Goal: Task Accomplishment & Management: Manage account settings

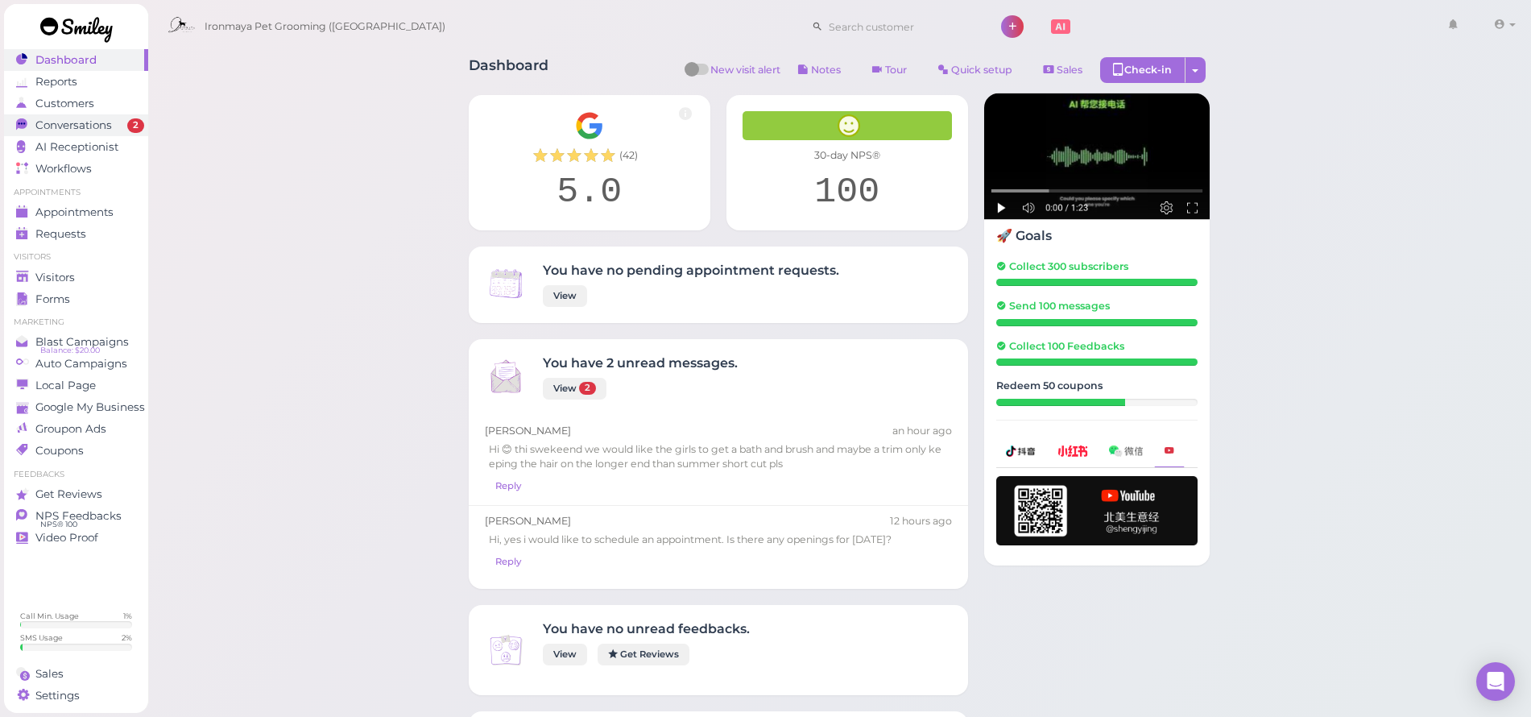
click at [110, 126] on span "Conversations" at bounding box center [73, 125] width 77 height 14
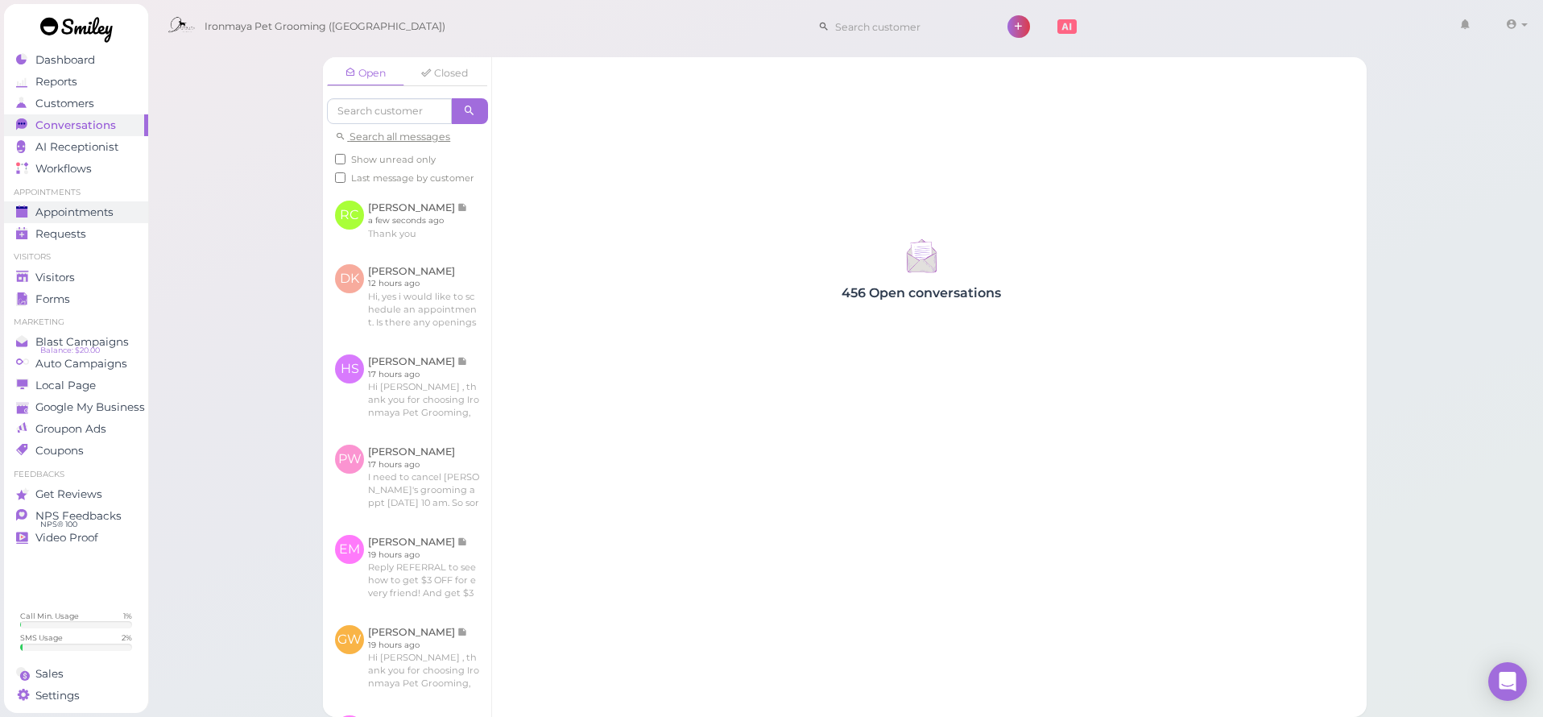
click at [110, 214] on span "Appointments" at bounding box center [74, 212] width 78 height 14
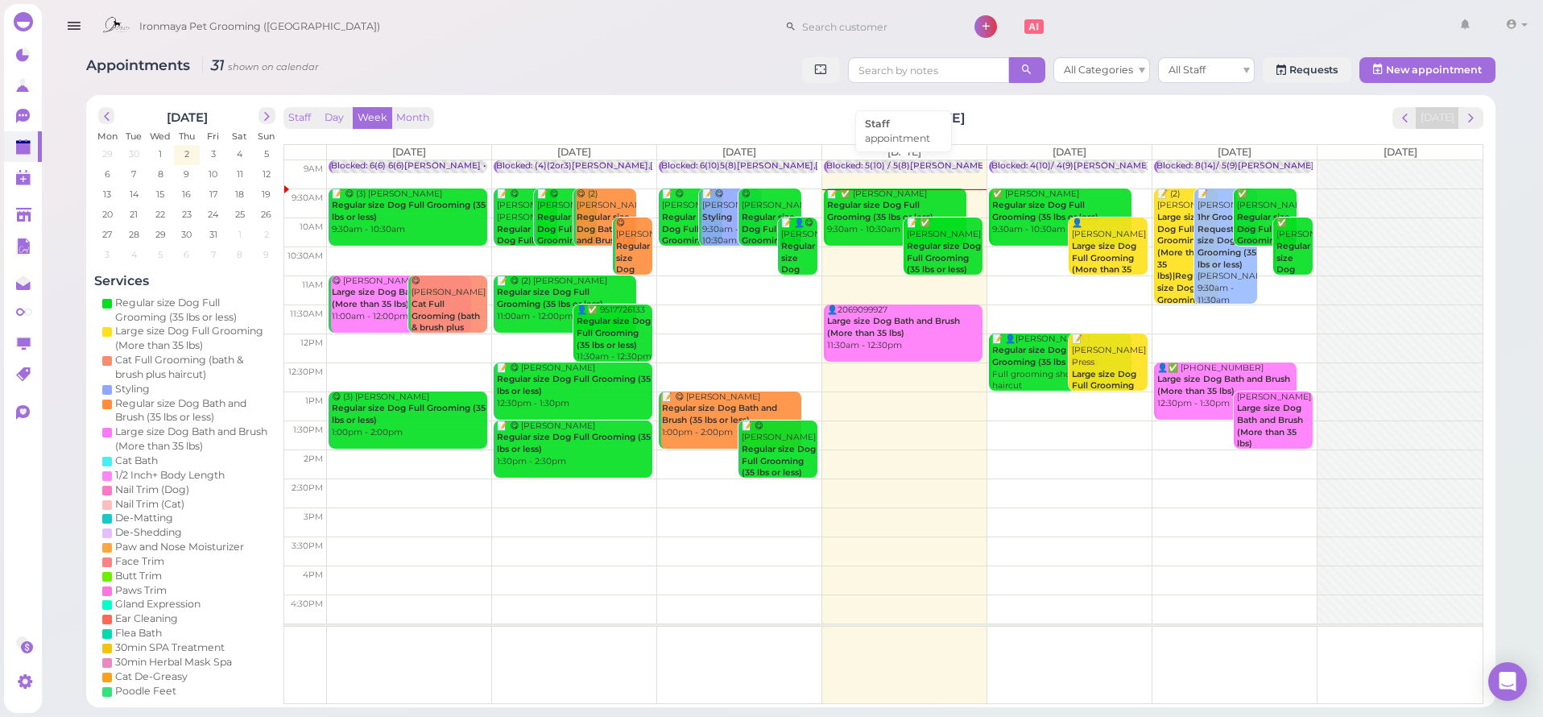
click at [888, 166] on div "Blocked: 5(10) / 5(8)[PERSON_NAME],[PERSON_NAME] • appointment" at bounding box center [976, 166] width 301 height 12
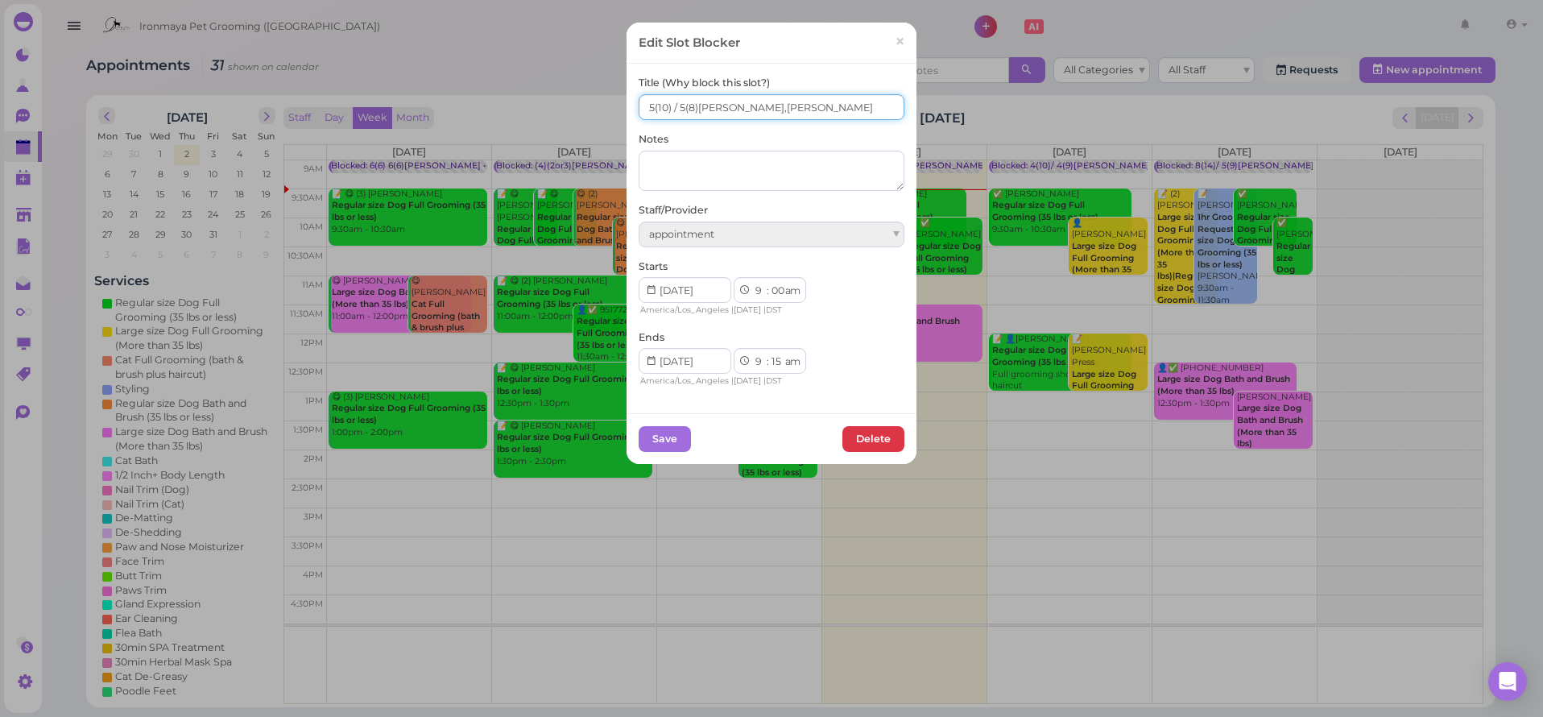
click at [674, 110] on input "5(10) / 5(8)Ida,SAM Isaac" at bounding box center [772, 107] width 266 height 26
click at [647, 110] on input "5(10) / 22(8)Ida,SAM Isaac" at bounding box center [772, 107] width 266 height 26
click at [644, 108] on input "5(10) / 22(8)Ida,SAM Isaac" at bounding box center [772, 107] width 266 height 26
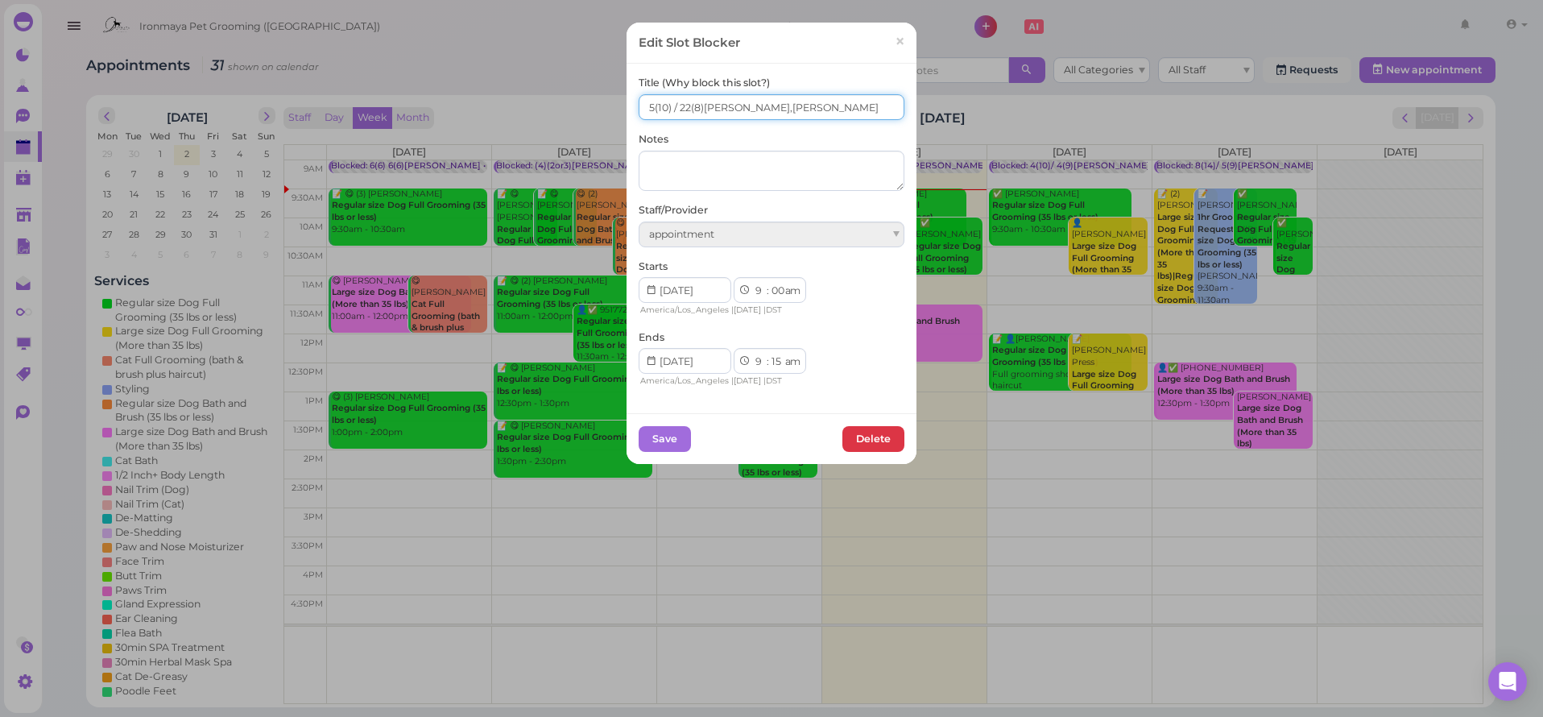
click at [644, 108] on input "5(10) / 22(8)Ida,SAM Isaac" at bounding box center [772, 107] width 266 height 26
click at [646, 108] on input "5(10) / 22(8)Ida,SAM Isaac" at bounding box center [772, 107] width 266 height 26
click at [649, 110] on input "5(10) / 22(8)Ida,SAM Isaac" at bounding box center [772, 107] width 266 height 26
type input "3(10) / 22(8)Ida,SAM Isaac"
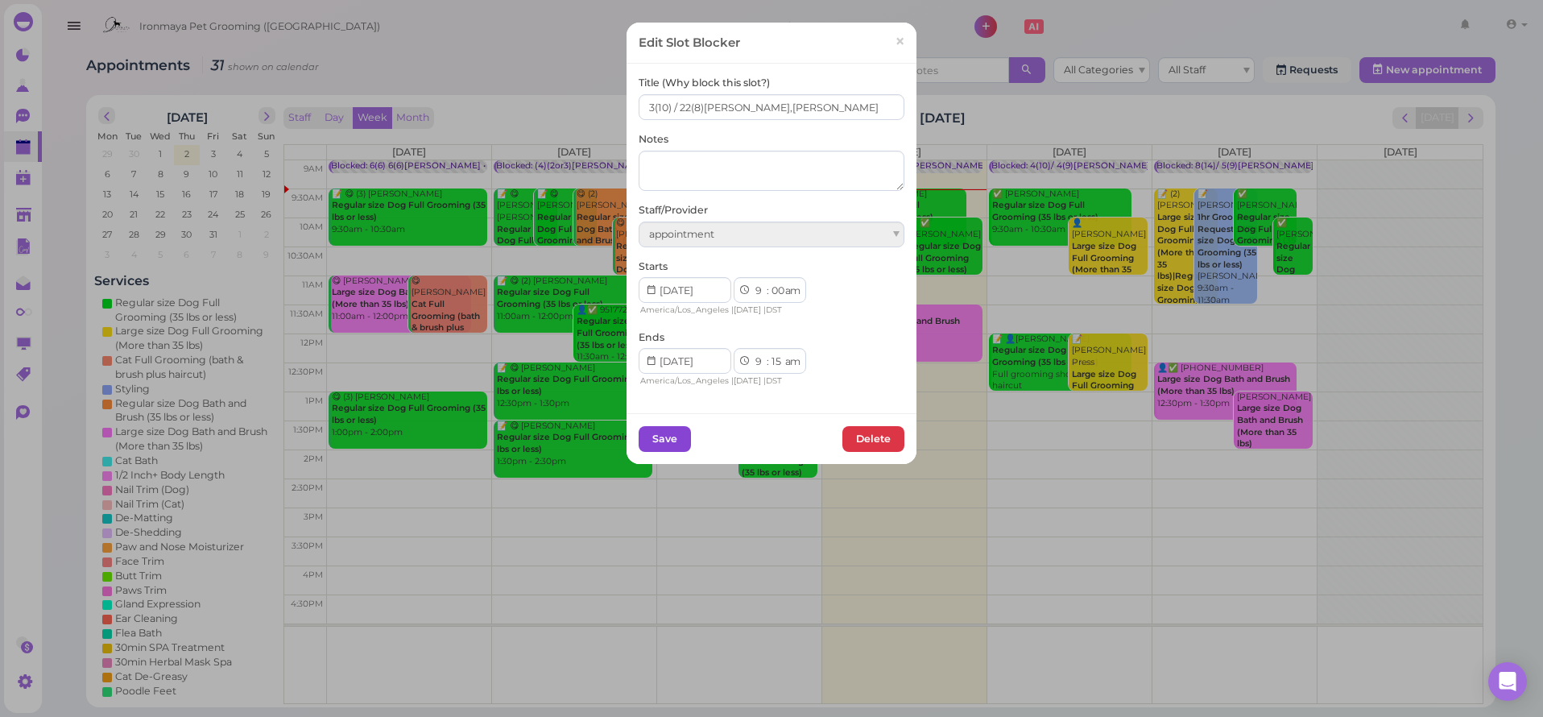
drag, startPoint x: 668, startPoint y: 405, endPoint x: 668, endPoint y: 421, distance: 16.1
click at [668, 416] on div "Edit Slot Blocker × Title (Why block this slot?) 3(10) / 22(8)Ida,SAM Isaac Not…" at bounding box center [772, 243] width 290 height 441
click at [667, 426] on button "Save" at bounding box center [665, 439] width 52 height 26
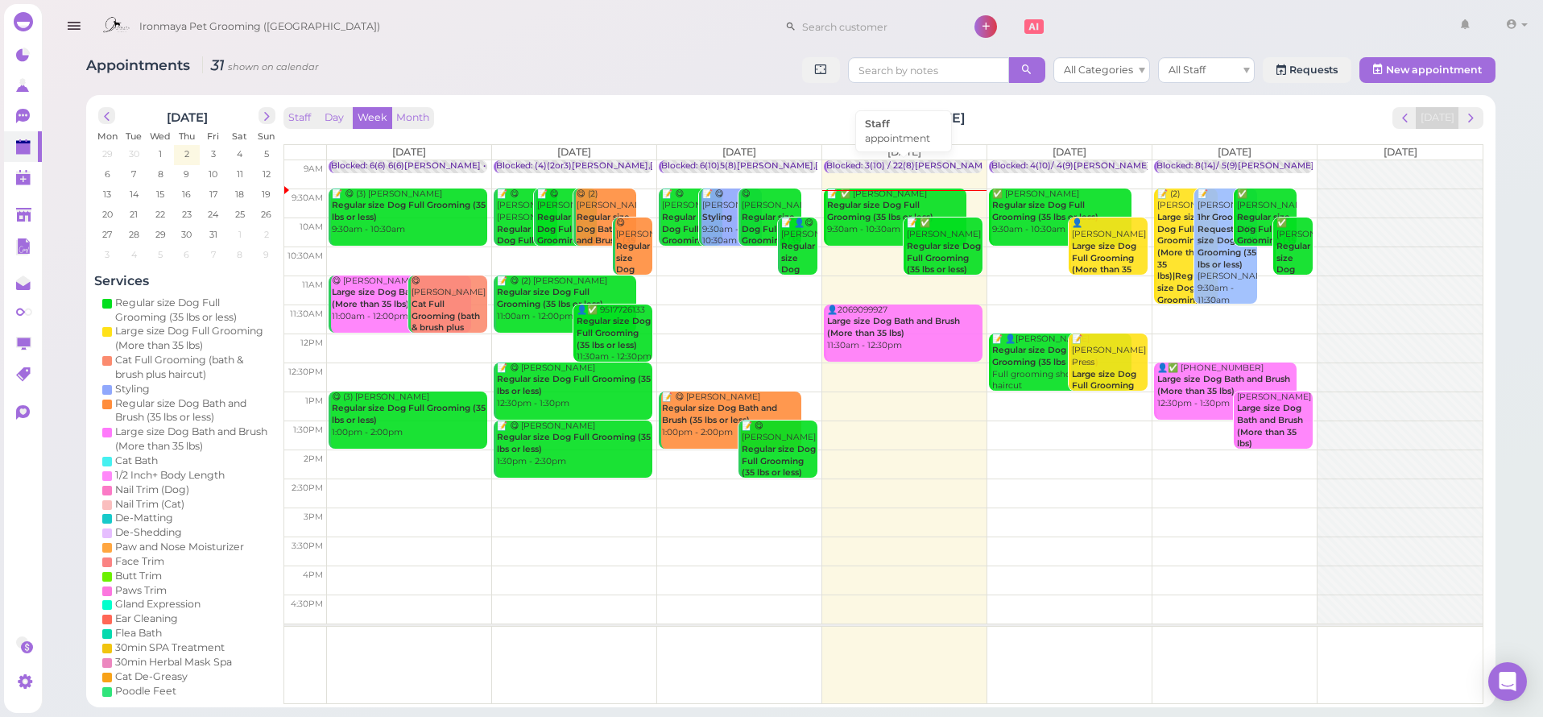
click at [902, 165] on div "Blocked: 3(10) / 22(8)Ida,SAM Isaac • appointment" at bounding box center [979, 166] width 306 height 12
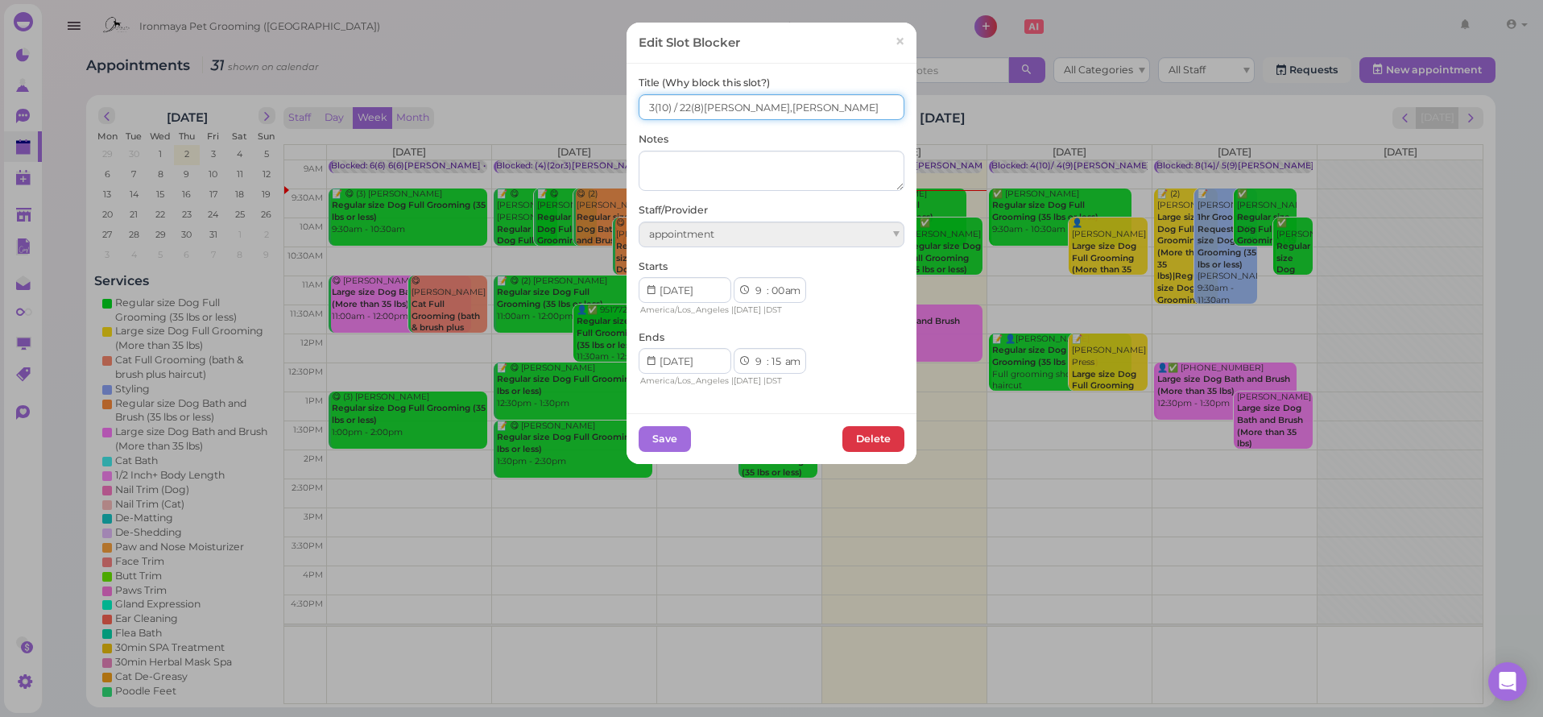
click at [681, 109] on input "3(10) / 22(8)Ida,SAM Isaac" at bounding box center [772, 107] width 266 height 26
type input "3(10) / 2(8)Ida,SAM Isaac"
click at [673, 438] on button "Save" at bounding box center [665, 439] width 52 height 26
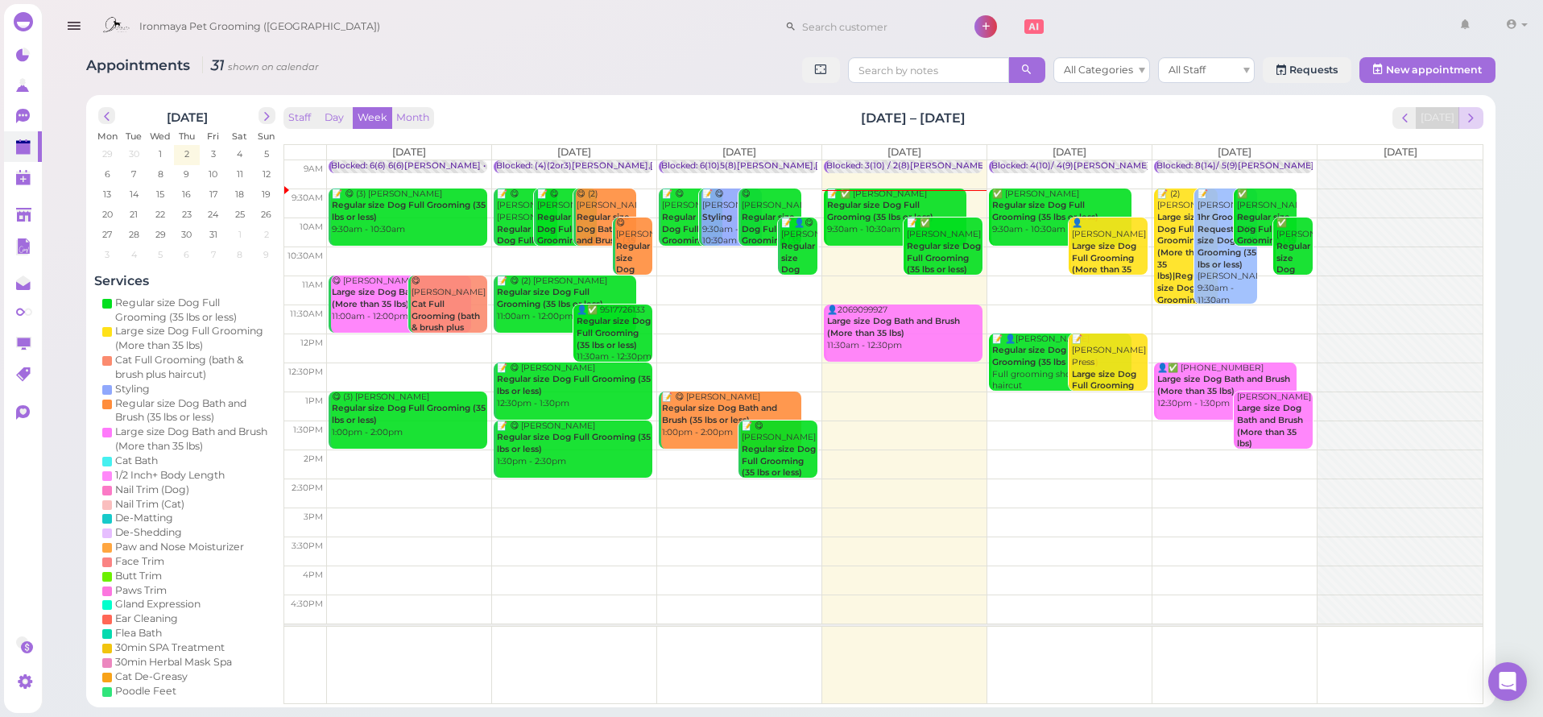
click at [1470, 122] on span "next" at bounding box center [1471, 117] width 15 height 15
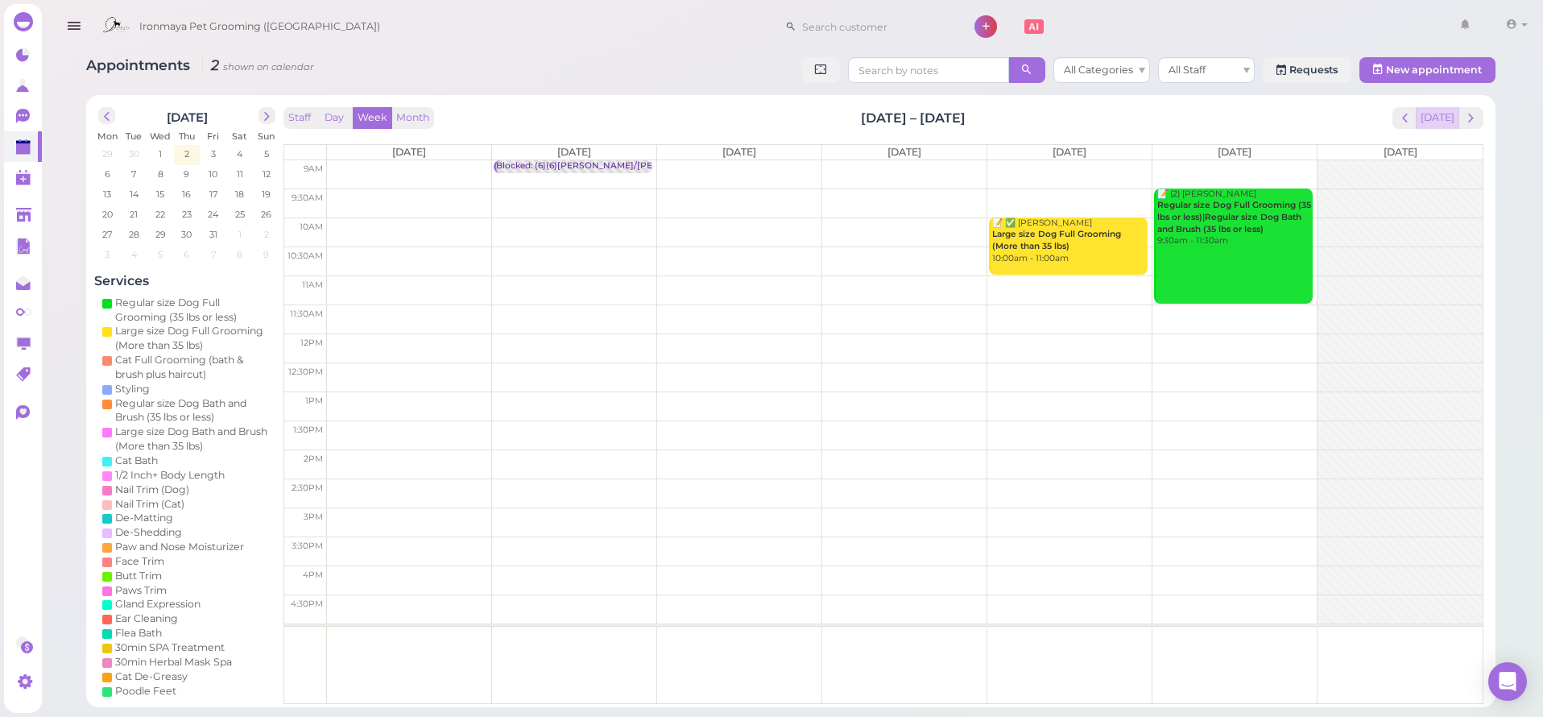
click at [1442, 120] on button "[DATE]" at bounding box center [1437, 118] width 43 height 22
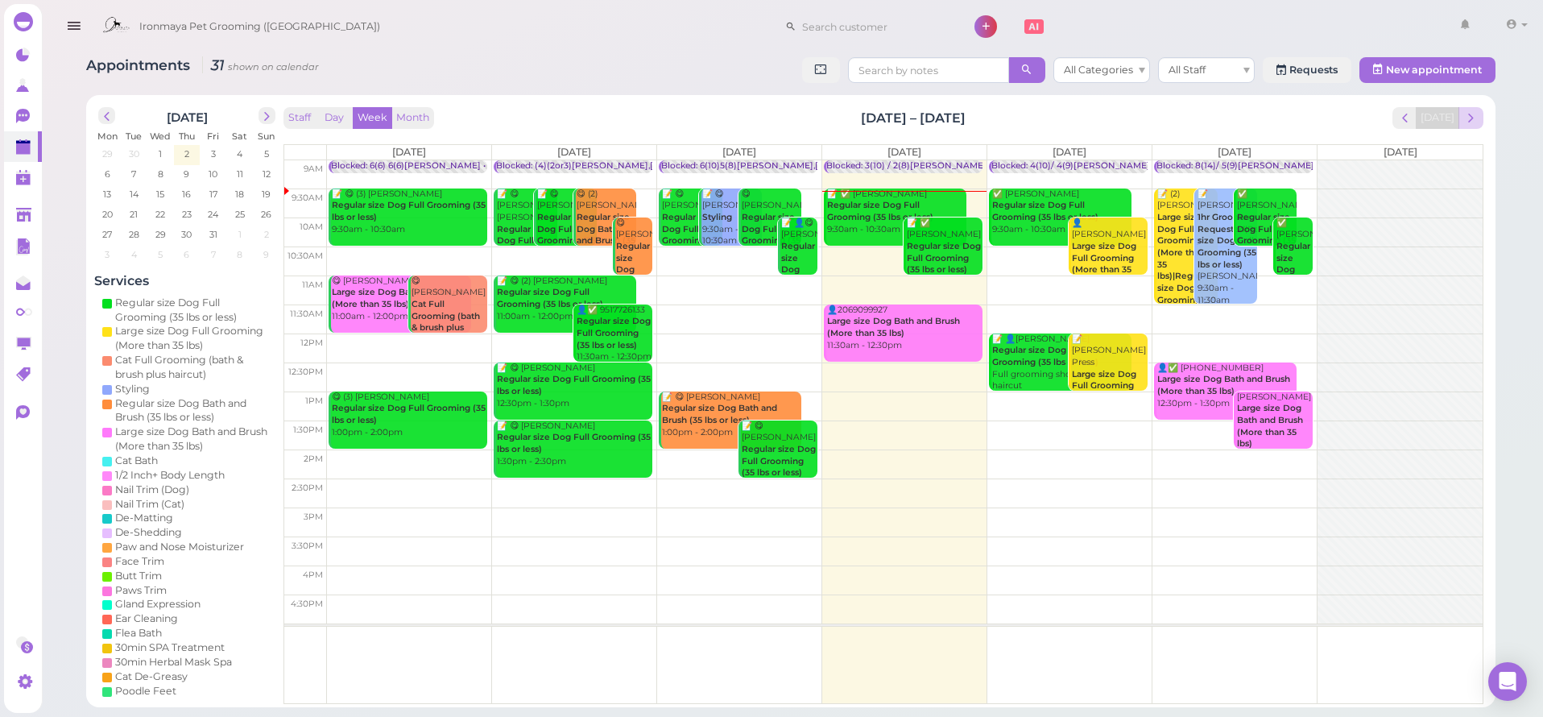
click at [1468, 113] on span "next" at bounding box center [1471, 117] width 15 height 15
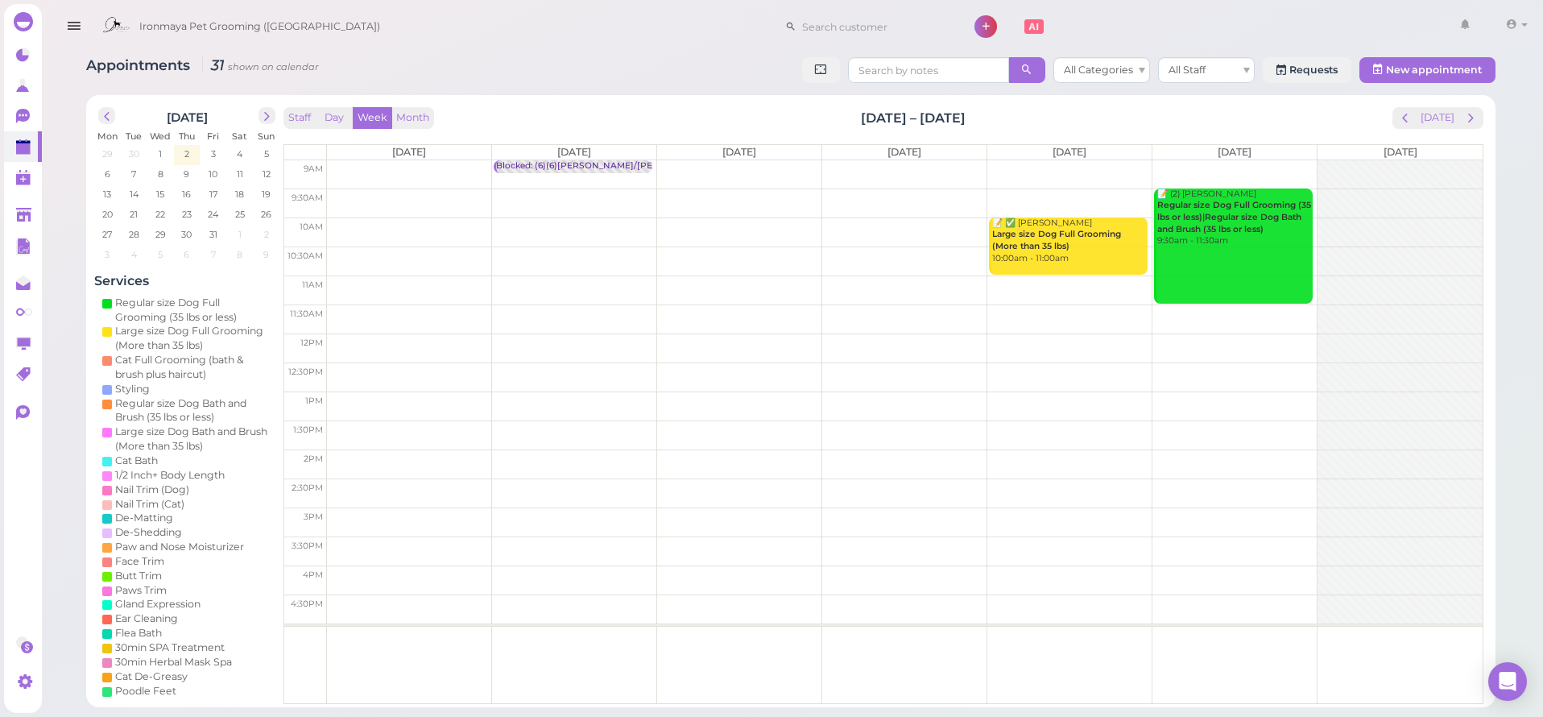
click at [1468, 113] on span "next" at bounding box center [1471, 117] width 15 height 15
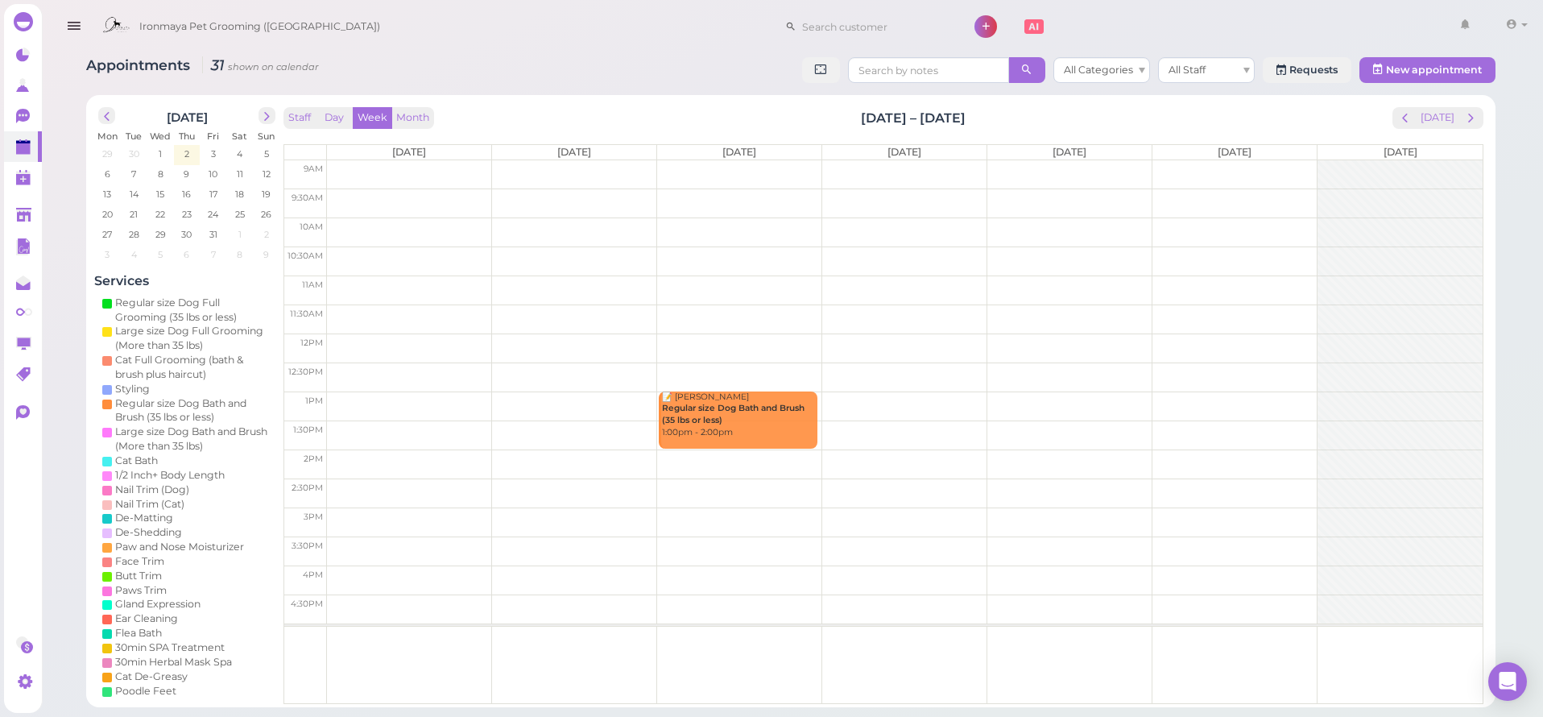
click at [1468, 113] on span "next" at bounding box center [1471, 117] width 15 height 15
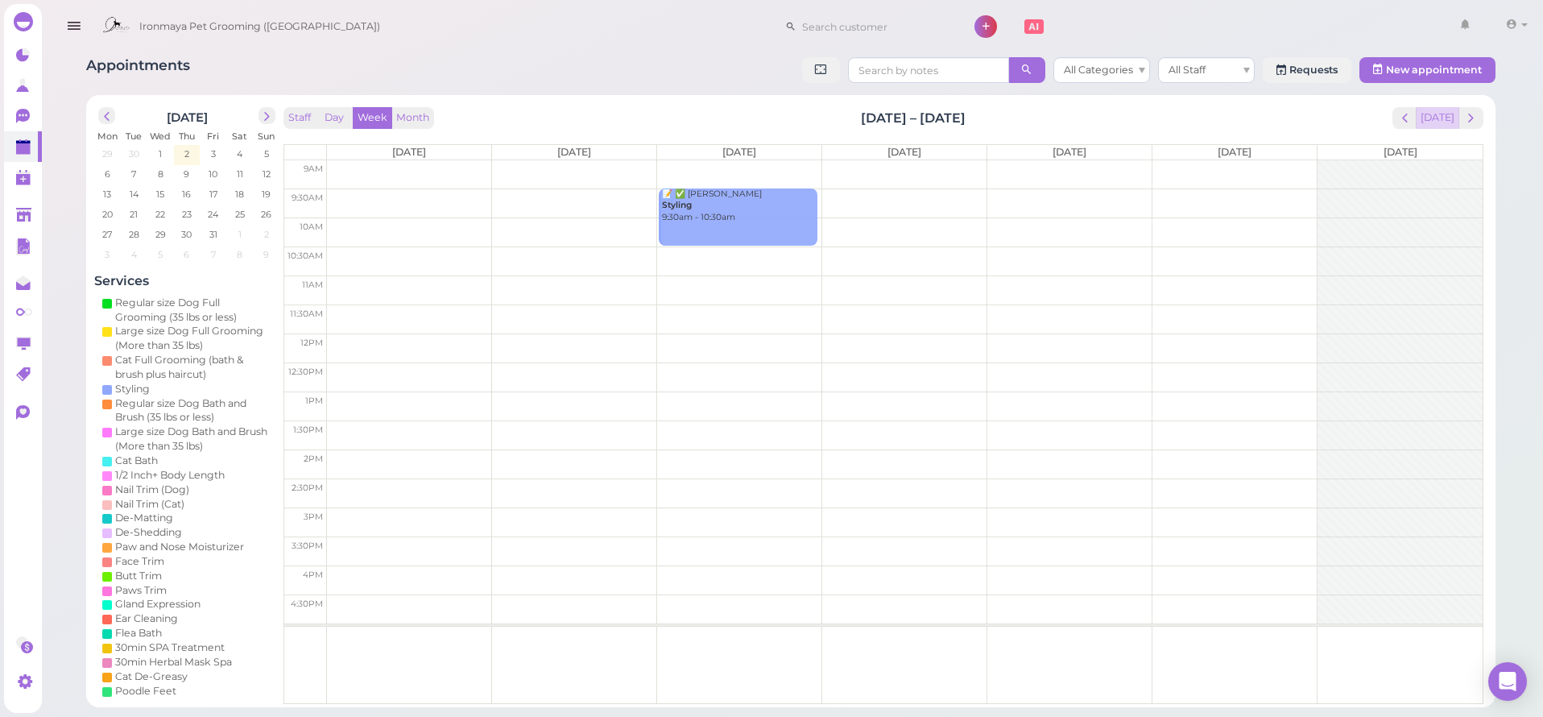
click at [1449, 113] on button "[DATE]" at bounding box center [1437, 118] width 43 height 22
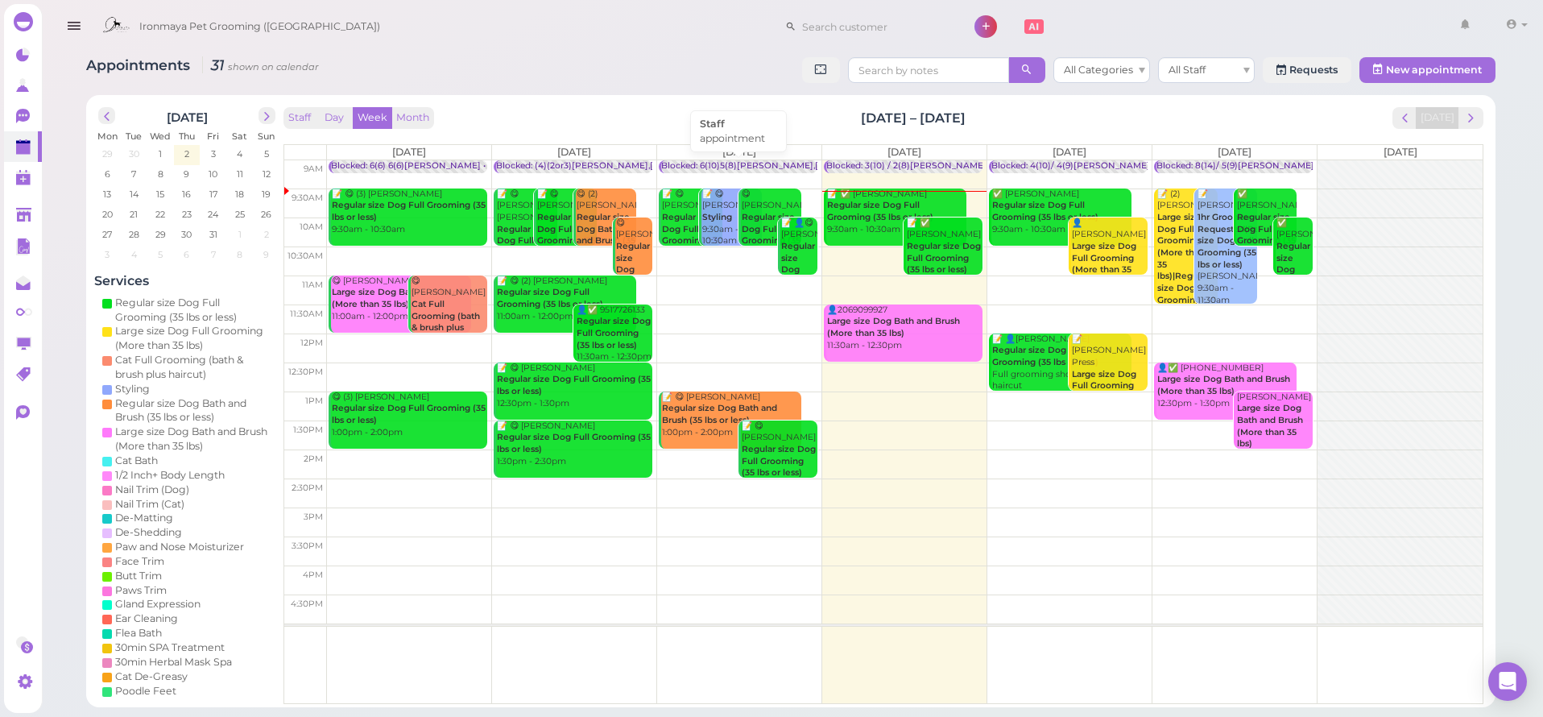
click at [681, 162] on div "Blocked: 6(10)5(8)[PERSON_NAME],[PERSON_NAME] • appointment" at bounding box center [807, 166] width 293 height 12
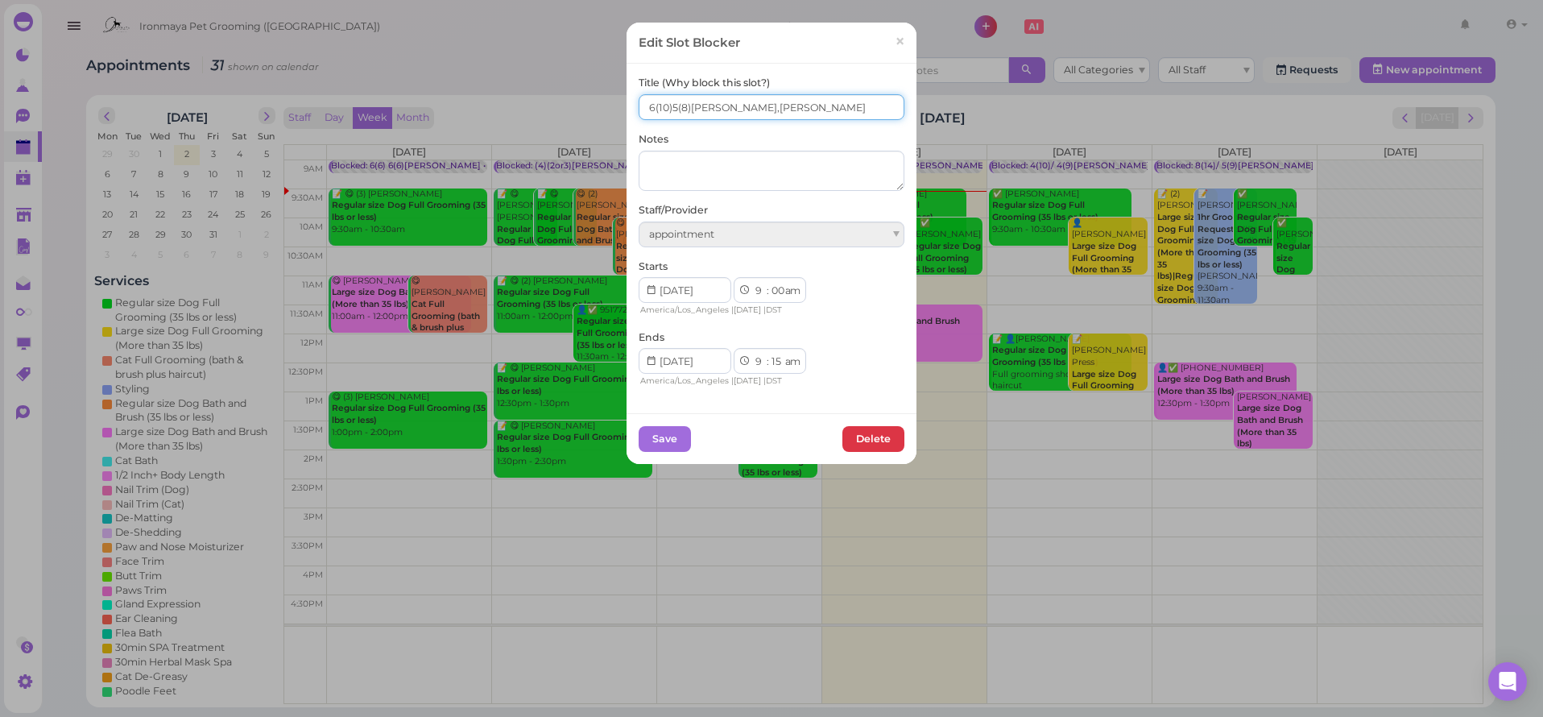
drag, startPoint x: 729, startPoint y: 113, endPoint x: 635, endPoint y: 106, distance: 94.5
click at [639, 106] on input "6(10)5(8)Ida,Isaac" at bounding box center [772, 107] width 266 height 26
click at [895, 42] on span "×" at bounding box center [900, 42] width 10 height 23
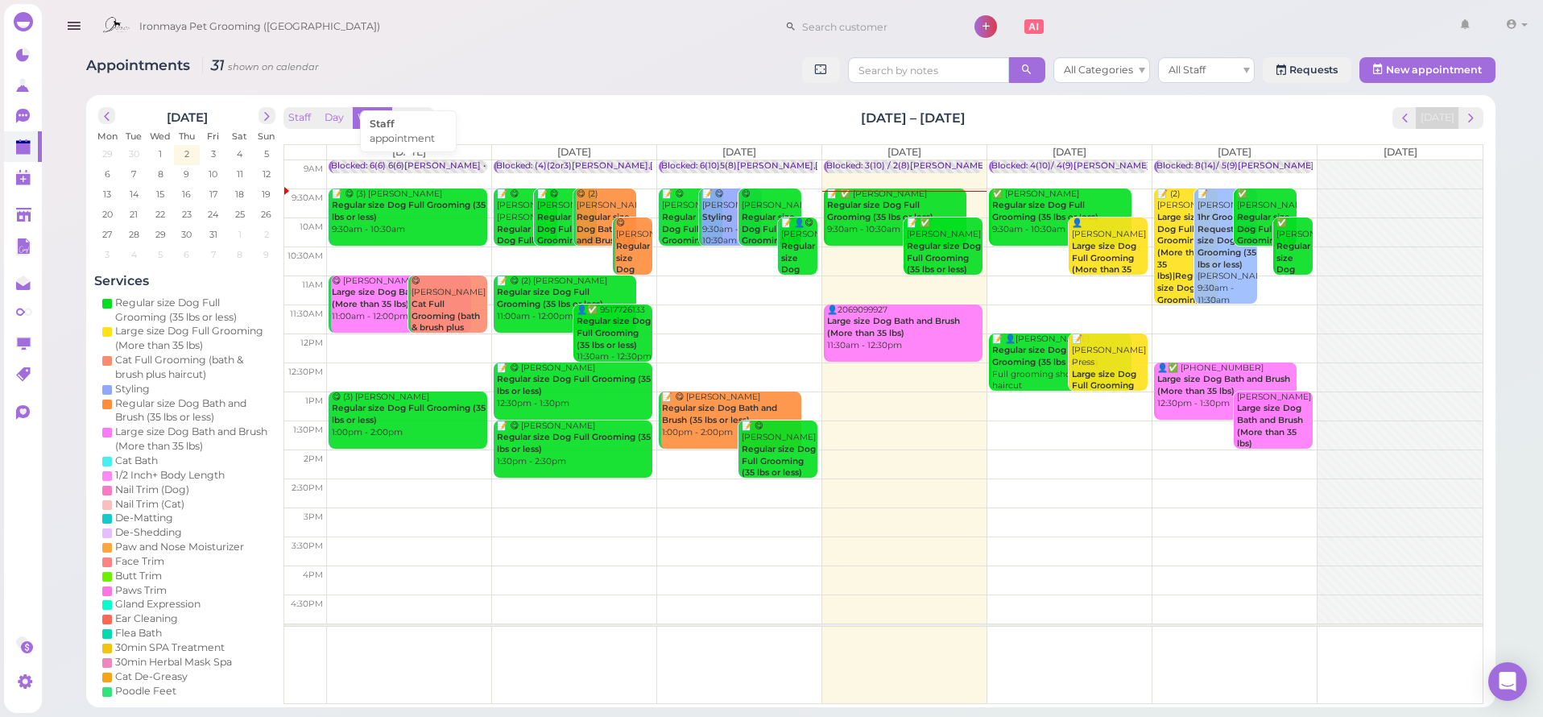
click at [437, 168] on div "Blocked: 6(6) 6(6)[PERSON_NAME] • appointment" at bounding box center [437, 166] width 213 height 12
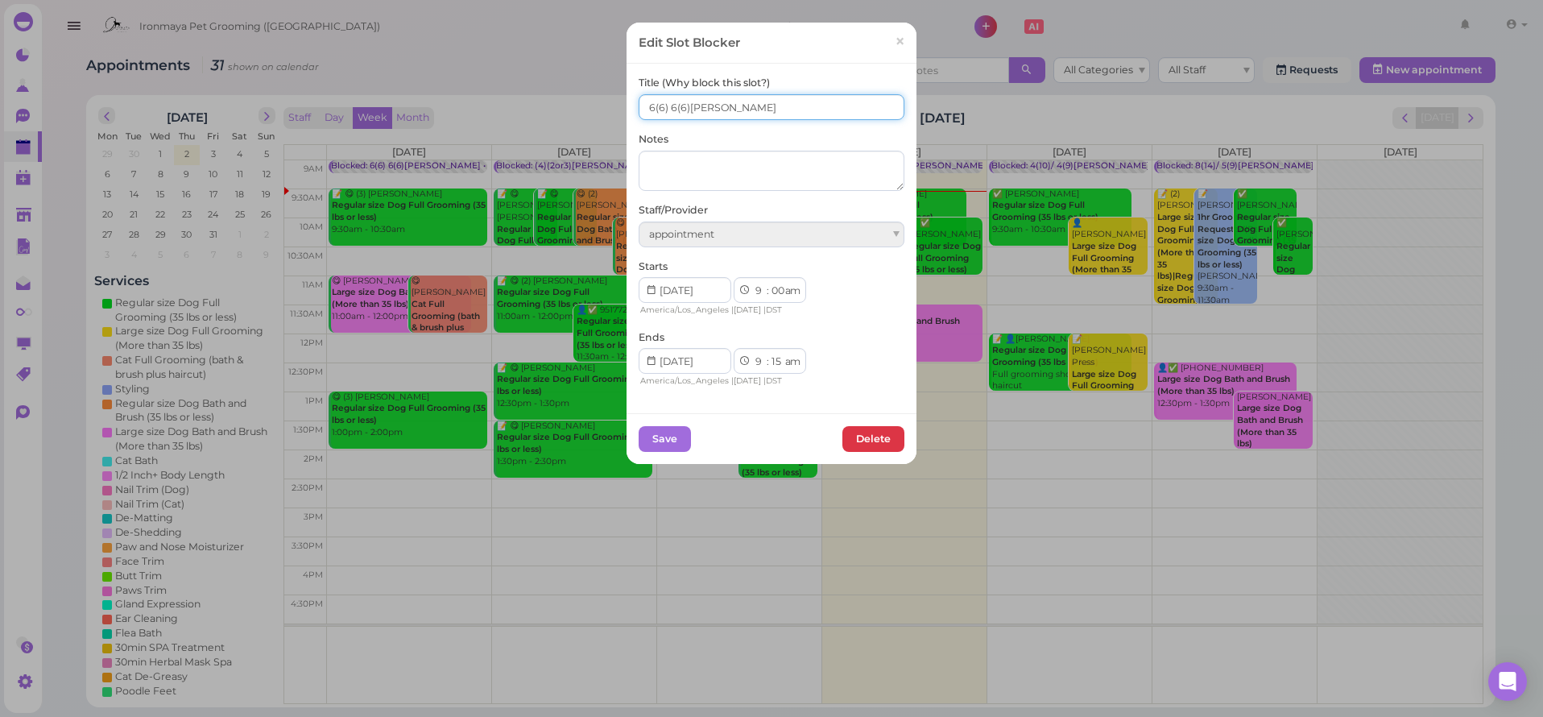
drag, startPoint x: 741, startPoint y: 109, endPoint x: 629, endPoint y: 108, distance: 112.0
click at [629, 108] on div "Title (Why block this slot?) 6(6) 6(6)Isaac,Ida Notes Staff/Provider appointmen…" at bounding box center [772, 238] width 290 height 349
click at [895, 39] on span "×" at bounding box center [900, 42] width 10 height 23
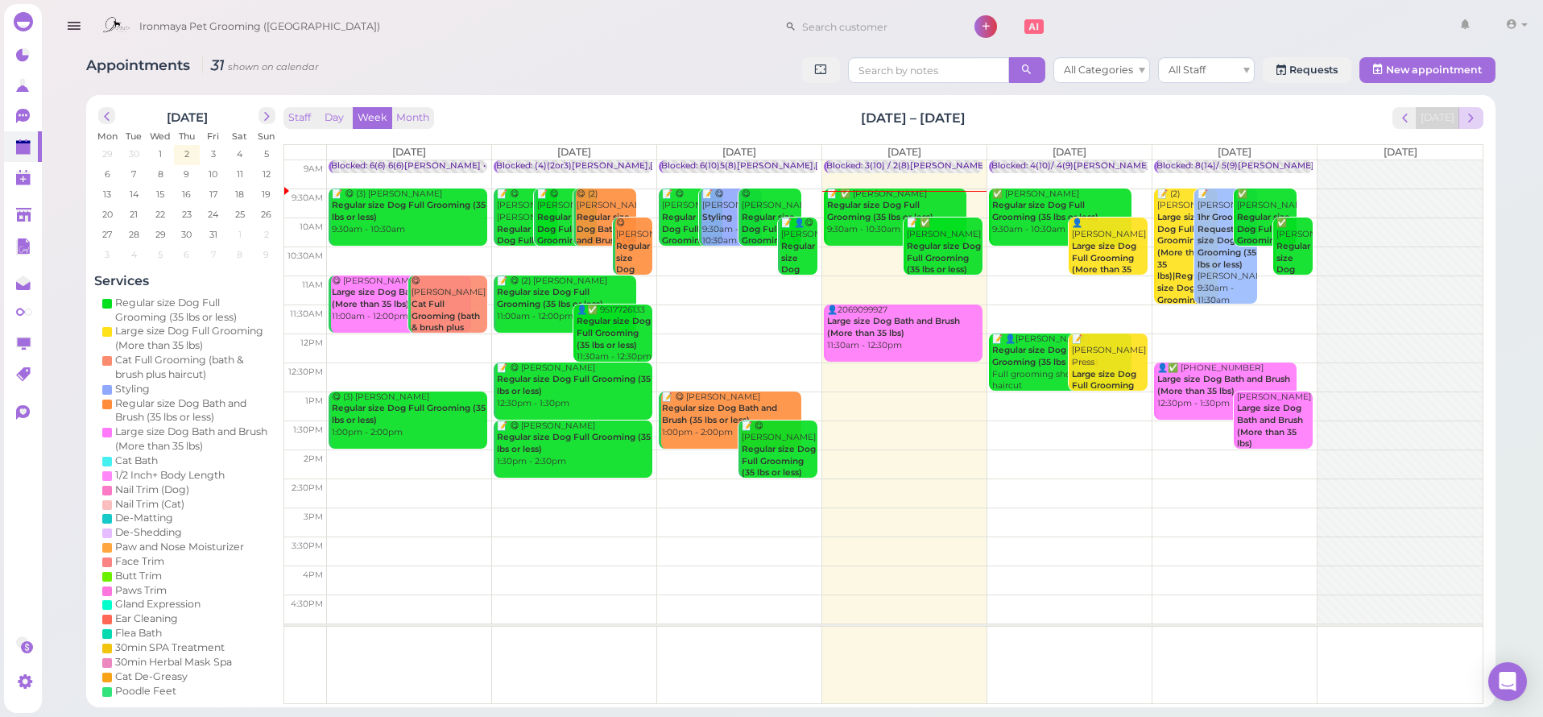
click at [1476, 117] on span "next" at bounding box center [1471, 117] width 15 height 15
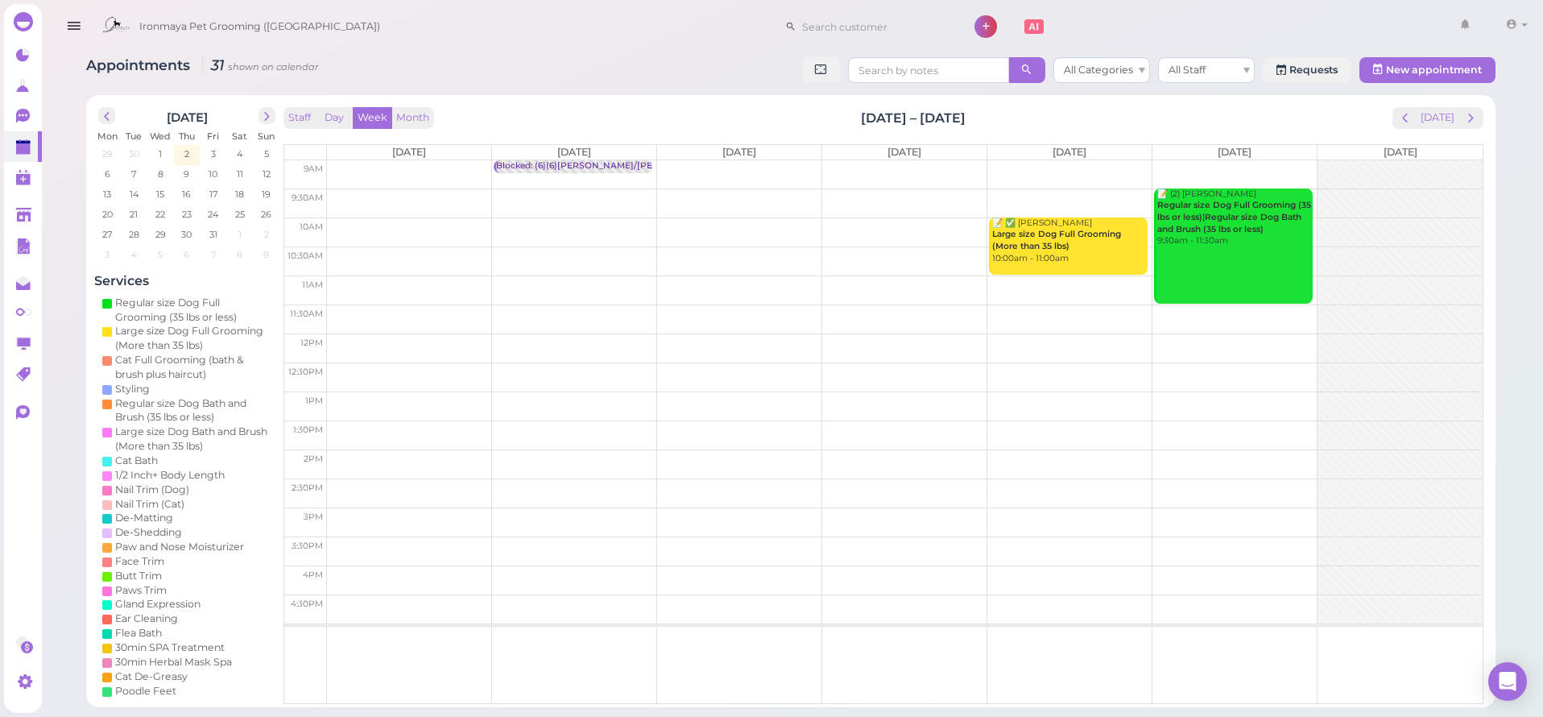
click at [417, 162] on td at bounding box center [905, 174] width 1156 height 29
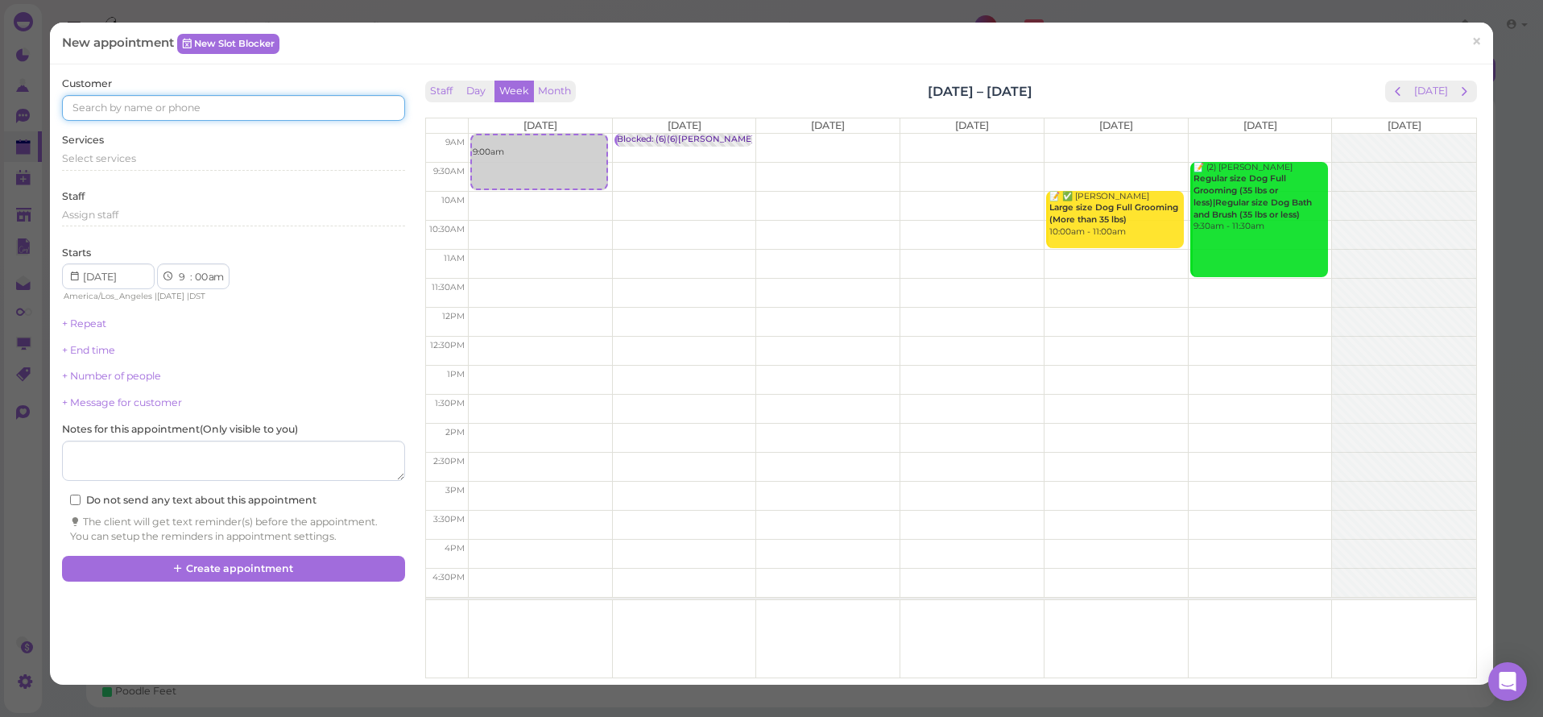
click at [290, 110] on input at bounding box center [233, 108] width 342 height 26
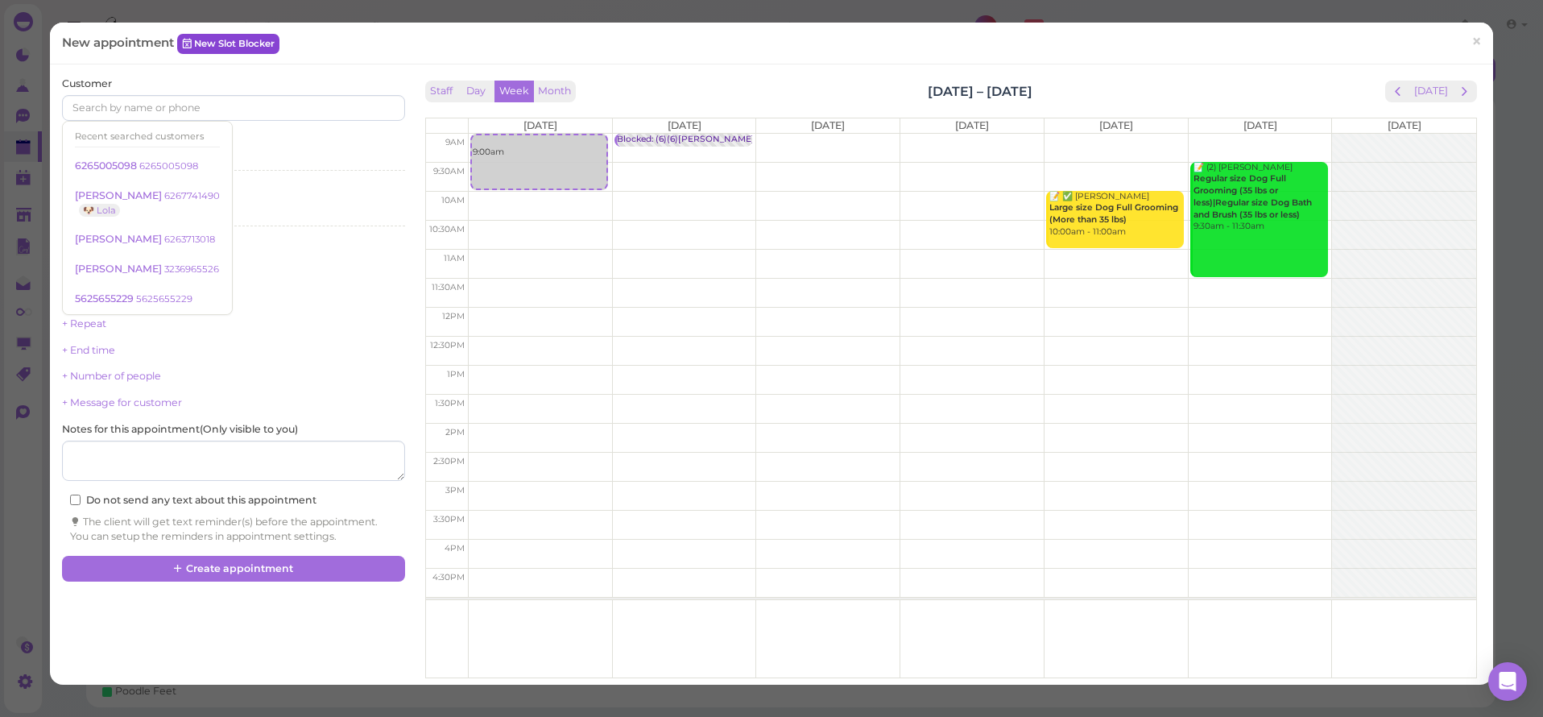
click at [260, 43] on link "New Slot Blocker" at bounding box center [228, 43] width 102 height 19
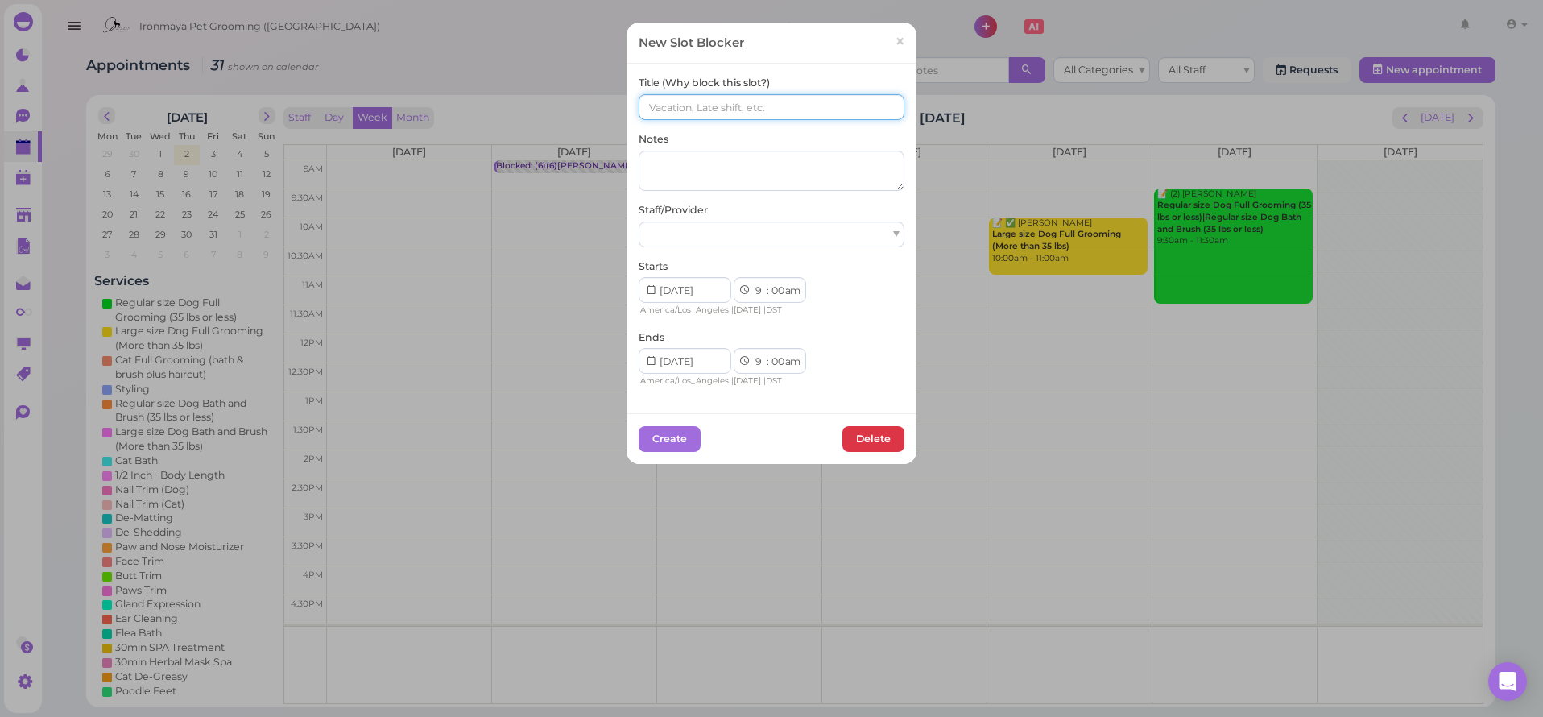
click at [666, 108] on input at bounding box center [772, 107] width 266 height 26
paste input "6(6) 6(6)Isaac,Ida"
drag, startPoint x: 689, startPoint y: 110, endPoint x: 639, endPoint y: 109, distance: 50.0
click at [639, 109] on input "(6) (6)" at bounding box center [772, 107] width 266 height 26
type input "(6) (6)"
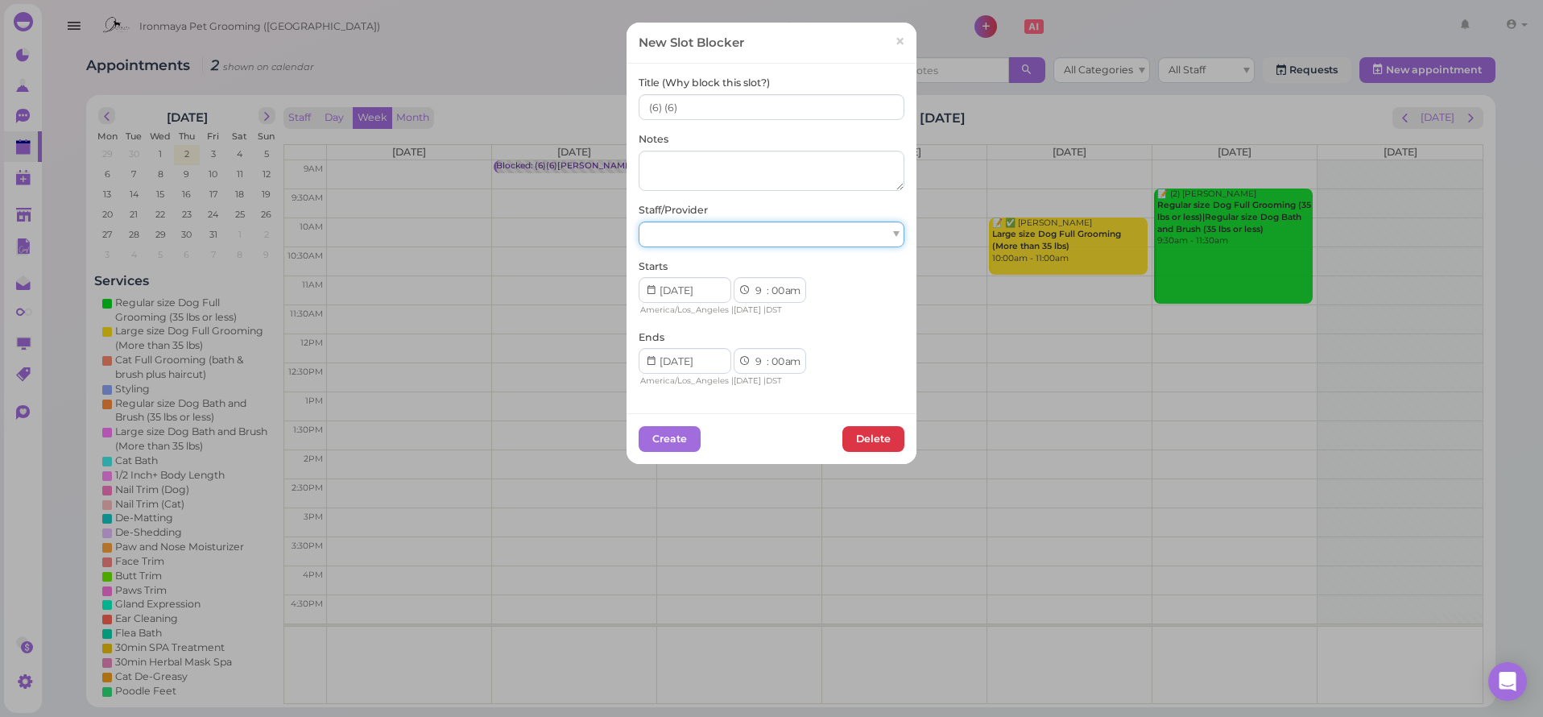
click at [697, 241] on div at bounding box center [772, 235] width 266 height 26
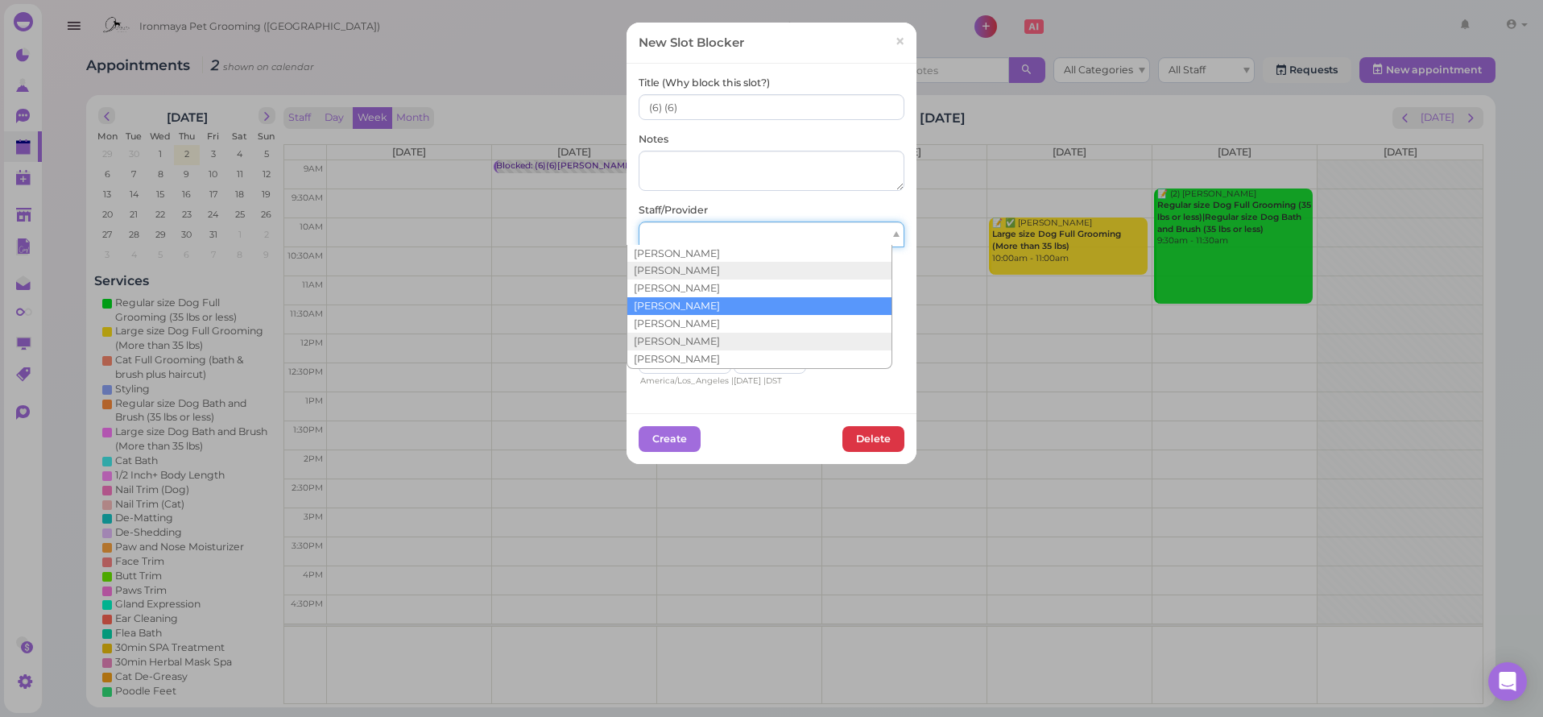
scroll to position [29, 0]
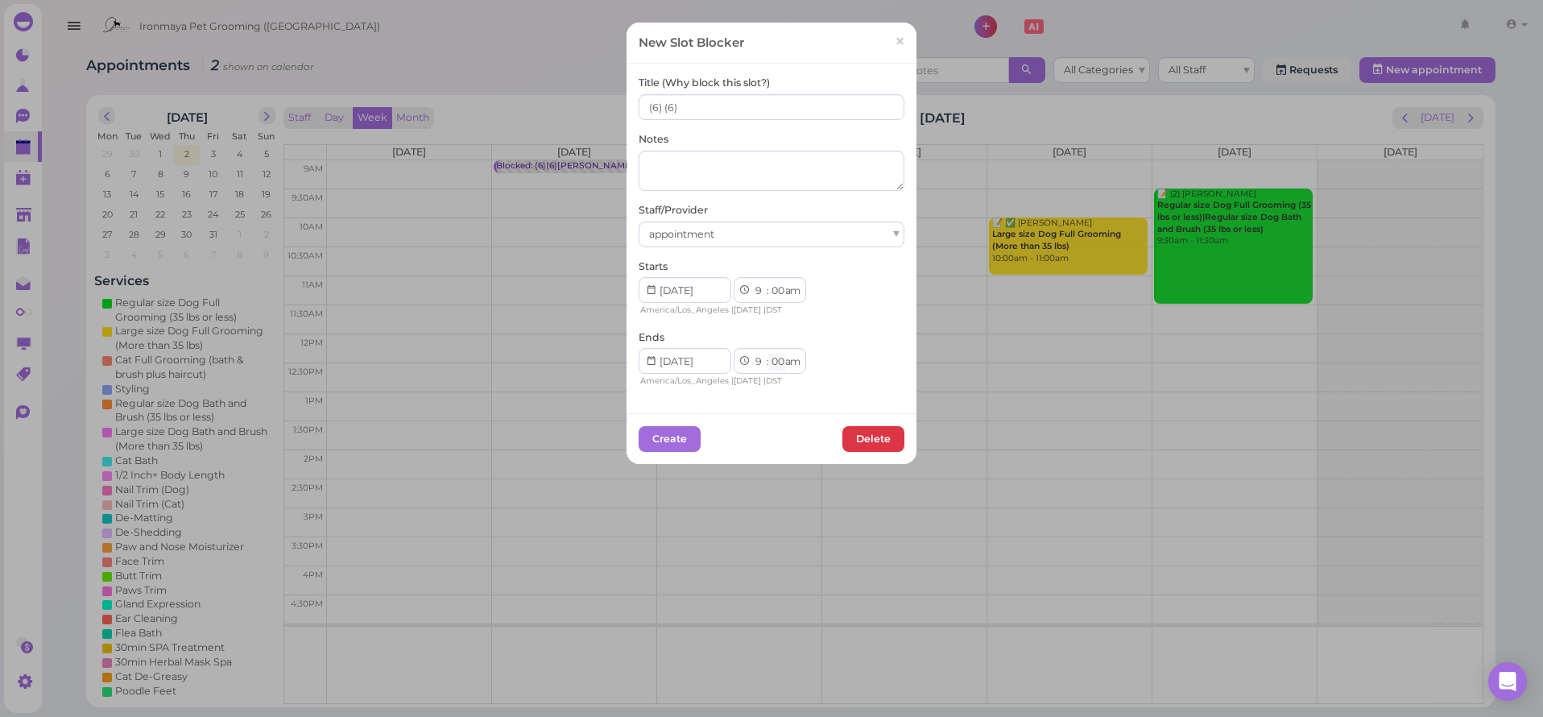
select select "15"
click at [688, 430] on button "Create" at bounding box center [670, 439] width 62 height 26
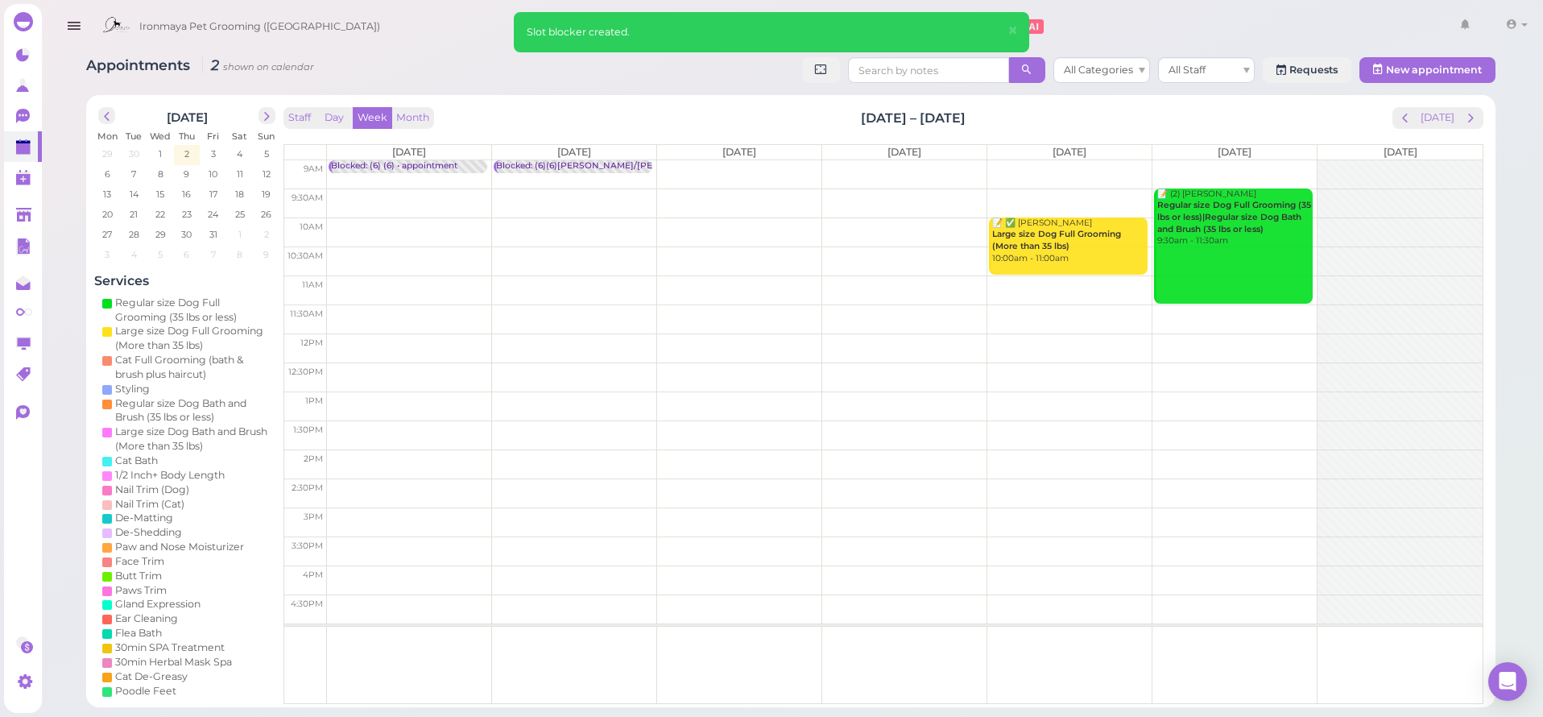
click at [683, 170] on td at bounding box center [905, 174] width 1156 height 29
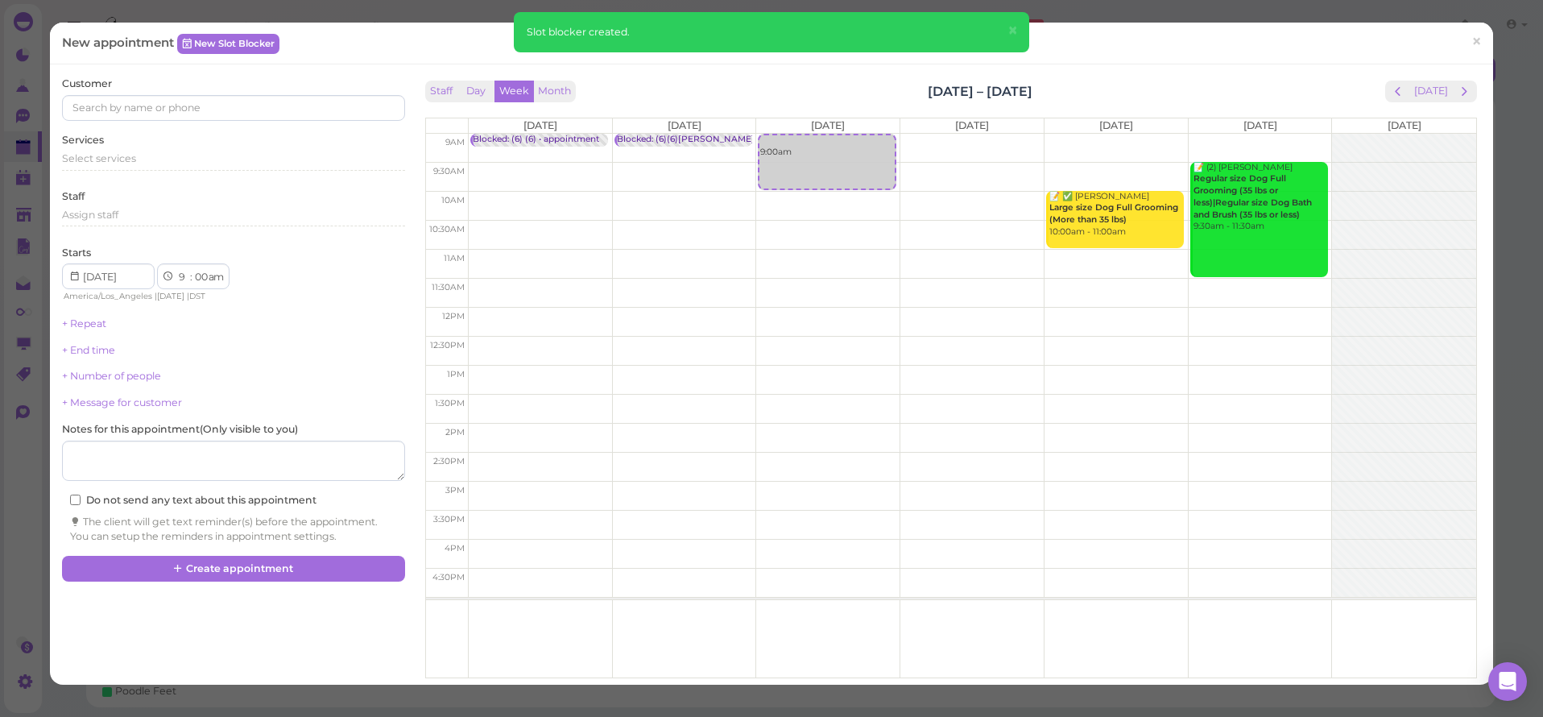
click at [268, 56] on div "New appointment New Slot Blocker ×" at bounding box center [771, 44] width 1443 height 42
click at [264, 47] on link "New Slot Blocker" at bounding box center [228, 43] width 102 height 19
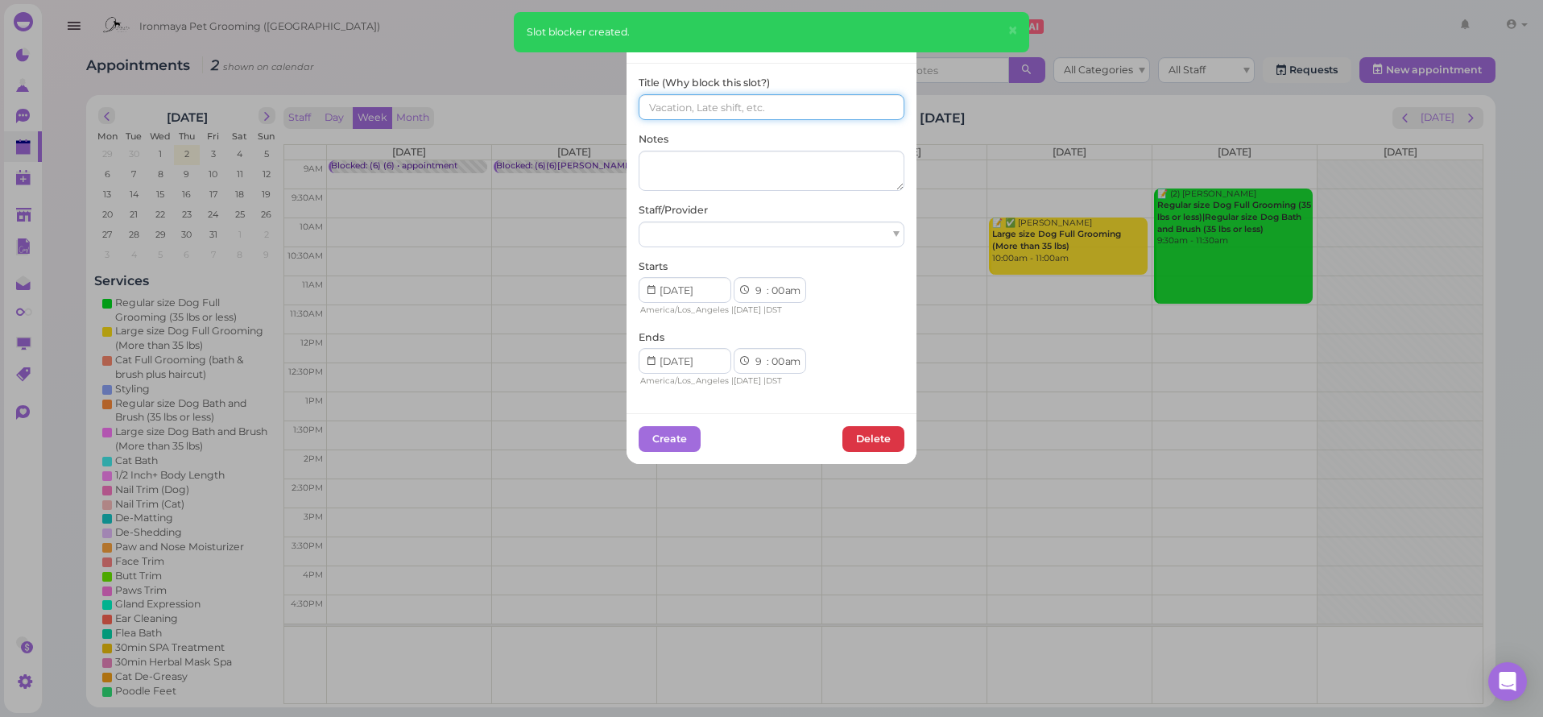
click at [669, 112] on input at bounding box center [772, 107] width 266 height 26
paste input "(6) (6)"
type input "(6) (6)"
click at [691, 227] on div at bounding box center [772, 235] width 266 height 26
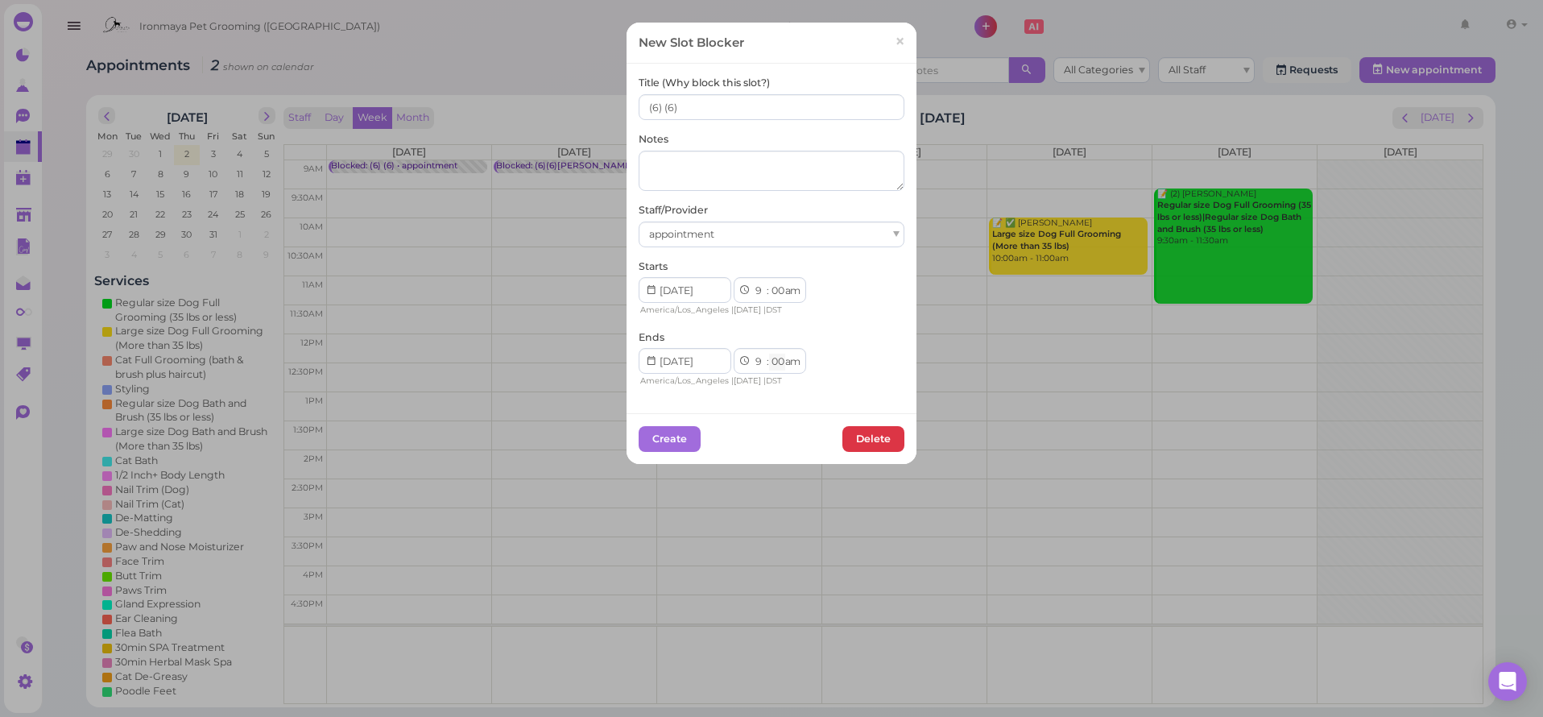
select select "15"
click at [689, 429] on button "Create" at bounding box center [670, 439] width 62 height 26
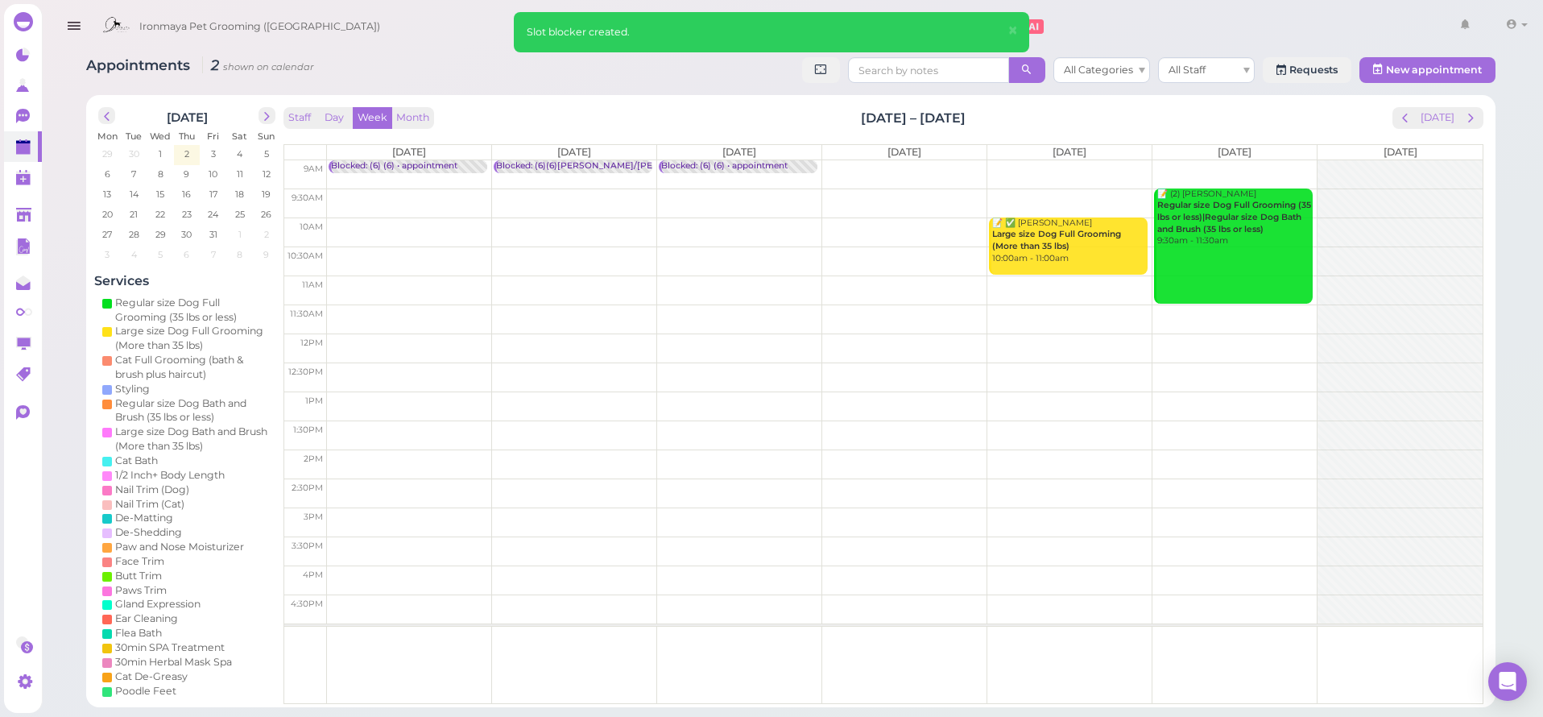
click at [901, 166] on td at bounding box center [905, 174] width 1156 height 29
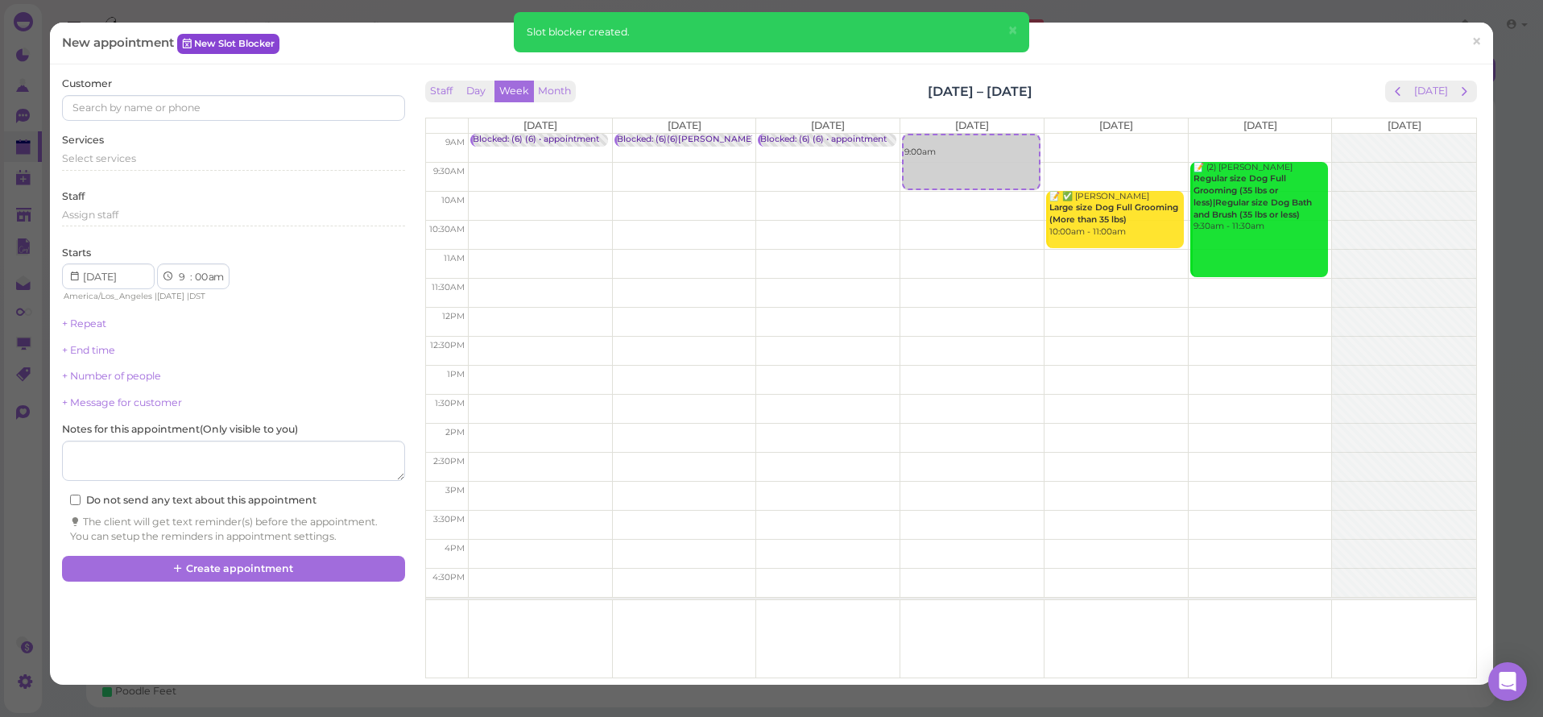
click at [273, 41] on link "New Slot Blocker" at bounding box center [228, 43] width 102 height 19
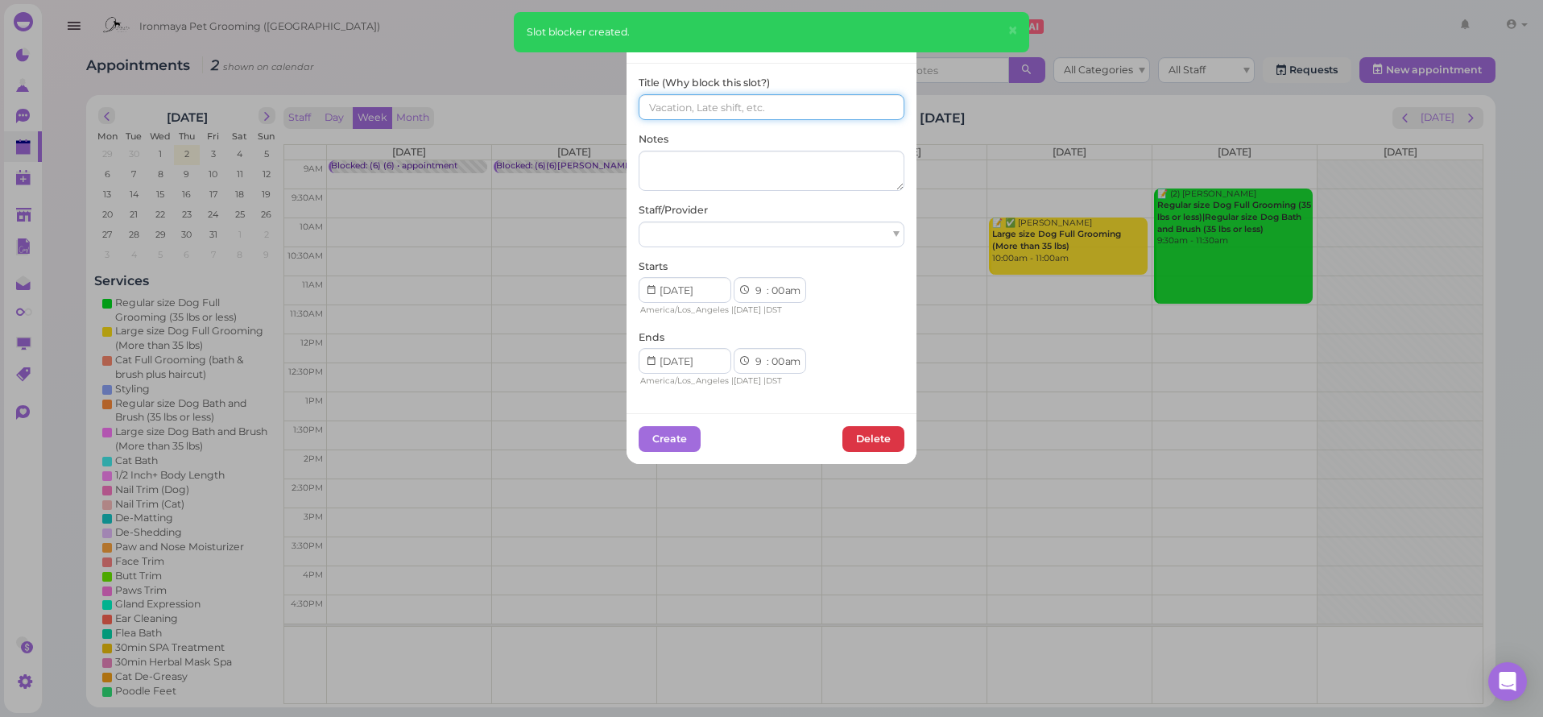
click at [639, 113] on input at bounding box center [772, 107] width 266 height 26
paste input "(6) (6)"
type input "(6) (6)"
click at [679, 223] on div at bounding box center [772, 235] width 266 height 26
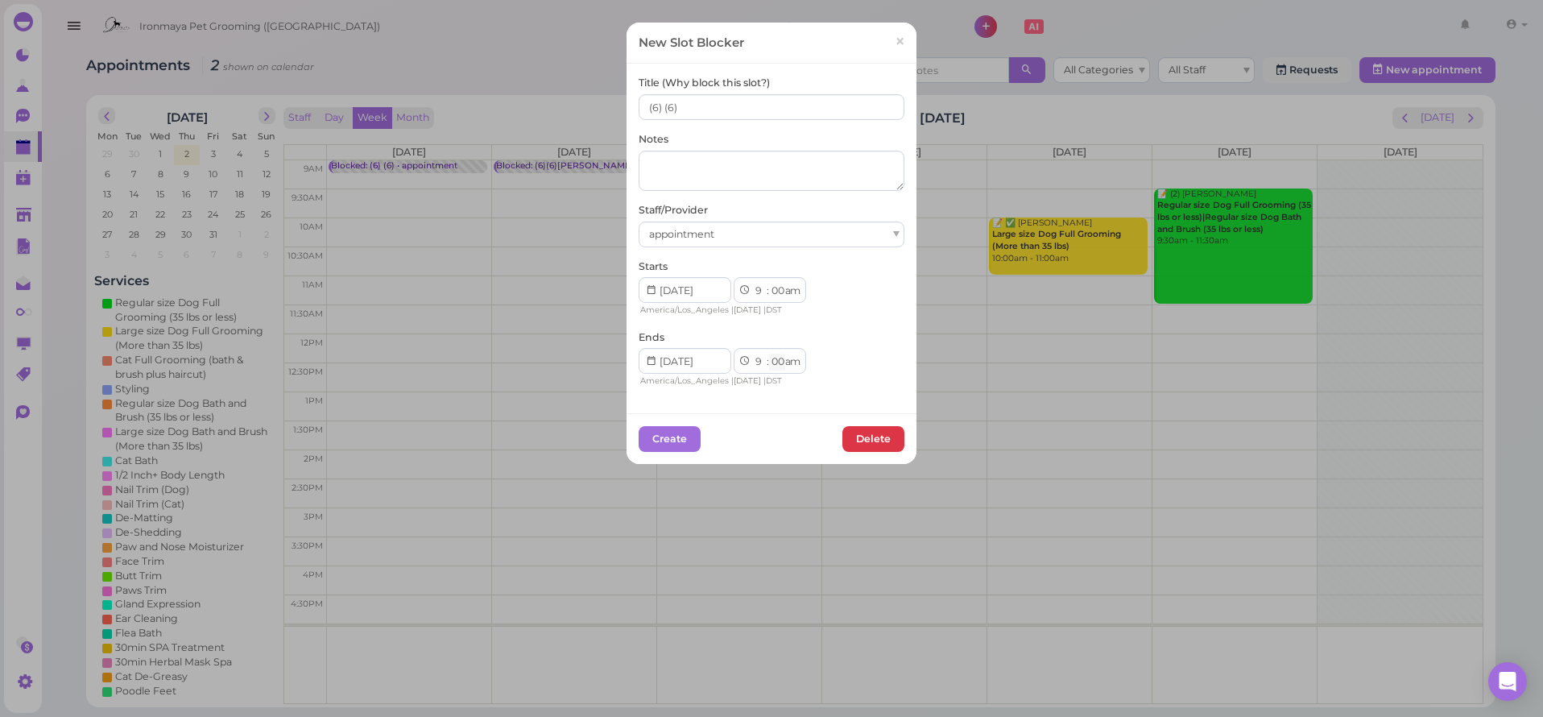
select select "15"
click at [680, 430] on button "Create" at bounding box center [670, 439] width 62 height 26
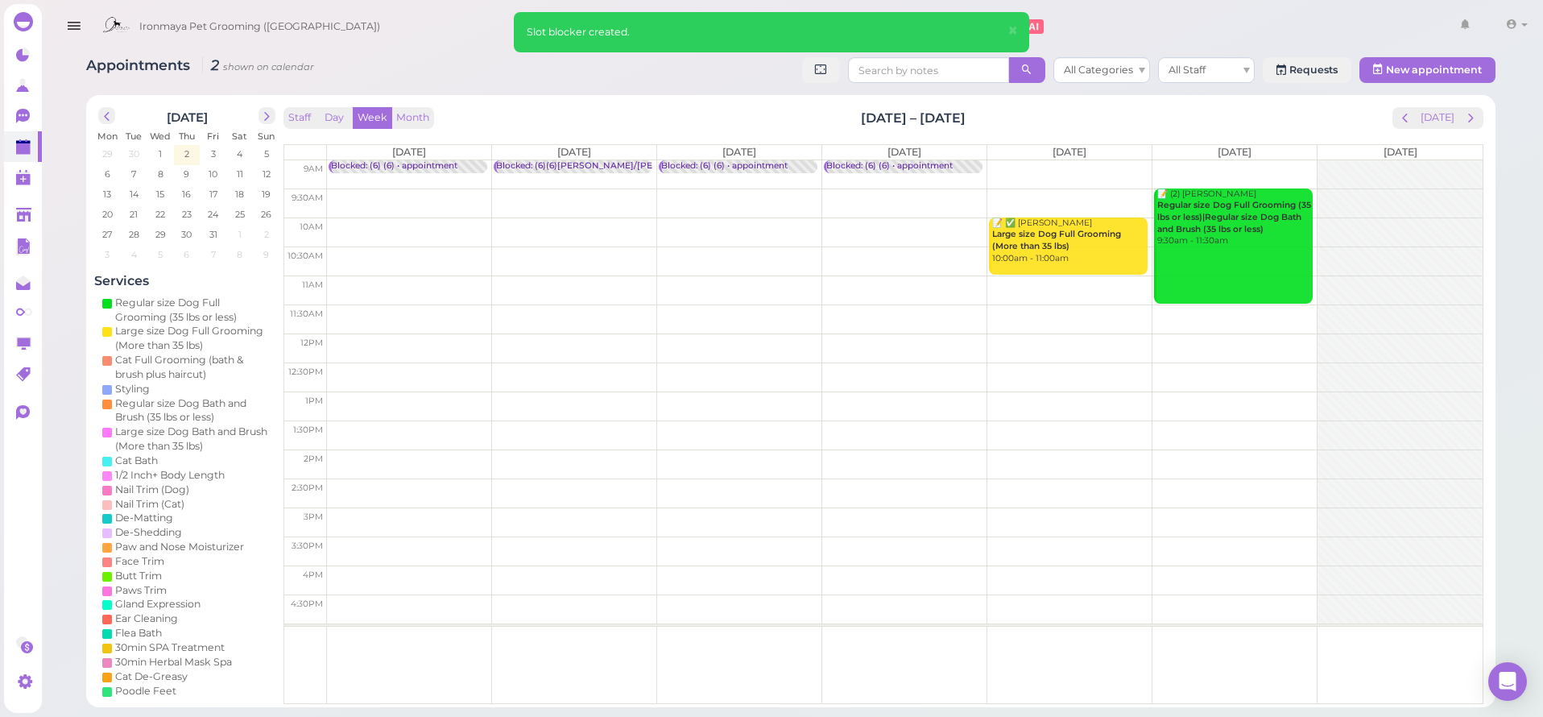
click at [1018, 166] on td at bounding box center [905, 174] width 1156 height 29
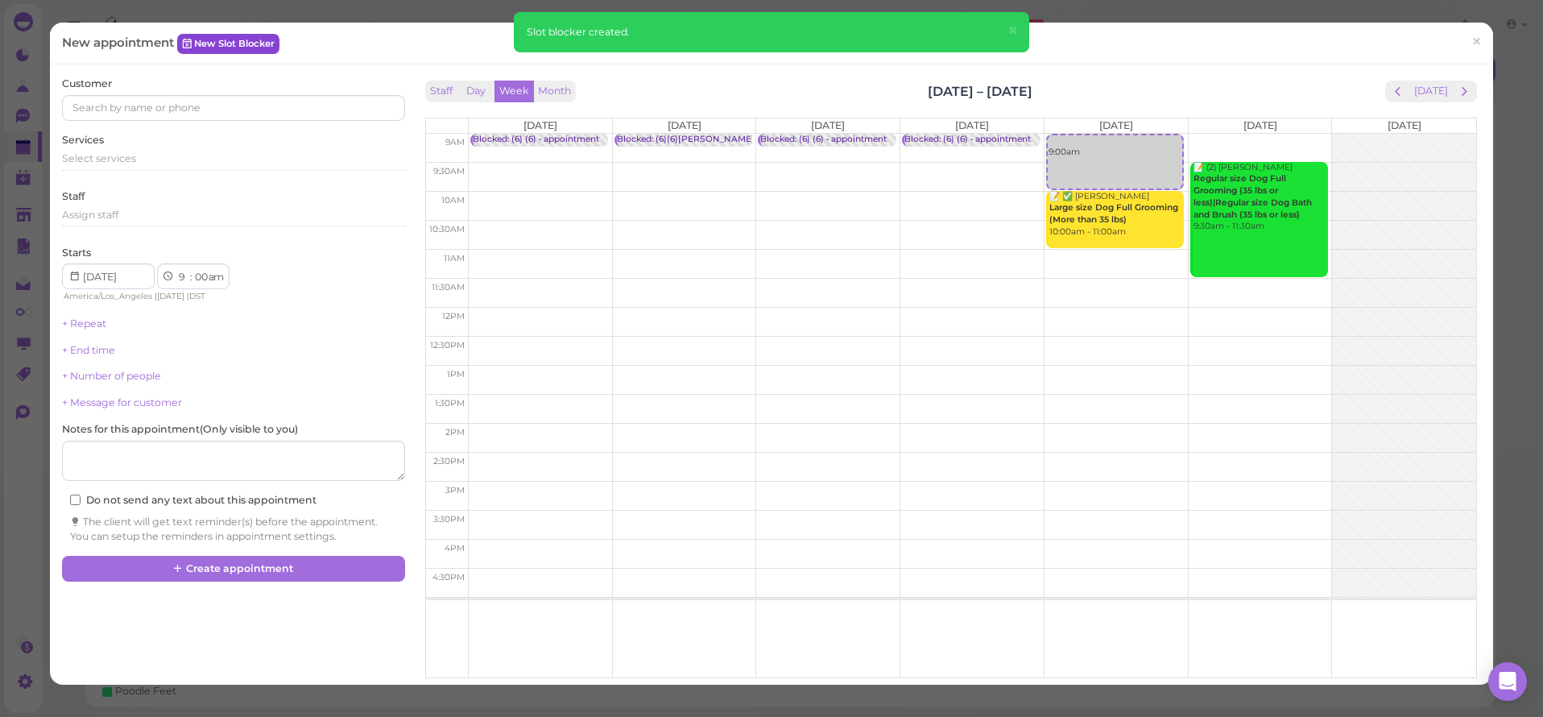
click at [261, 41] on link "New Slot Blocker" at bounding box center [228, 43] width 102 height 19
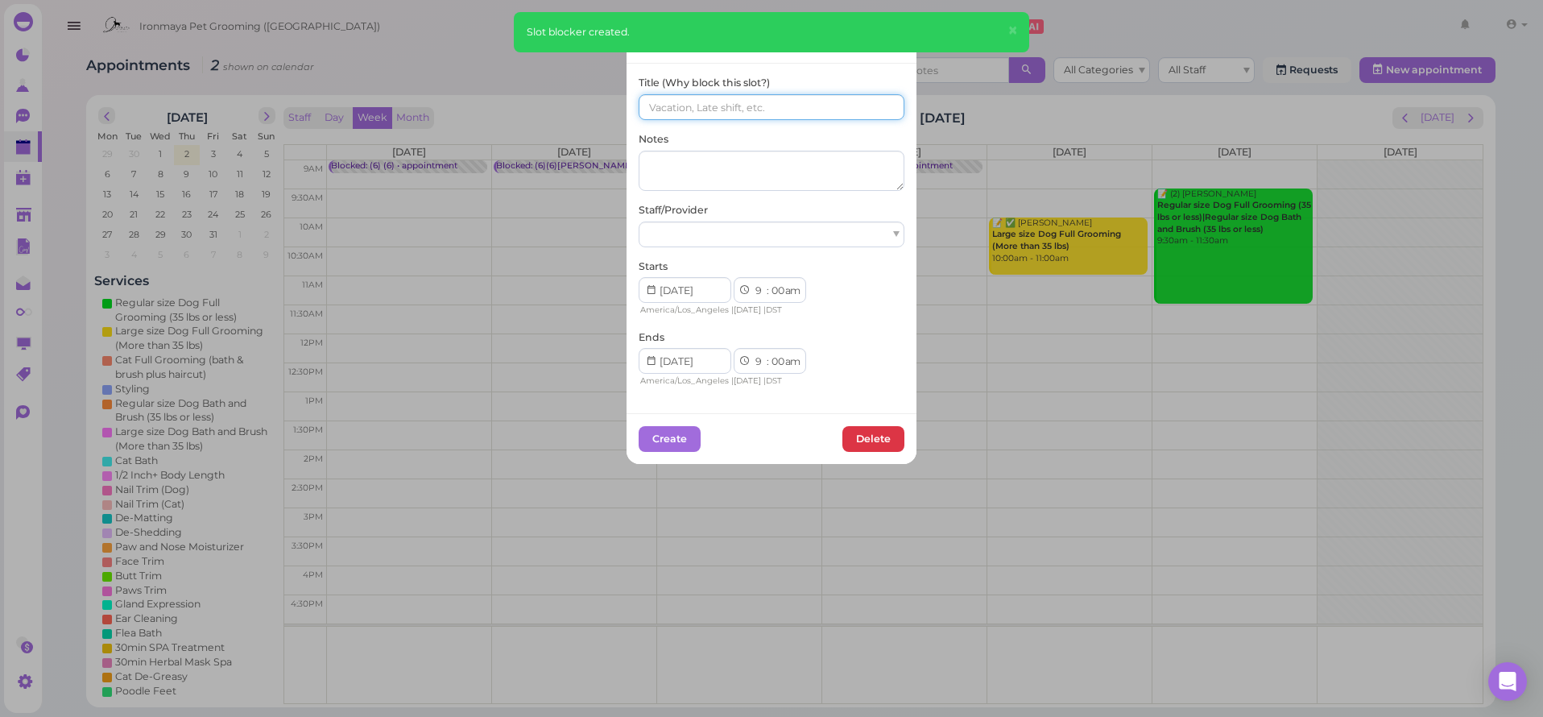
click at [647, 106] on input at bounding box center [772, 107] width 266 height 26
paste input "(6) (6)"
type input "(6) (6)"
click at [682, 230] on div at bounding box center [772, 235] width 266 height 26
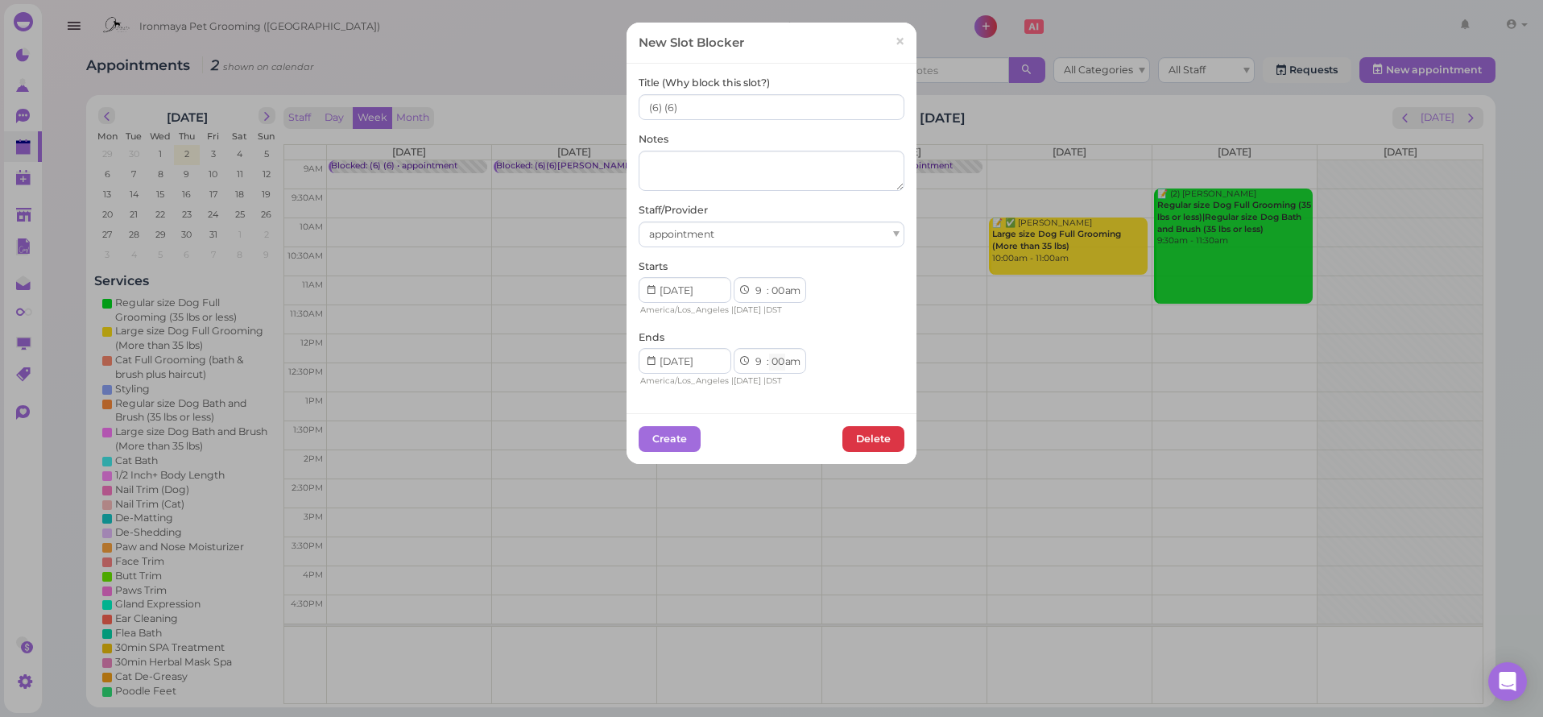
select select "15"
click at [670, 429] on button "Create" at bounding box center [670, 439] width 62 height 26
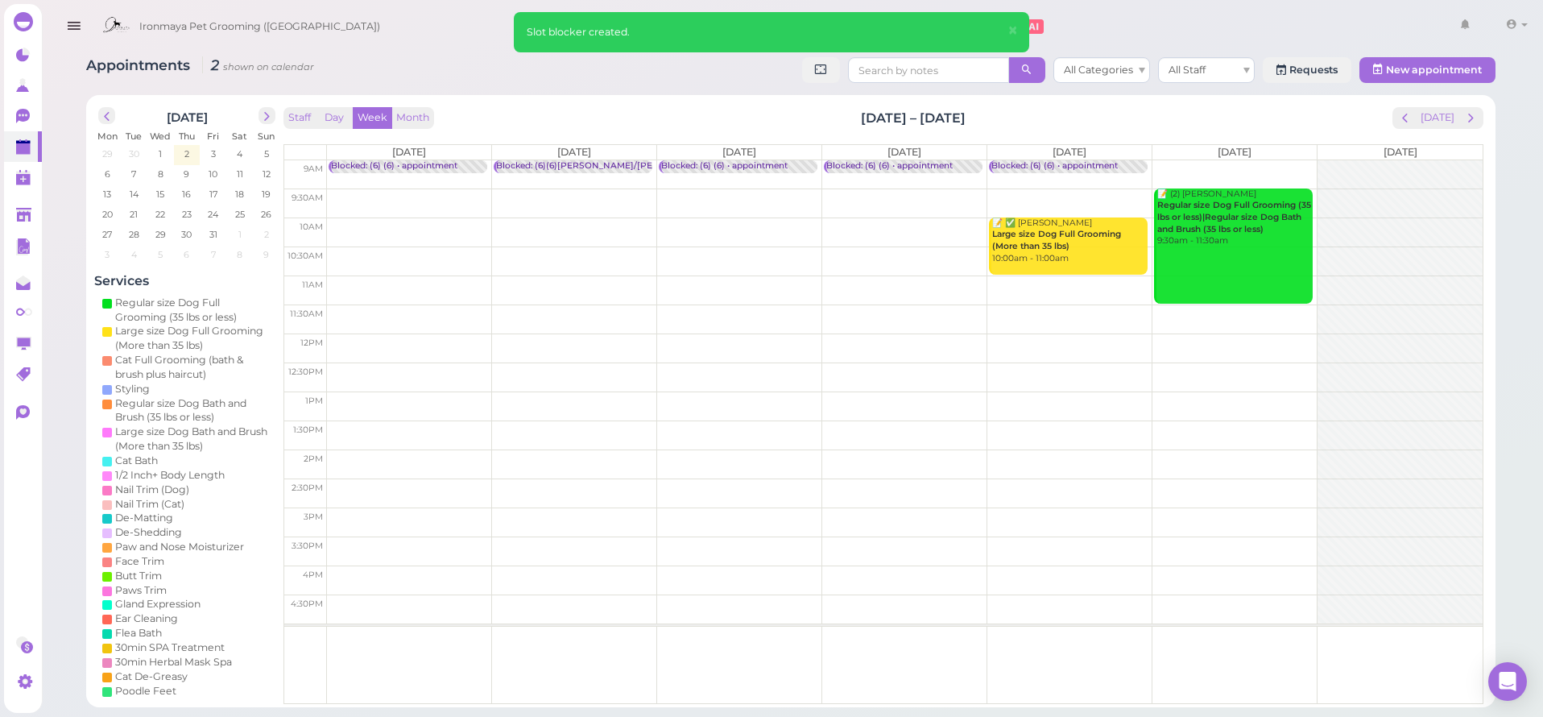
click at [1248, 161] on td at bounding box center [905, 174] width 1156 height 29
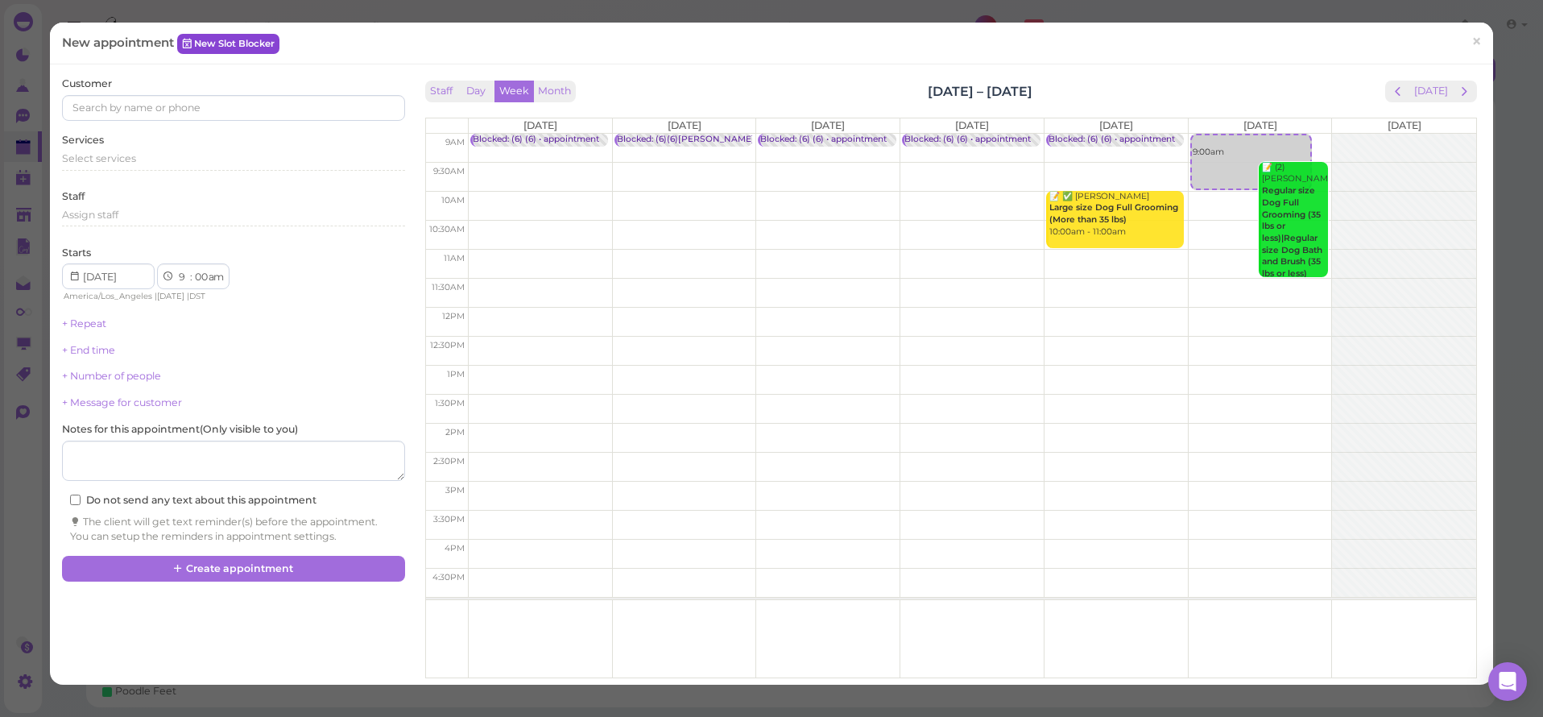
click at [264, 43] on link "New Slot Blocker" at bounding box center [228, 43] width 102 height 19
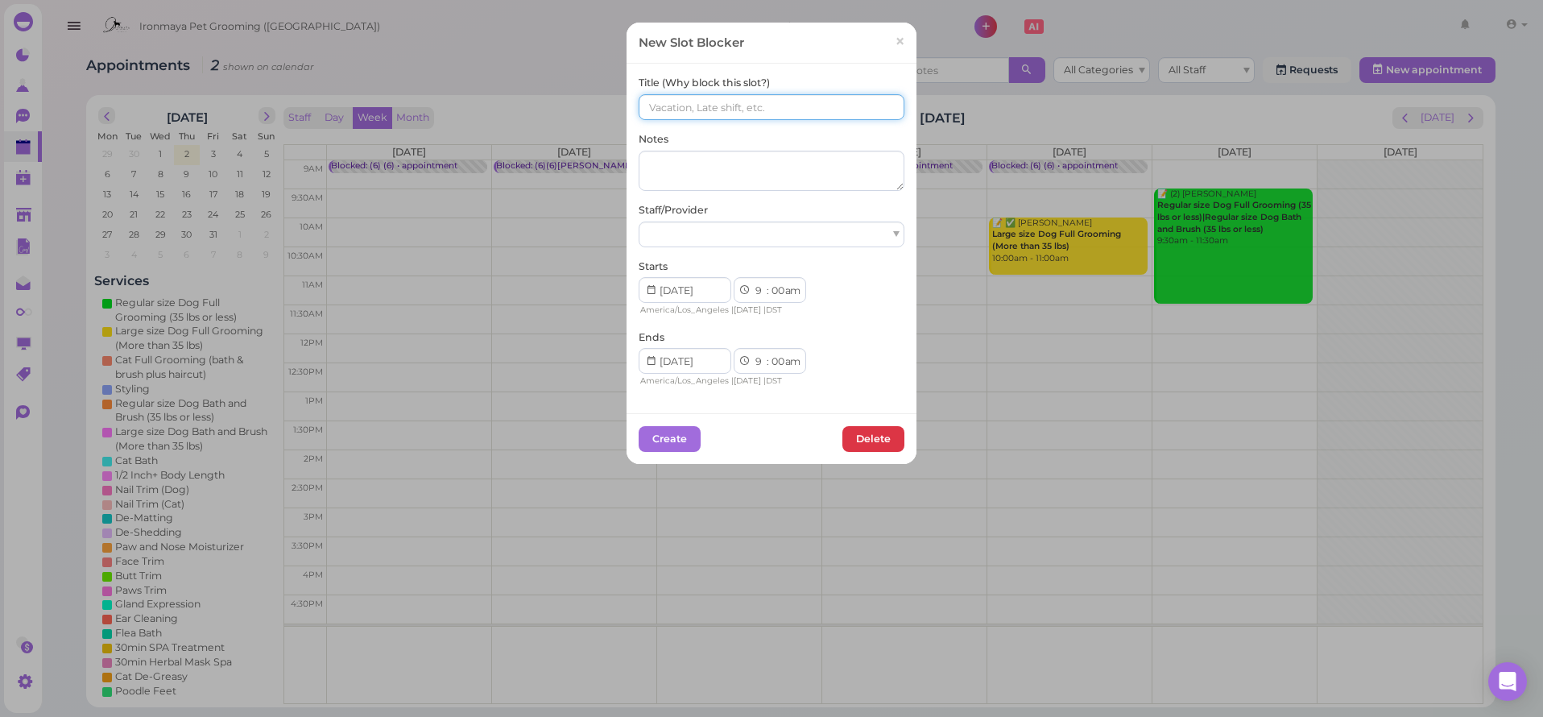
click at [674, 97] on input at bounding box center [772, 107] width 266 height 26
paste input "(6) (6)"
type input "(6) (6)"
click at [691, 222] on div at bounding box center [772, 235] width 266 height 26
select select "15"
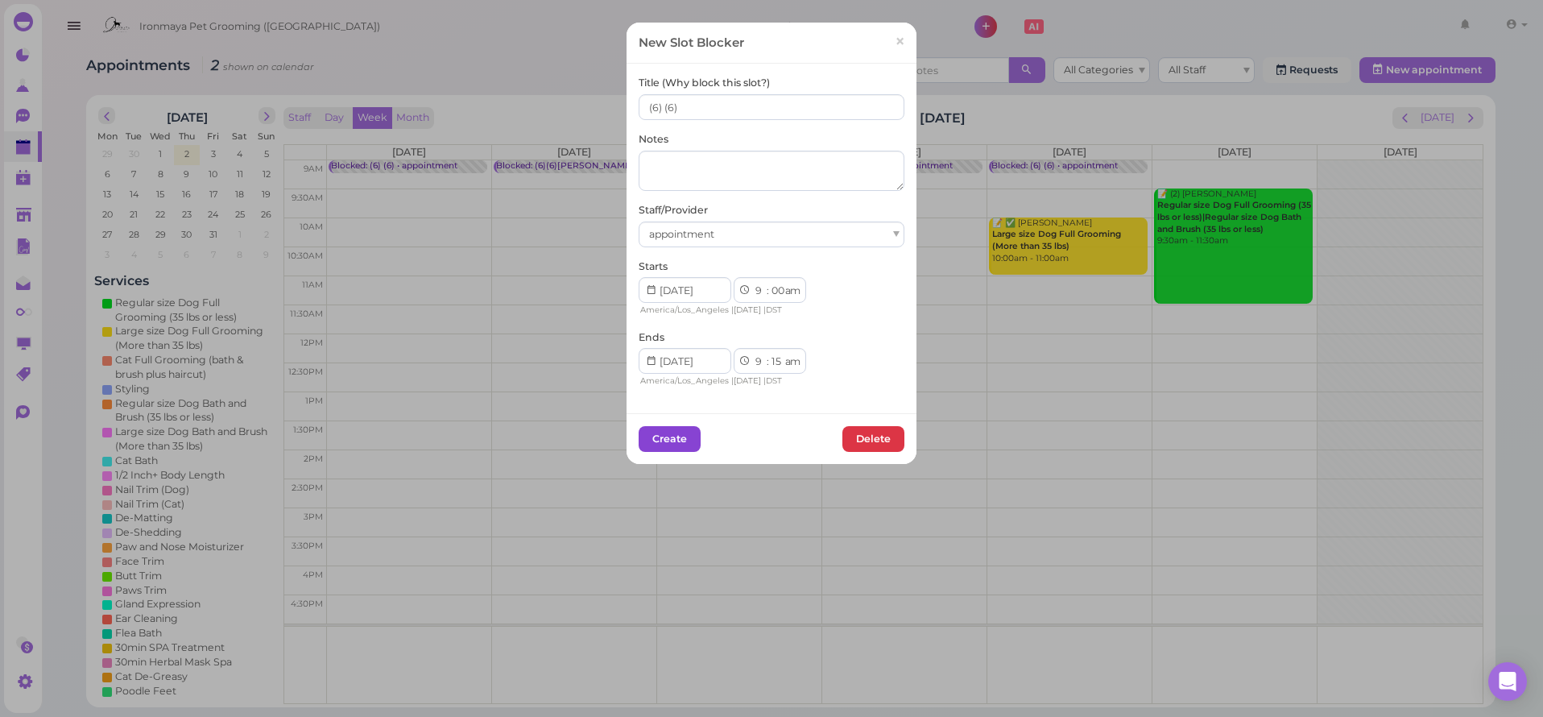
click at [681, 427] on button "Create" at bounding box center [670, 439] width 62 height 26
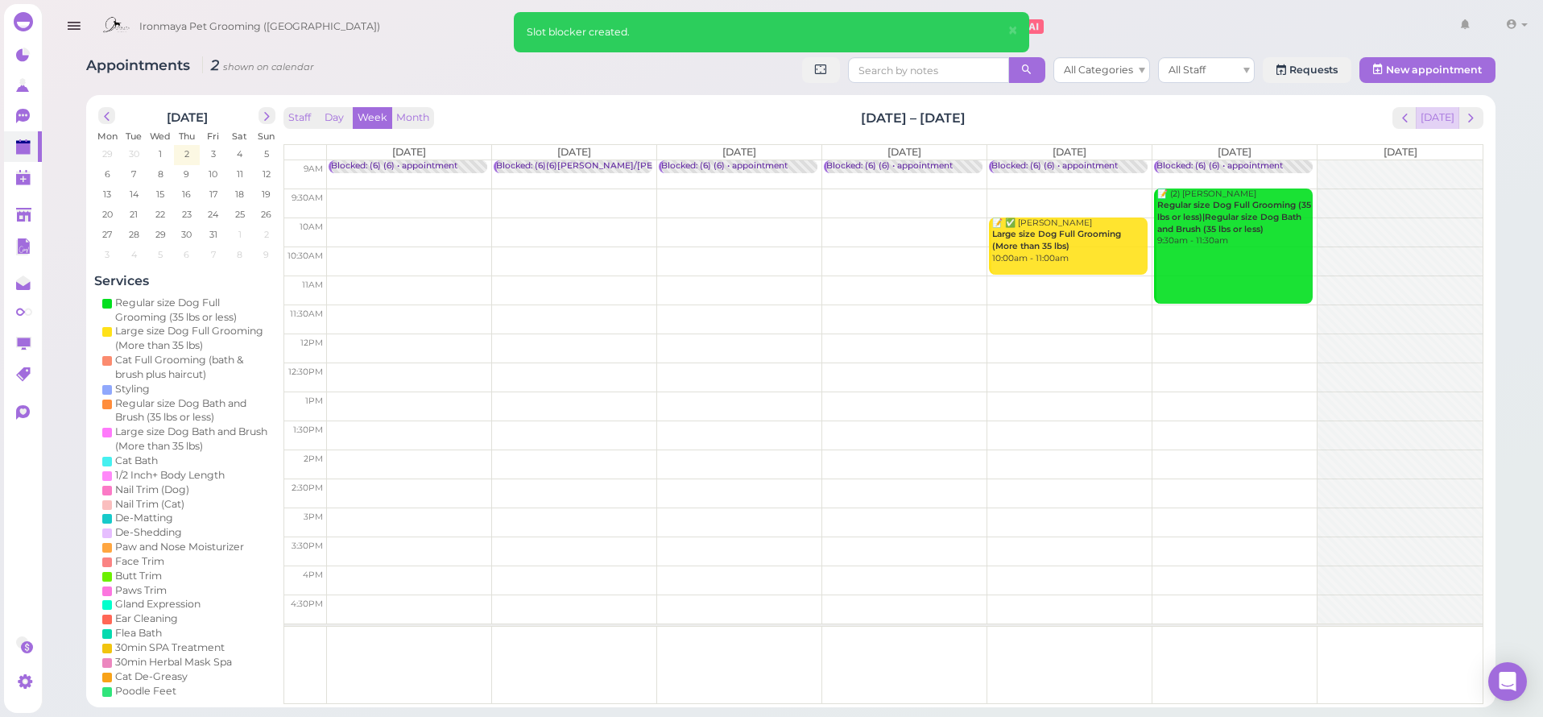
click at [1432, 120] on button "[DATE]" at bounding box center [1437, 118] width 43 height 22
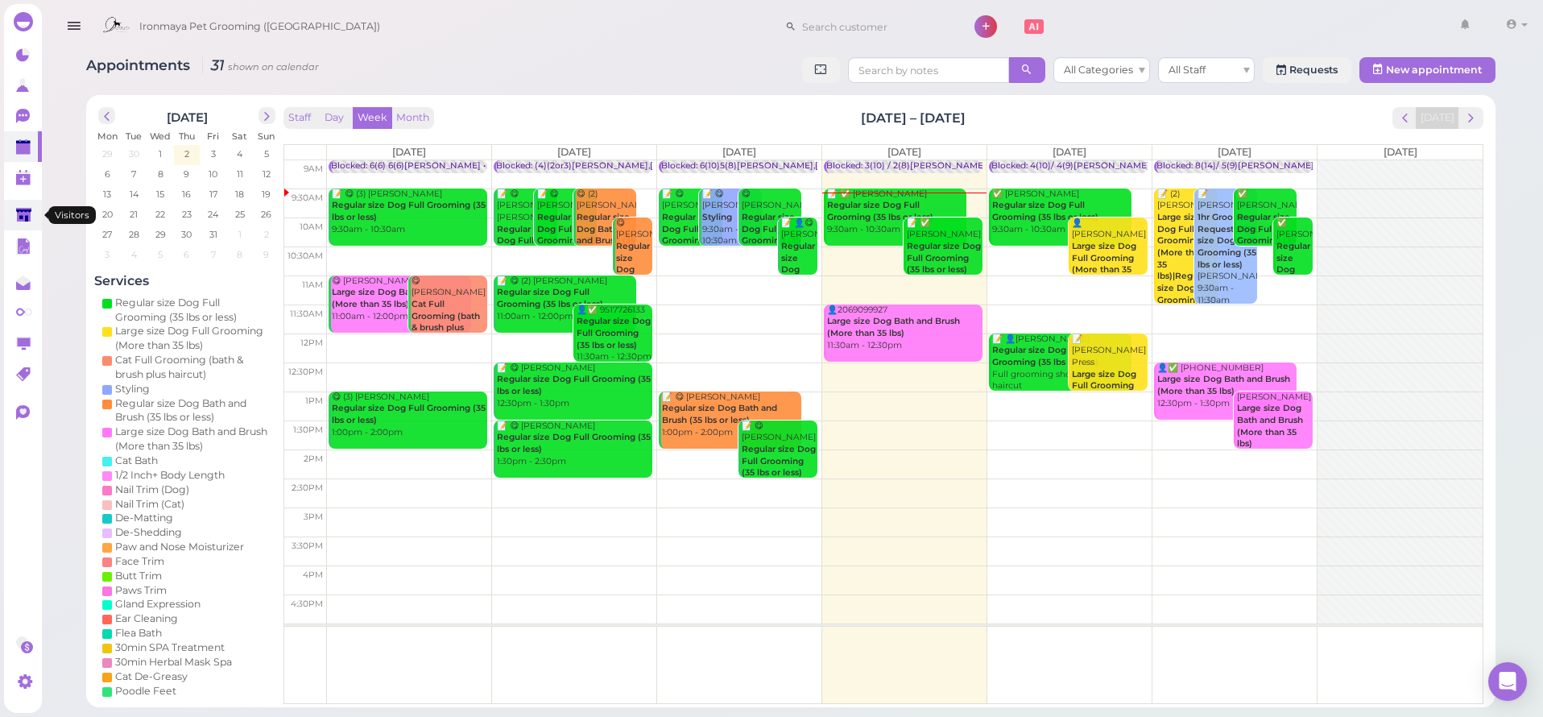
click at [37, 210] on link at bounding box center [23, 215] width 38 height 31
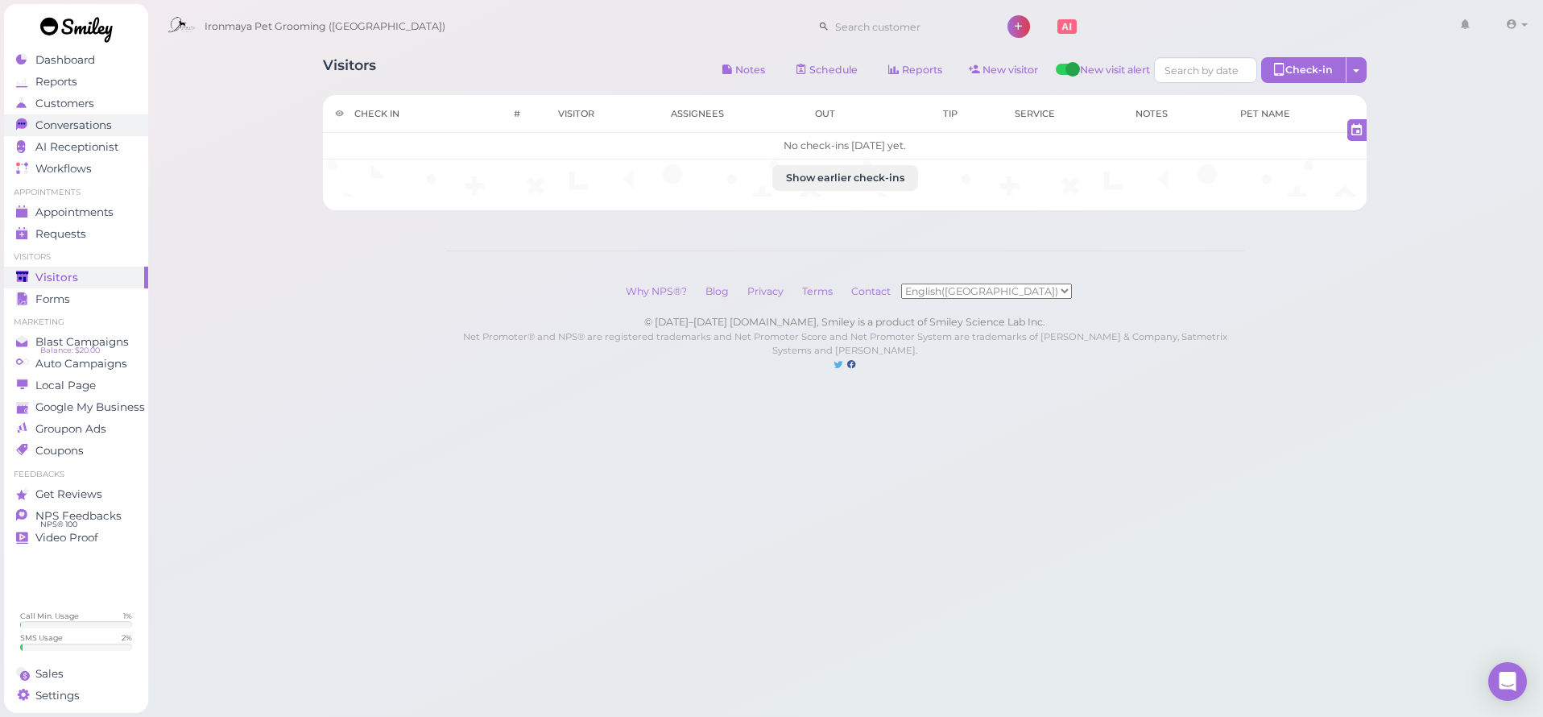
click at [83, 119] on span "Conversations" at bounding box center [73, 125] width 77 height 14
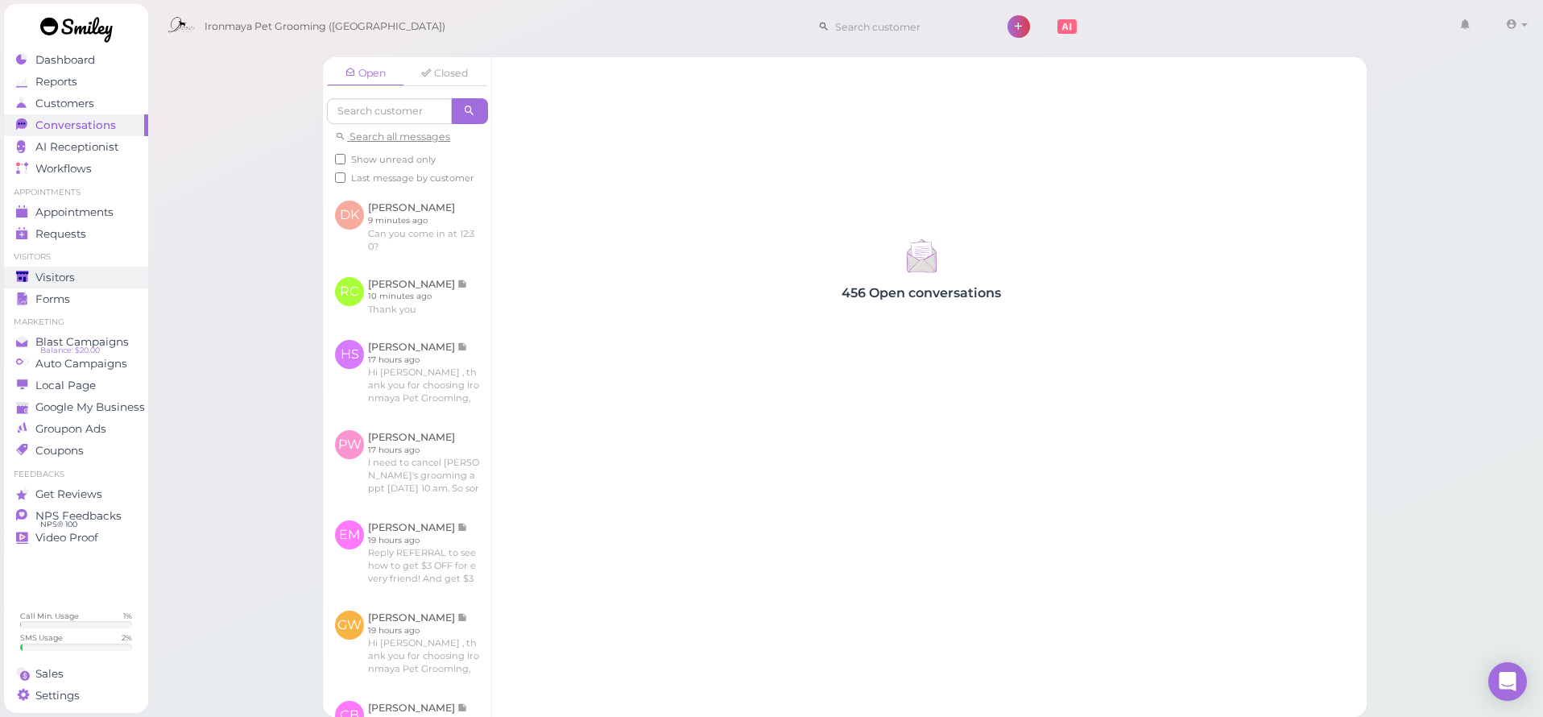
click at [84, 271] on div "Visitors" at bounding box center [74, 278] width 116 height 14
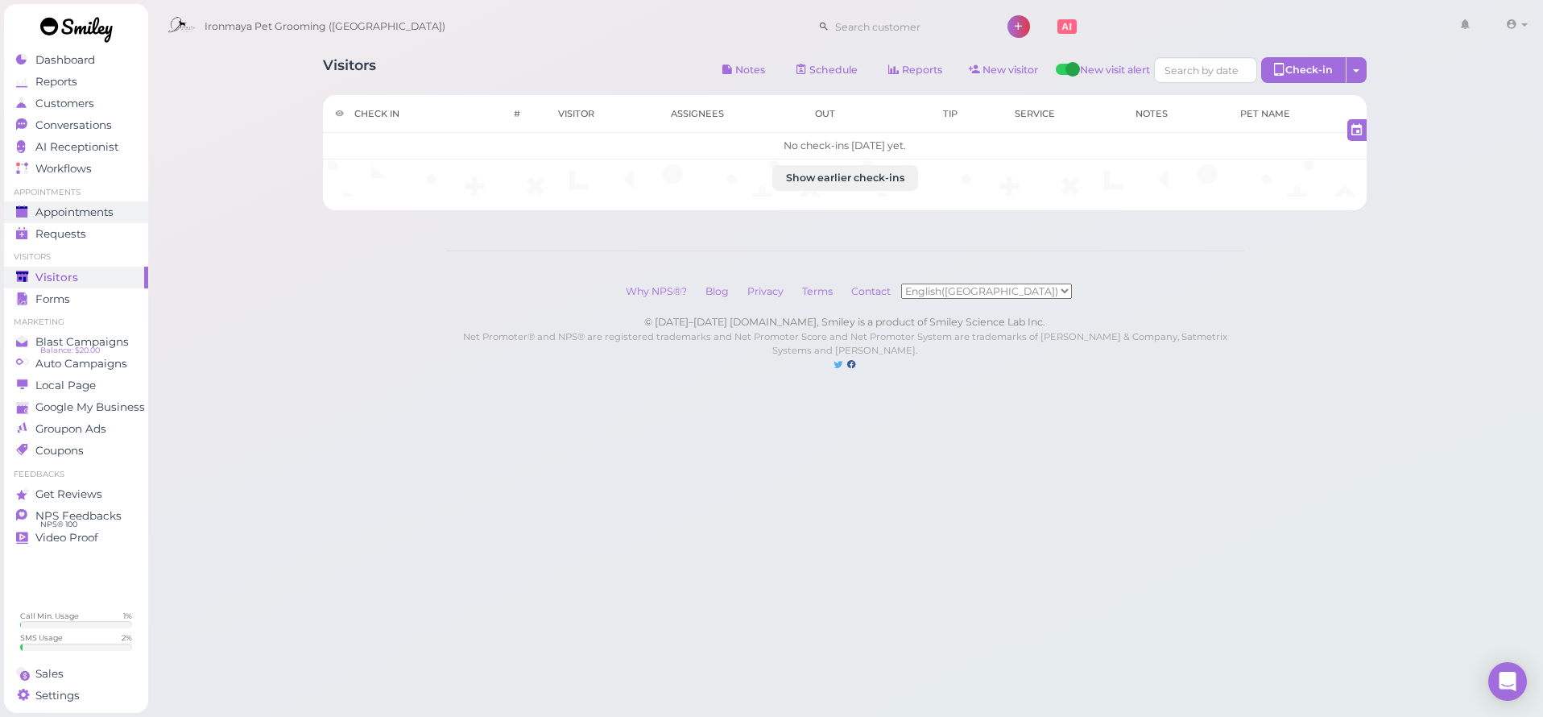
click at [81, 215] on span "Appointments" at bounding box center [74, 212] width 78 height 14
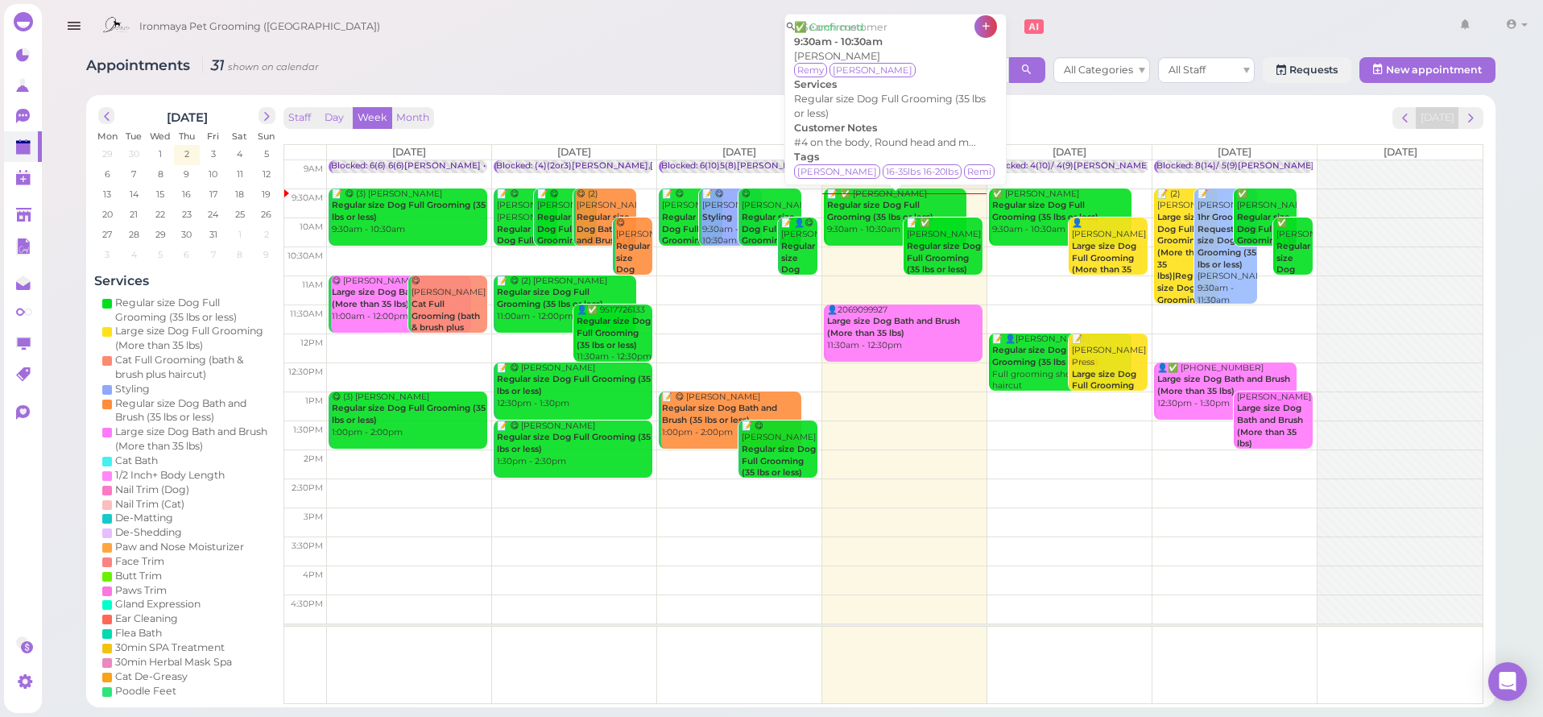
click at [877, 210] on b "Regular size Dog Full Grooming (35 lbs or less)" at bounding box center [880, 211] width 106 height 23
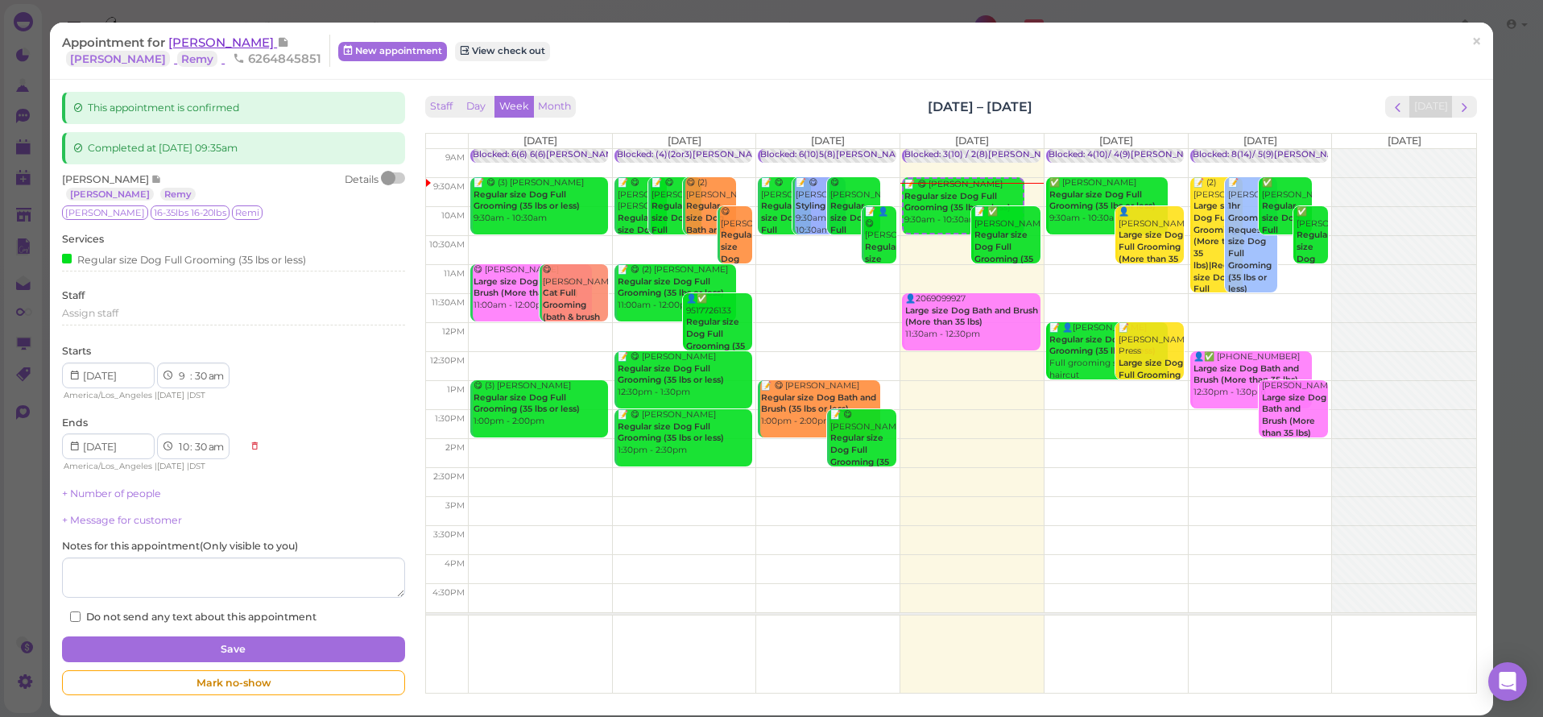
click at [246, 39] on span "[PERSON_NAME]" at bounding box center [222, 42] width 109 height 15
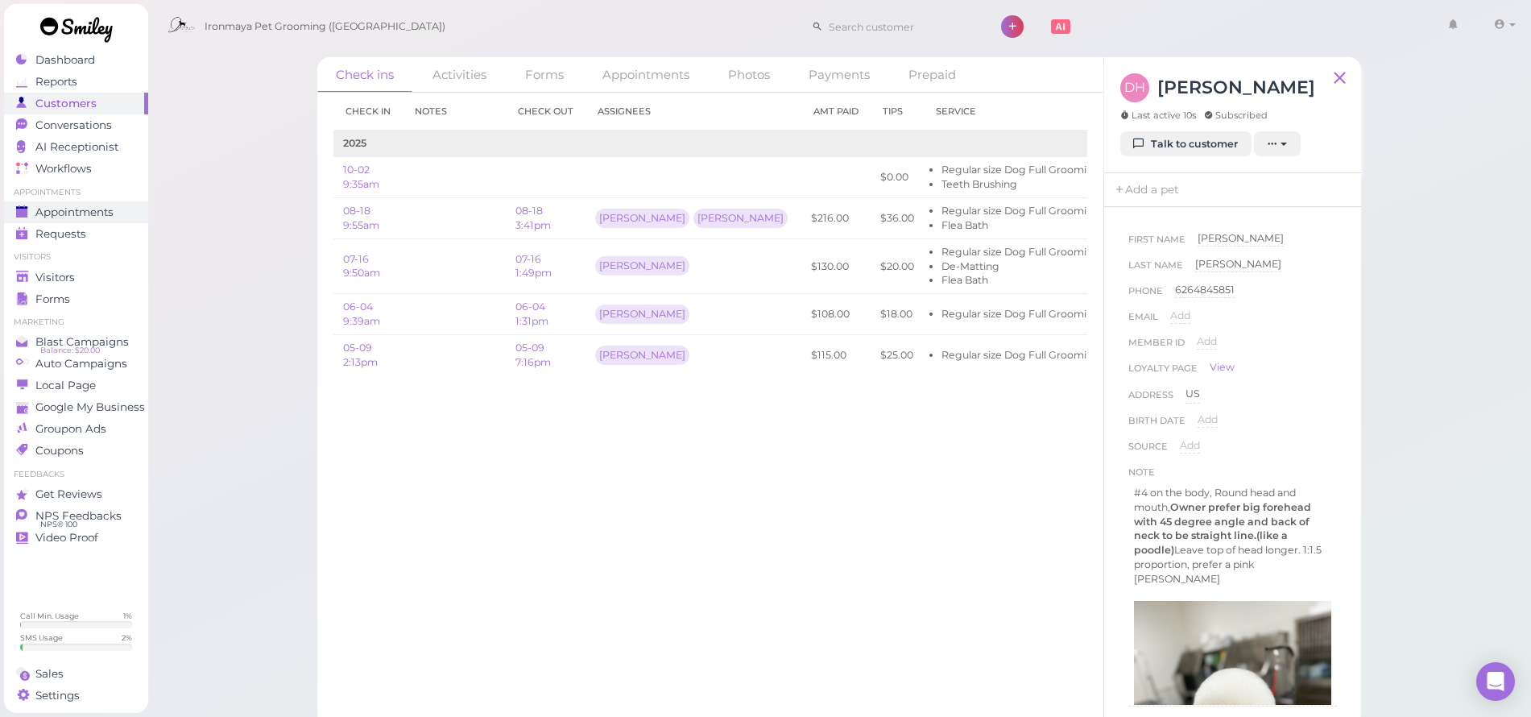
click at [113, 217] on span "Appointments" at bounding box center [74, 212] width 78 height 14
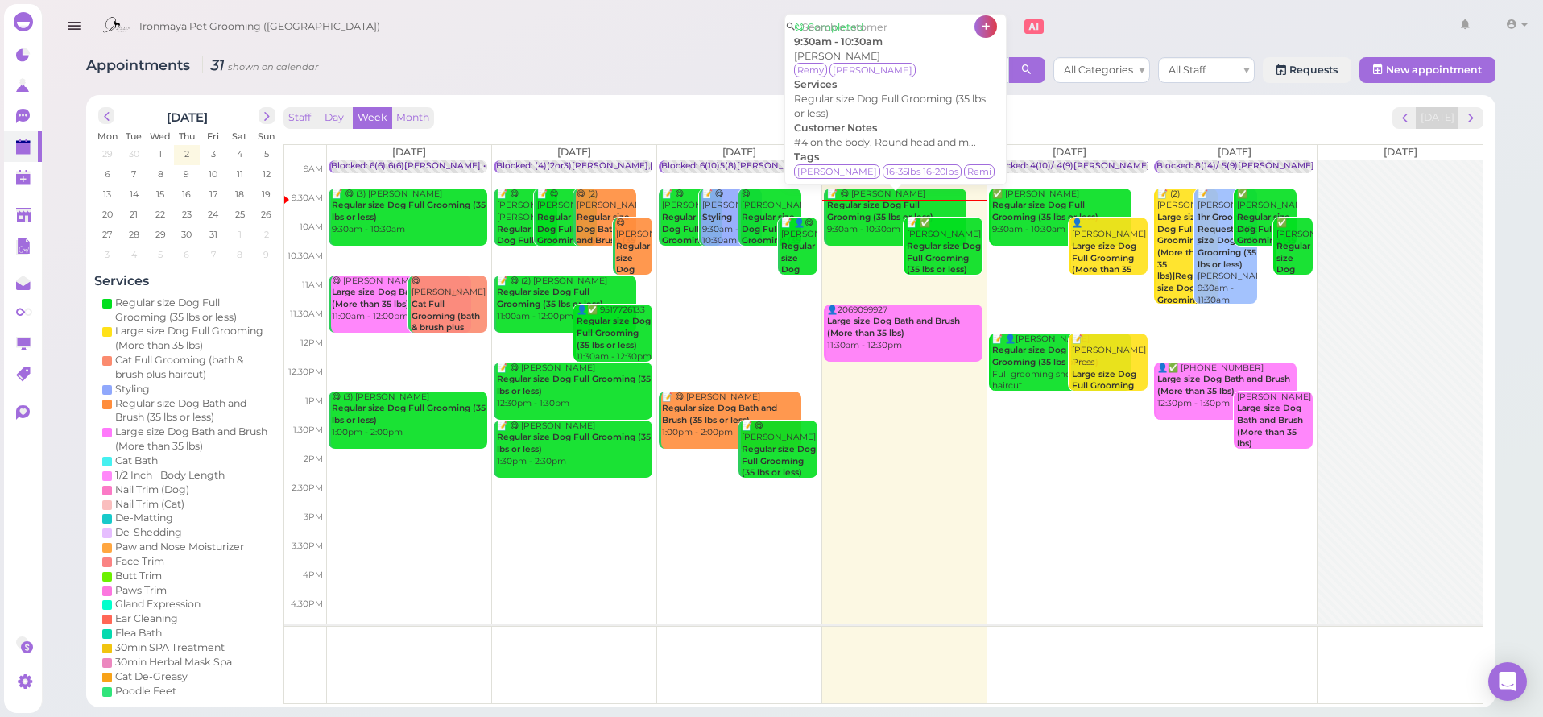
click at [877, 220] on div "📝 😋 Darlene Hurst Regular size Dog Full Grooming (35 lbs or less) 9:30am - 10:3…" at bounding box center [896, 212] width 140 height 48
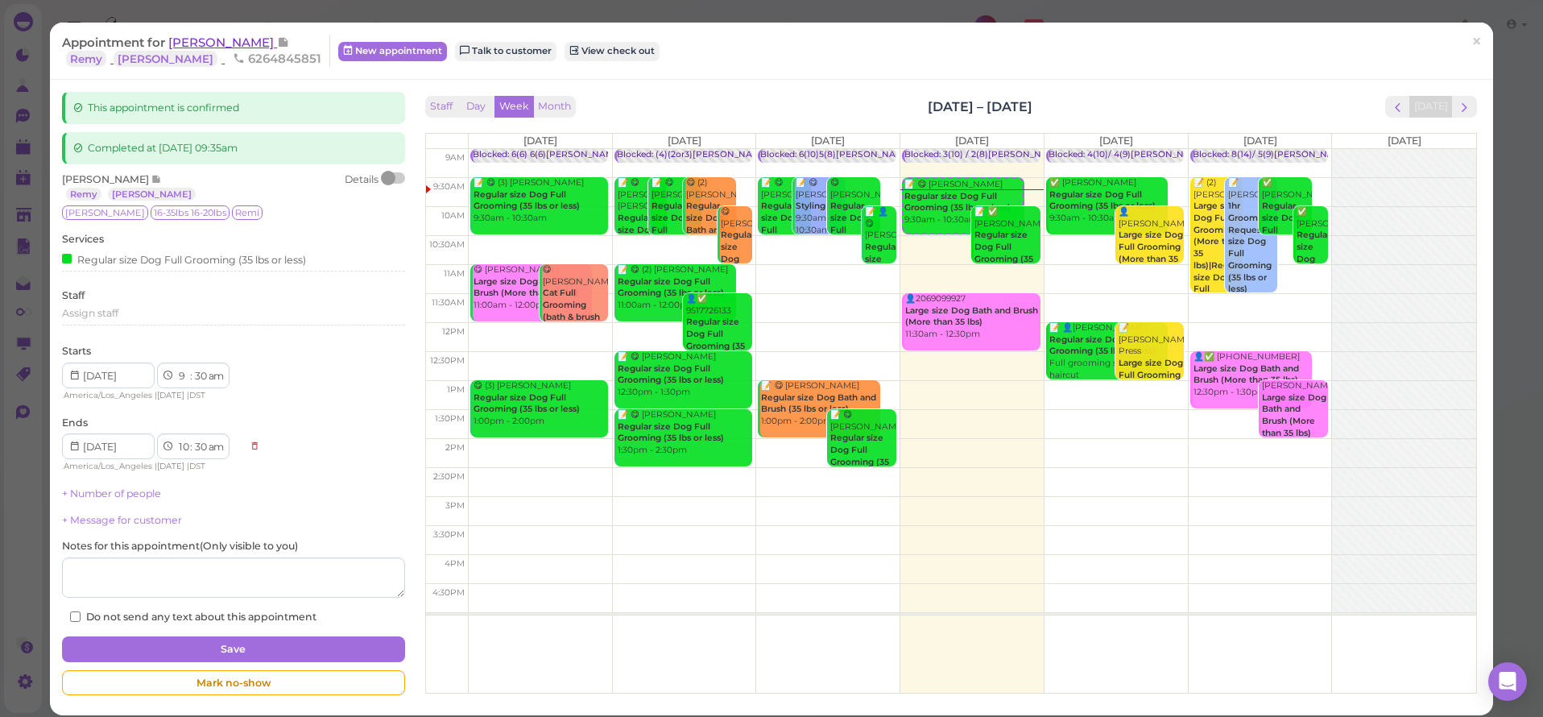
click at [243, 48] on span "[PERSON_NAME]" at bounding box center [222, 42] width 109 height 15
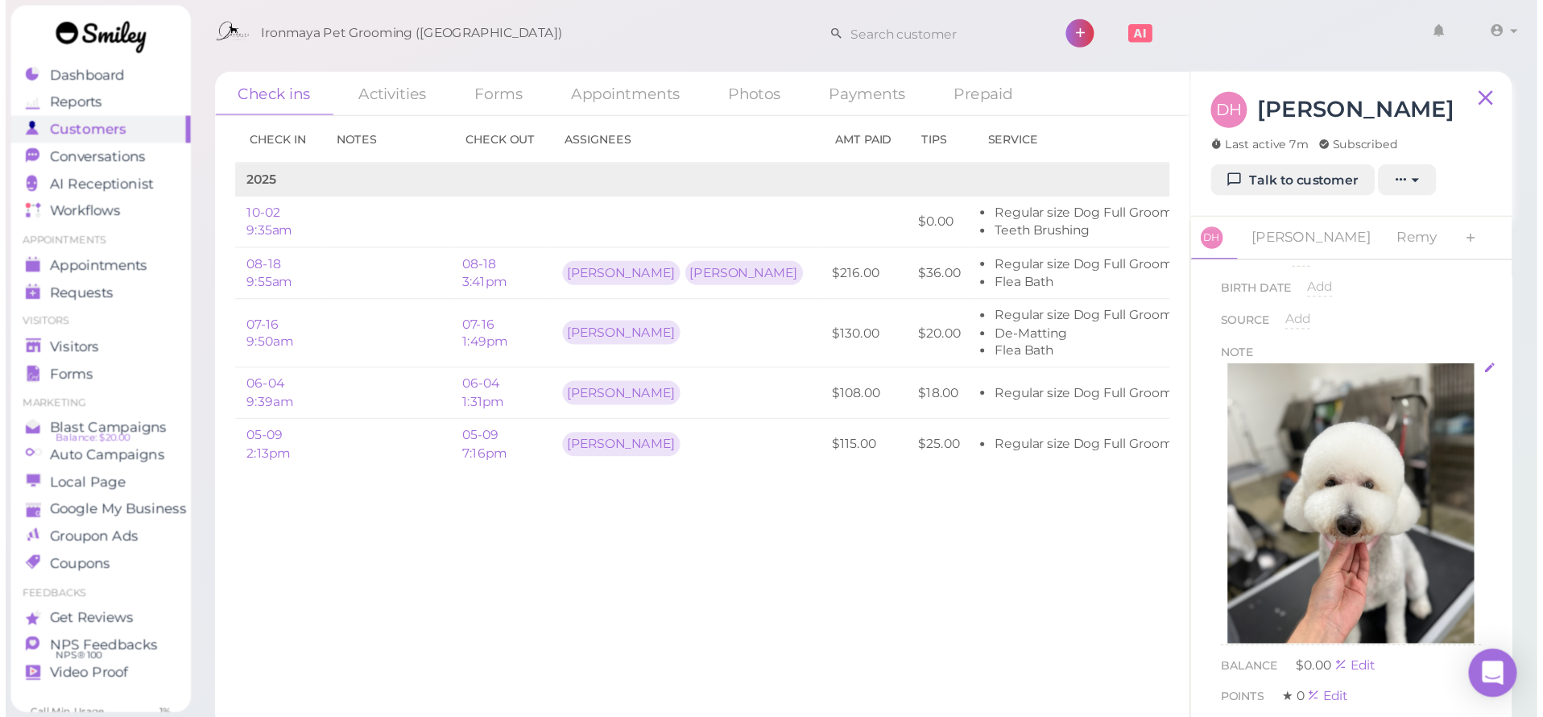
scroll to position [125, 0]
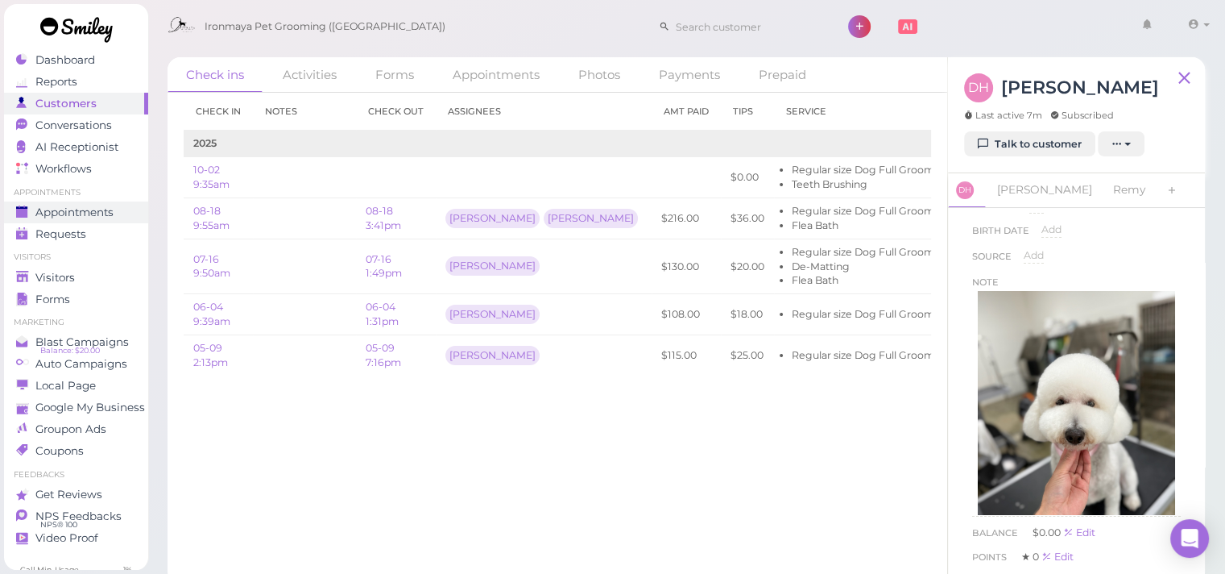
click at [121, 207] on div "Appointments" at bounding box center [74, 212] width 116 height 14
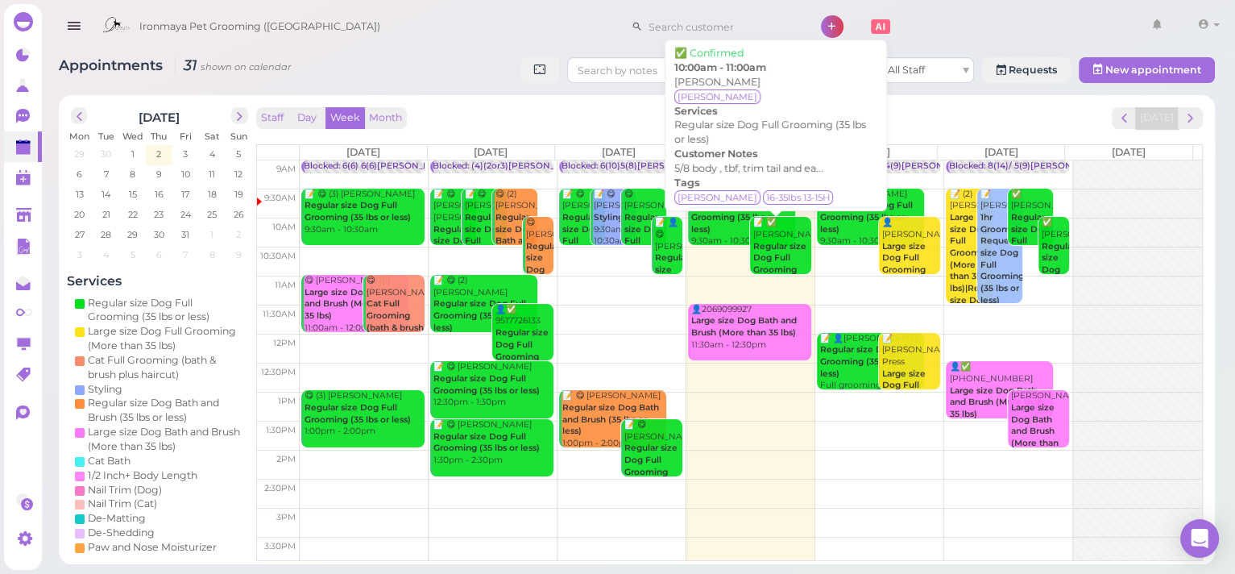
click at [764, 238] on div "📝 ✅ Charis Bell Regular size Dog Full Grooming (35 lbs or less) 10:00am - 11:00…" at bounding box center [782, 270] width 60 height 106
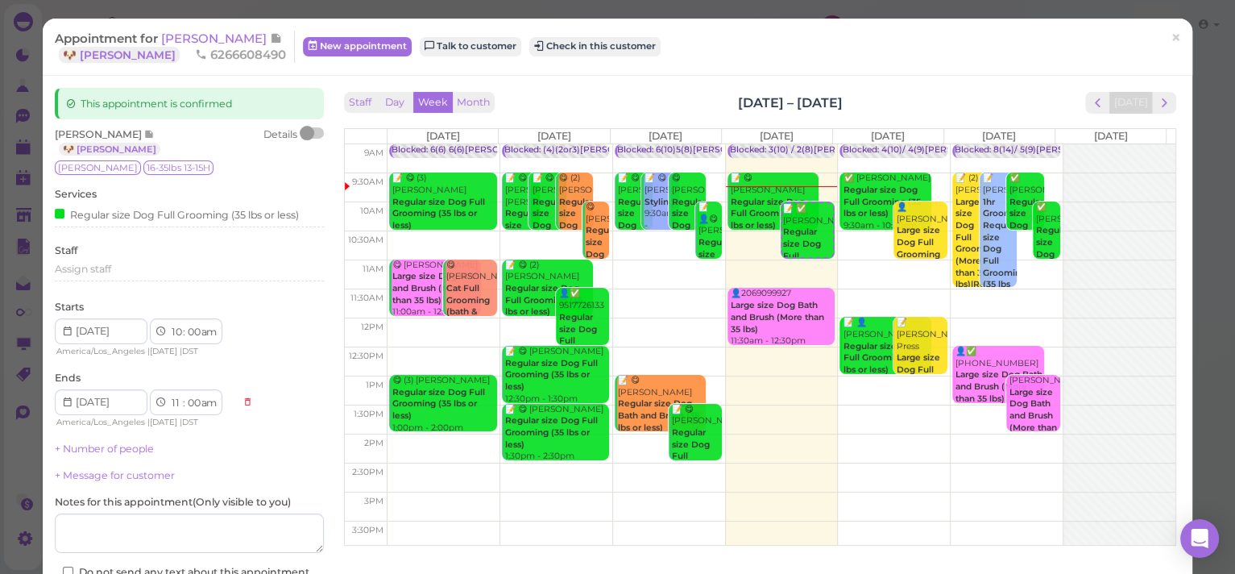
click at [1170, 38] on span "×" at bounding box center [1175, 37] width 10 height 23
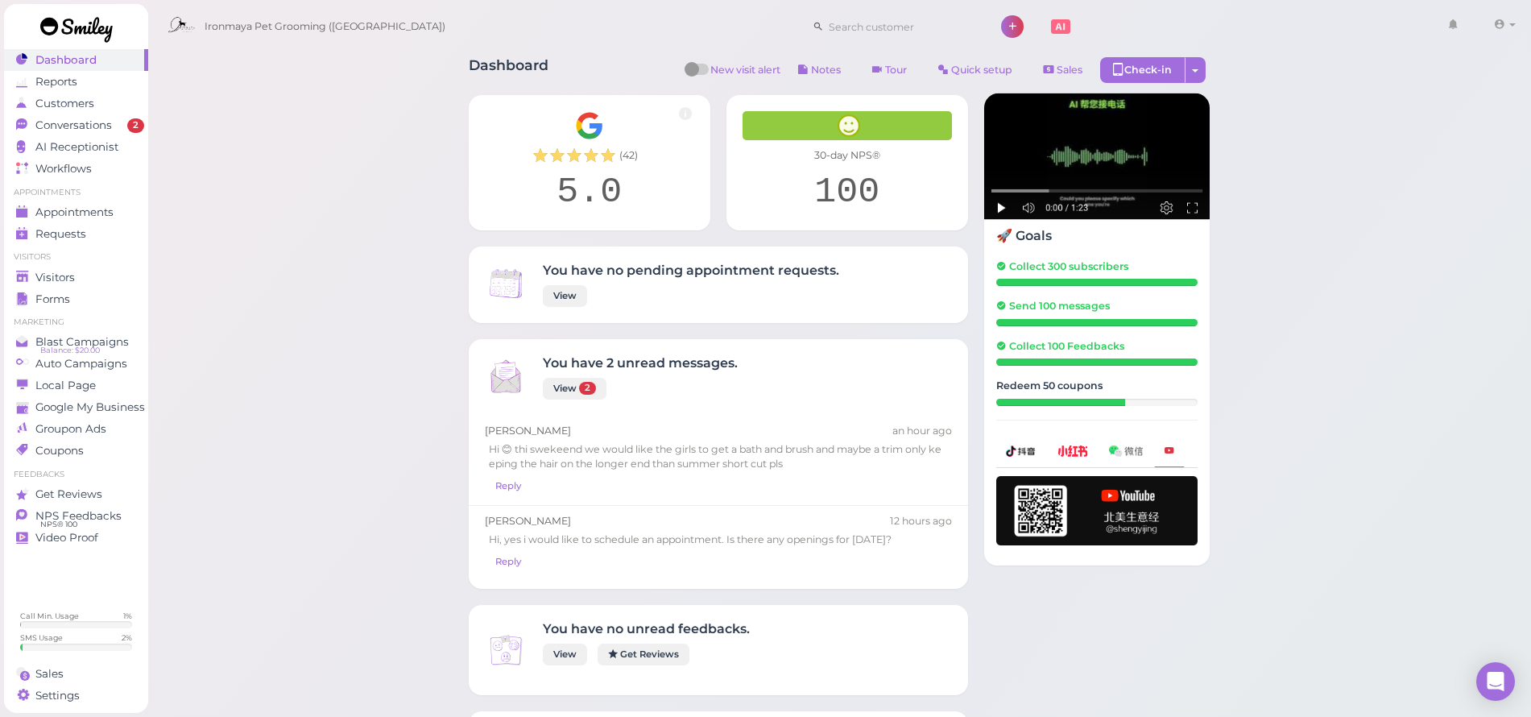
click at [102, 135] on link "Conversations 2" at bounding box center [76, 125] width 144 height 22
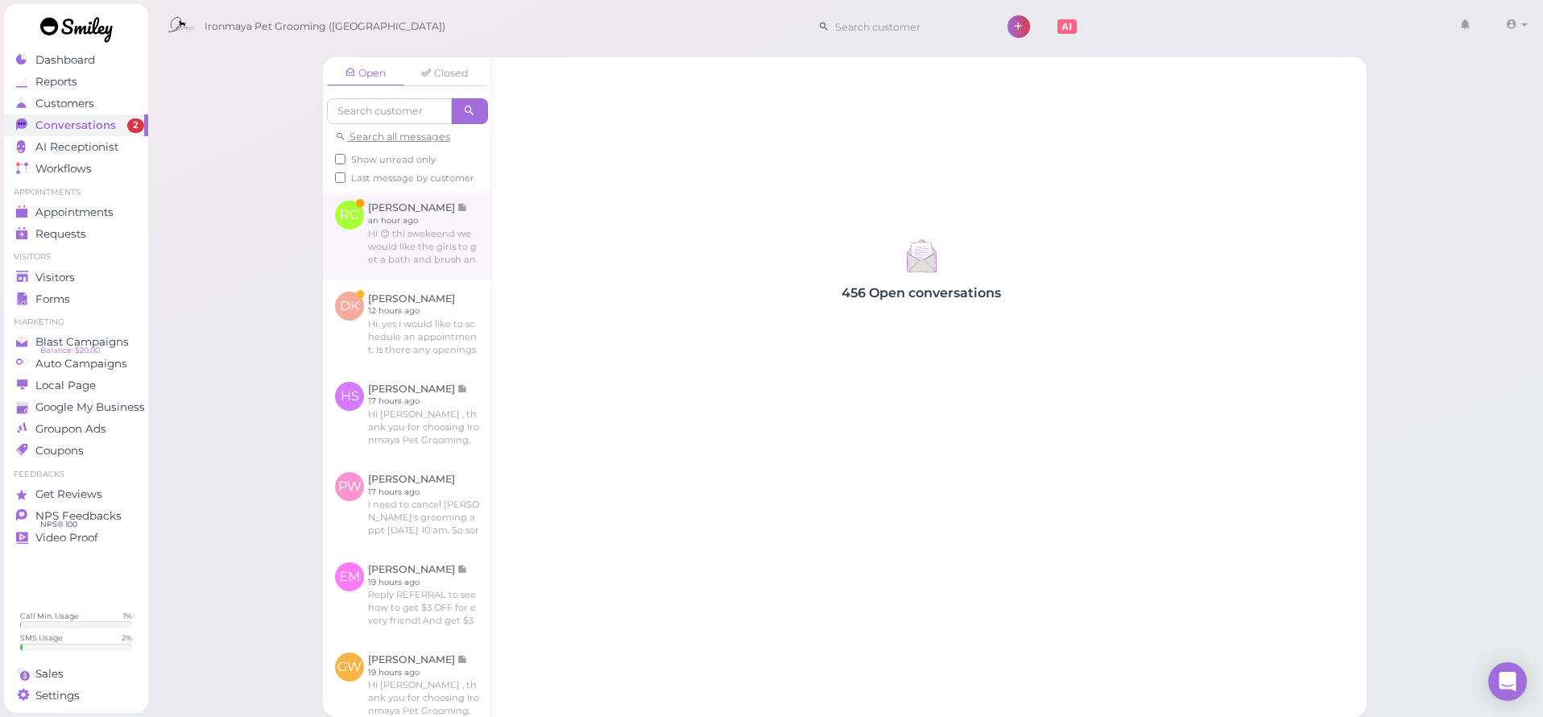
click at [384, 260] on link at bounding box center [407, 233] width 168 height 90
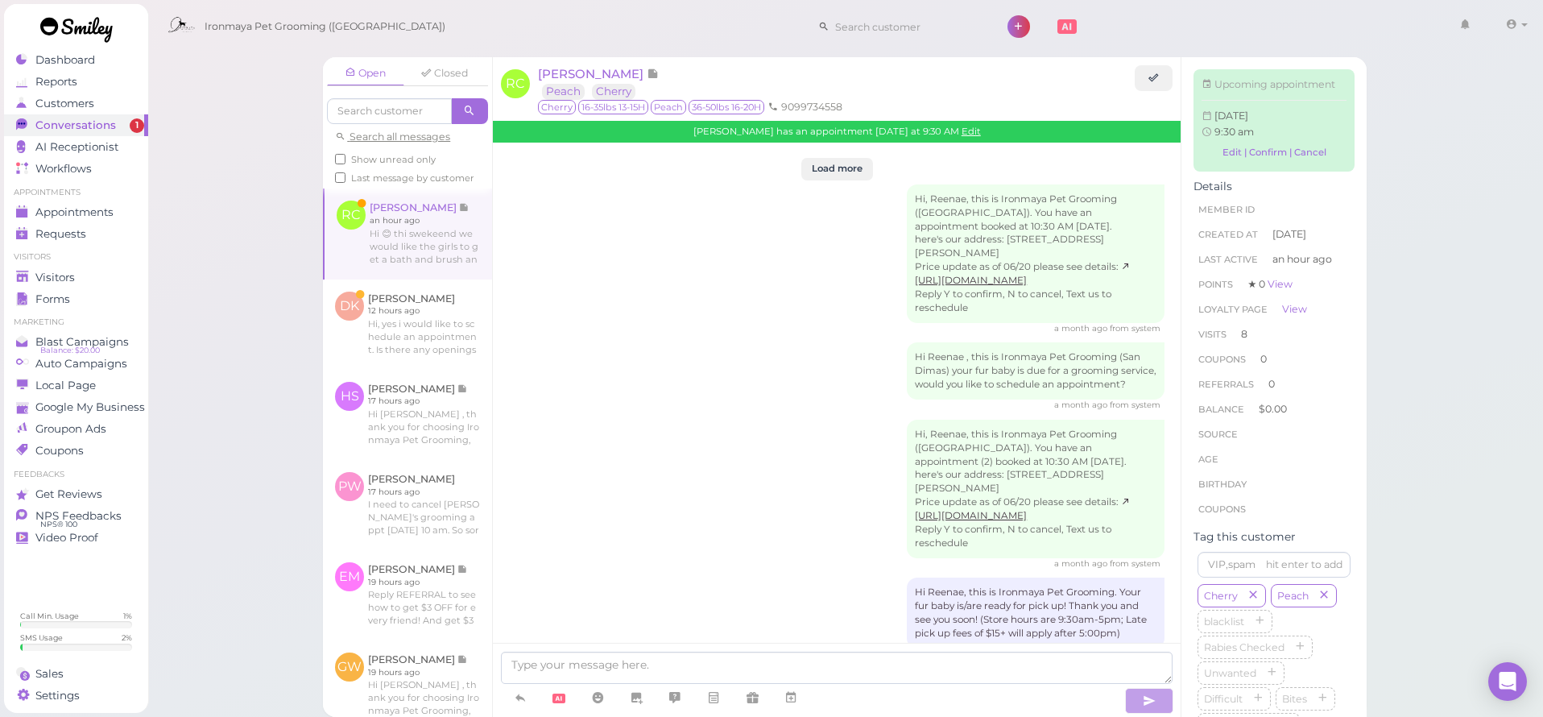
scroll to position [2214, 0]
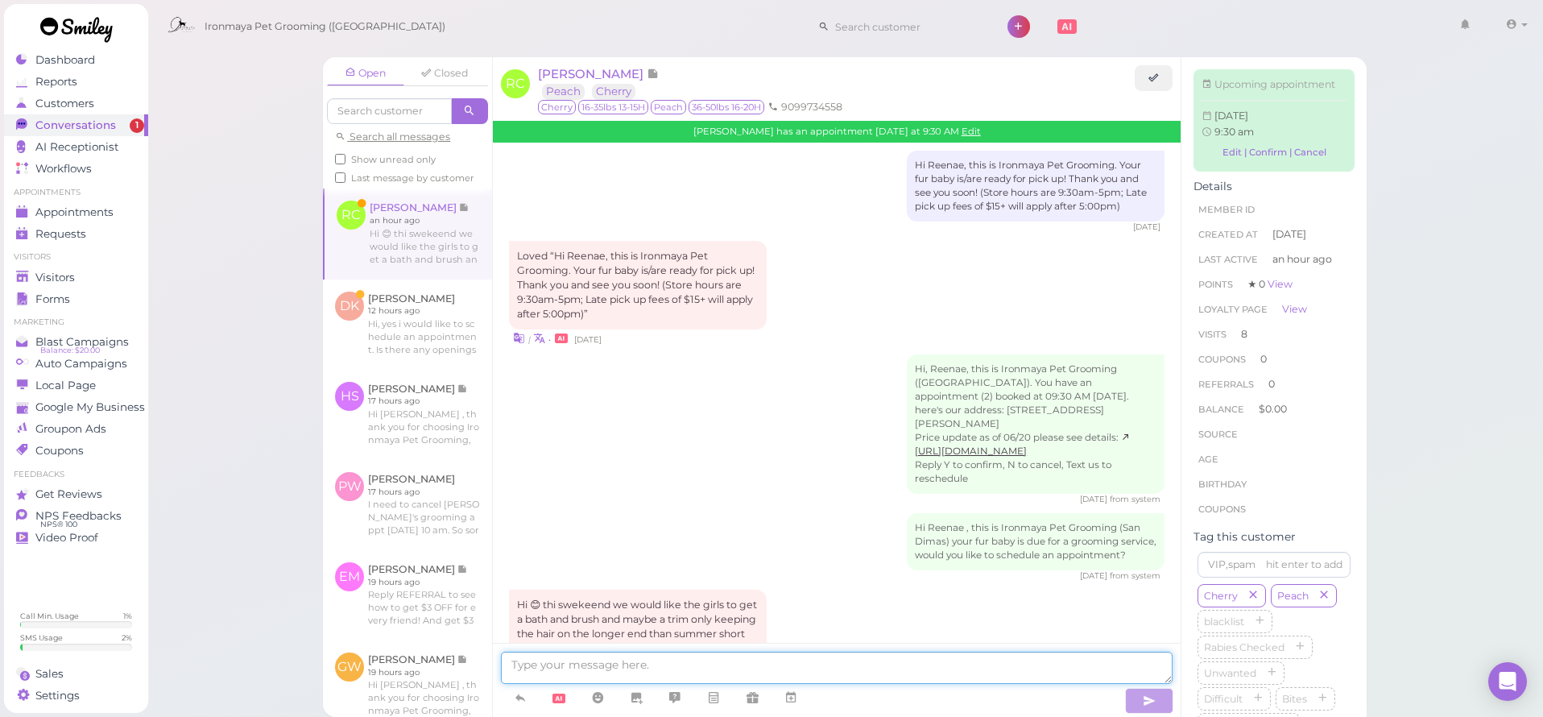
click at [667, 681] on textarea at bounding box center [837, 668] width 672 height 32
type textarea "h"
type textarea "Thank you"
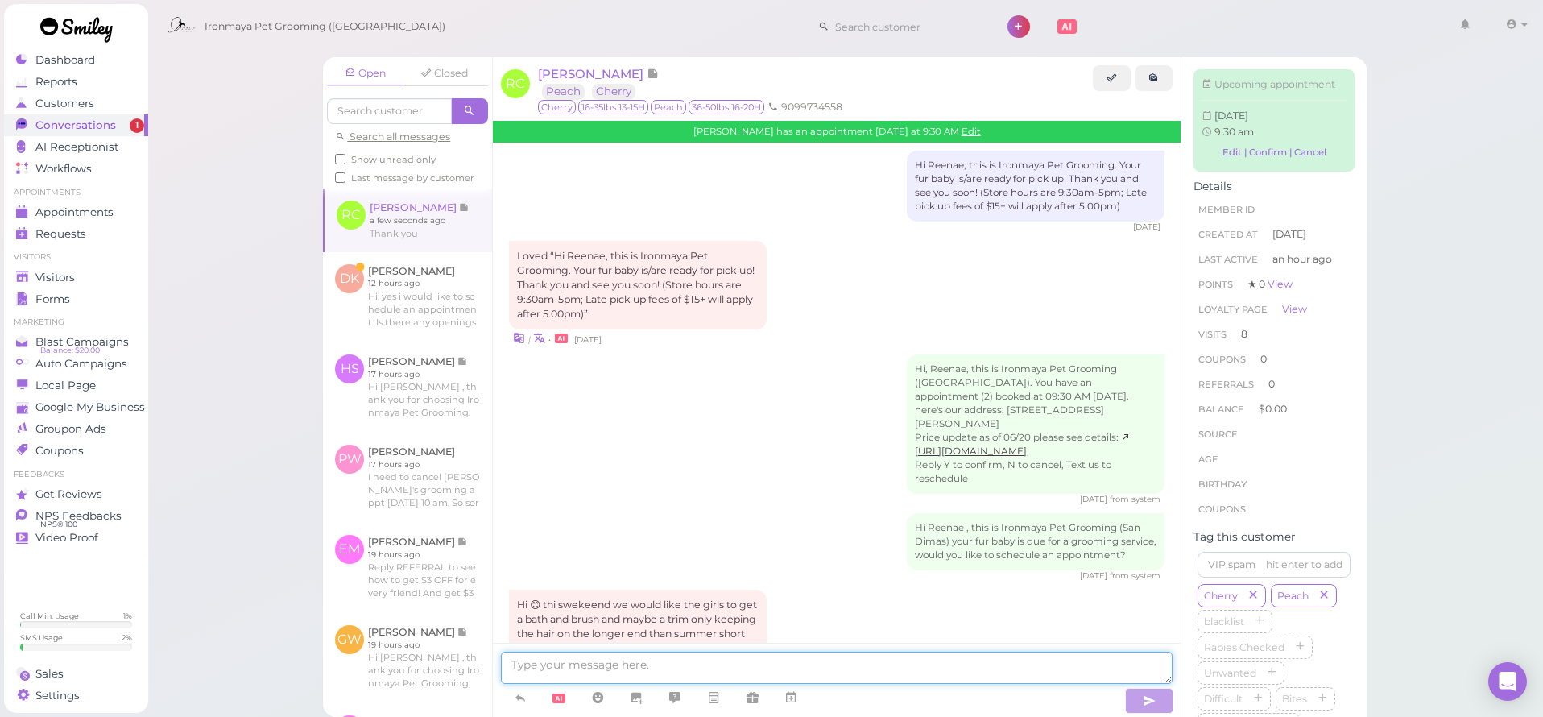
scroll to position [2251, 0]
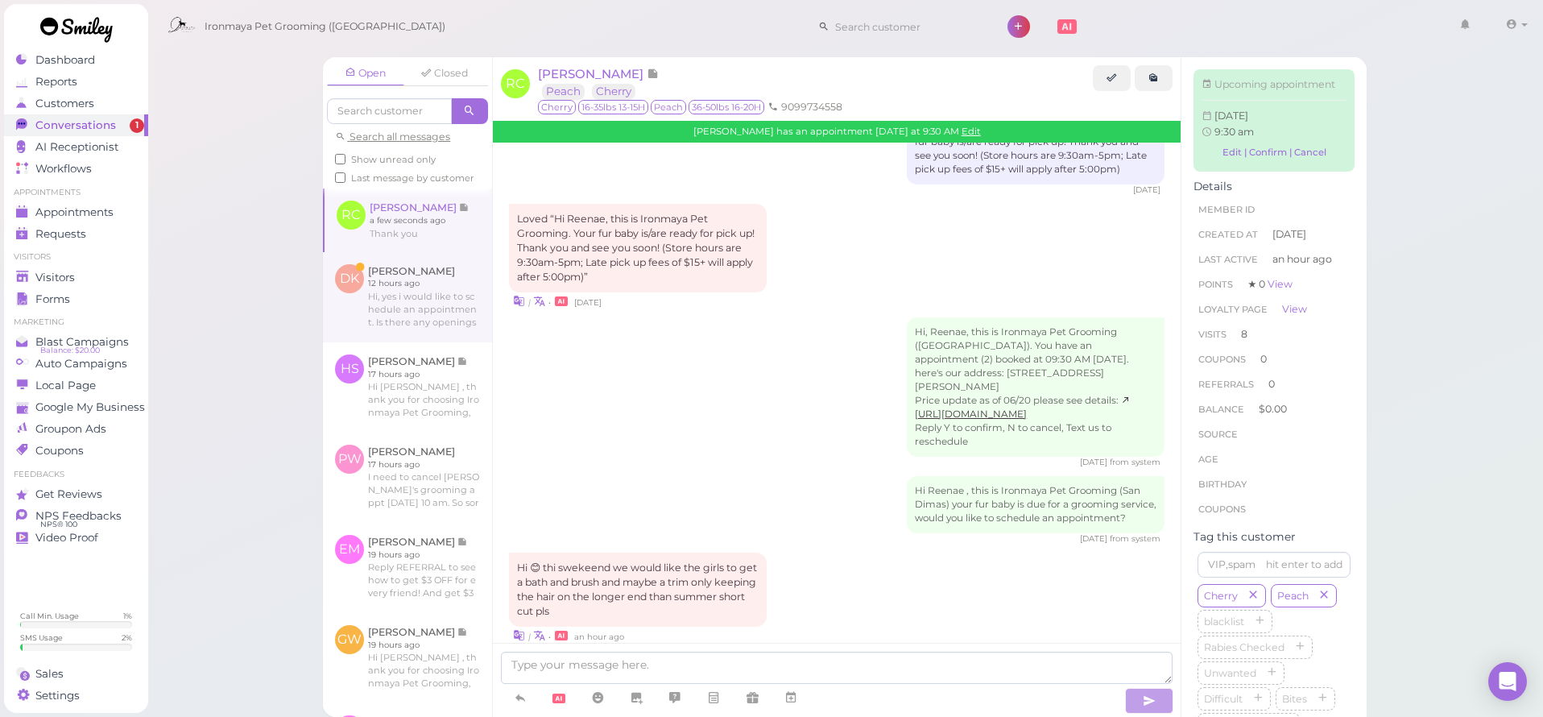
click at [437, 333] on link at bounding box center [407, 297] width 169 height 90
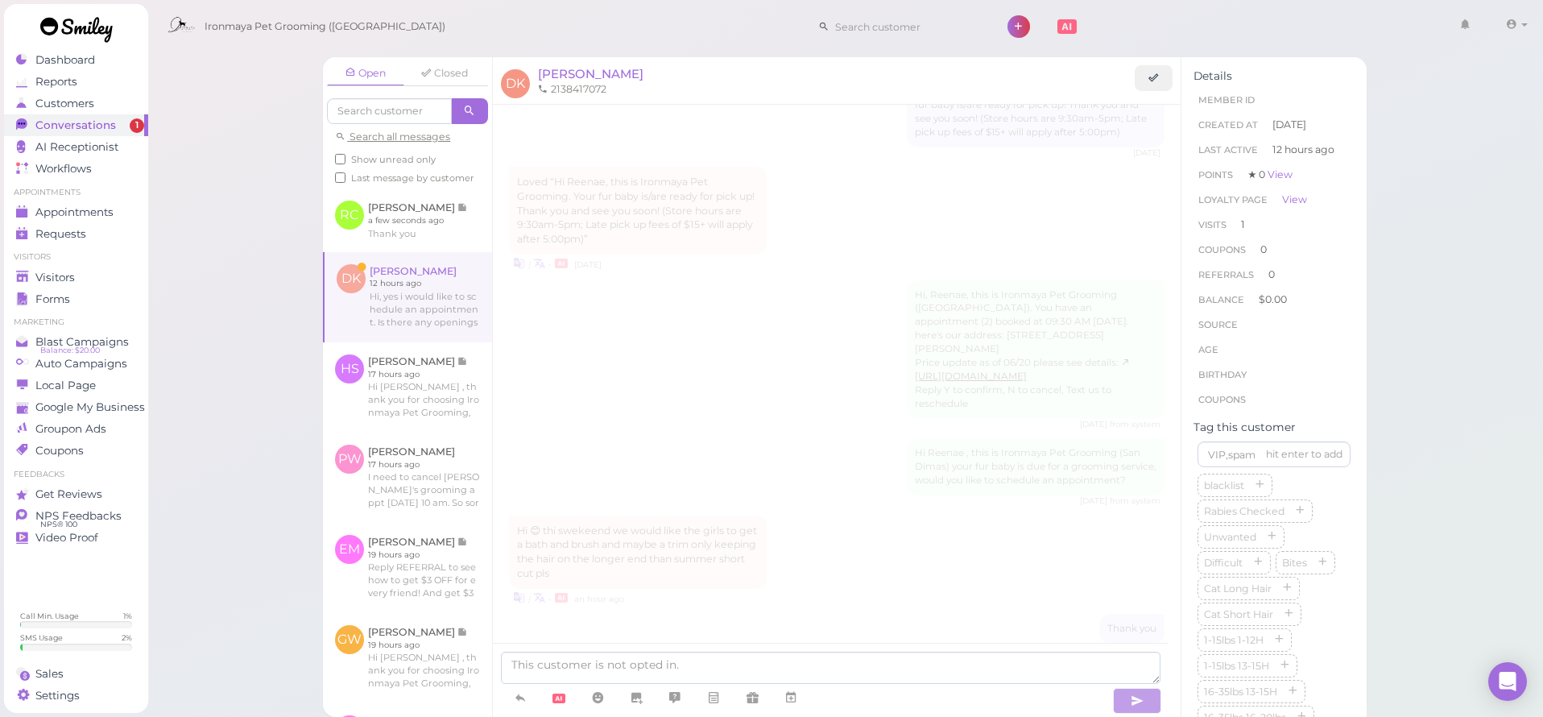
scroll to position [392, 0]
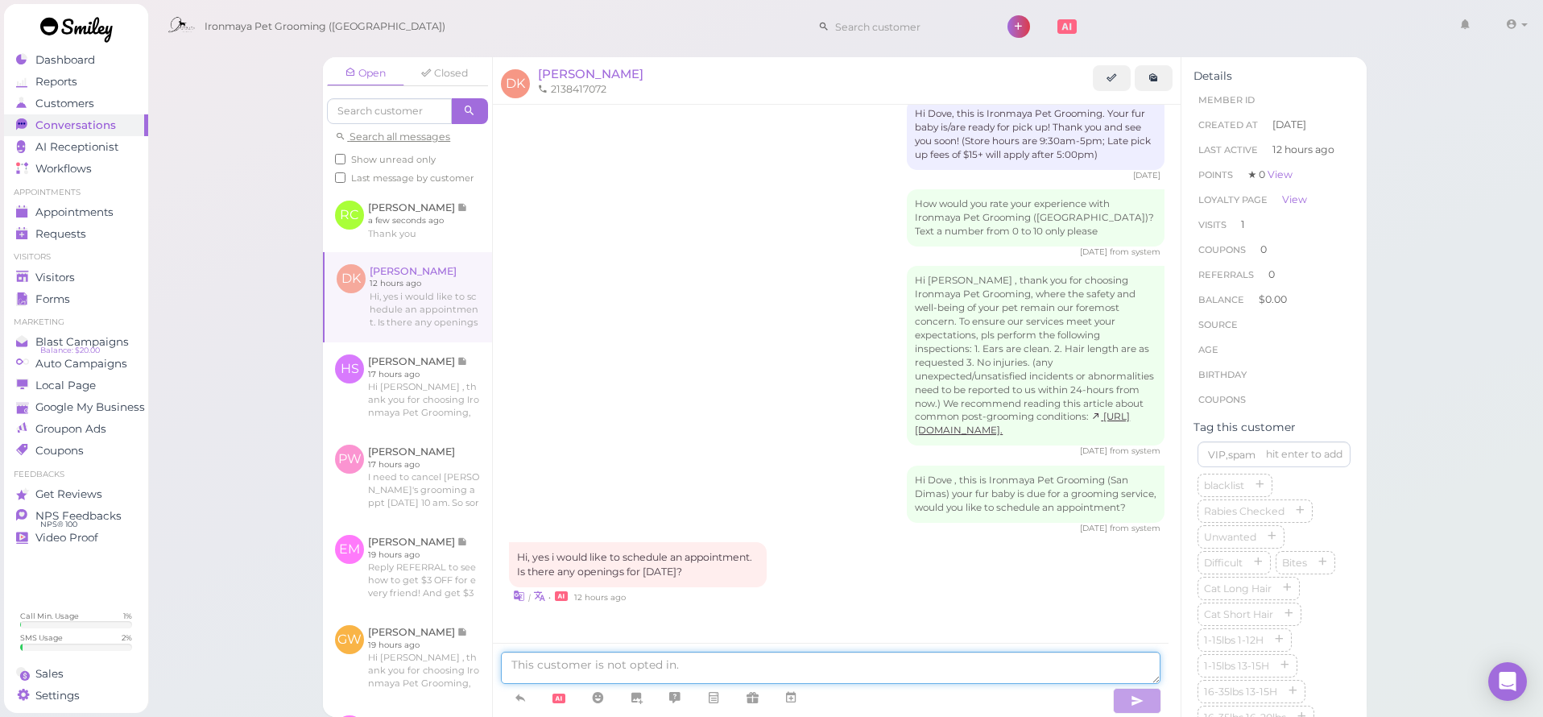
click at [598, 668] on textarea at bounding box center [831, 668] width 660 height 32
type textarea "C"
type textarea "a"
type textarea "Can you come in at 12:30?"
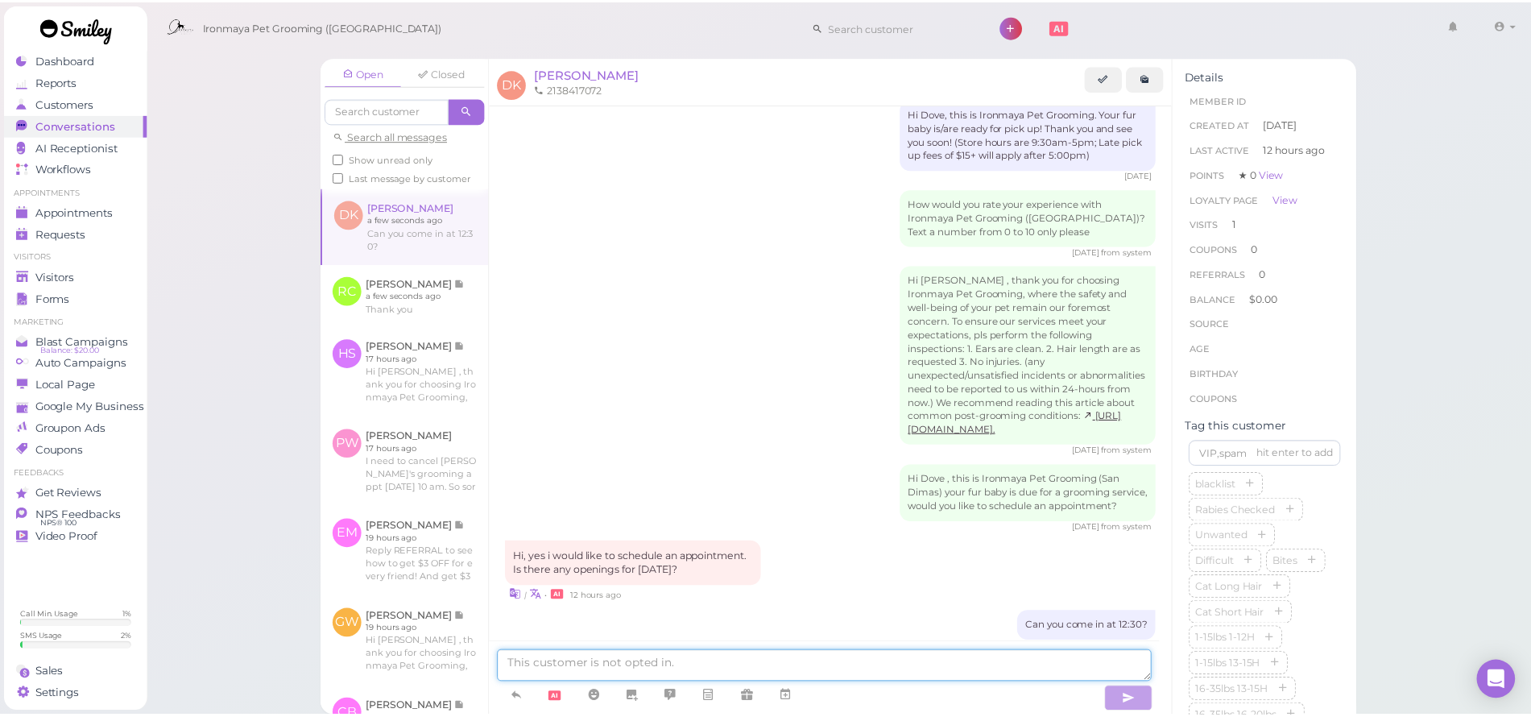
scroll to position [429, 0]
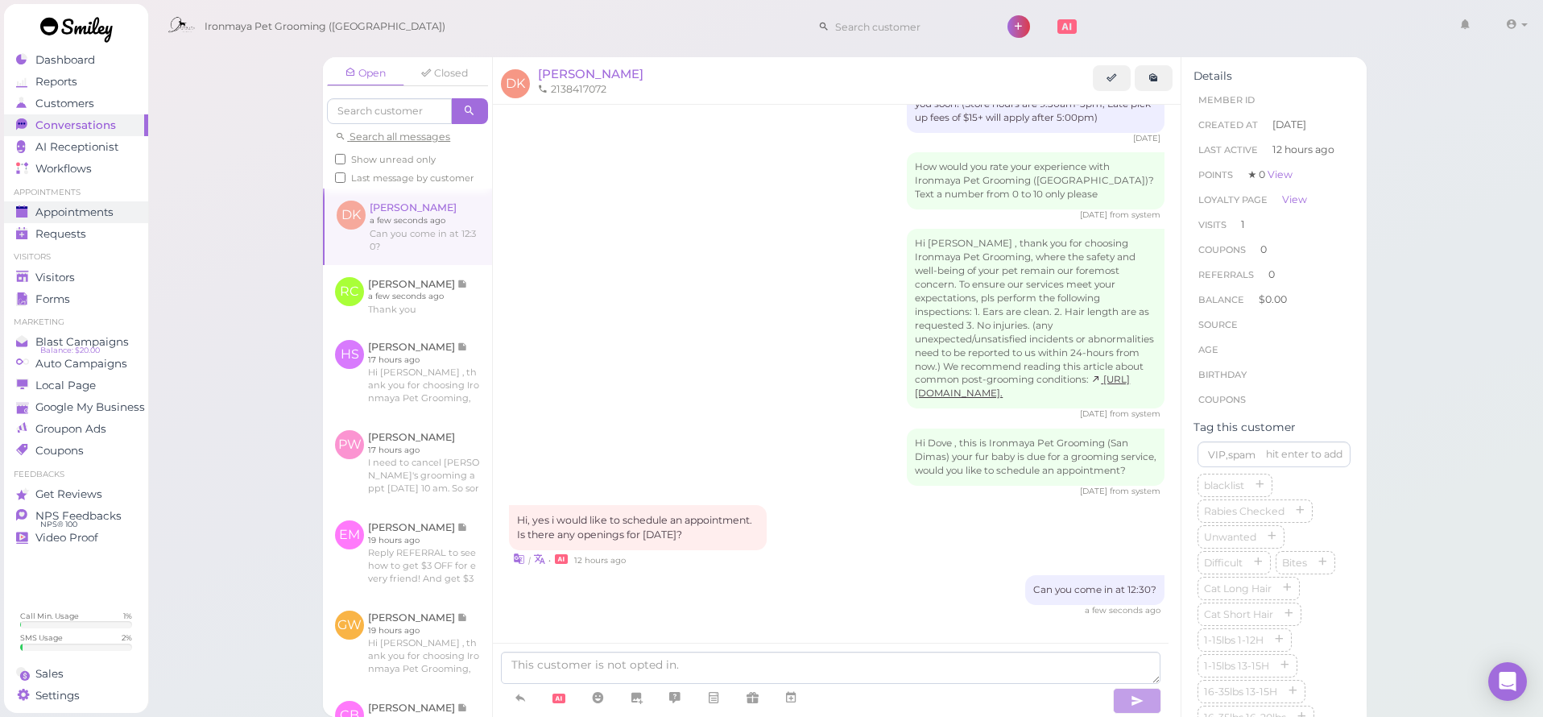
click at [100, 206] on span "Appointments" at bounding box center [74, 212] width 78 height 14
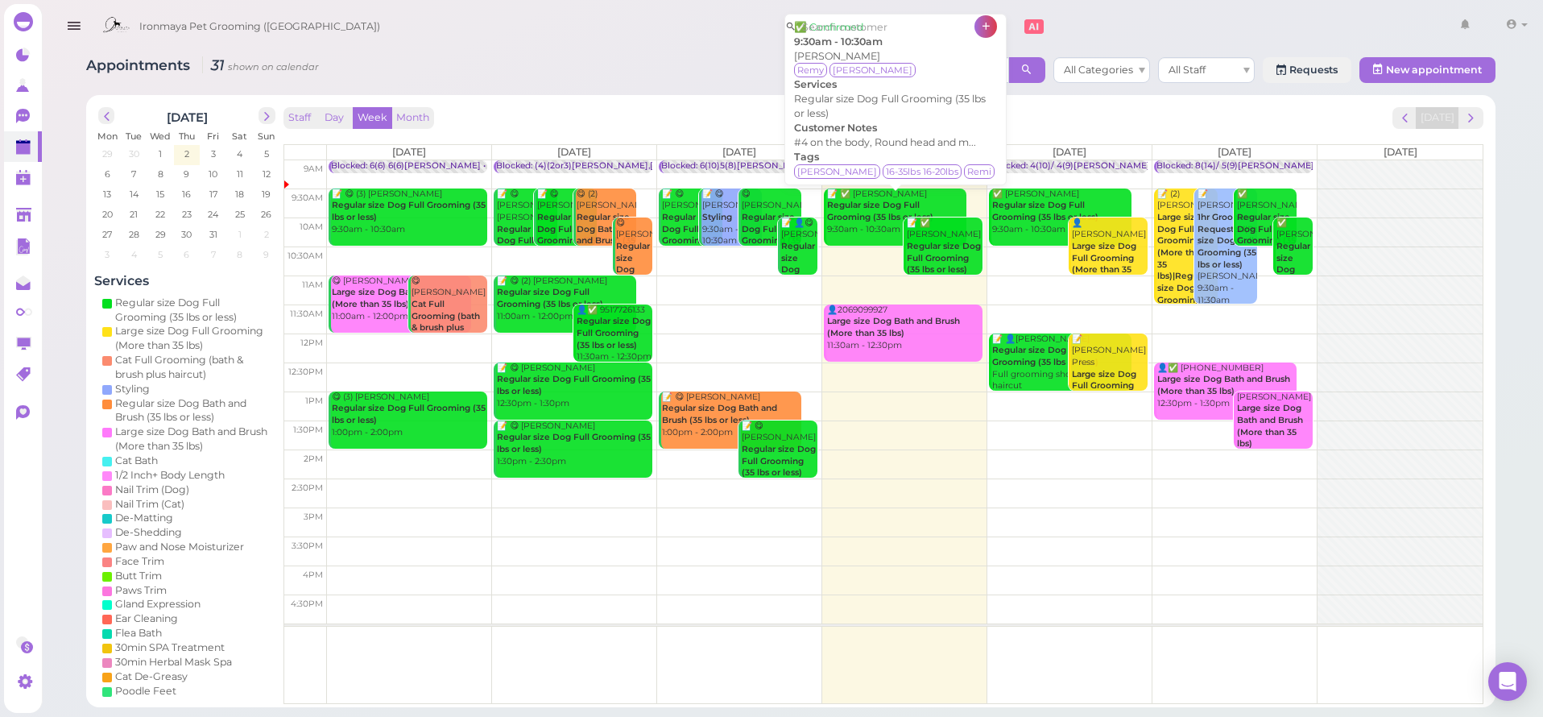
click at [854, 225] on div "📝 ✅ [PERSON_NAME] Regular size Dog Full Grooming (35 lbs or less) 9:30am - 10:3…" at bounding box center [896, 212] width 140 height 48
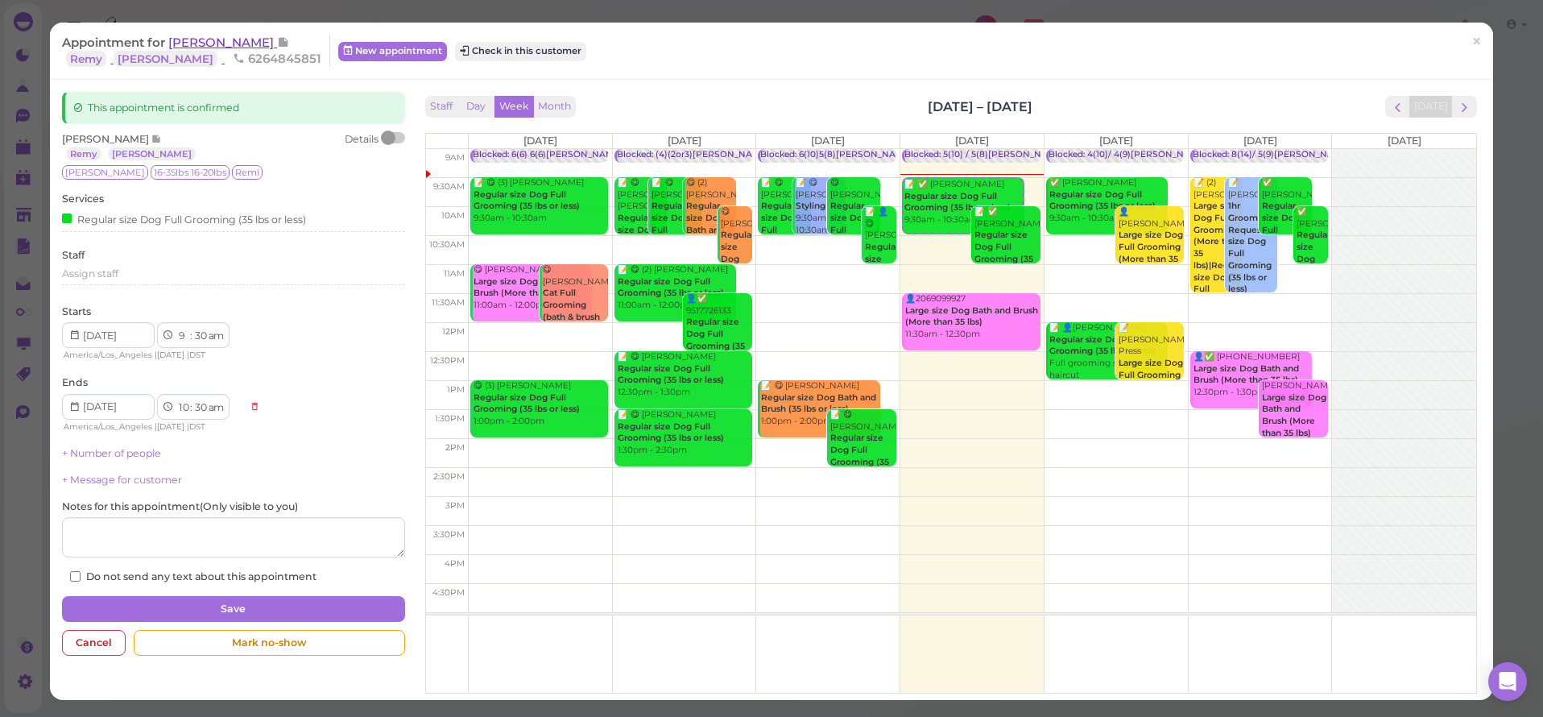
click at [230, 41] on span "[PERSON_NAME]" at bounding box center [222, 42] width 109 height 15
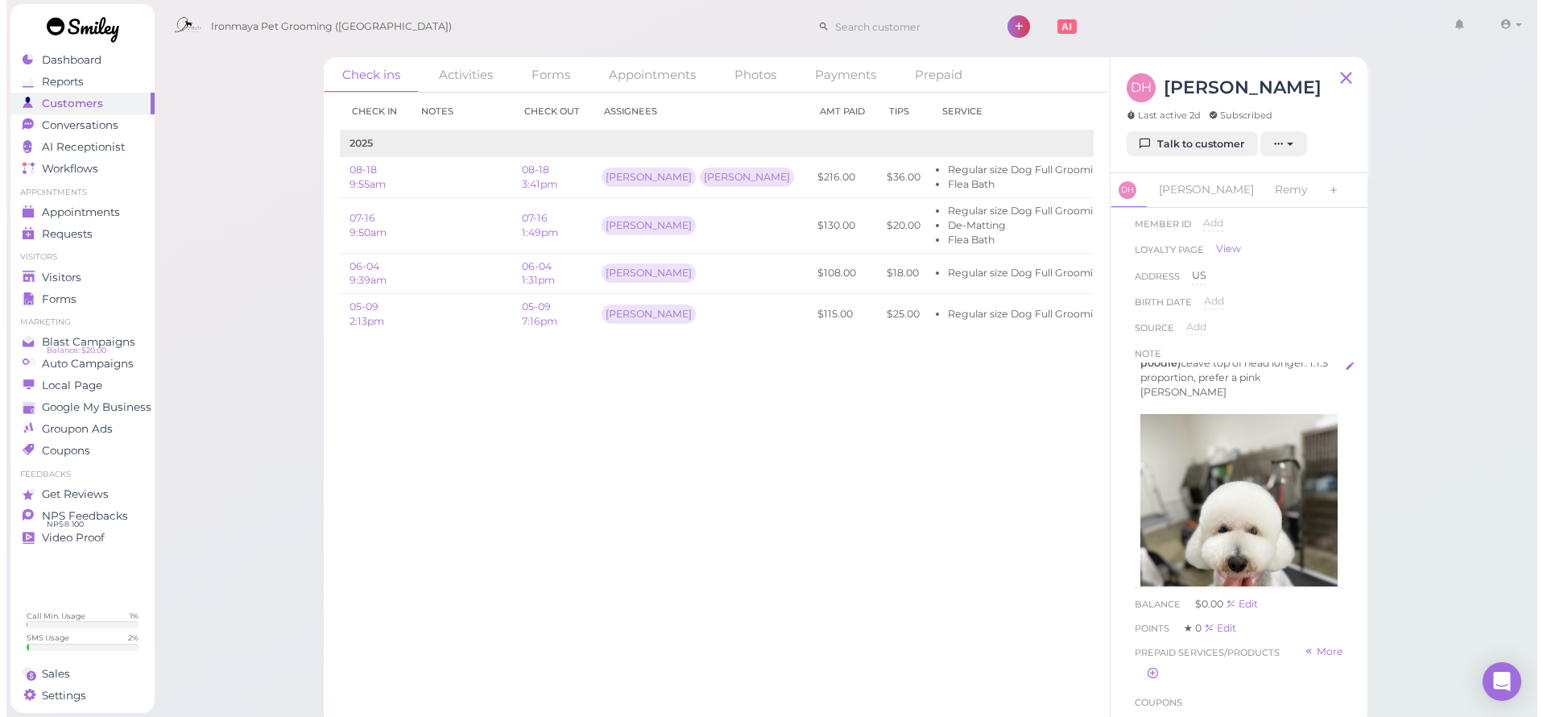
scroll to position [85, 0]
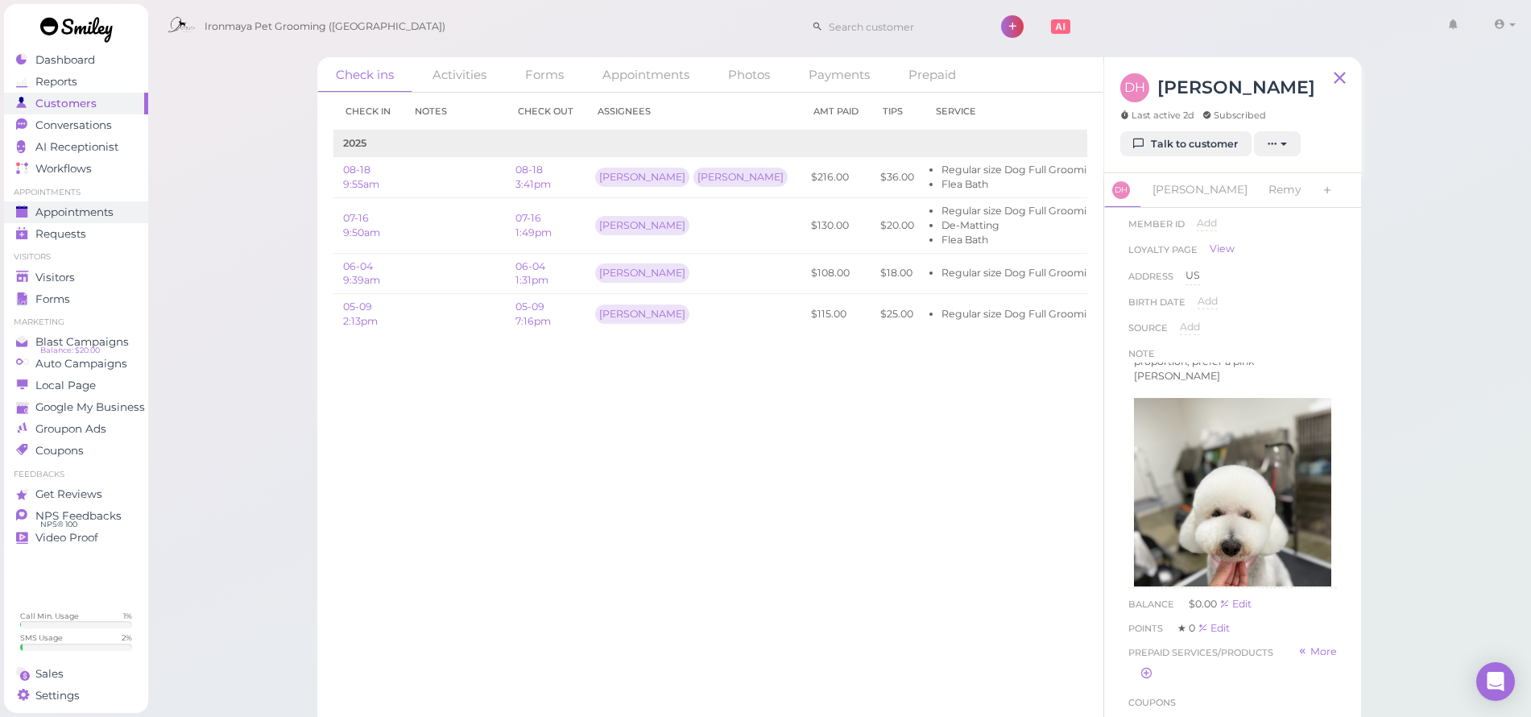
click at [108, 215] on span "Appointments" at bounding box center [74, 212] width 78 height 14
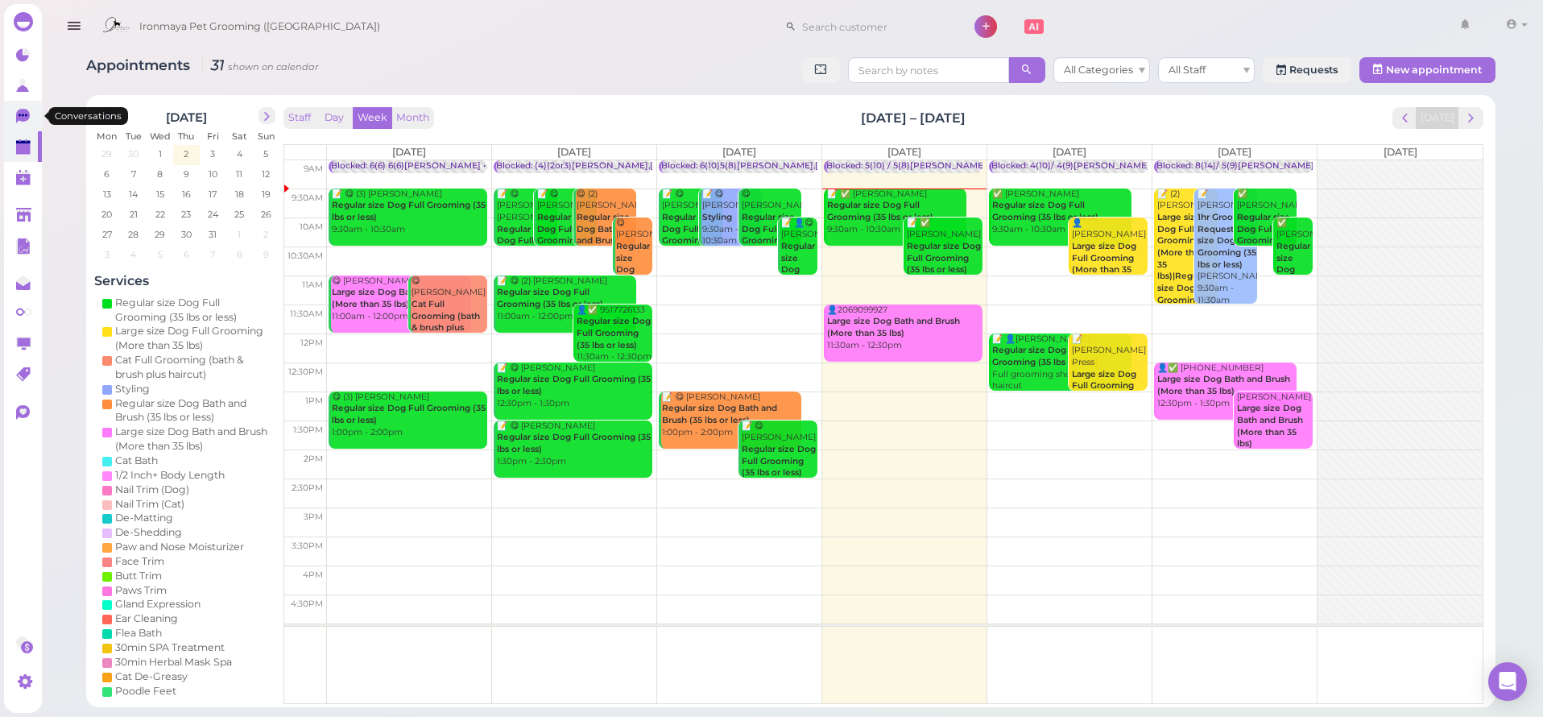
click at [27, 114] on icon at bounding box center [23, 116] width 14 height 14
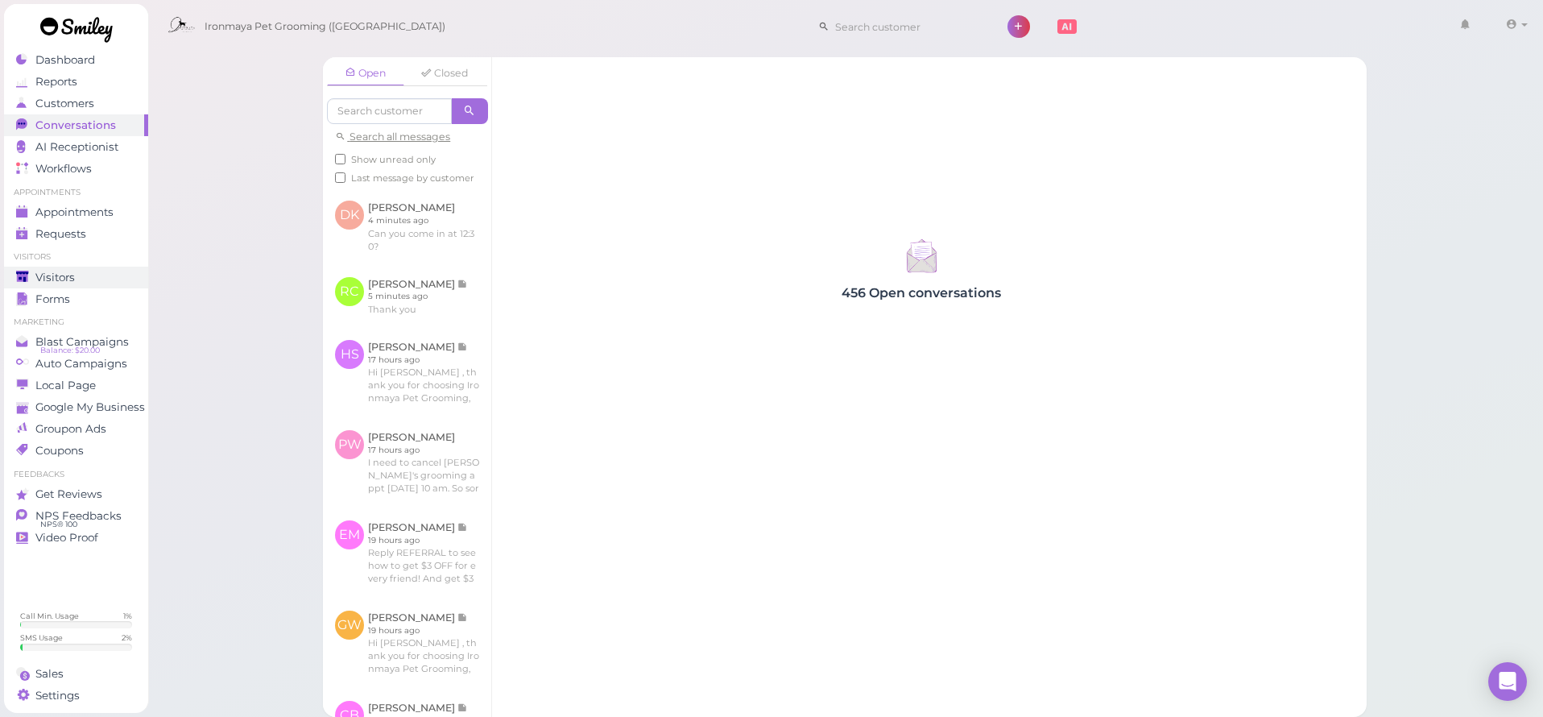
click at [107, 271] on div "Visitors" at bounding box center [74, 278] width 116 height 14
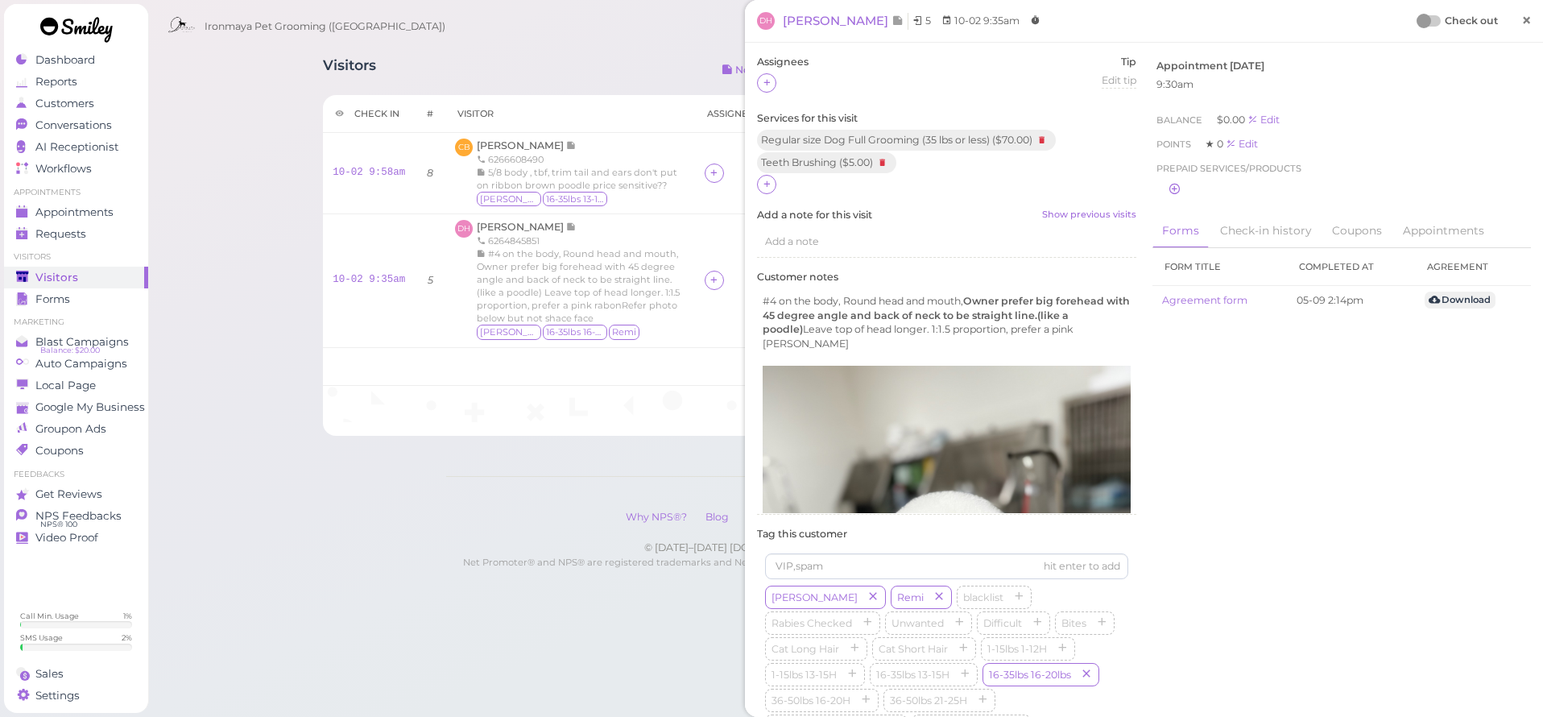
click at [1522, 23] on span "×" at bounding box center [1527, 20] width 10 height 23
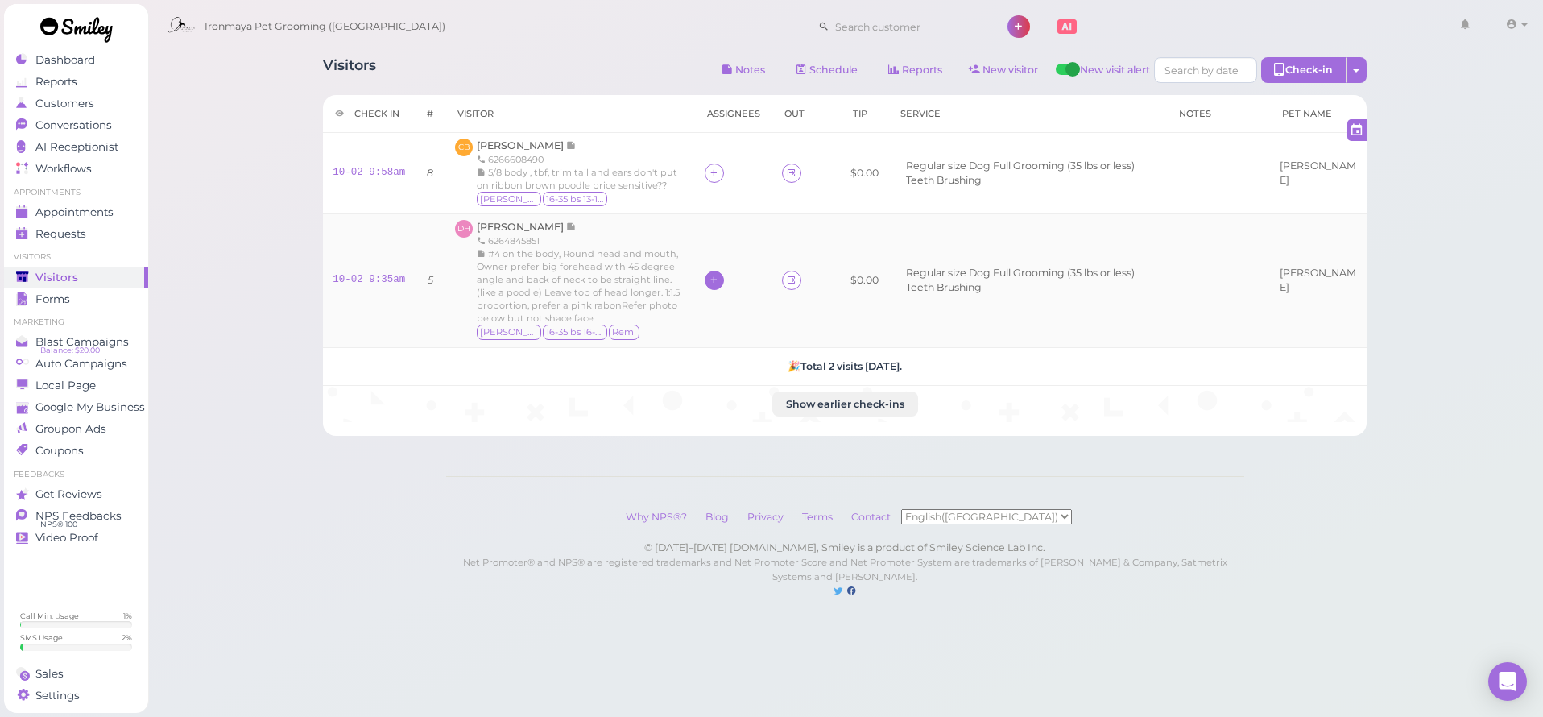
click at [724, 277] on div at bounding box center [714, 280] width 19 height 19
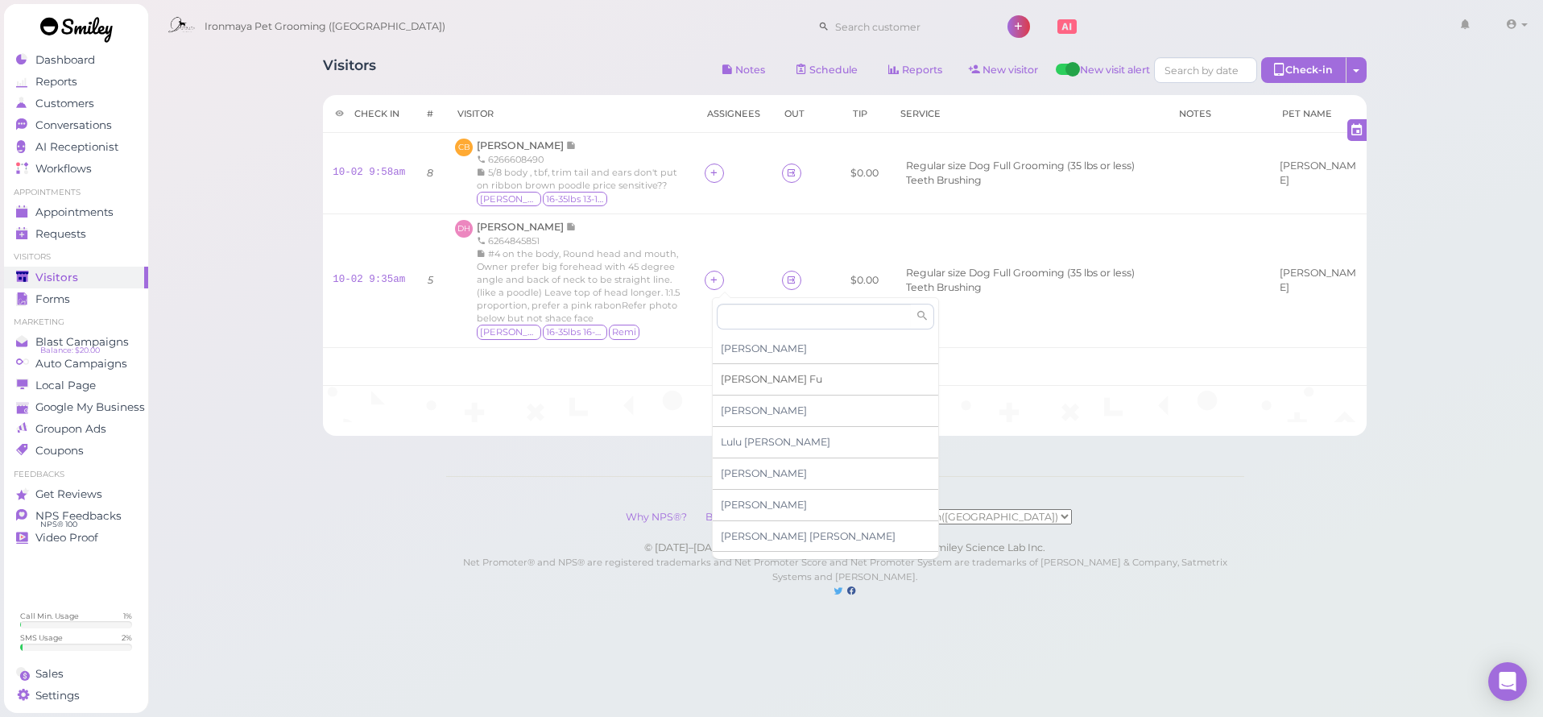
click at [739, 371] on div "[PERSON_NAME]" at bounding box center [826, 379] width 226 height 31
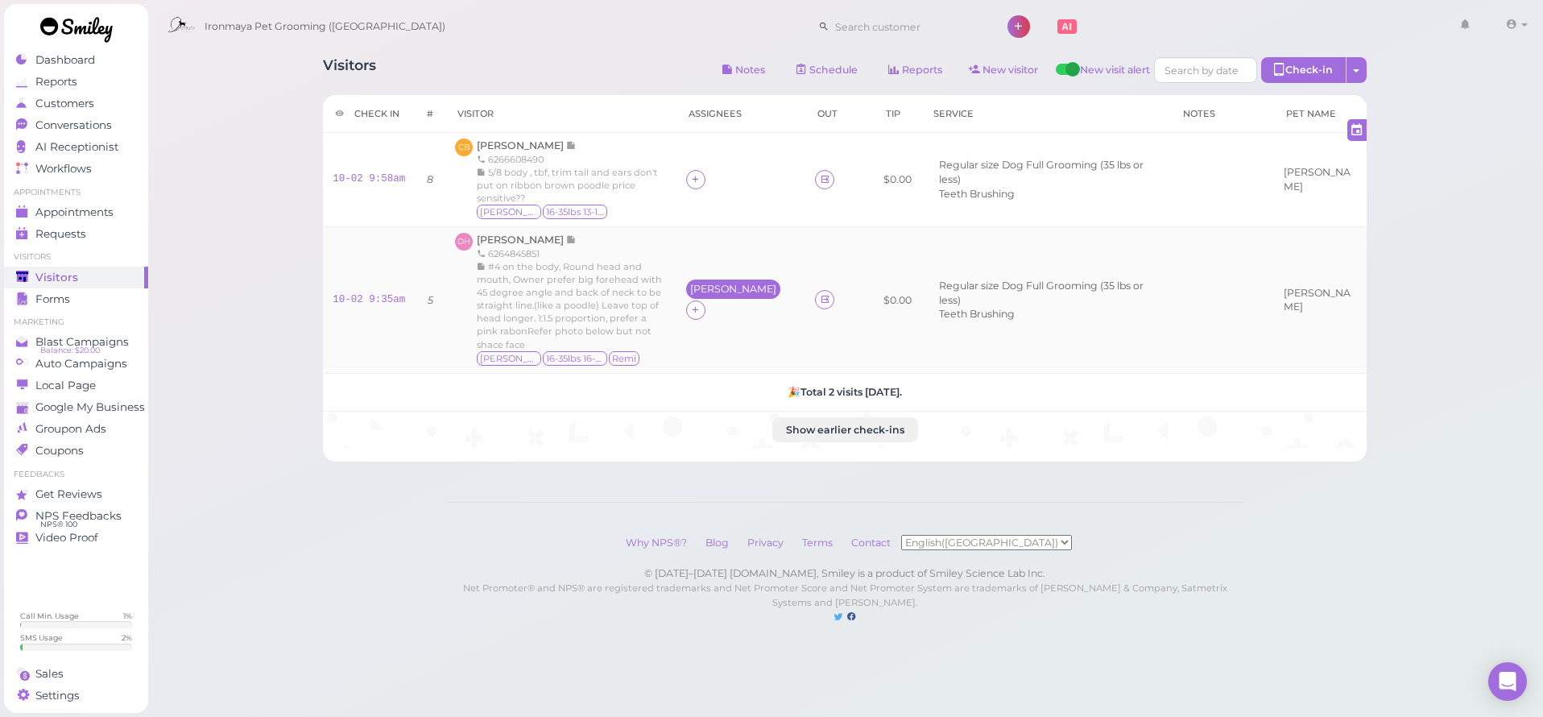
click at [723, 287] on div "[PERSON_NAME]" at bounding box center [733, 289] width 94 height 19
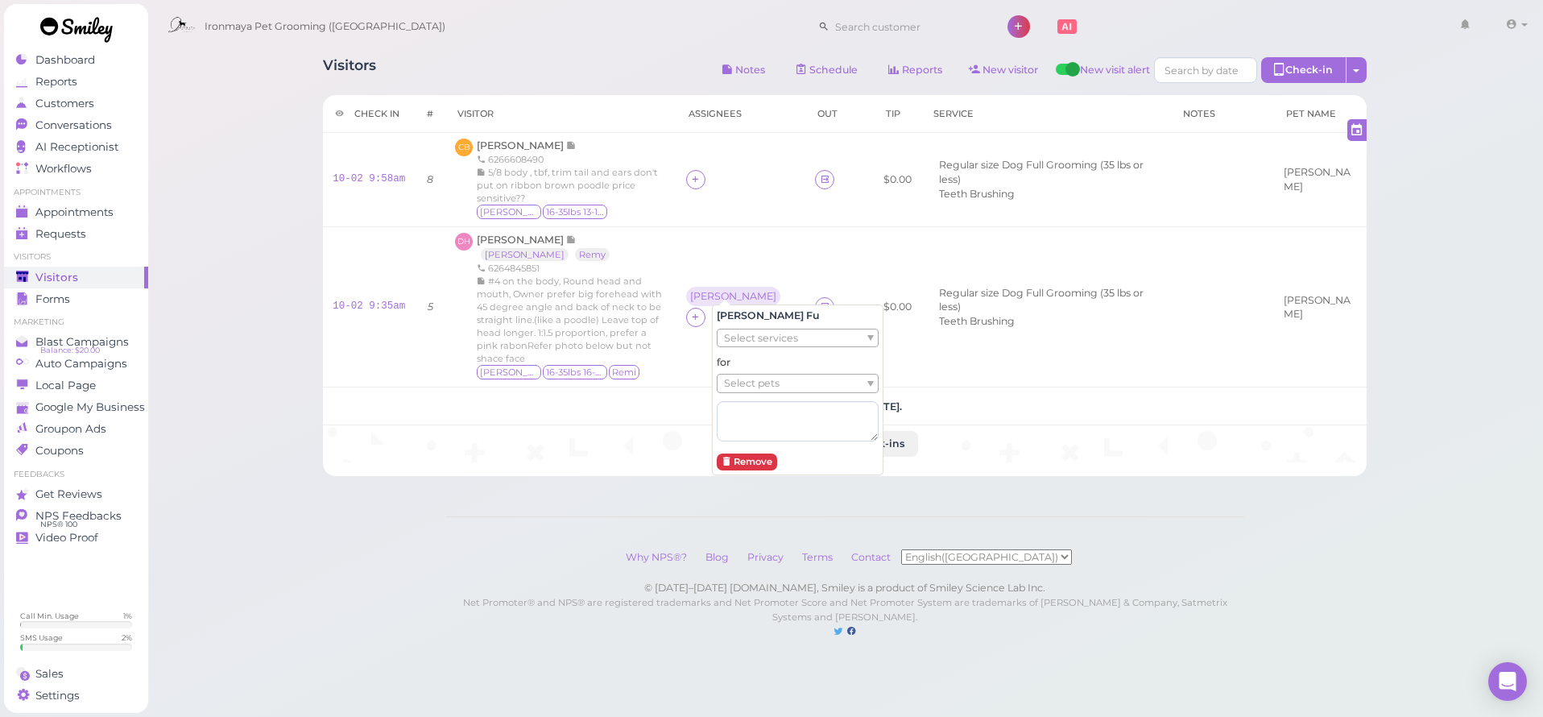
click at [731, 337] on span "Select services" at bounding box center [761, 338] width 74 height 18
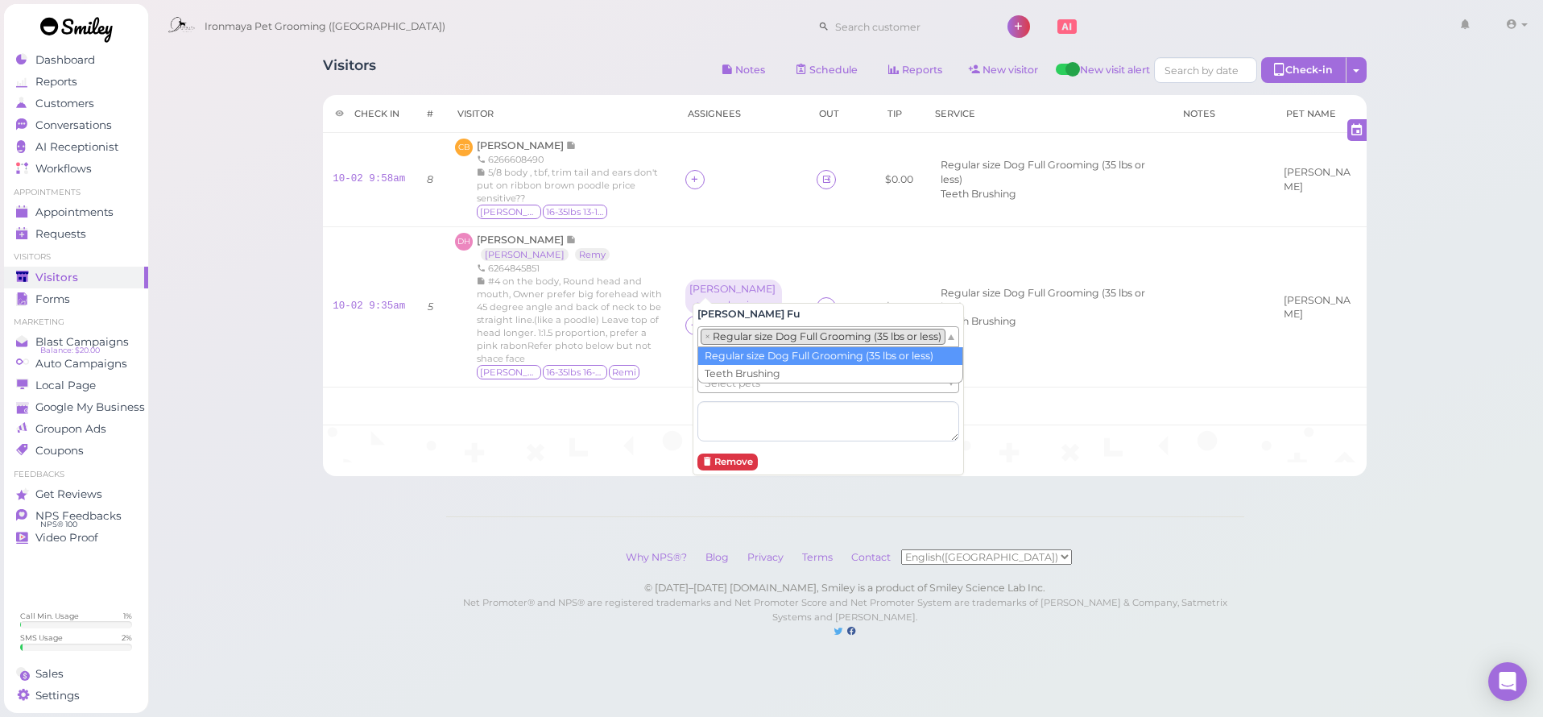
click at [739, 342] on li "× Regular size Dog Full Grooming (35 lbs or less)" at bounding box center [823, 337] width 245 height 16
click at [739, 387] on span "Select pets" at bounding box center [733, 384] width 56 height 18
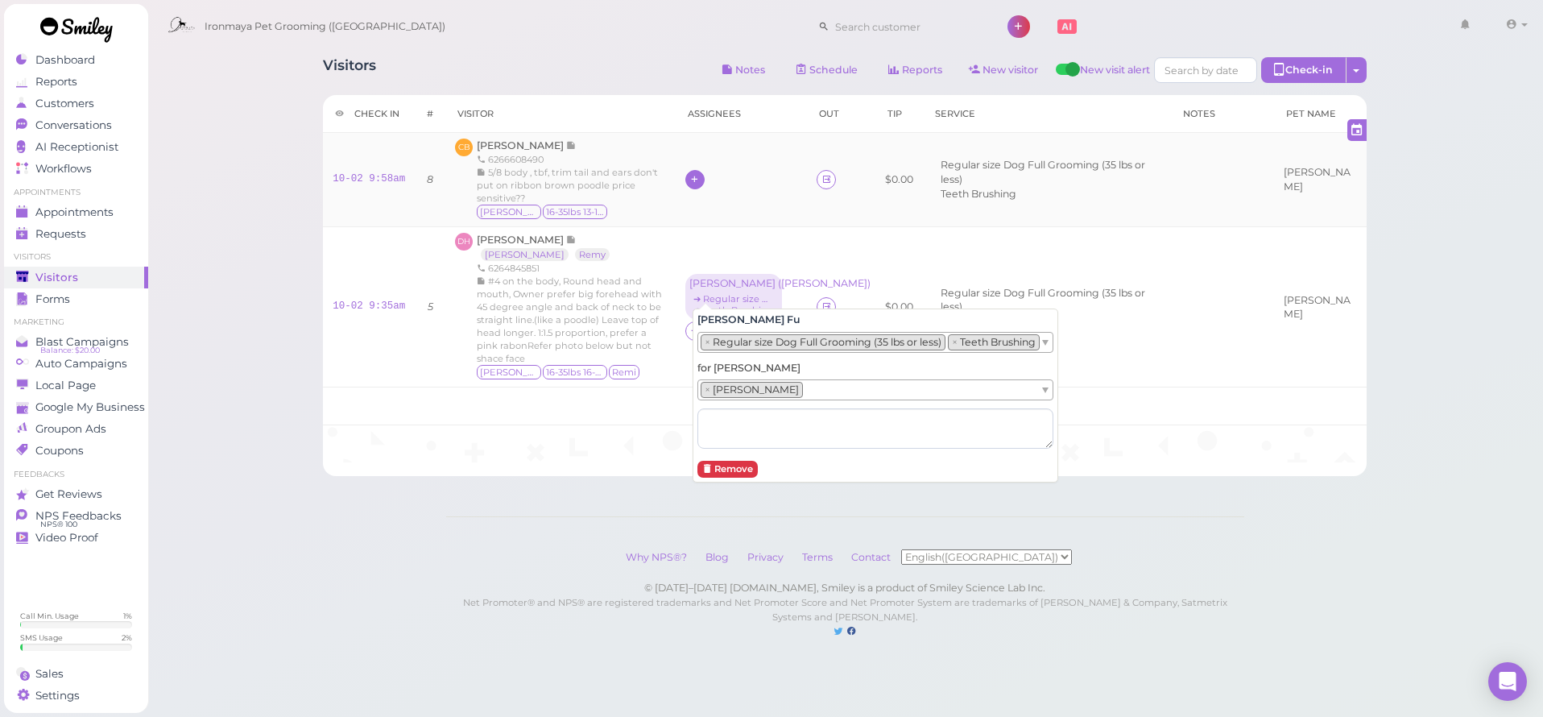
click at [700, 173] on icon at bounding box center [694, 179] width 10 height 12
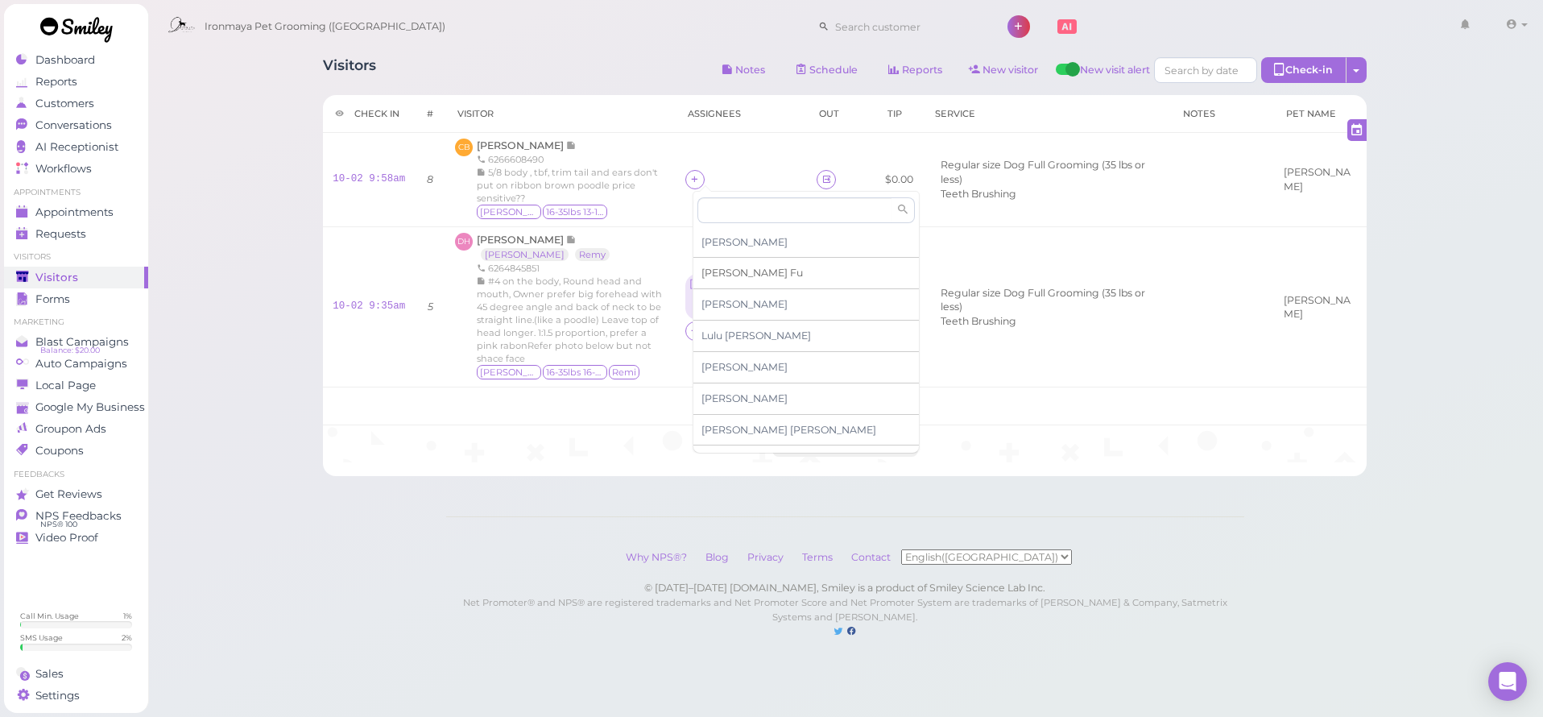
click at [721, 267] on span "[PERSON_NAME]" at bounding box center [752, 273] width 101 height 12
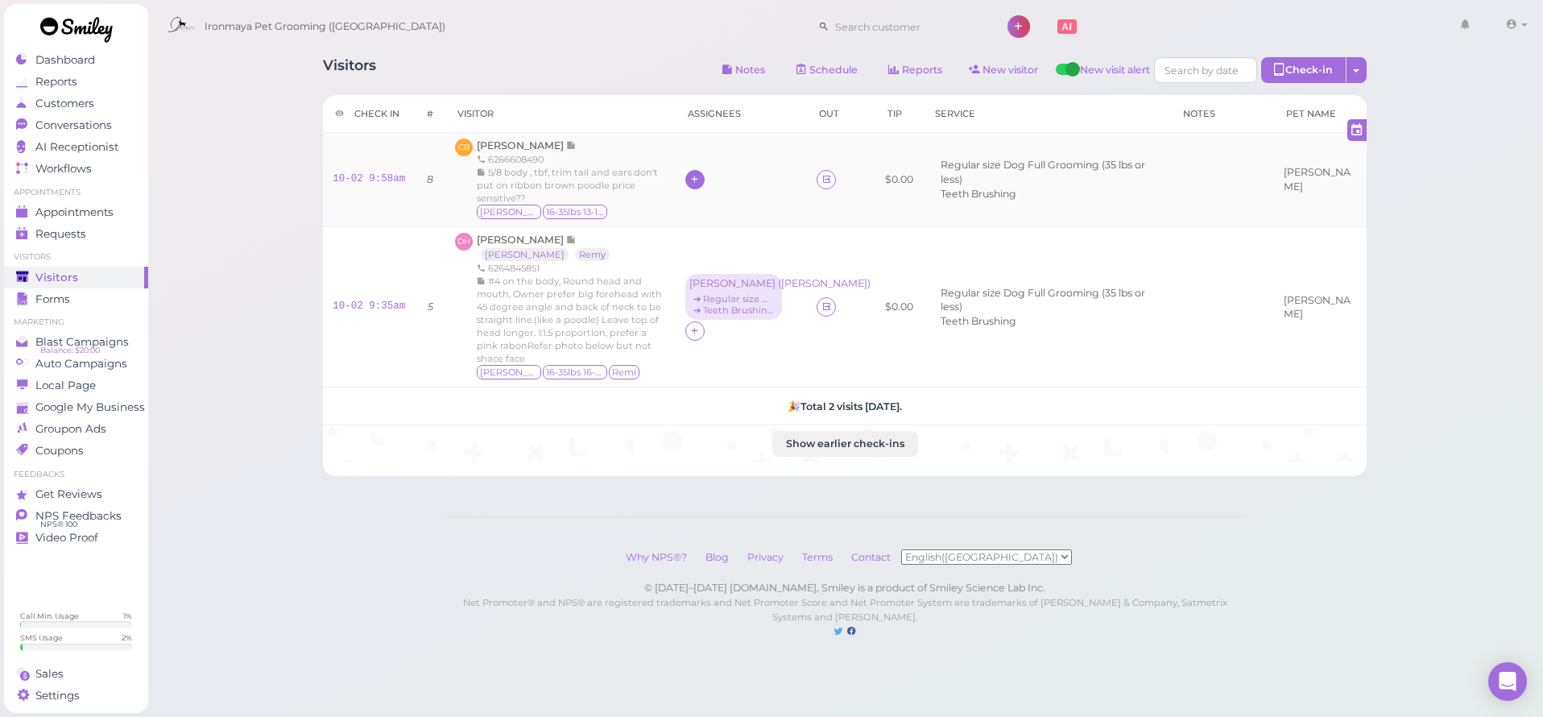
click at [700, 173] on icon at bounding box center [694, 179] width 10 height 12
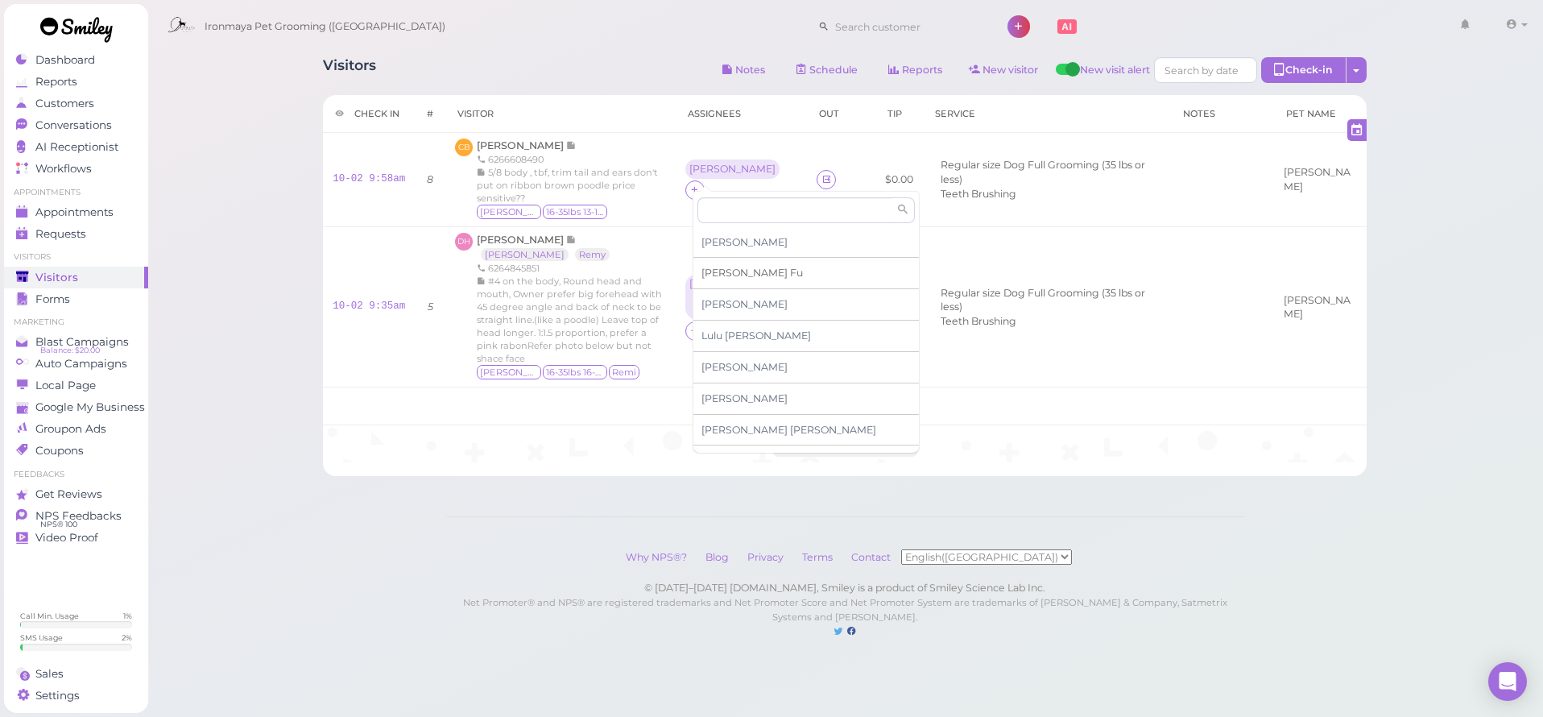
click at [719, 265] on div "[PERSON_NAME]" at bounding box center [807, 273] width 226 height 31
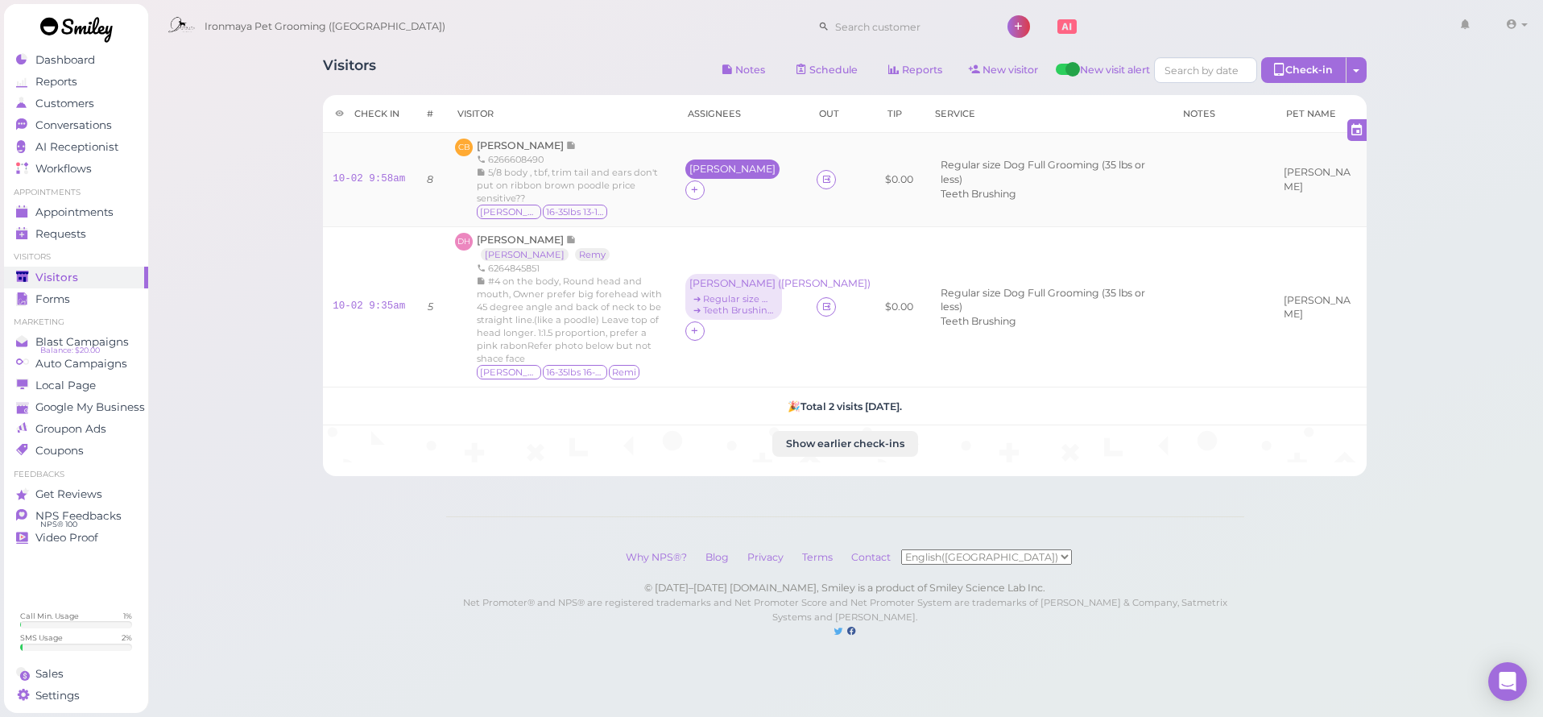
click at [712, 175] on div "[PERSON_NAME]" at bounding box center [732, 169] width 86 height 11
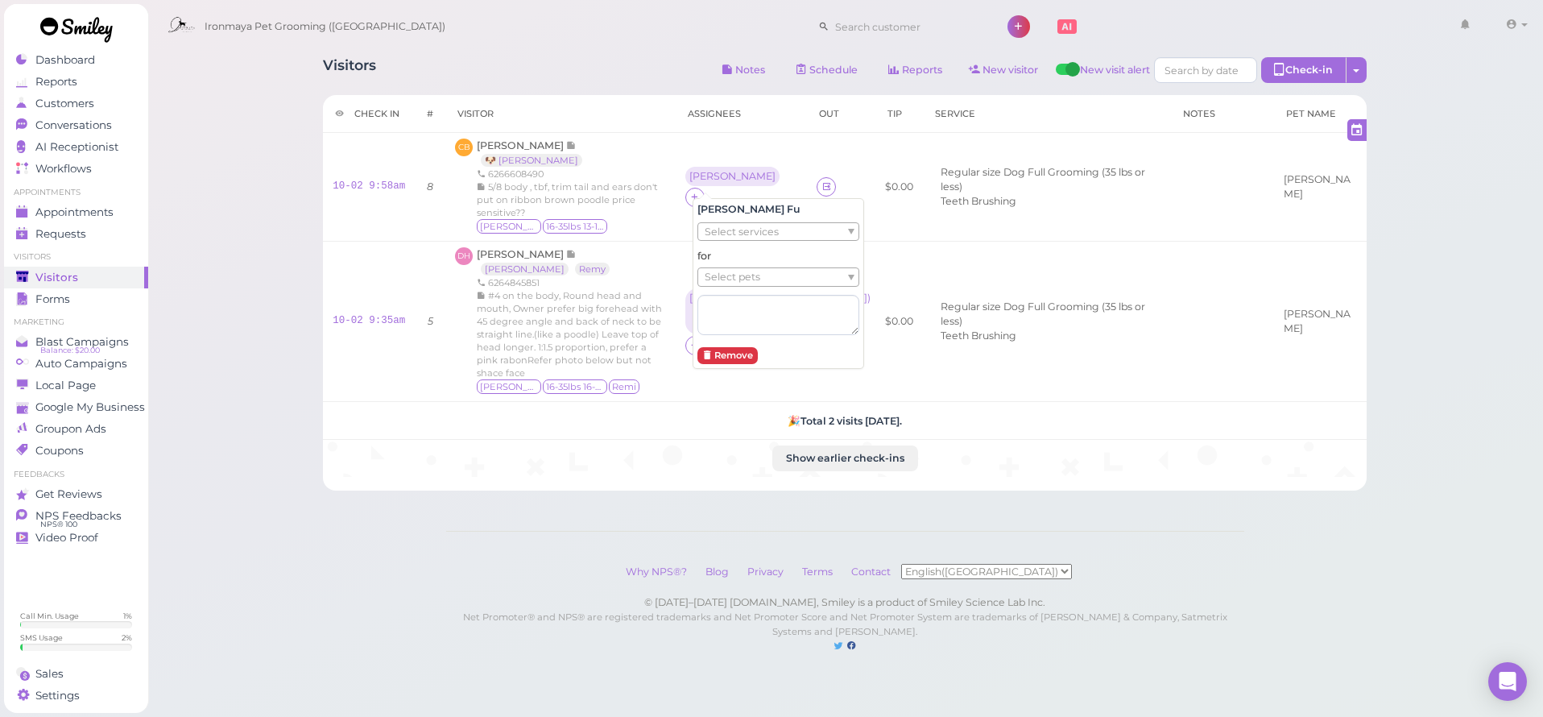
click at [722, 237] on span "Select services" at bounding box center [742, 232] width 74 height 18
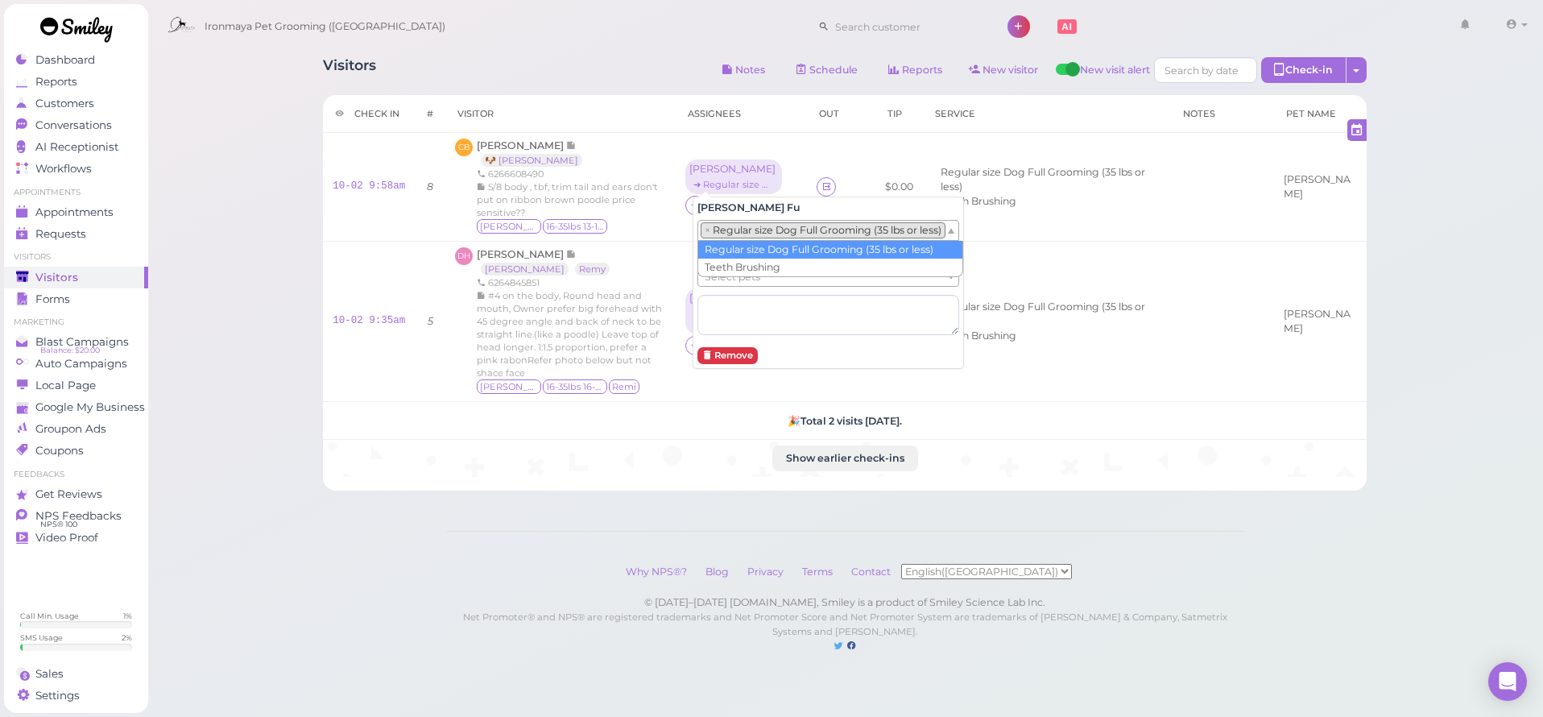
click at [726, 228] on li "× Regular size Dog Full Grooming (35 lbs or less)" at bounding box center [823, 230] width 245 height 16
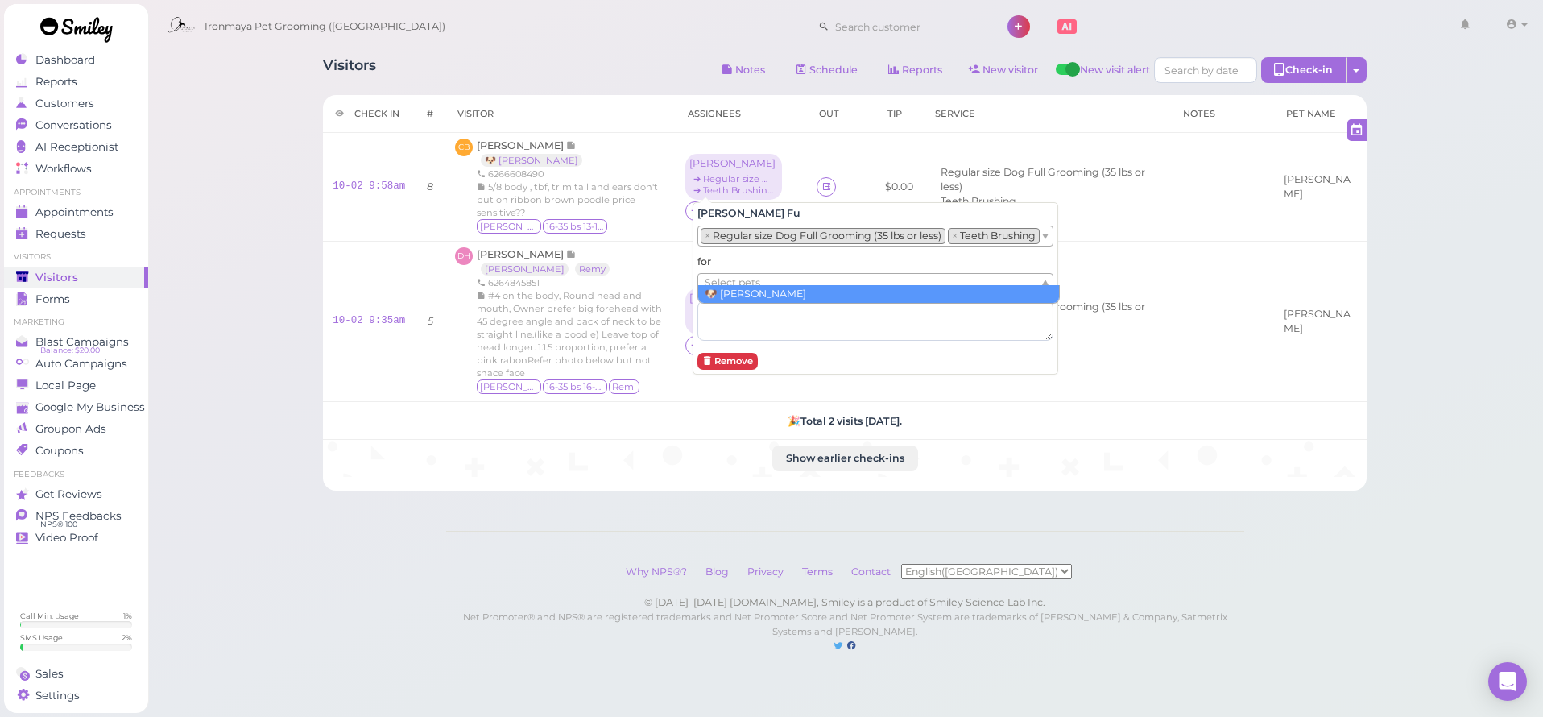
click at [733, 274] on span "Select pets" at bounding box center [733, 283] width 56 height 18
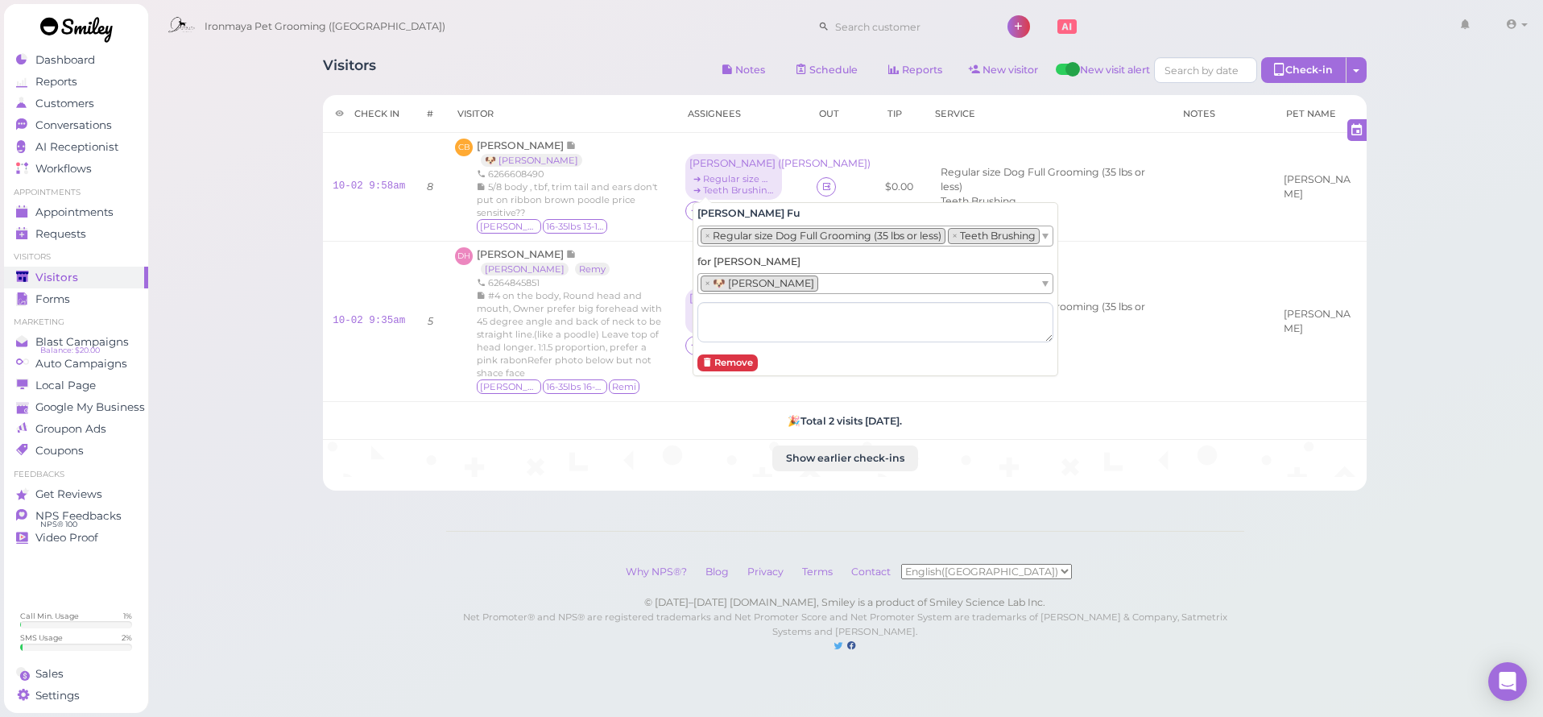
click at [296, 280] on div "Visitors Notes Schedule Reports New visitor New visit alert Check-in Customer c…" at bounding box center [845, 342] width 1397 height 685
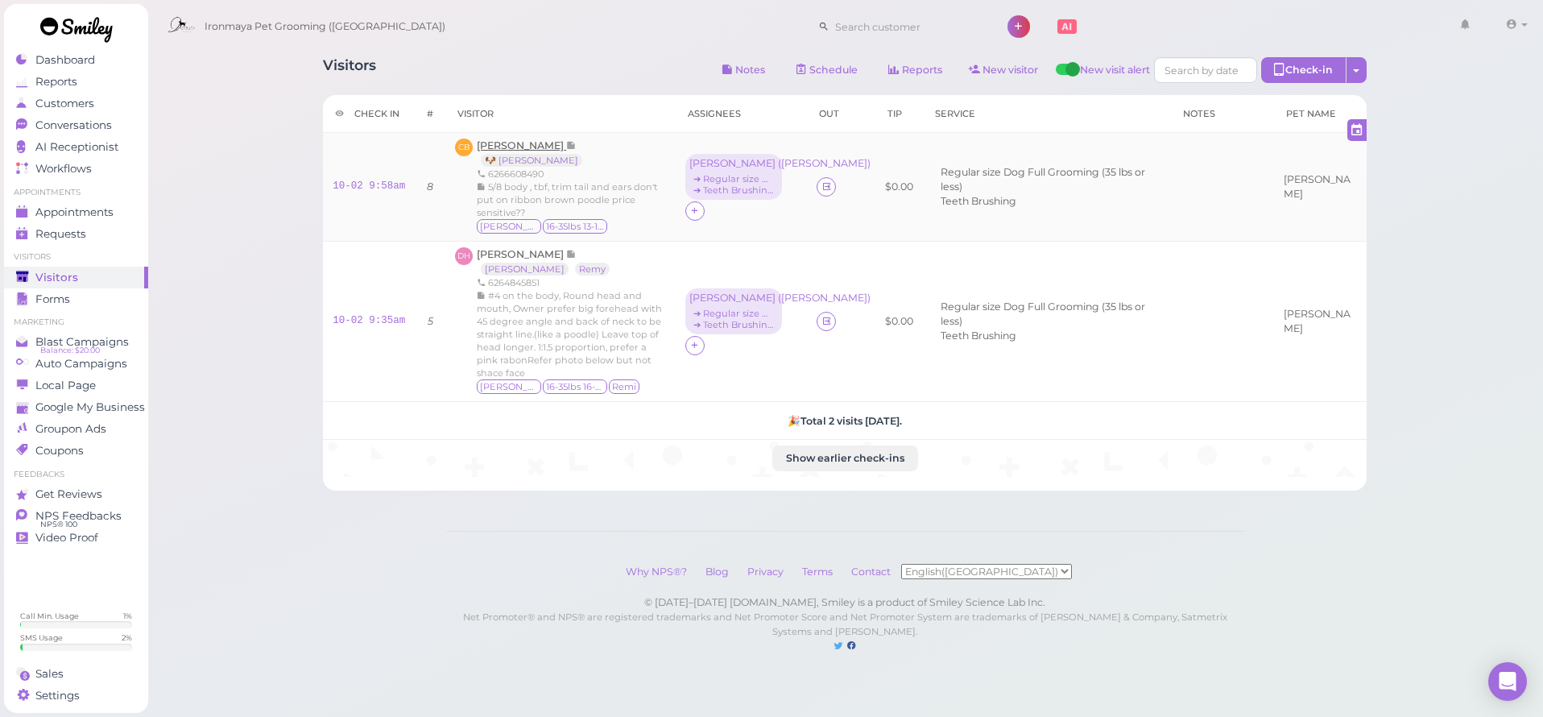
click at [507, 147] on span "[PERSON_NAME]" at bounding box center [521, 145] width 89 height 12
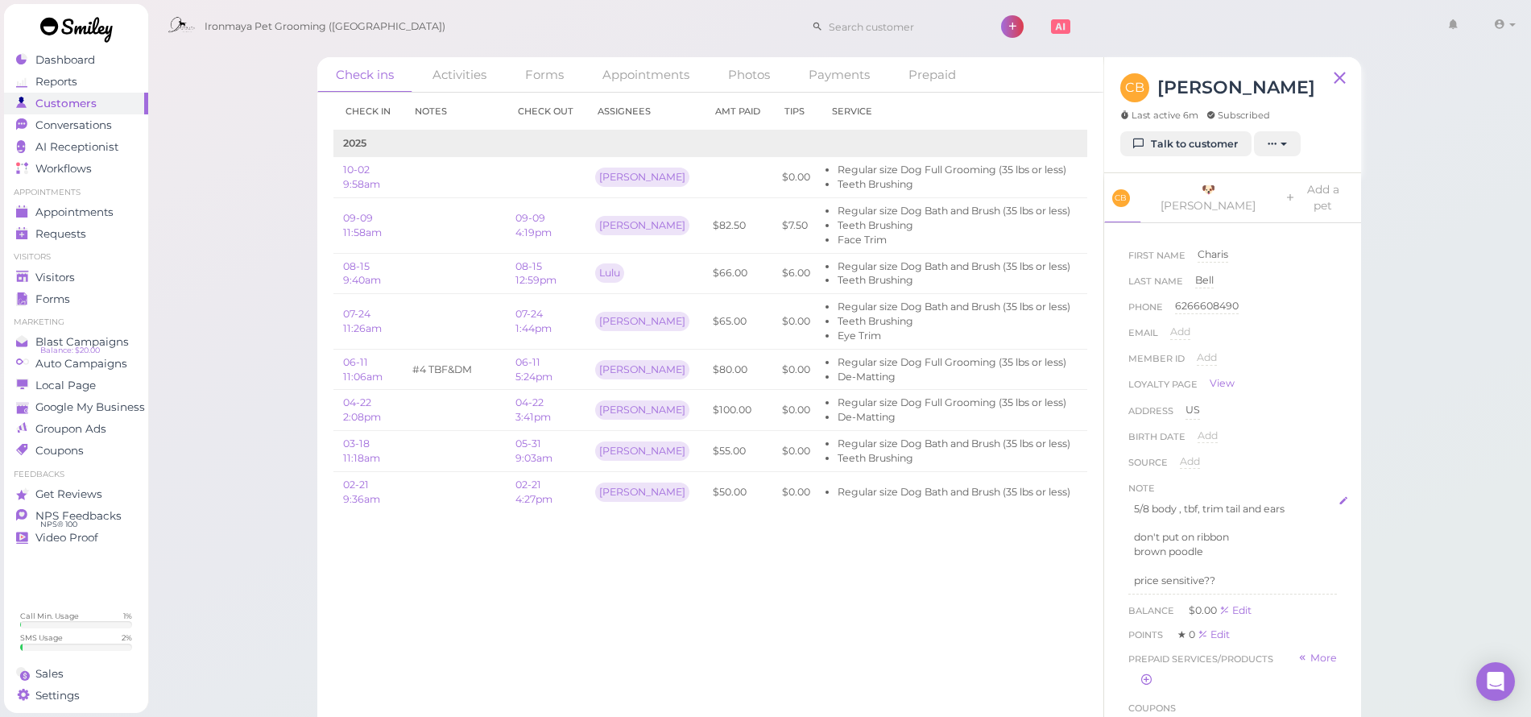
click at [1237, 559] on p at bounding box center [1232, 566] width 197 height 14
click at [1149, 677] on button "Done" at bounding box center [1145, 685] width 35 height 17
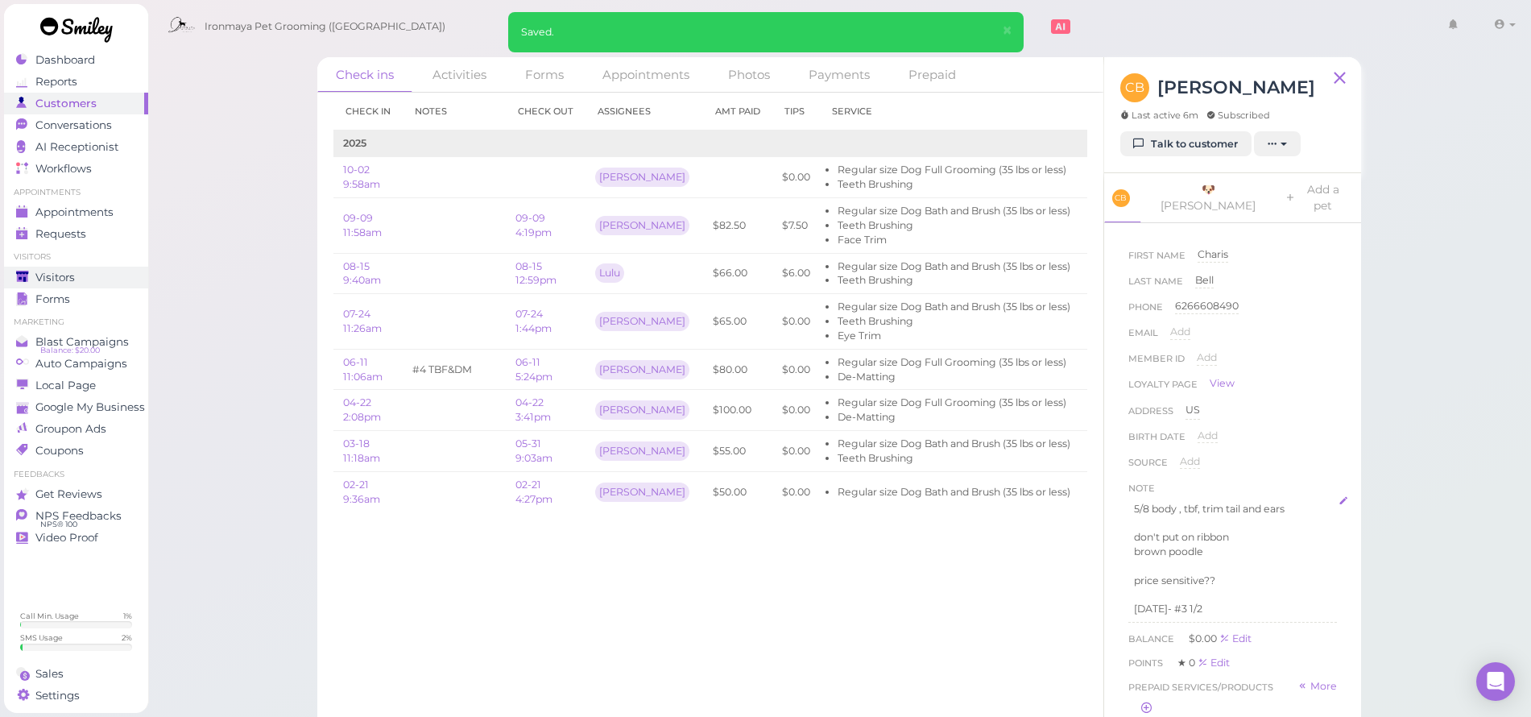
click at [106, 279] on div "Visitors" at bounding box center [74, 278] width 116 height 14
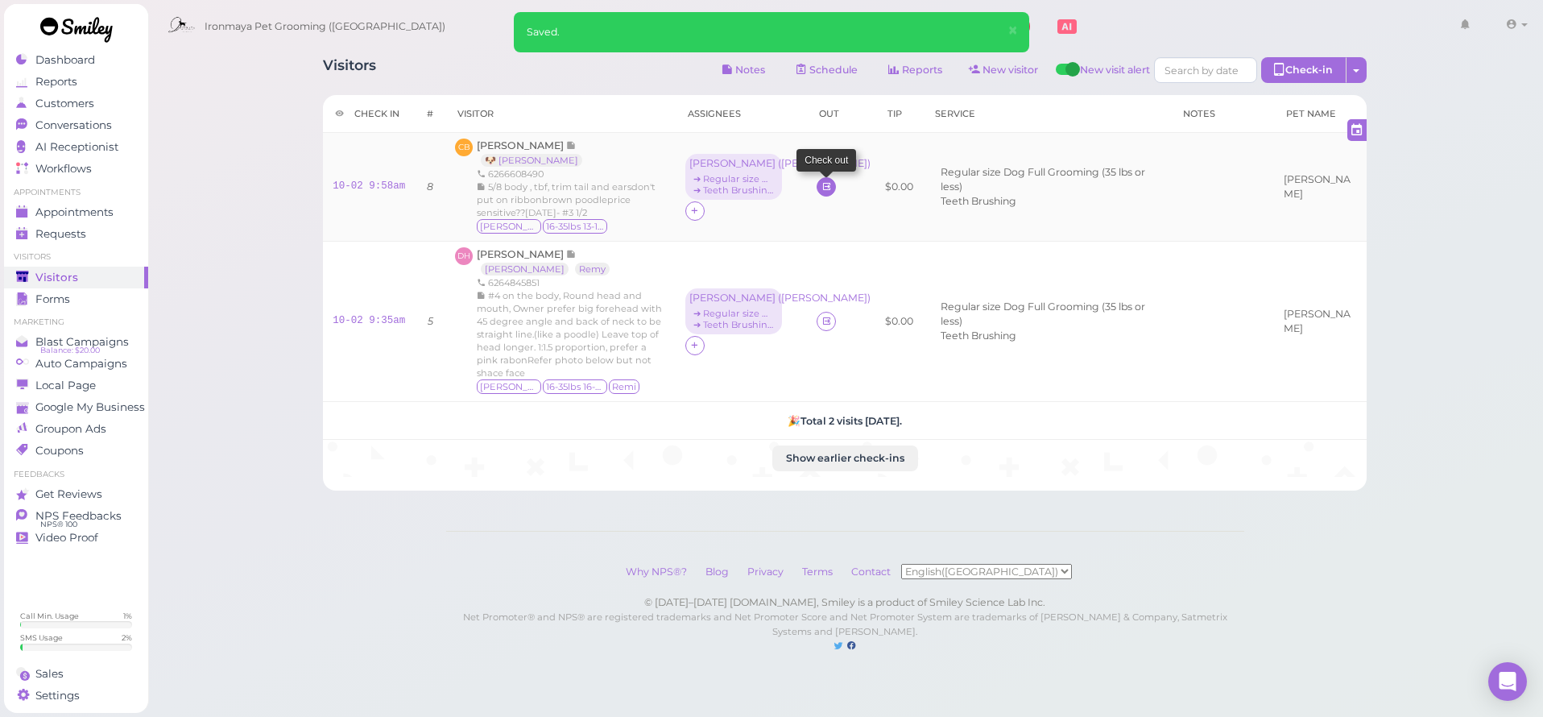
click at [829, 184] on link at bounding box center [826, 186] width 19 height 19
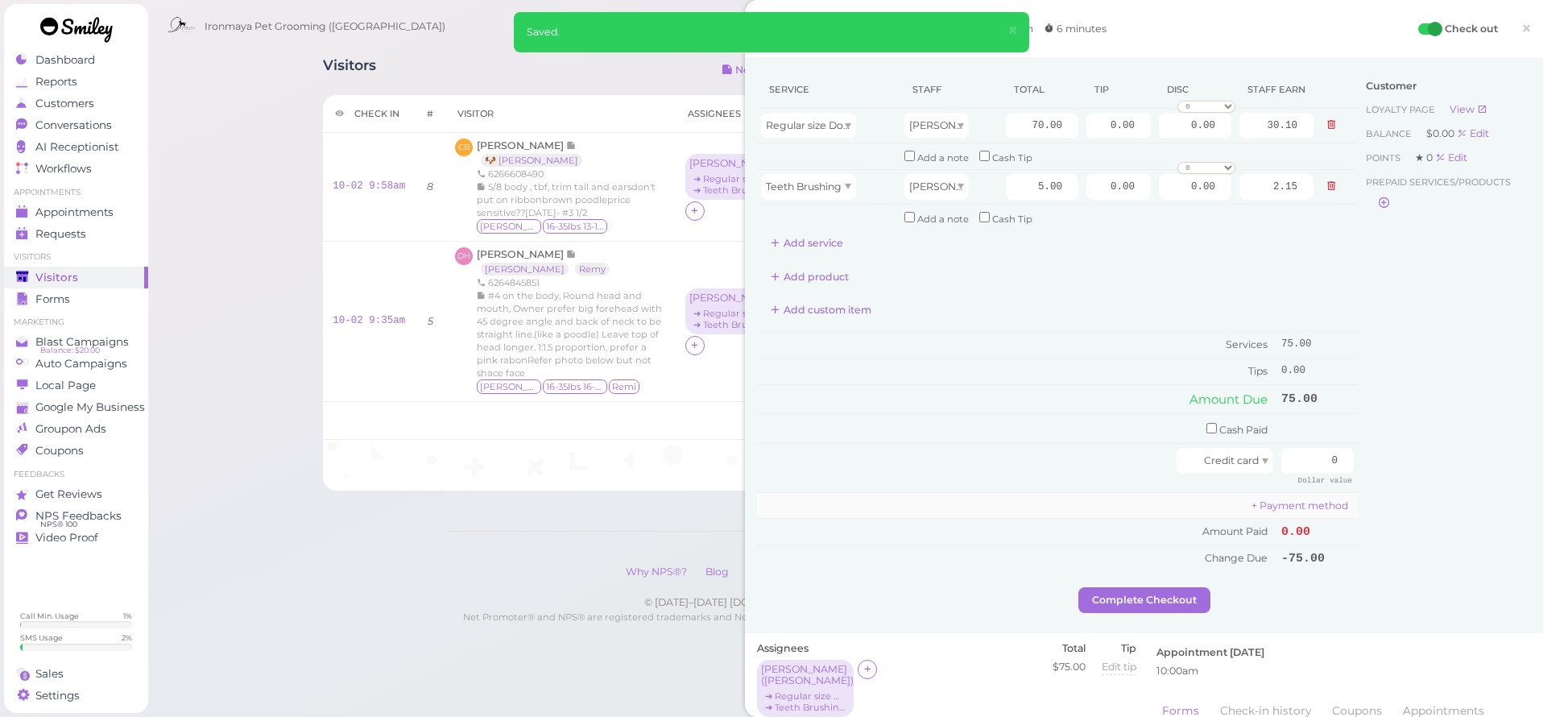
scroll to position [428, 0]
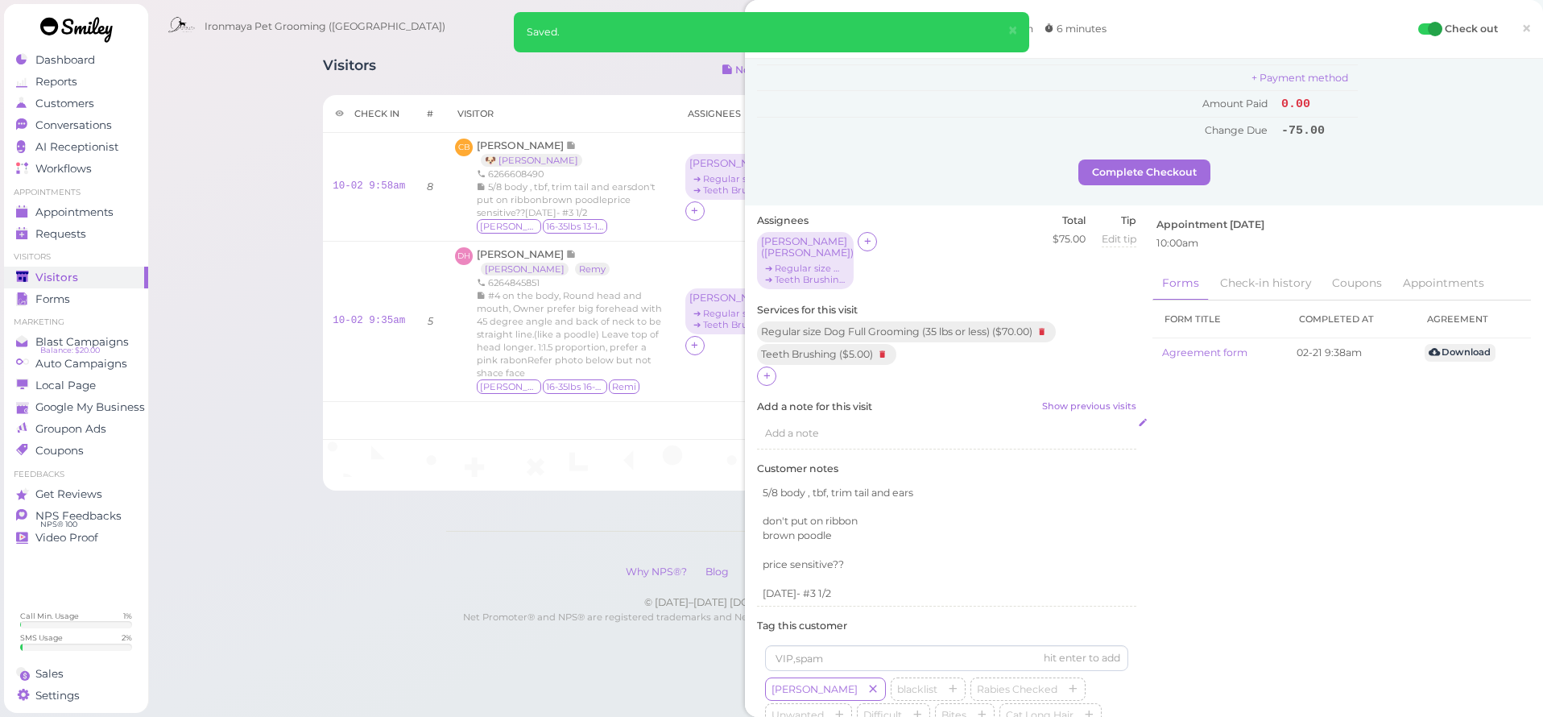
click at [786, 427] on span "Add a note" at bounding box center [792, 433] width 54 height 12
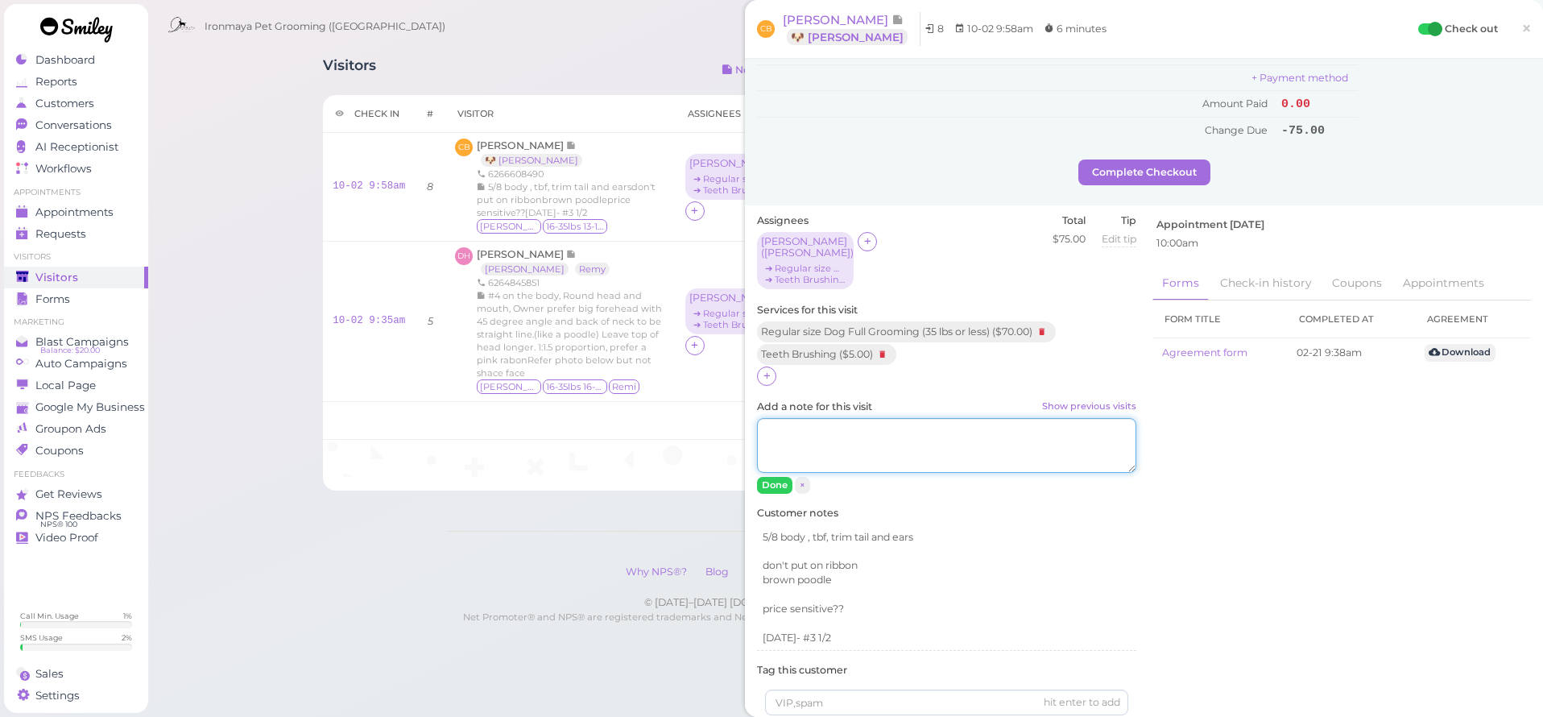
click at [792, 419] on textarea "Add a note for this visit Show previous visits" at bounding box center [946, 445] width 379 height 55
type textarea "#3 body"
click at [777, 477] on button "Done" at bounding box center [774, 485] width 35 height 17
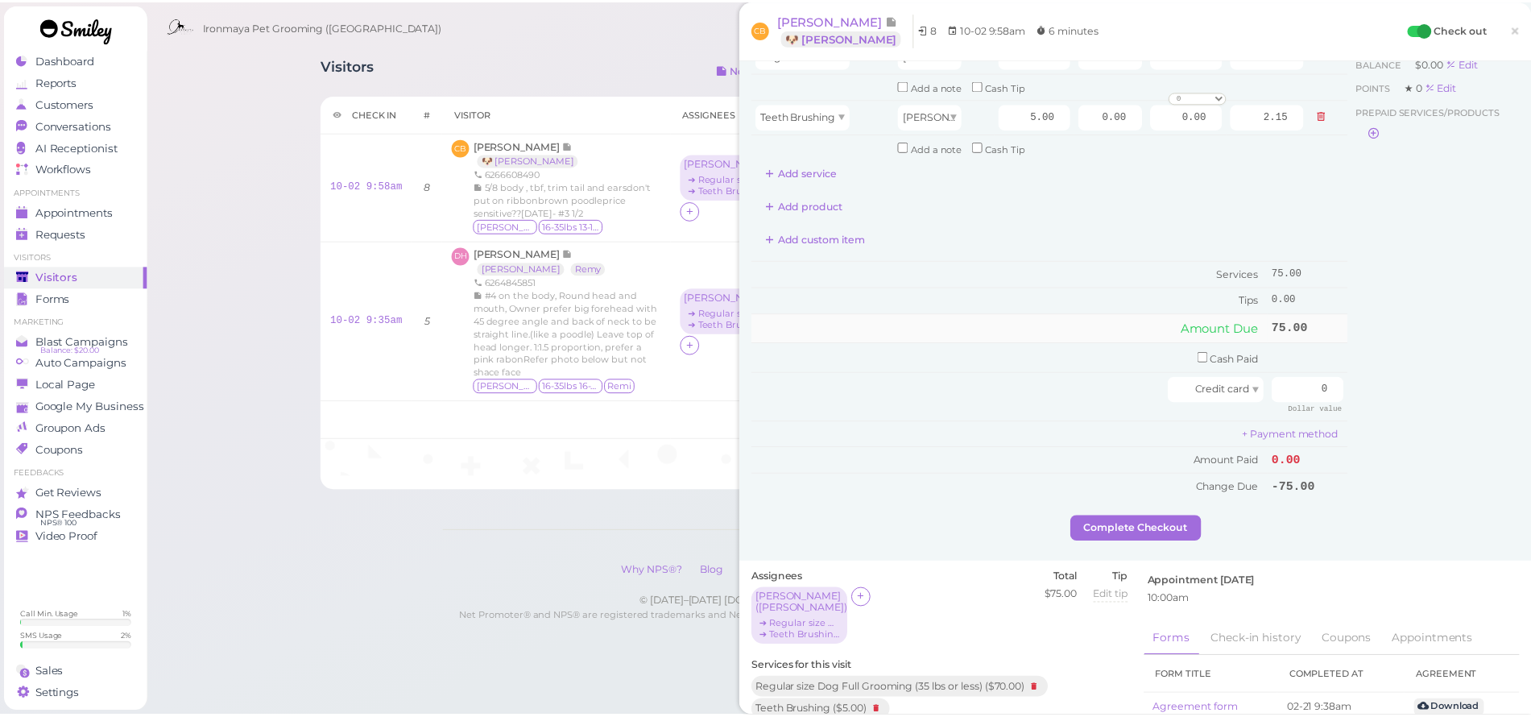
scroll to position [0, 0]
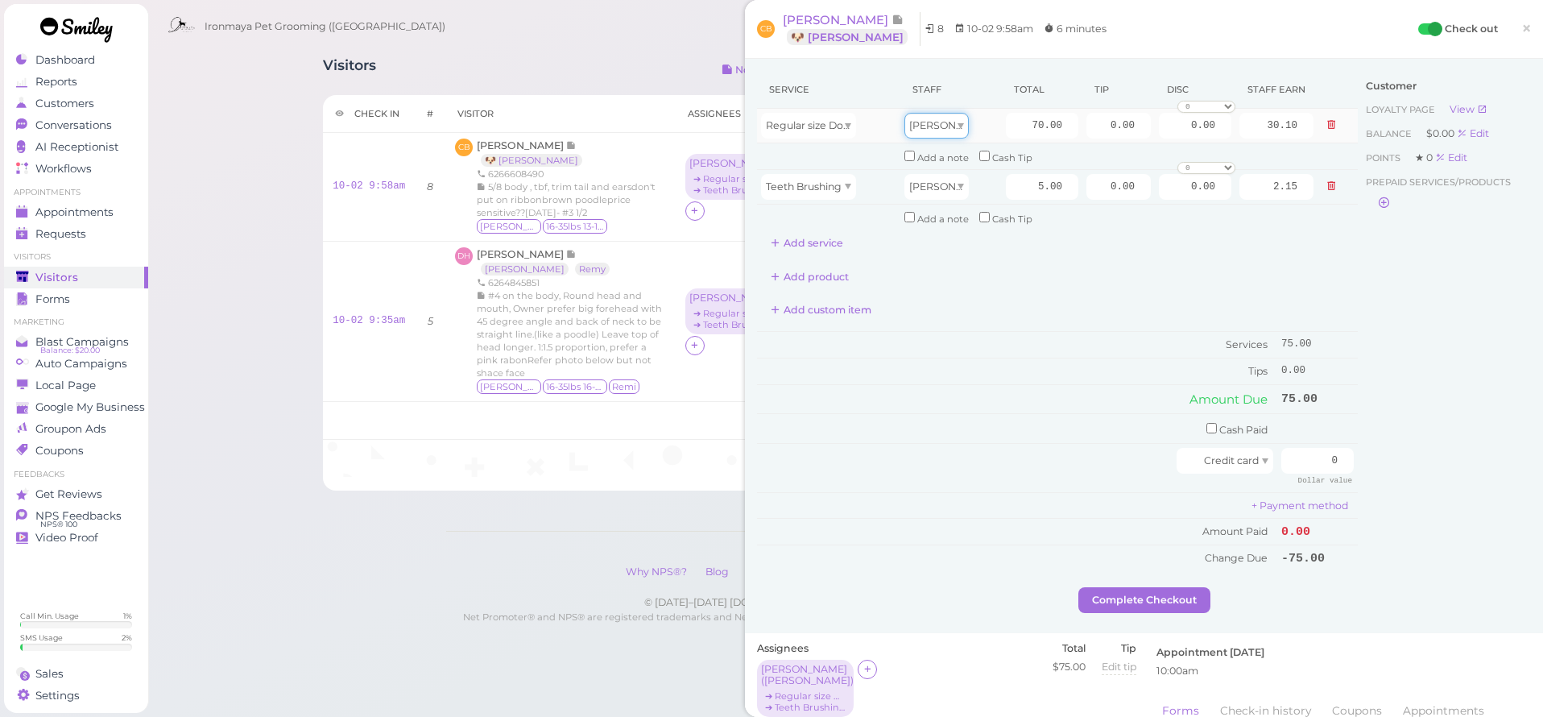
click at [934, 131] on div "[PERSON_NAME]" at bounding box center [937, 126] width 64 height 26
click at [1006, 122] on input "70.00" at bounding box center [1042, 126] width 72 height 26
type input "90"
type input "38.70"
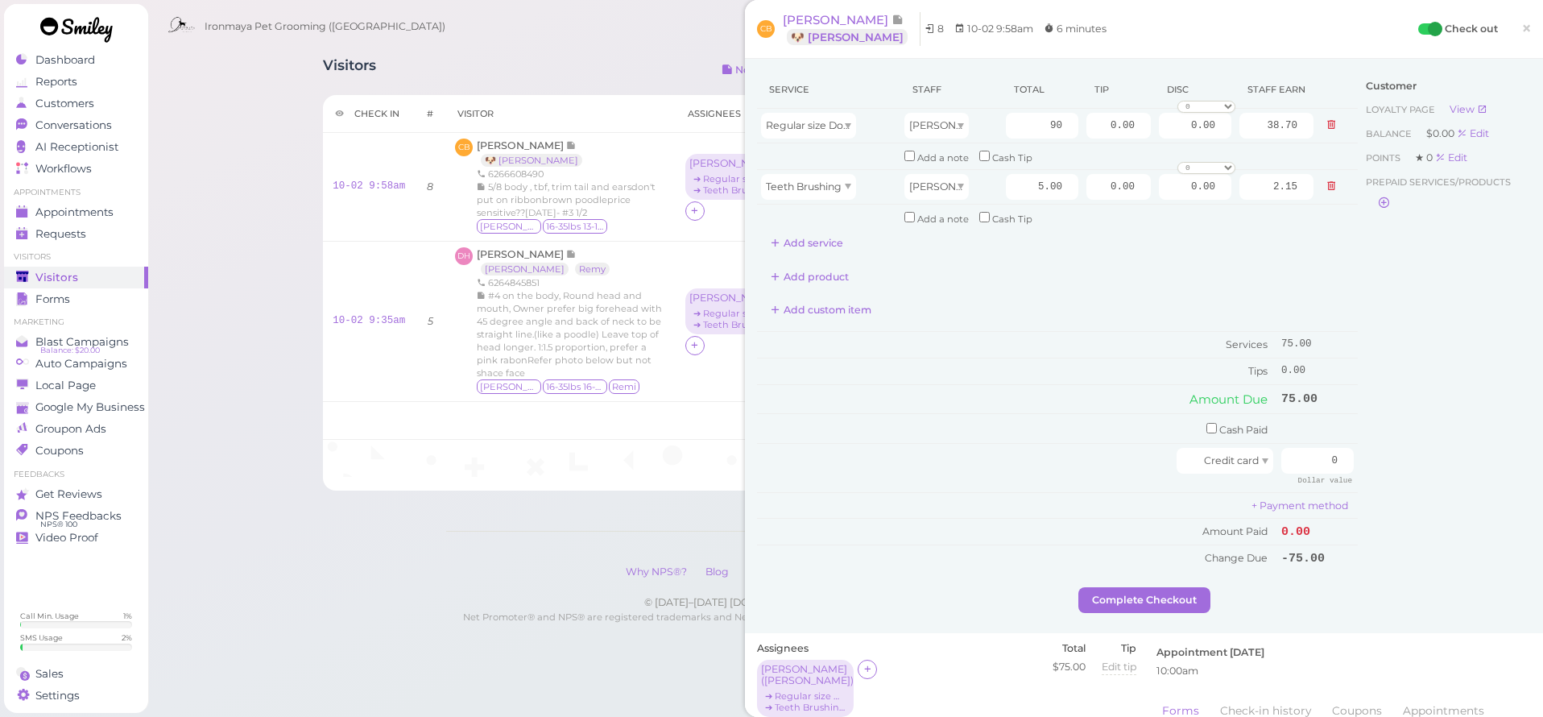
click at [1358, 332] on div "Customer Loyalty page View Balance $0.00 Edit Points ★ 0 Edit Prepaid services/…" at bounding box center [1444, 329] width 173 height 516
click at [1164, 184] on input "0.00" at bounding box center [1195, 187] width 72 height 26
click at [1163, 184] on input "0.00" at bounding box center [1195, 187] width 72 height 26
type input "5.00"
click at [1339, 264] on div "Add product" at bounding box center [1057, 277] width 601 height 26
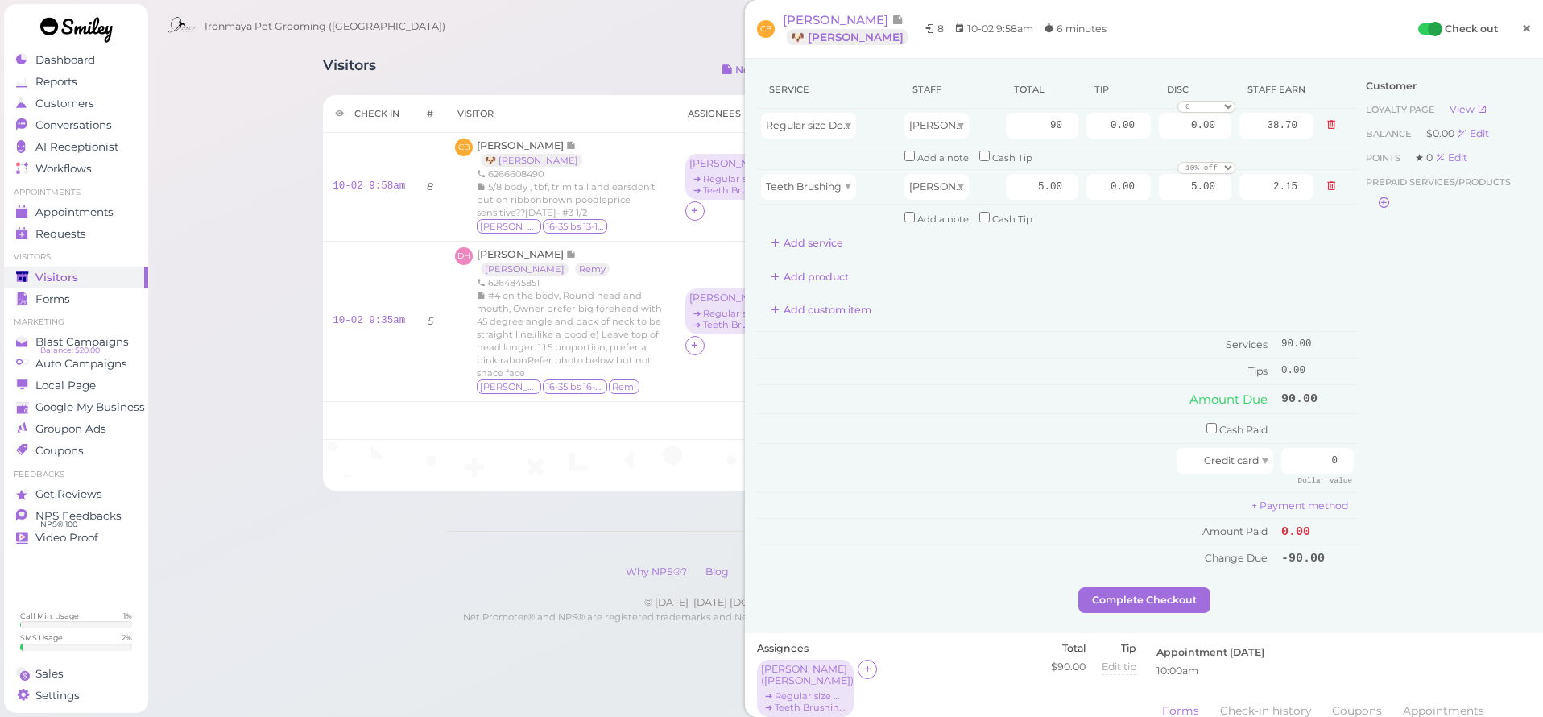
click at [1522, 28] on span "×" at bounding box center [1527, 28] width 10 height 23
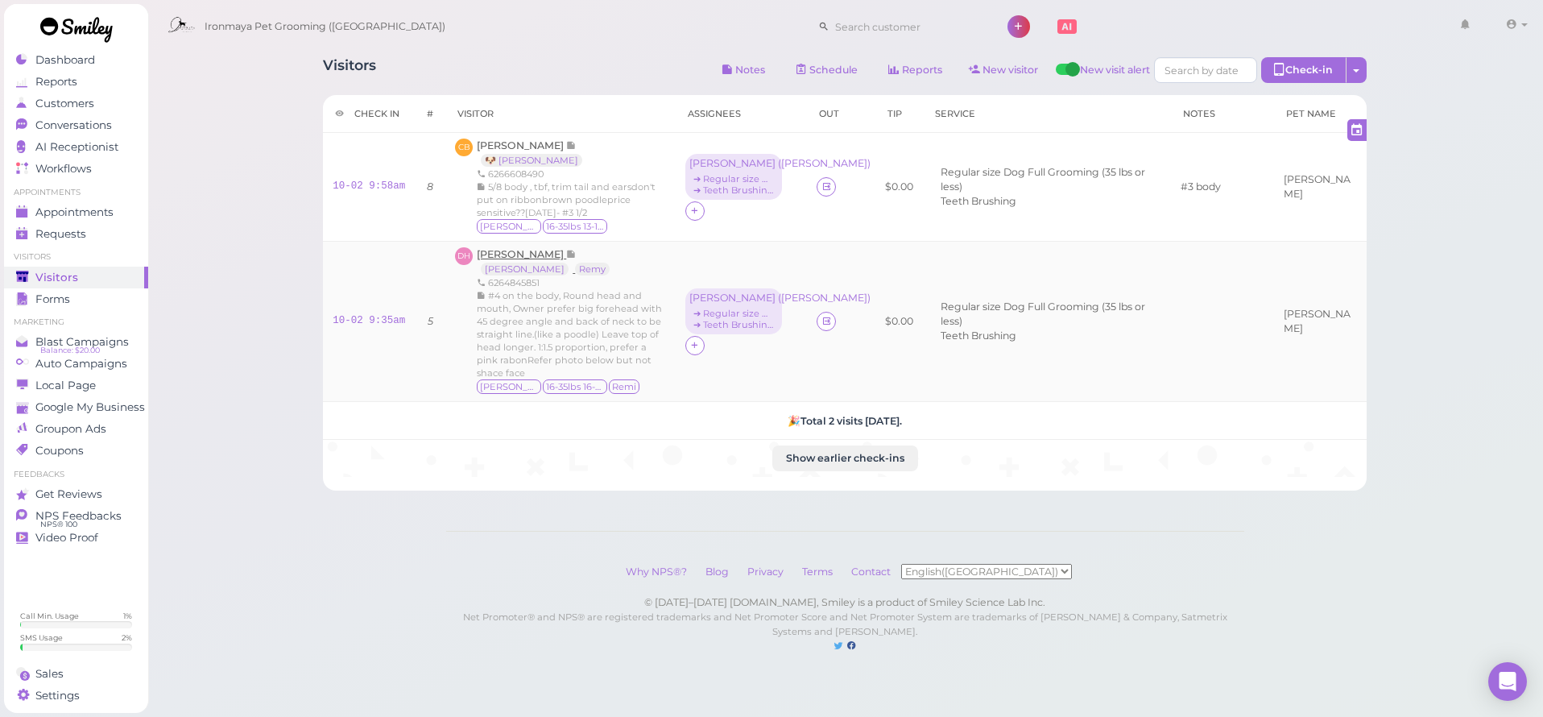
click at [542, 252] on span "[PERSON_NAME]" at bounding box center [521, 254] width 89 height 12
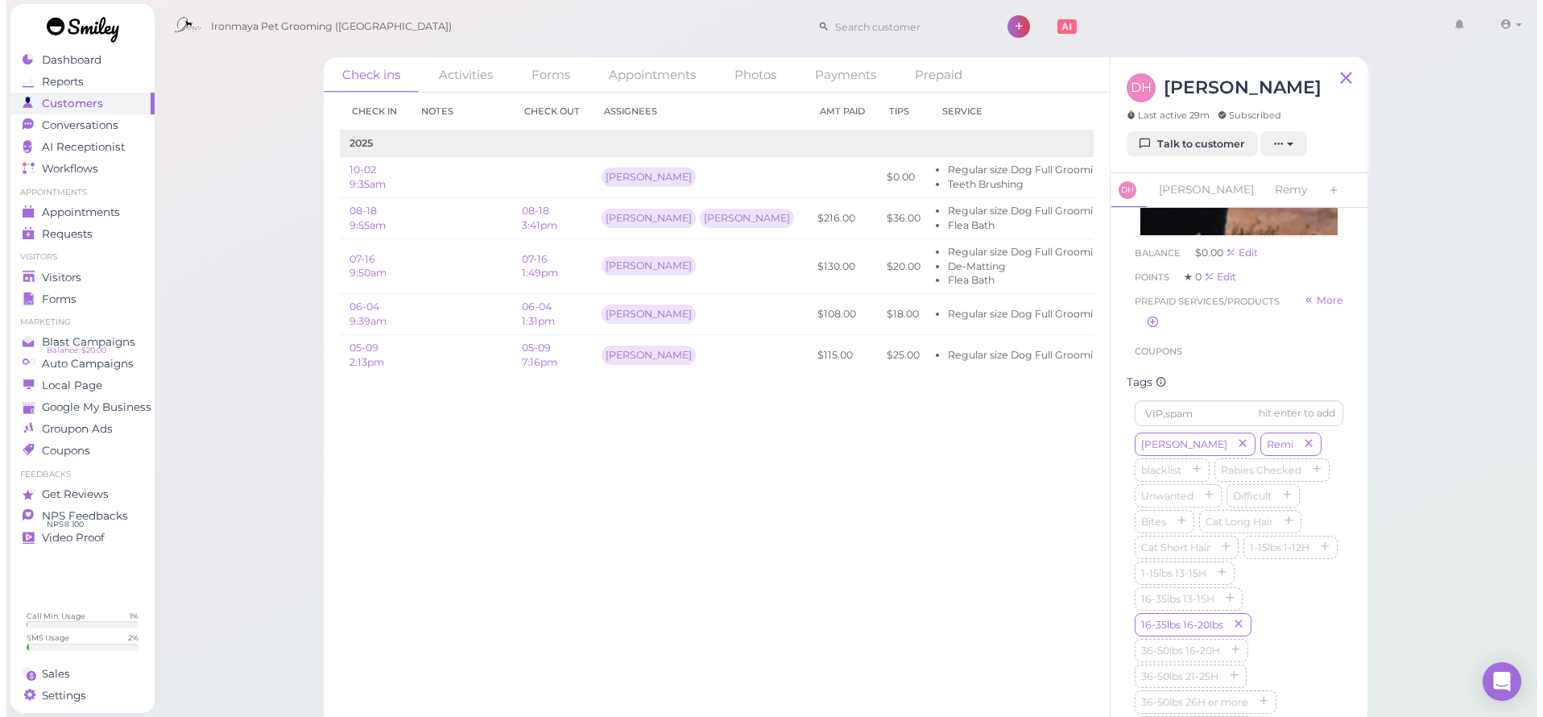
scroll to position [474, 0]
click at [535, 223] on link "08-18 3:41pm" at bounding box center [533, 218] width 35 height 27
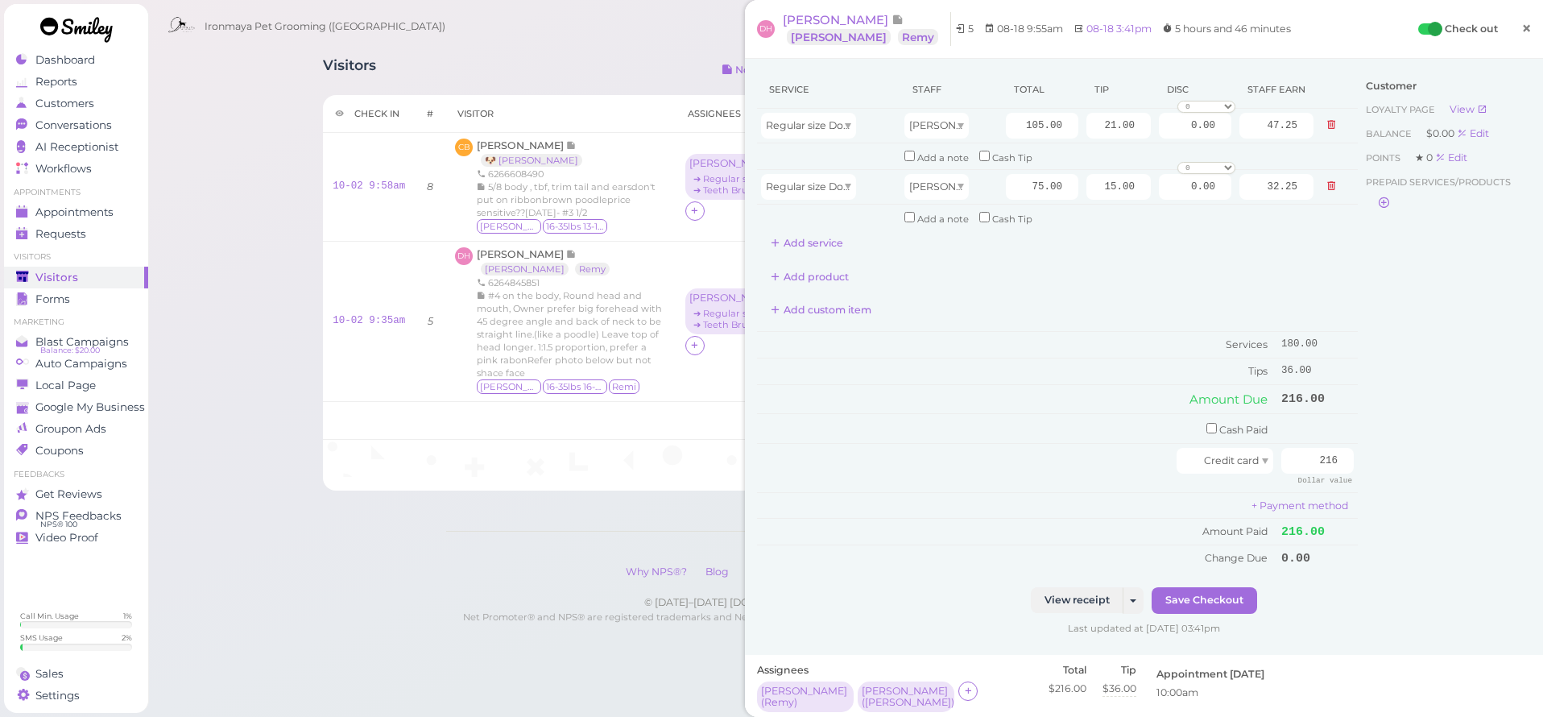
click at [1522, 25] on span "×" at bounding box center [1527, 28] width 10 height 23
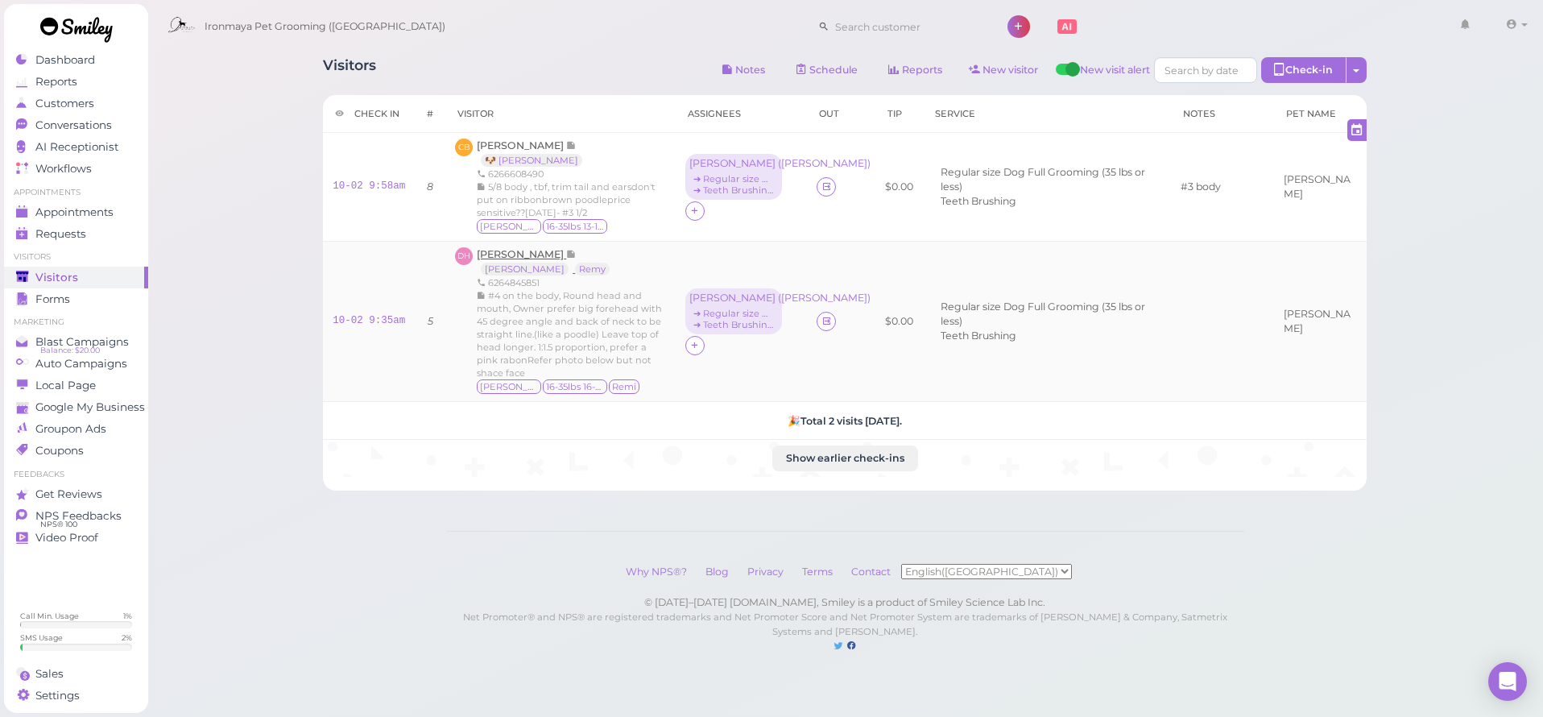
click at [524, 255] on span "[PERSON_NAME]" at bounding box center [521, 254] width 89 height 12
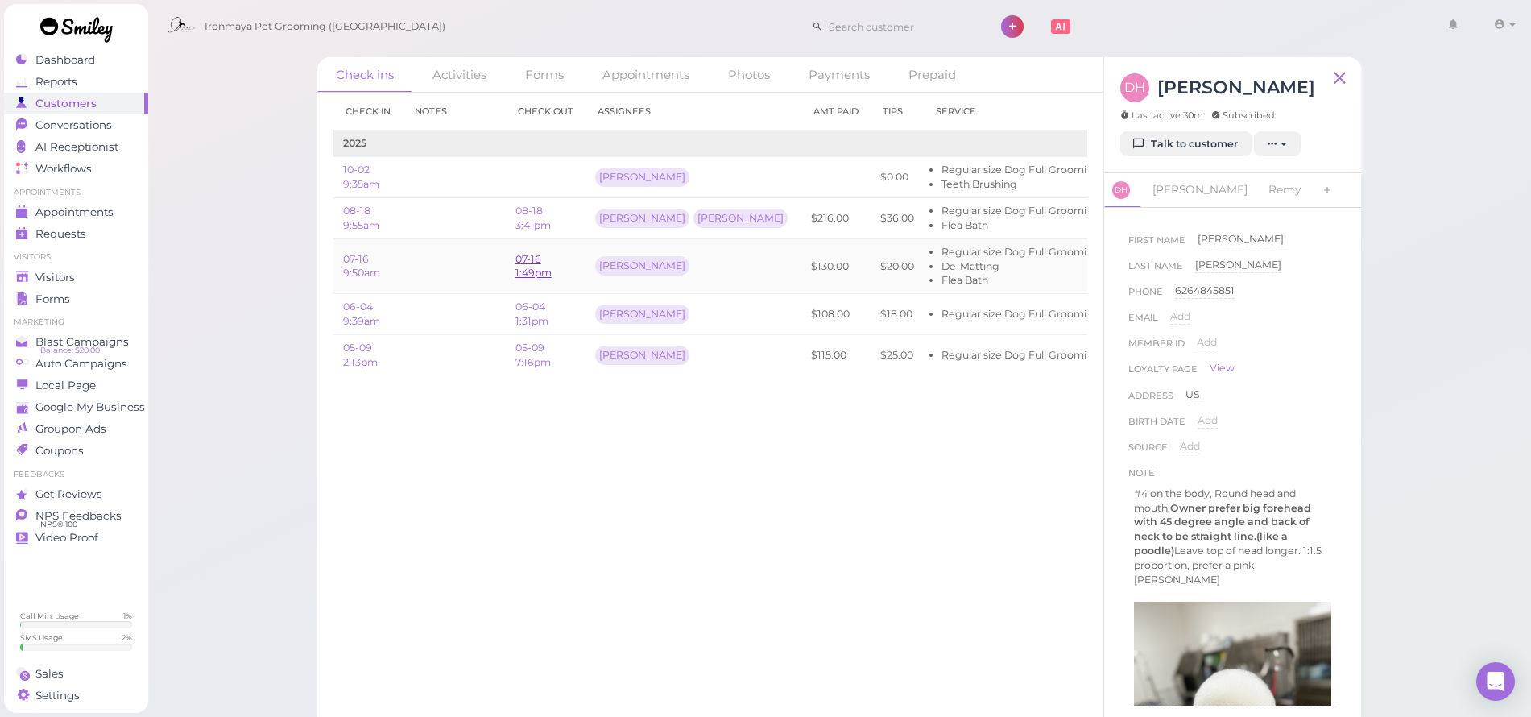
click at [532, 271] on link "07-16 1:49pm" at bounding box center [534, 266] width 36 height 27
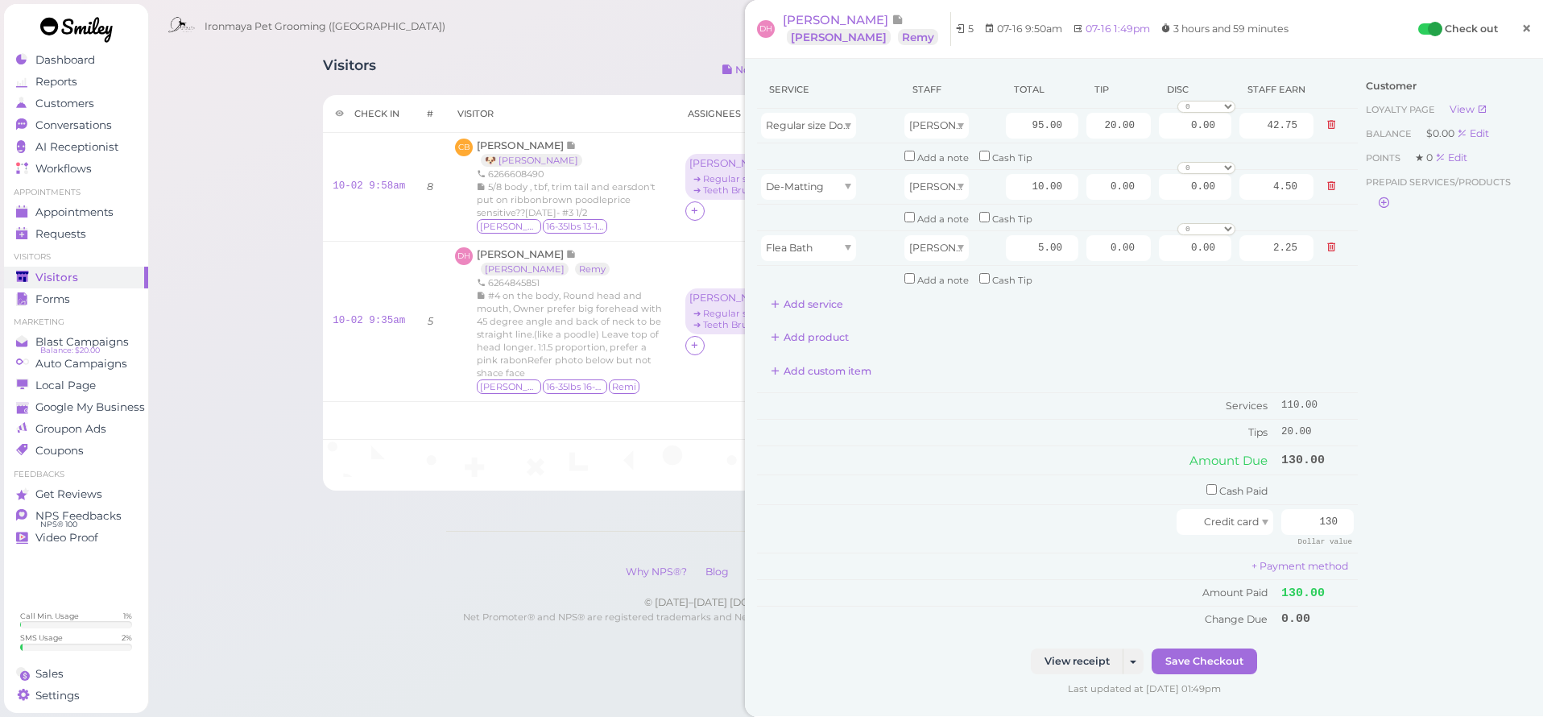
click at [1522, 39] on span "×" at bounding box center [1527, 28] width 10 height 23
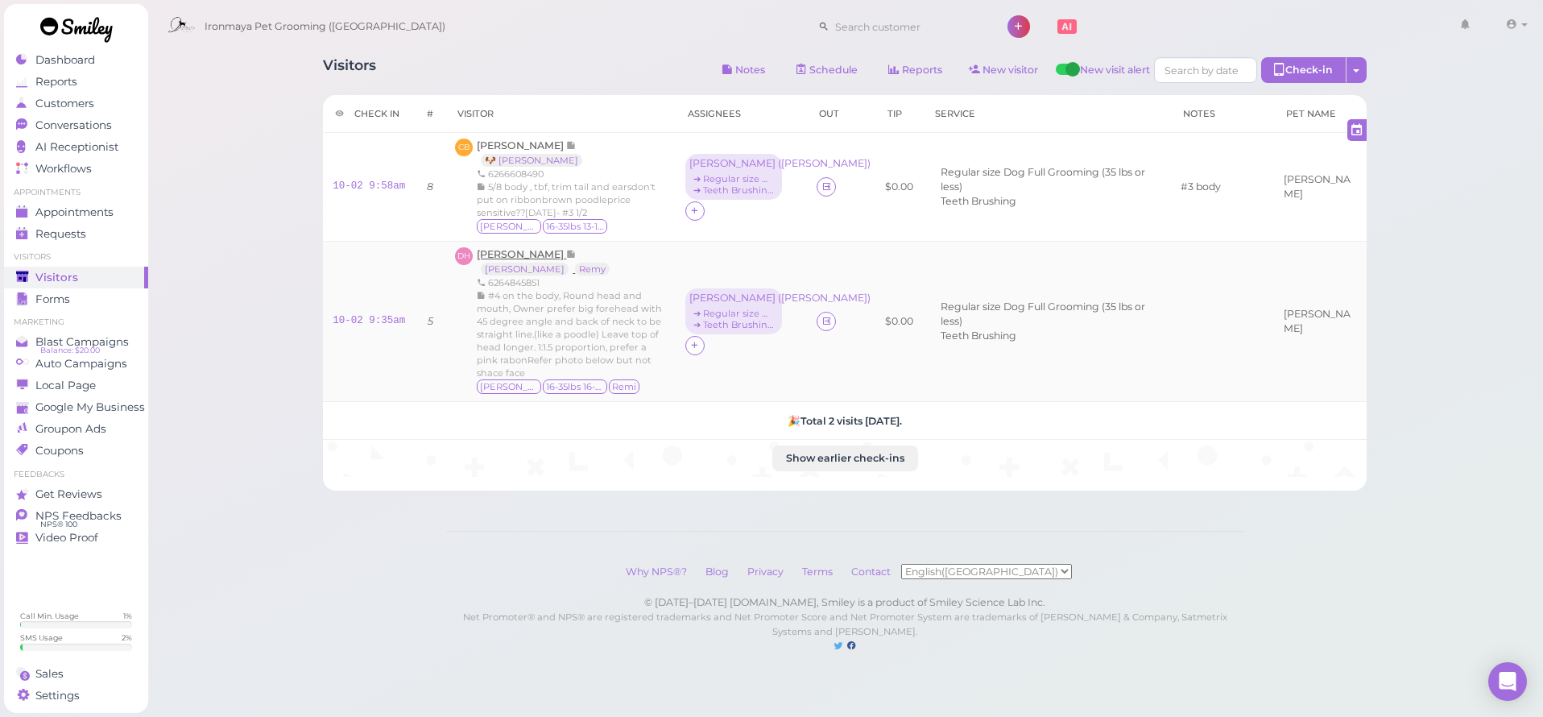
click at [523, 252] on span "[PERSON_NAME]" at bounding box center [521, 254] width 89 height 12
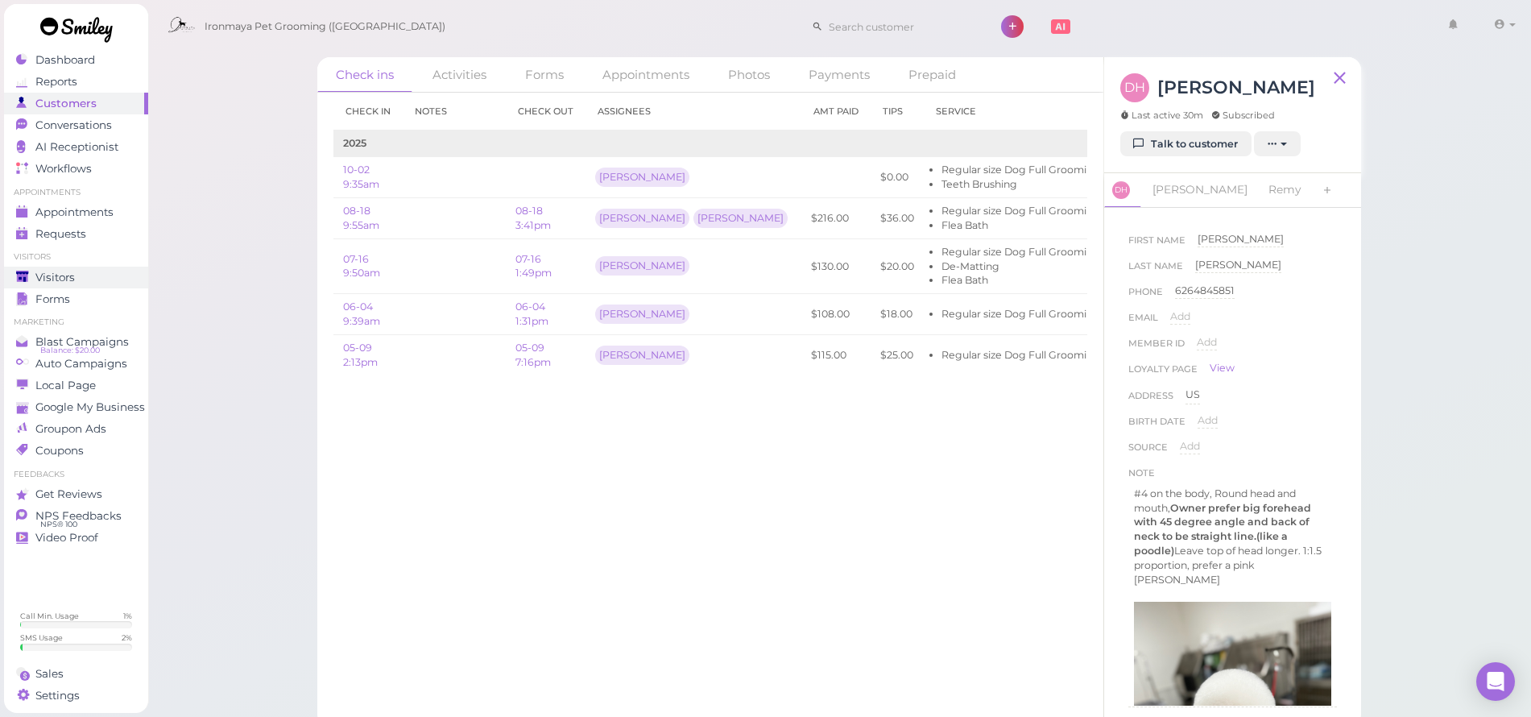
click at [80, 271] on div "Visitors" at bounding box center [74, 278] width 116 height 14
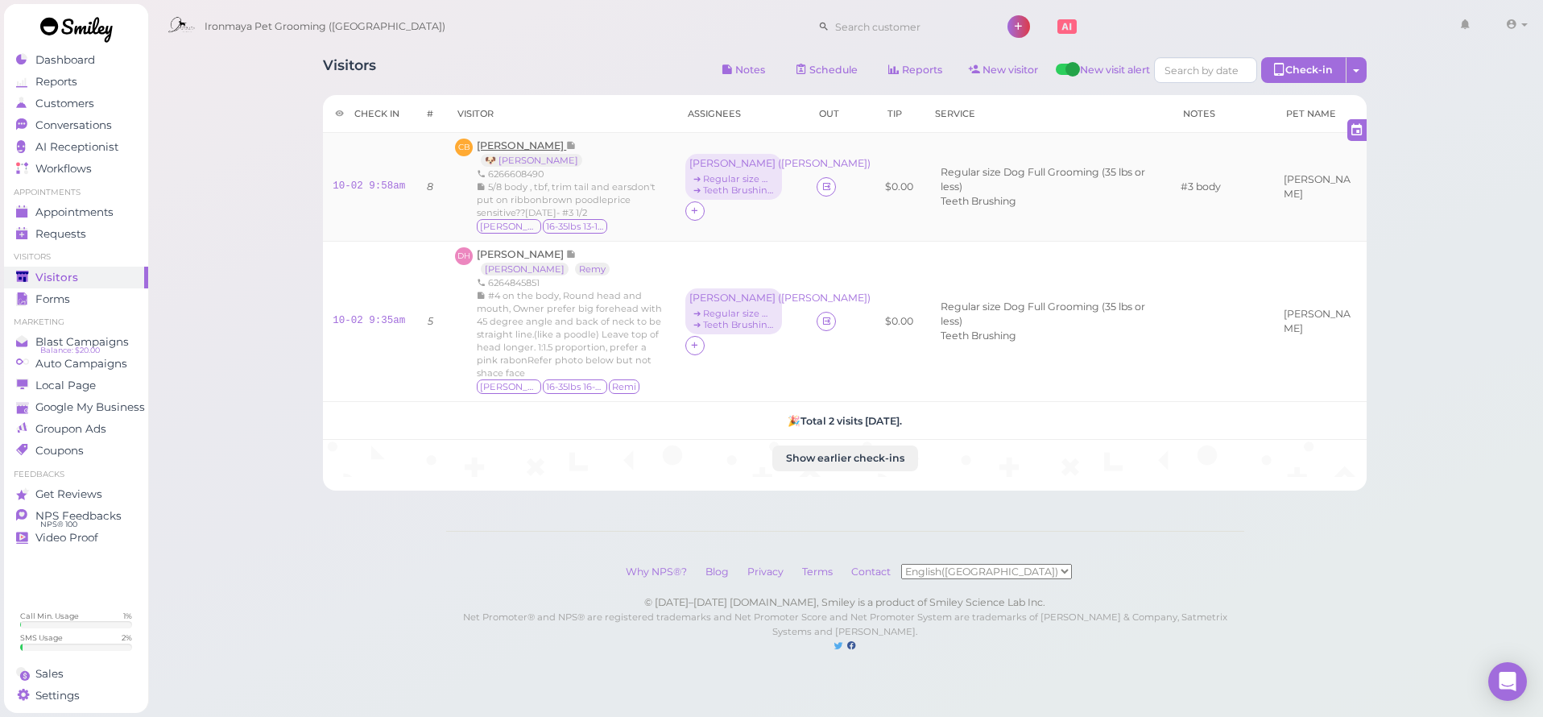
click at [524, 142] on span "[PERSON_NAME]" at bounding box center [521, 145] width 89 height 12
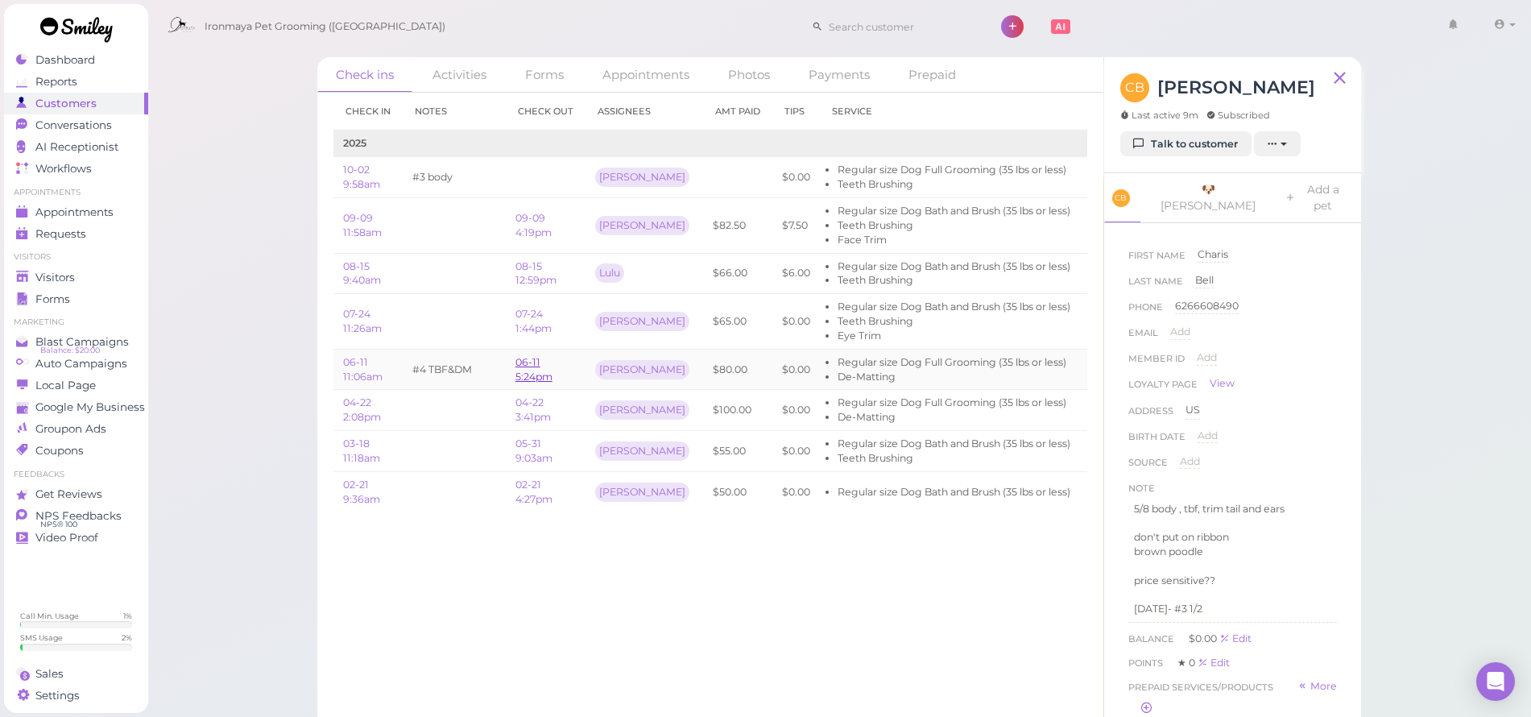
click at [528, 366] on link "06-11 5:24pm" at bounding box center [534, 369] width 37 height 27
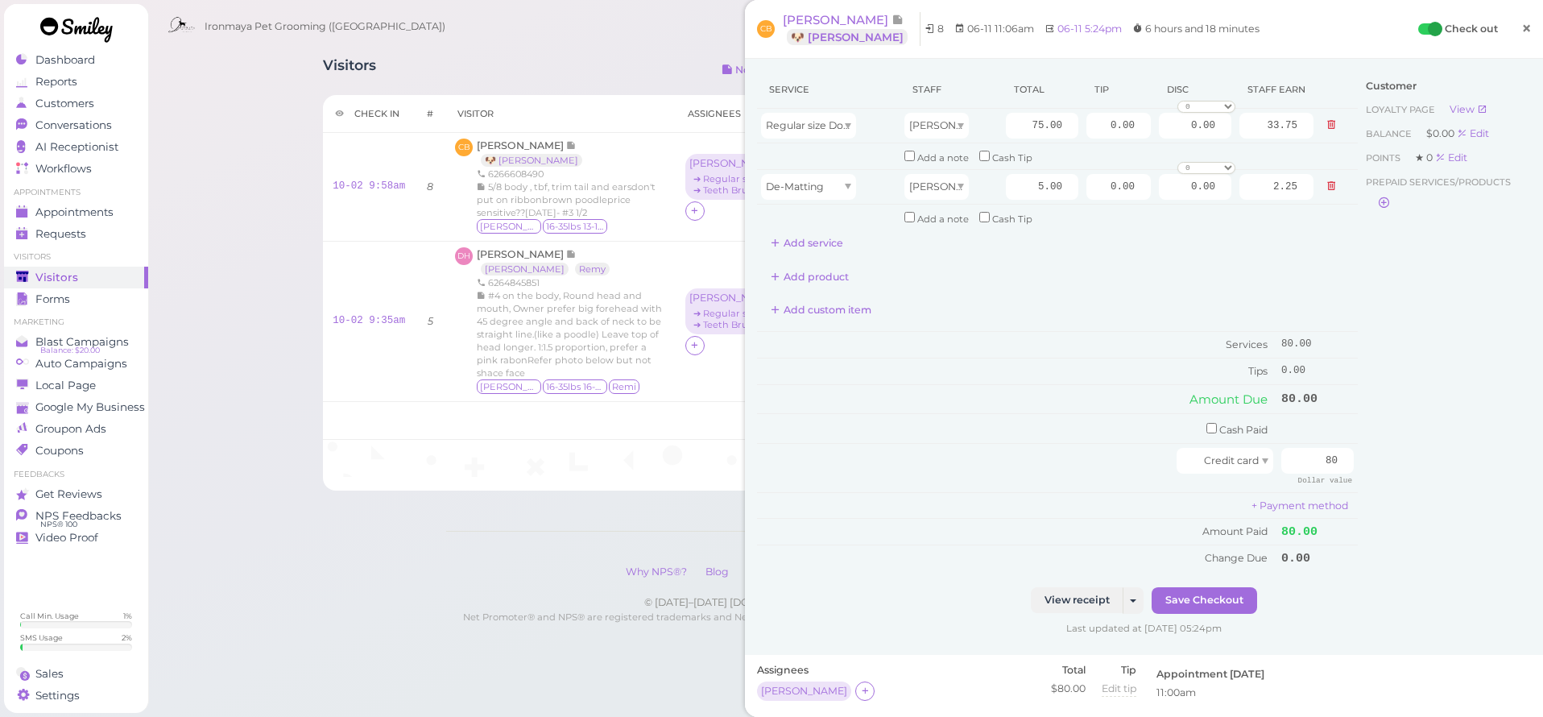
click at [1512, 25] on link "×" at bounding box center [1527, 29] width 30 height 38
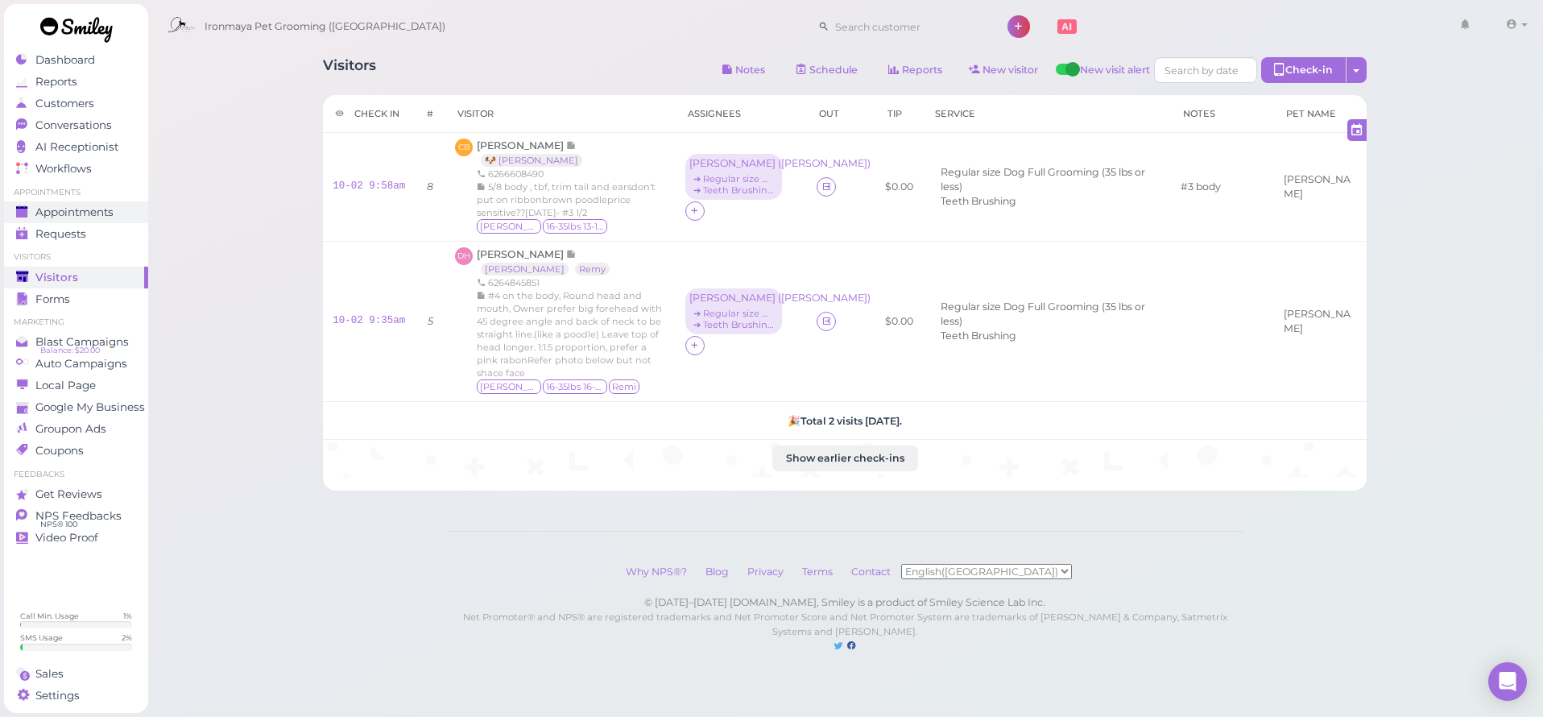
click at [90, 207] on span "Appointments" at bounding box center [74, 212] width 78 height 14
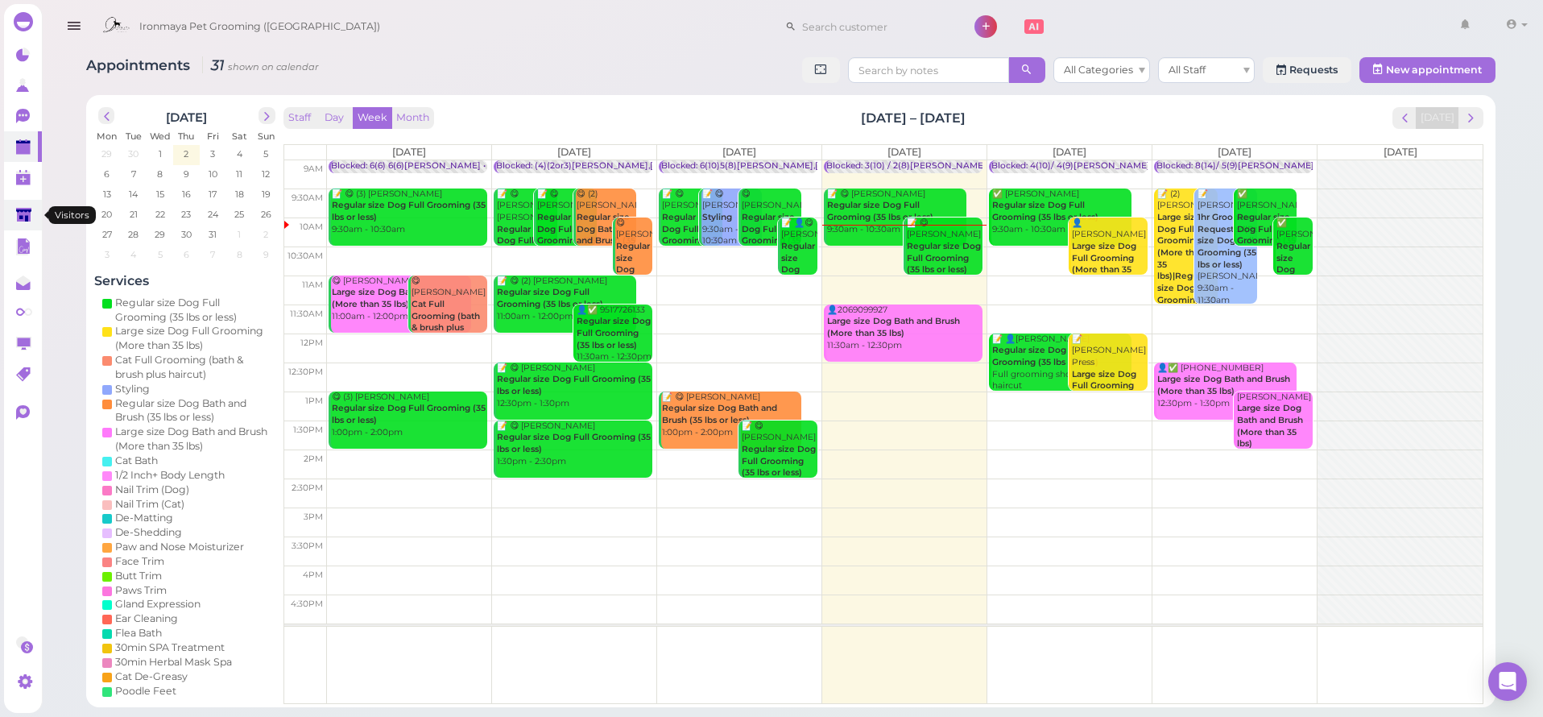
click at [21, 218] on icon at bounding box center [23, 215] width 15 height 12
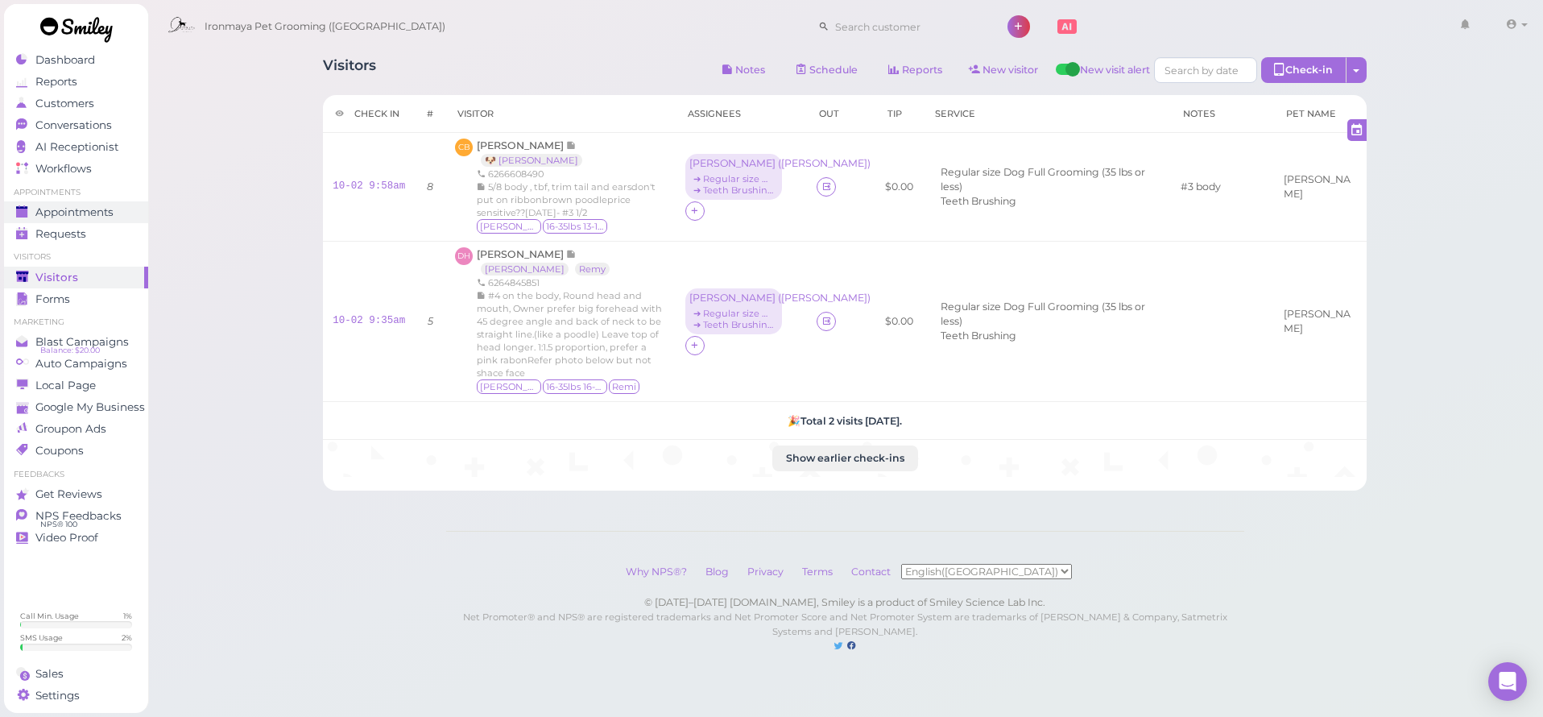
click at [35, 218] on span "Appointments" at bounding box center [74, 212] width 78 height 14
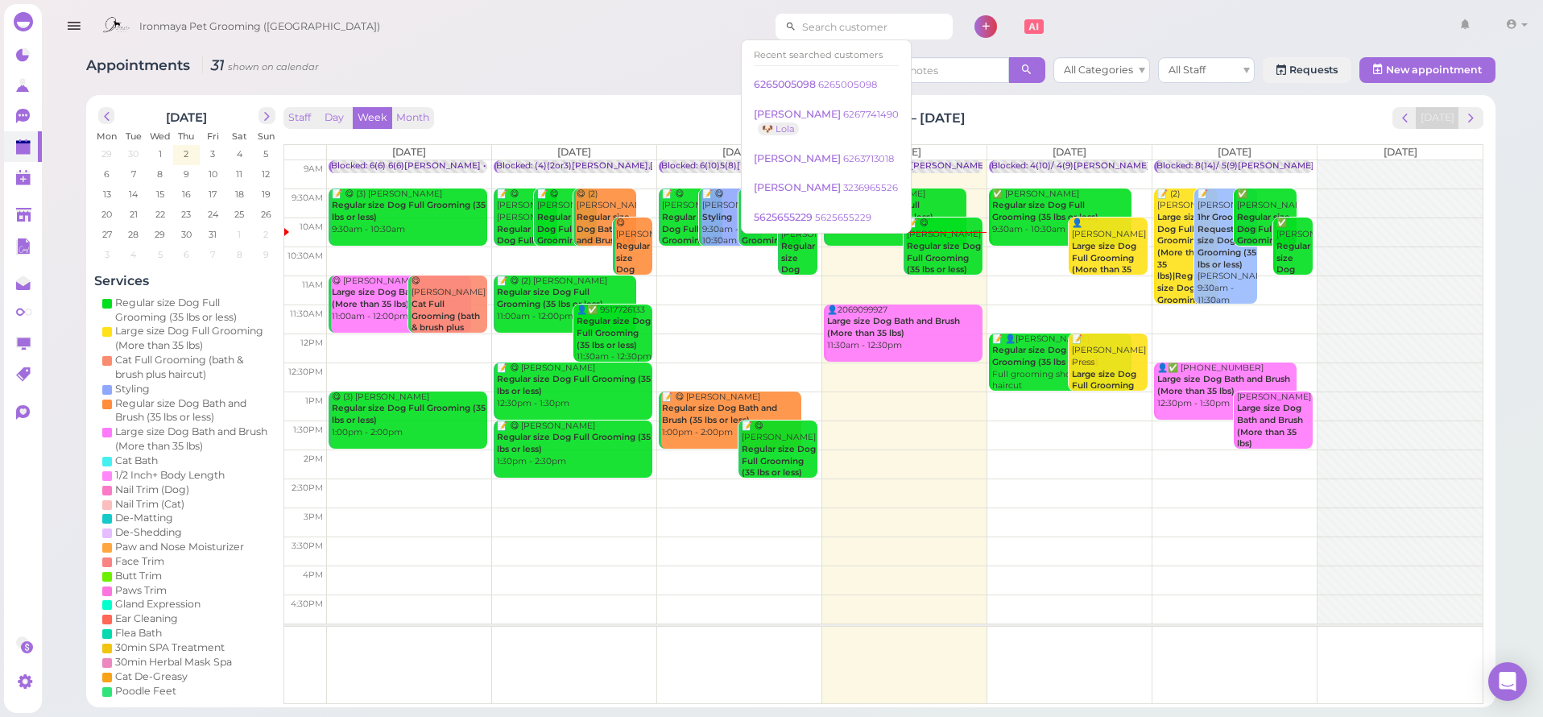
click at [826, 24] on input at bounding box center [875, 27] width 156 height 26
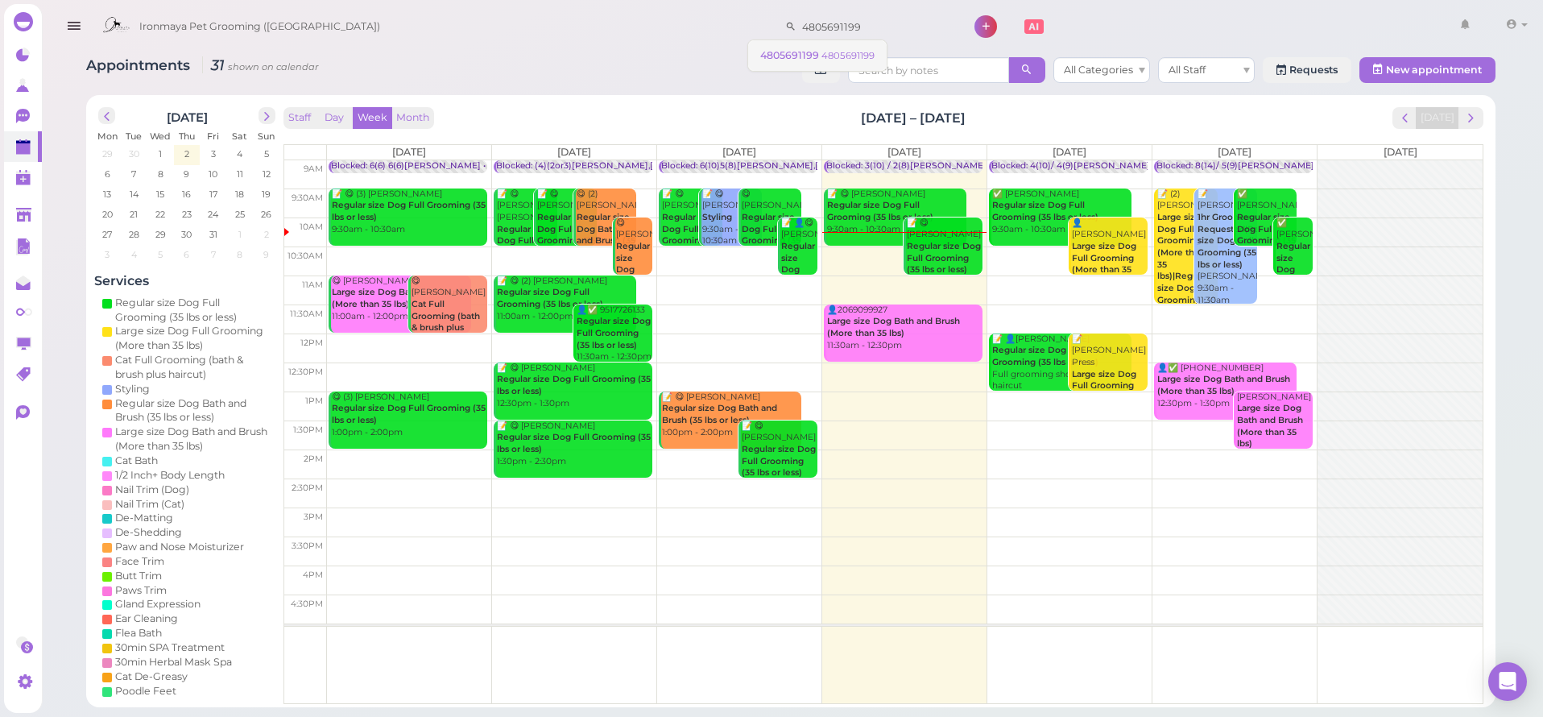
type input "4805691199"
click at [785, 43] on link "4805691199 4805691199" at bounding box center [817, 55] width 139 height 31
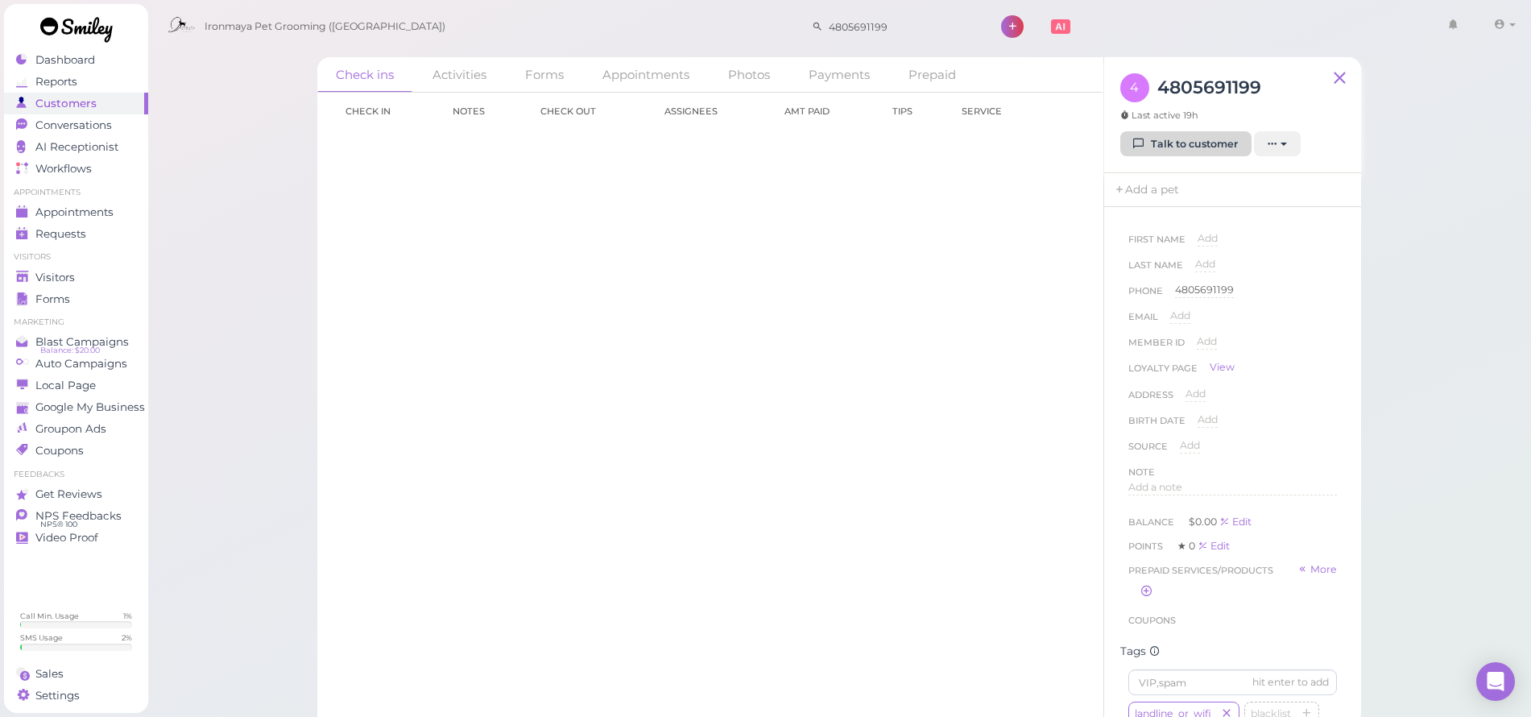
click at [1149, 139] on link "Talk to customer" at bounding box center [1185, 144] width 131 height 26
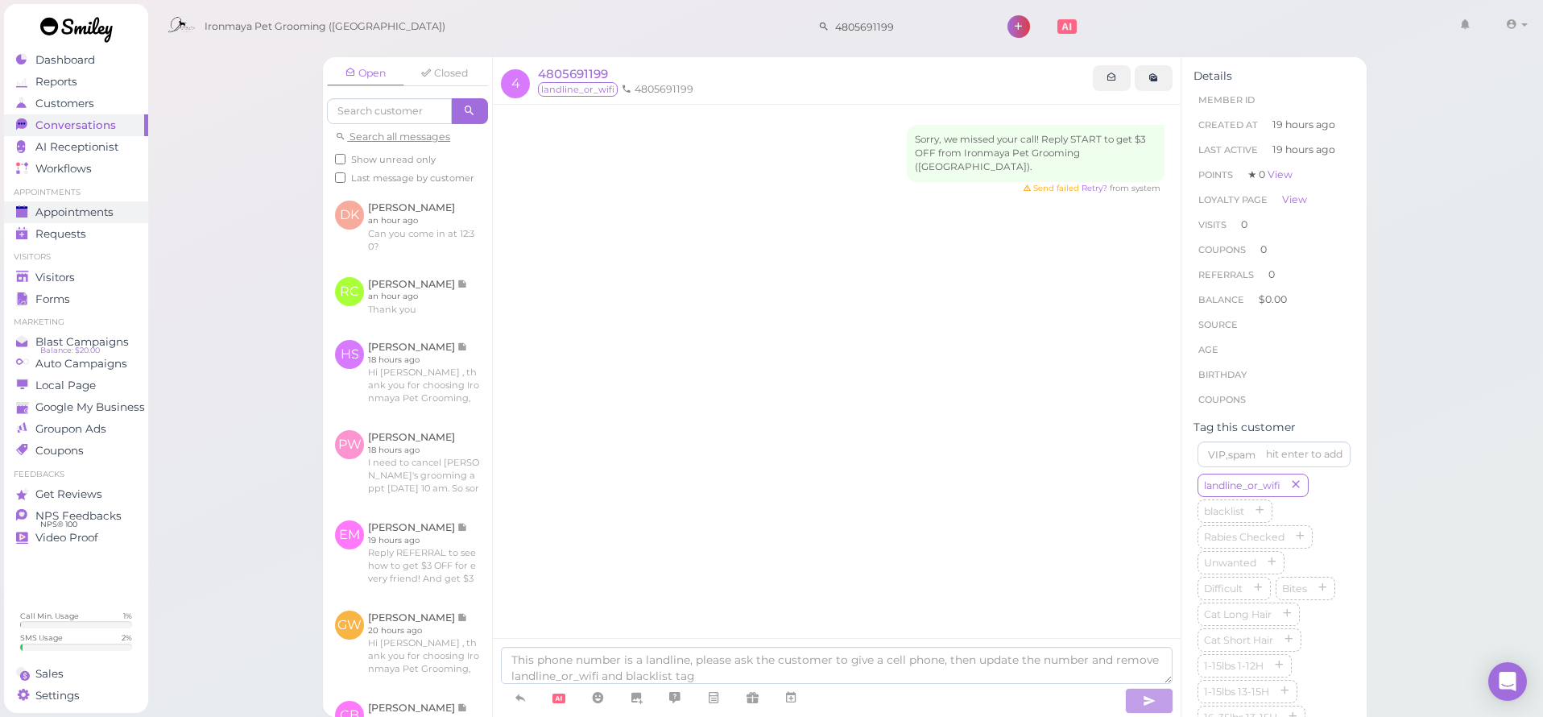
click at [86, 213] on span "Appointments" at bounding box center [74, 212] width 78 height 14
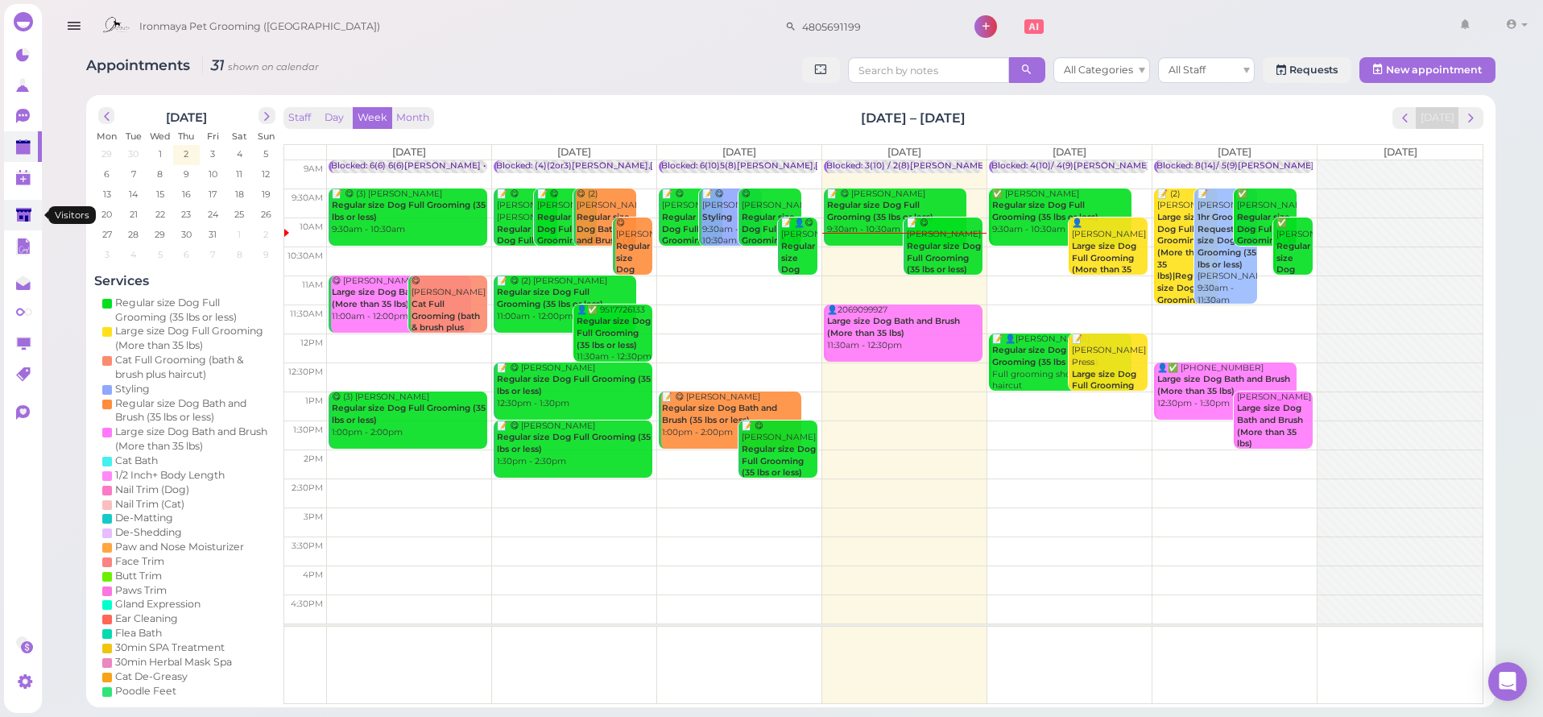
click at [28, 210] on icon at bounding box center [23, 215] width 15 height 12
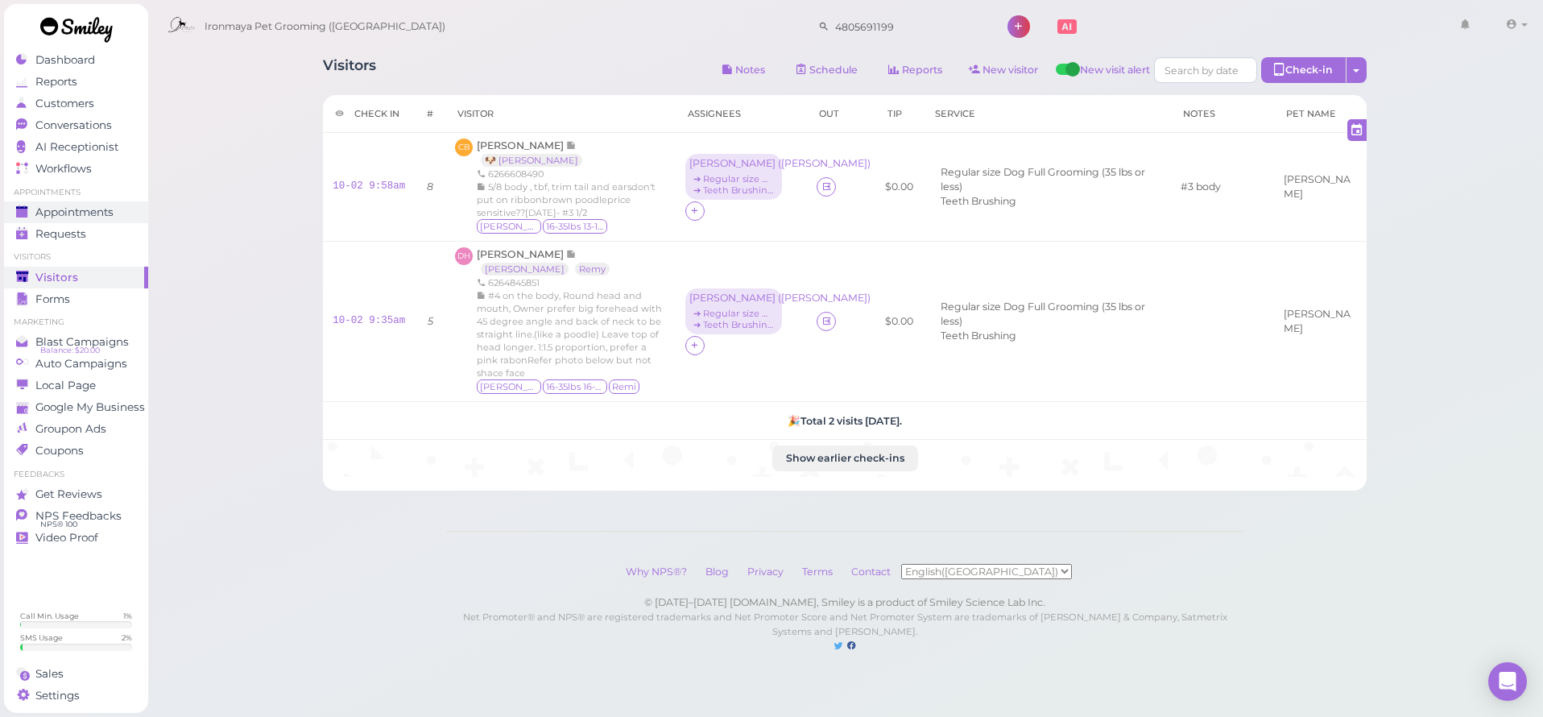
click at [112, 210] on span "Appointments" at bounding box center [74, 212] width 78 height 14
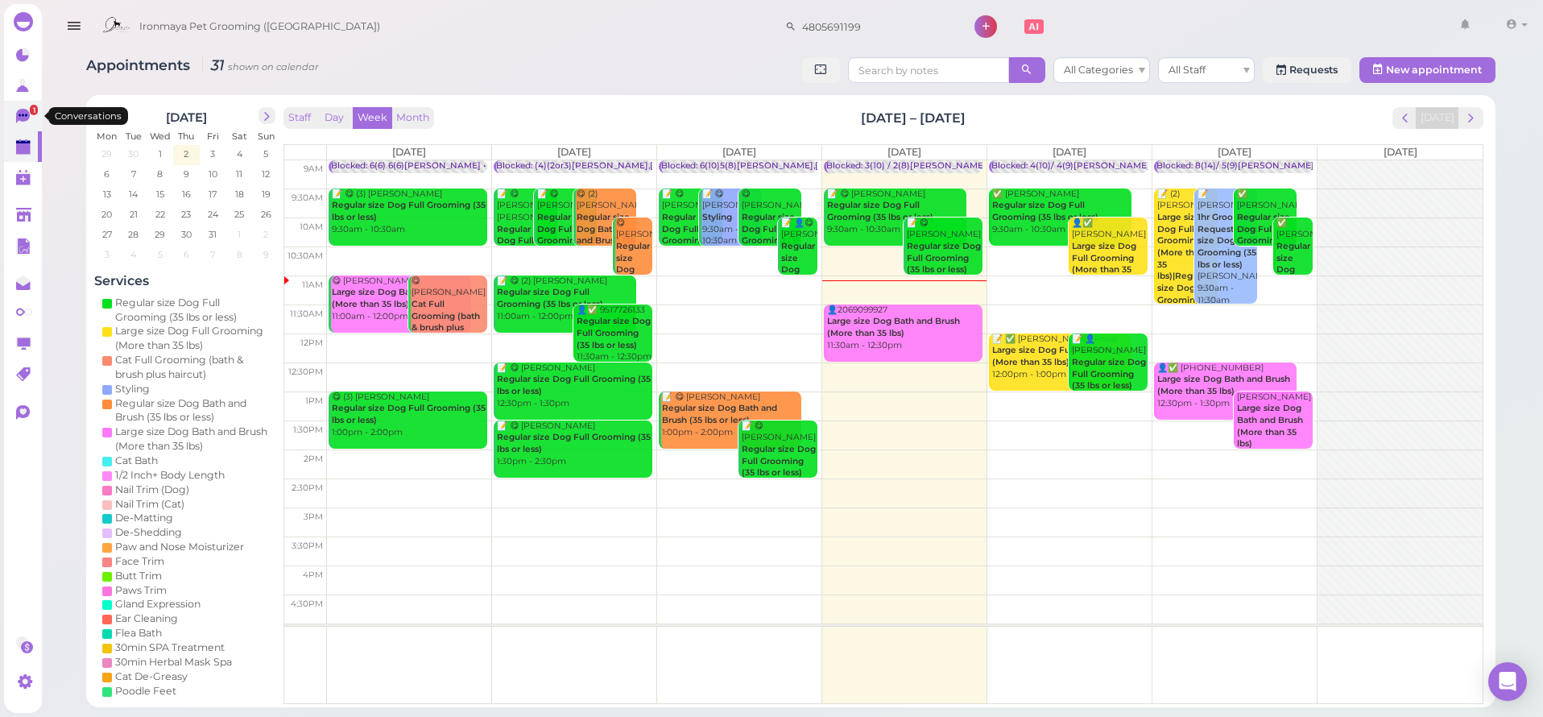
click at [13, 114] on link "1" at bounding box center [23, 116] width 38 height 31
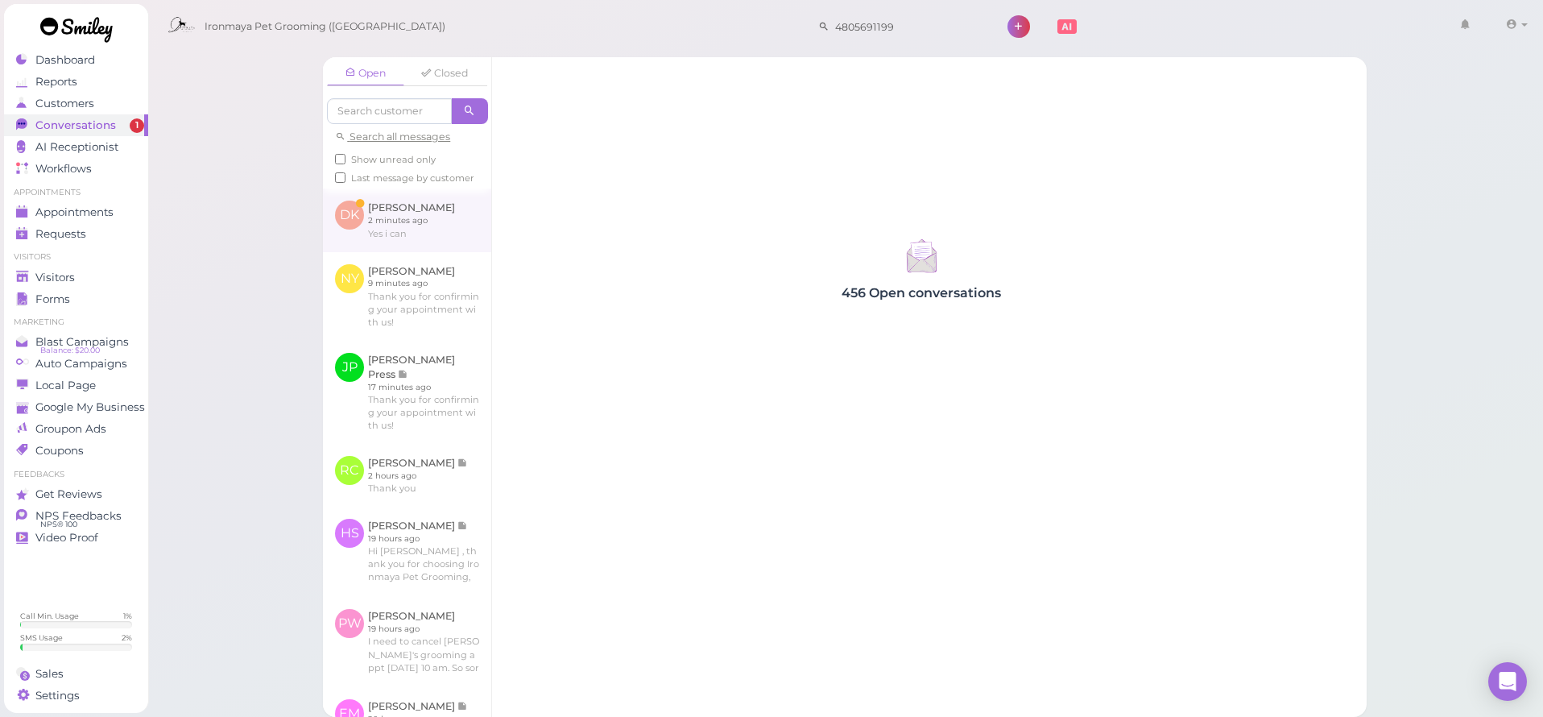
click at [418, 226] on link at bounding box center [407, 219] width 168 height 63
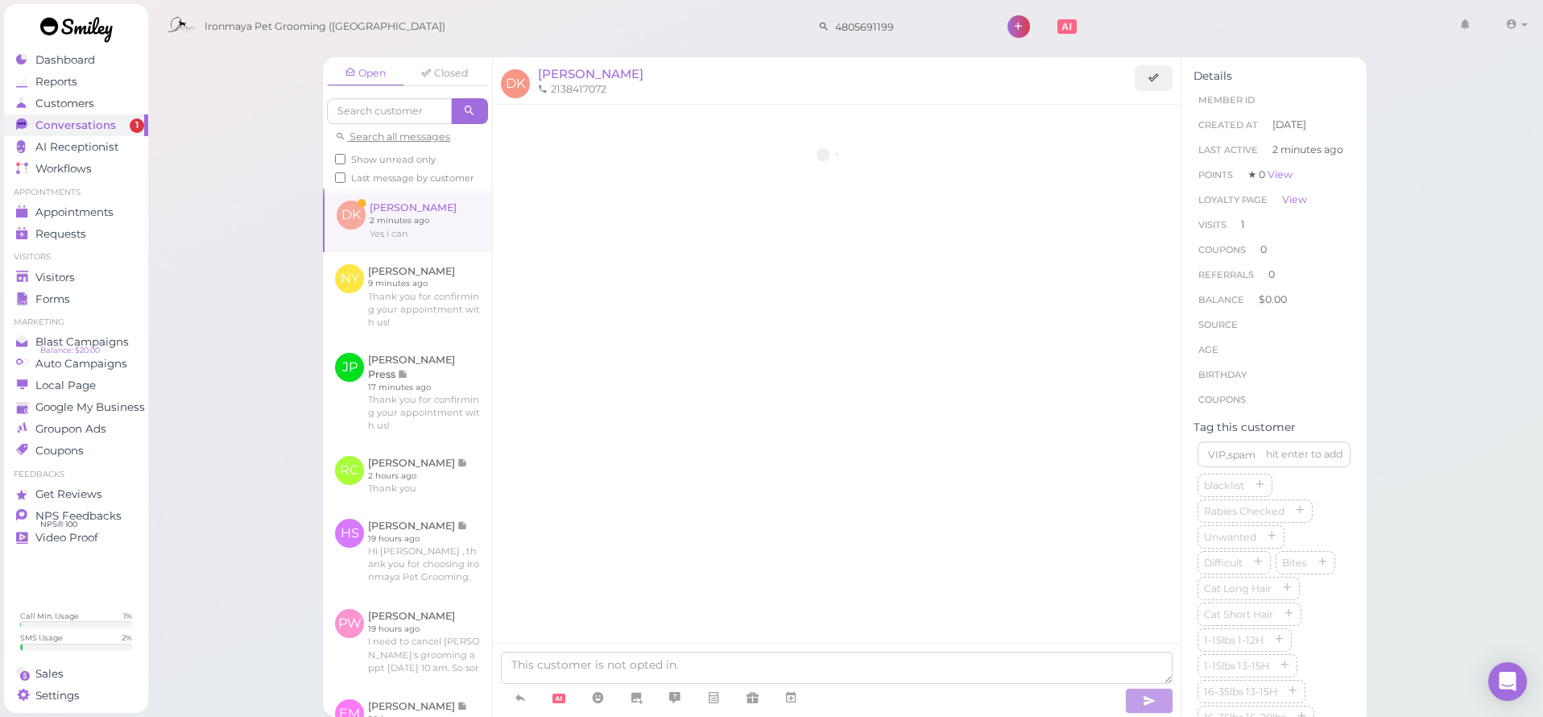
scroll to position [495, 0]
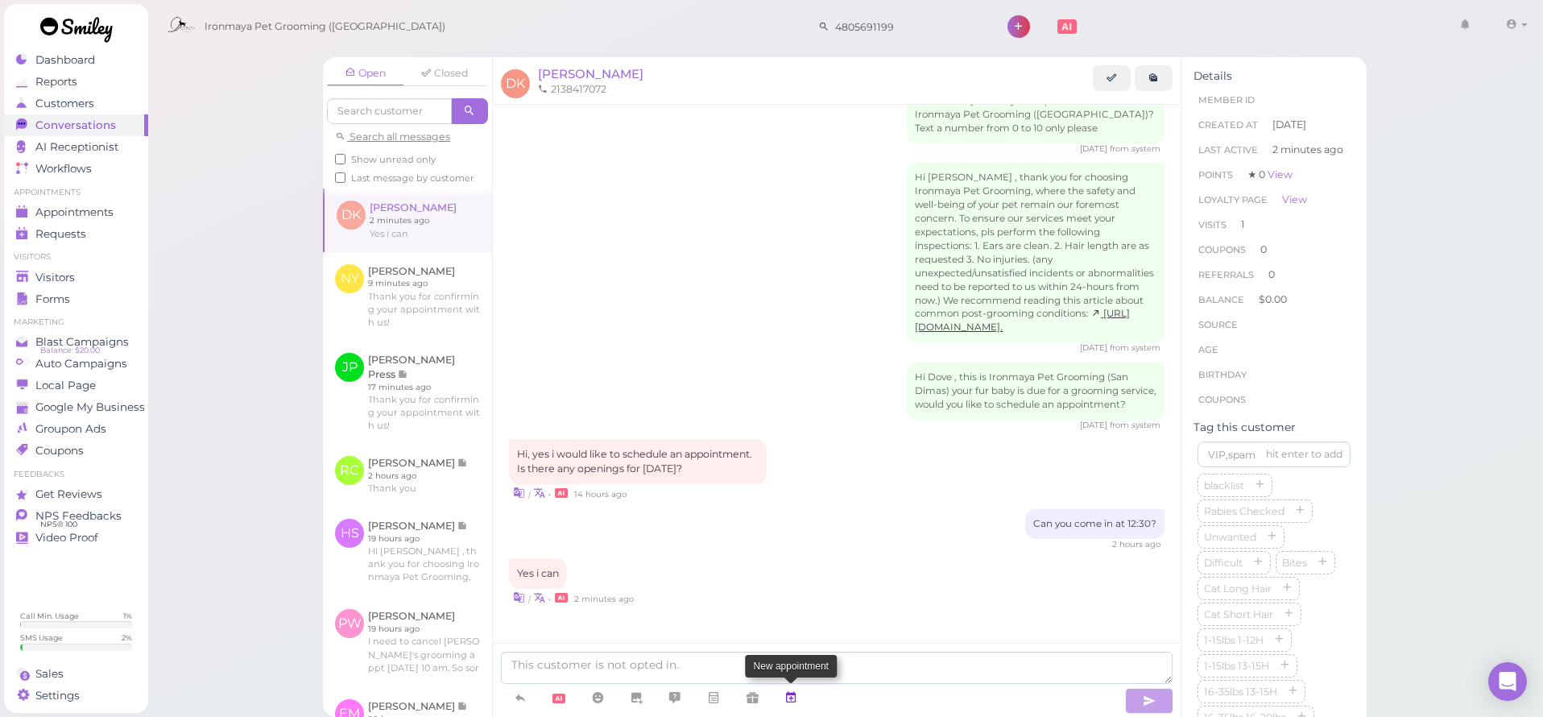
click at [804, 686] on link at bounding box center [791, 698] width 39 height 28
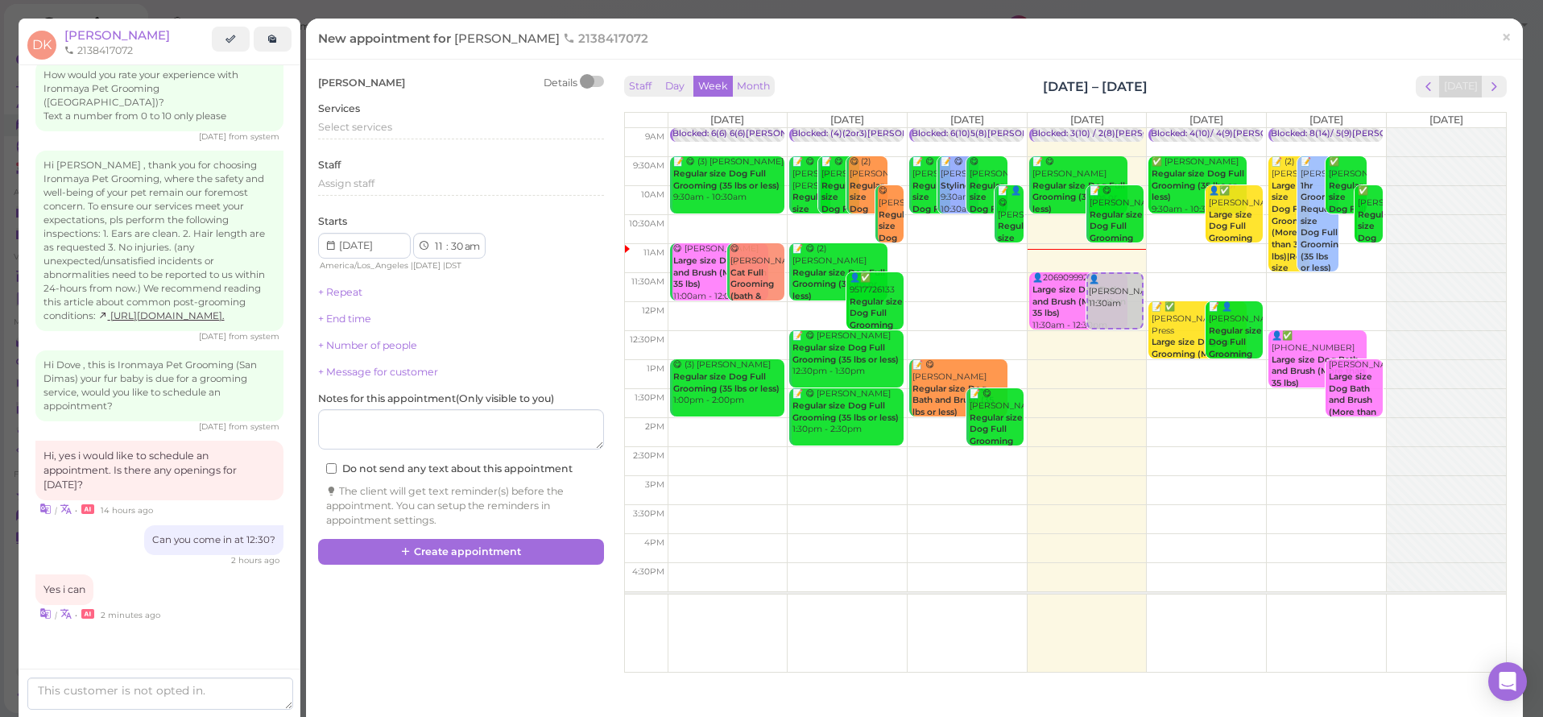
click at [1360, 339] on td at bounding box center [1087, 345] width 839 height 29
type input "[DATE]"
select select "12"
select select "pm"
click at [388, 121] on span "Select services" at bounding box center [355, 127] width 74 height 12
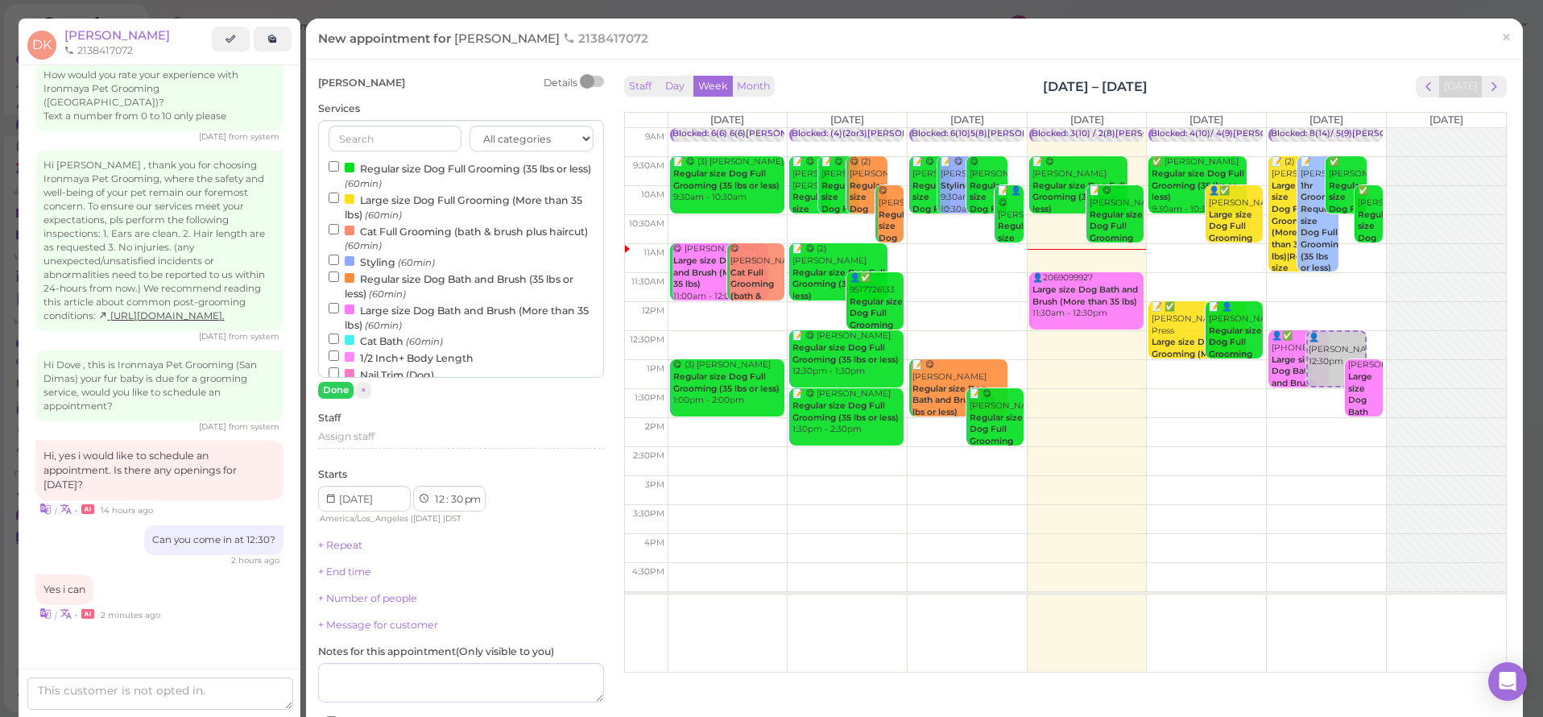
click at [381, 161] on label "Regular size Dog Full Grooming (35 lbs or less) (60min)" at bounding box center [461, 174] width 265 height 31
click at [339, 161] on input "Regular size Dog Full Grooming (35 lbs or less) (60min)" at bounding box center [334, 166] width 10 height 10
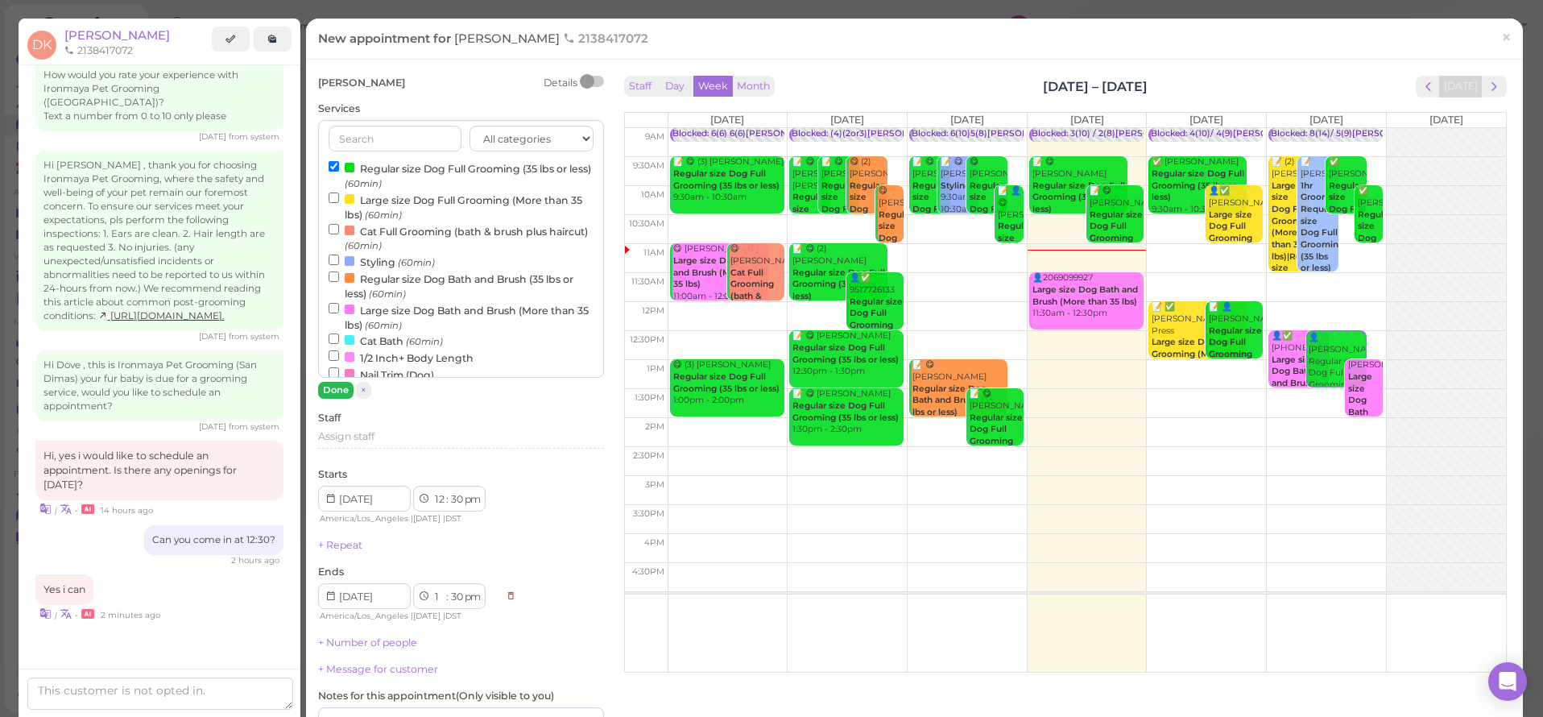
click at [338, 388] on button "Done" at bounding box center [335, 390] width 35 height 17
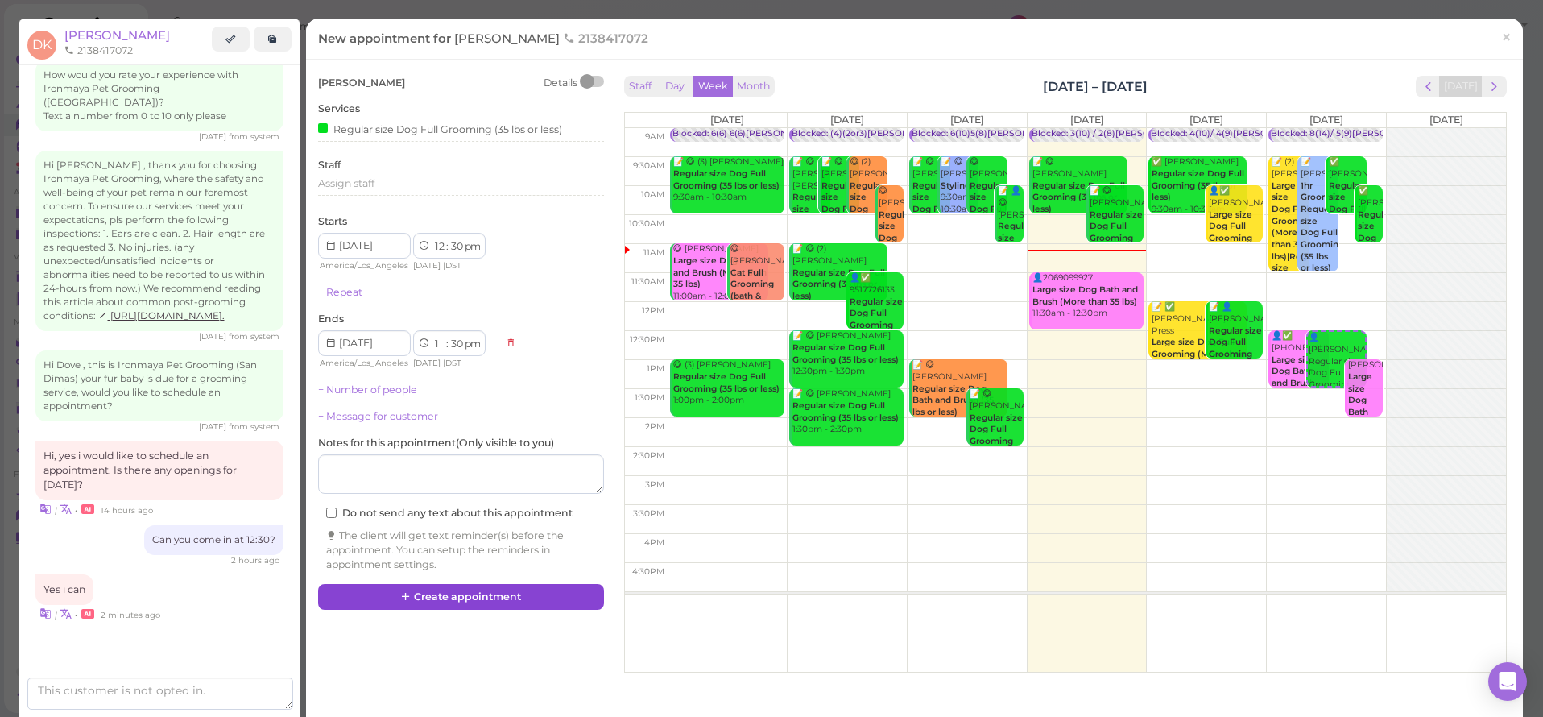
click at [385, 586] on button "Create appointment" at bounding box center [461, 597] width 286 height 26
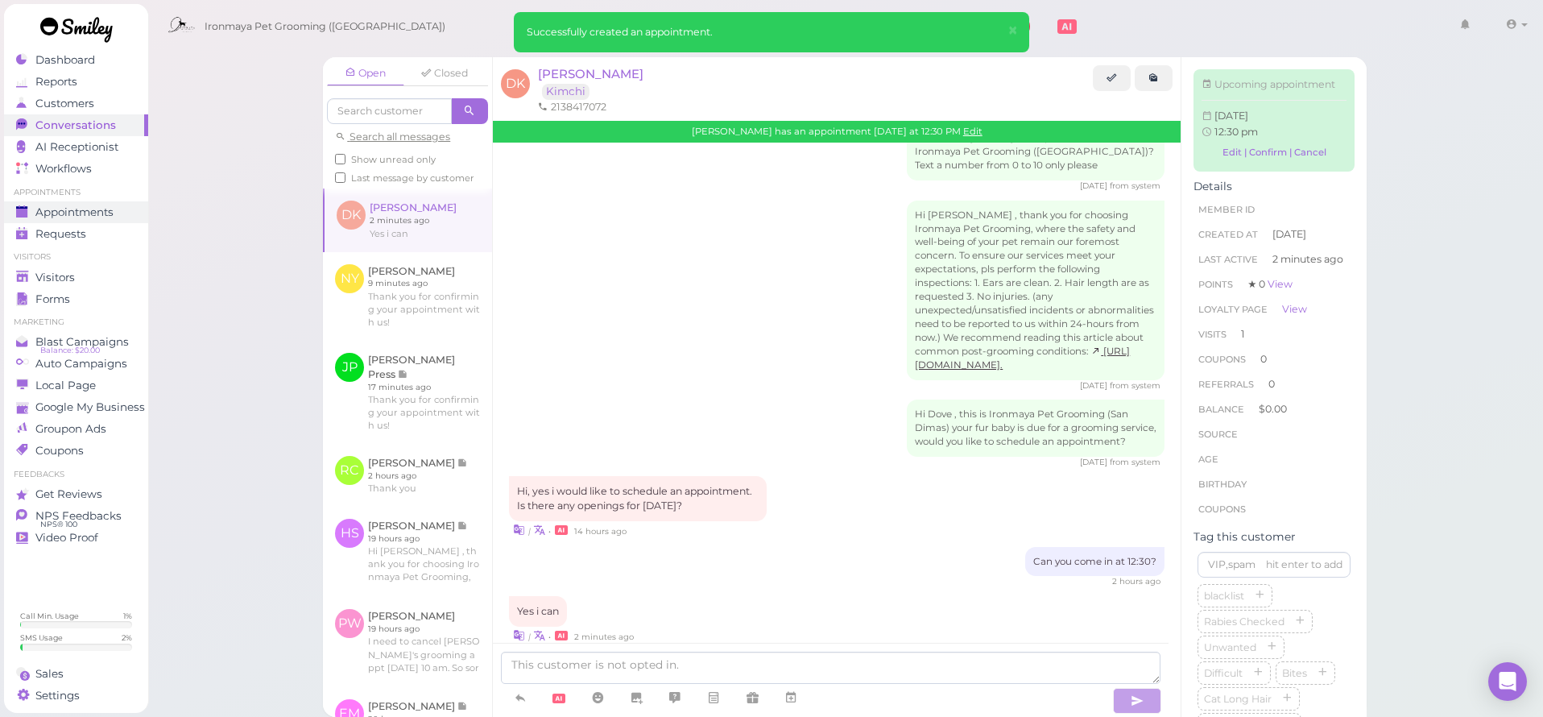
click at [109, 212] on span "Appointments" at bounding box center [74, 212] width 78 height 14
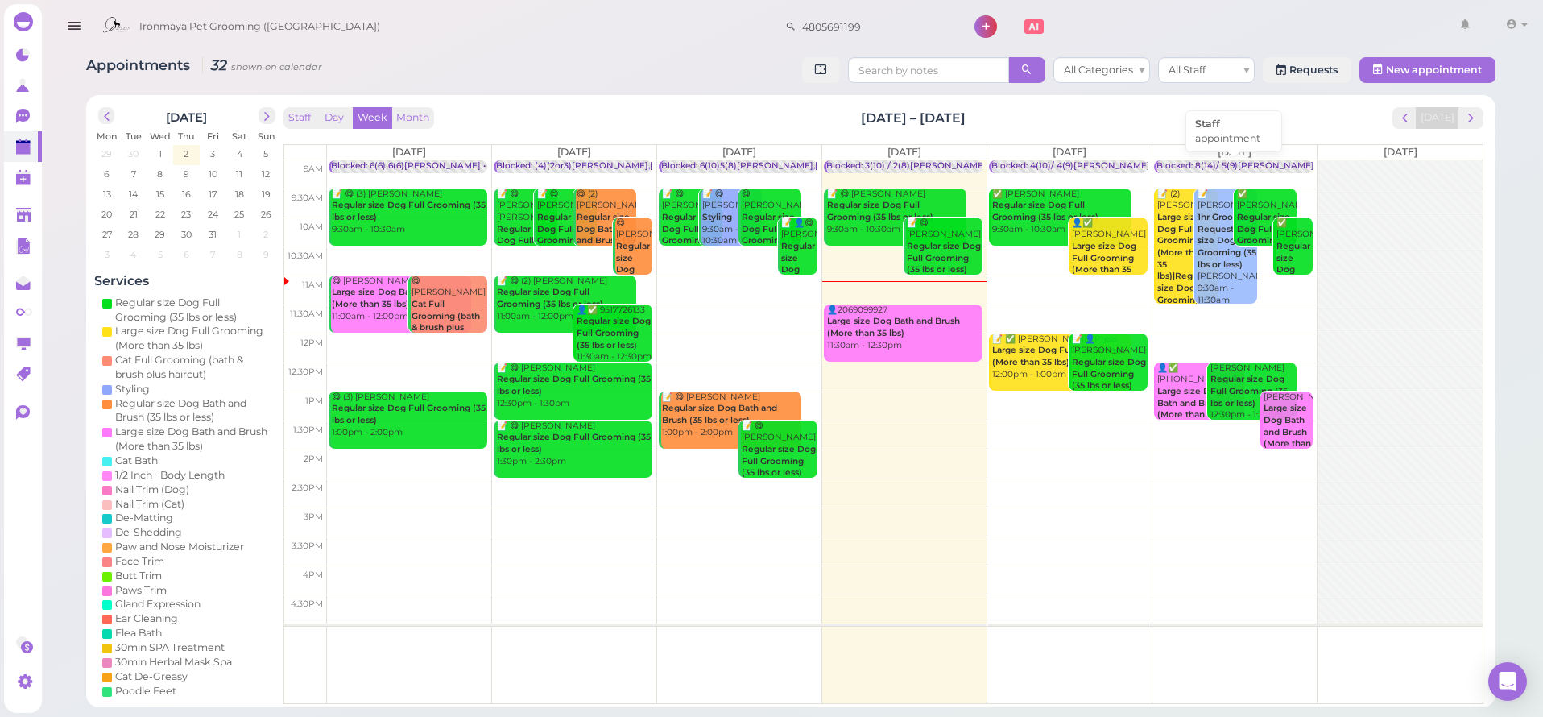
click at [1232, 166] on div "Blocked: 8(14)/ 5(9)[PERSON_NAME] • appointment" at bounding box center [1267, 166] width 221 height 12
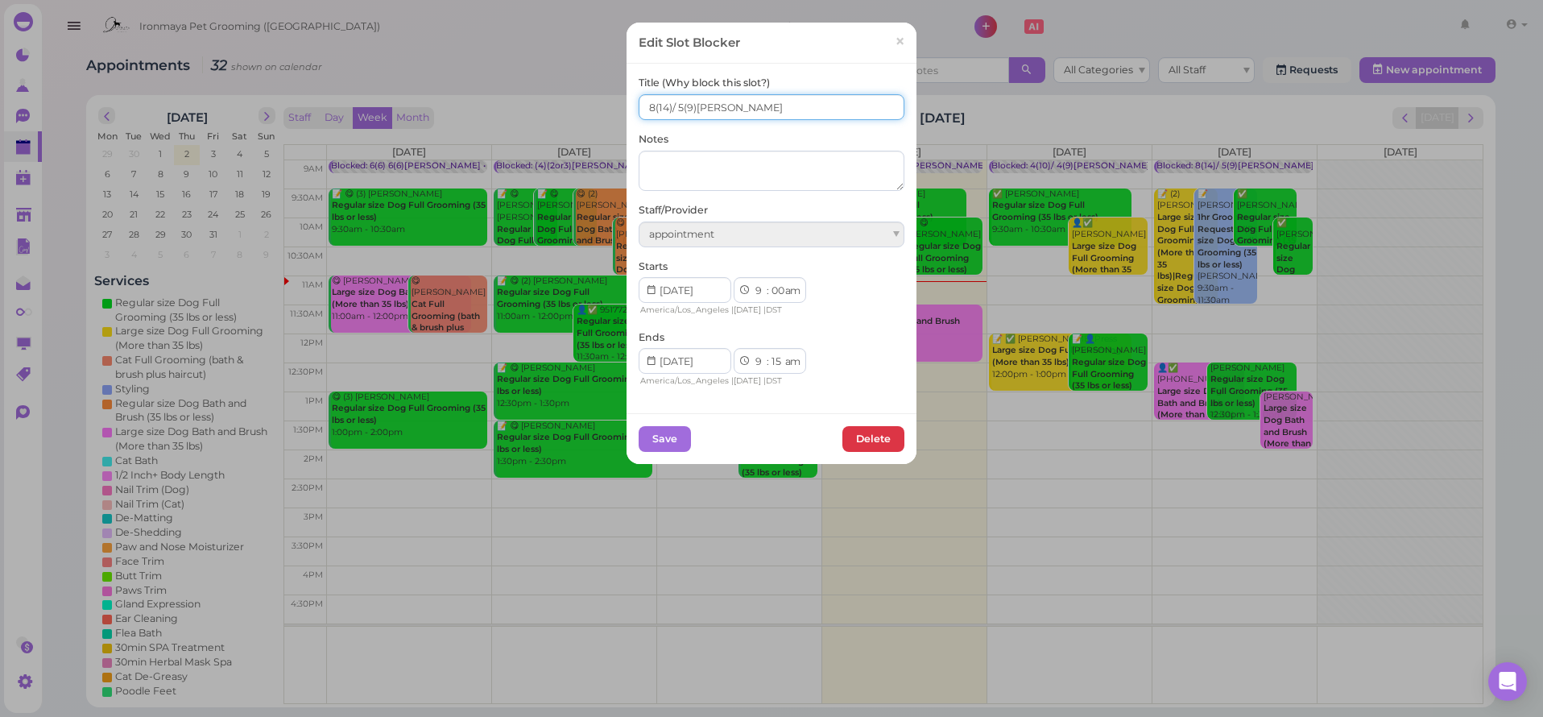
click at [673, 110] on input "8(14)/ 5(9)[PERSON_NAME]" at bounding box center [772, 107] width 266 height 26
click at [673, 109] on input "8(14)/ 5(9)[PERSON_NAME]" at bounding box center [772, 107] width 266 height 26
click at [640, 108] on input "8(14)/ 6(9)[PERSON_NAME]" at bounding box center [772, 107] width 266 height 26
click at [639, 109] on input "8(14)/ 6(9)[PERSON_NAME]" at bounding box center [772, 107] width 266 height 26
type input "9(14)/ 6(9)[PERSON_NAME]"
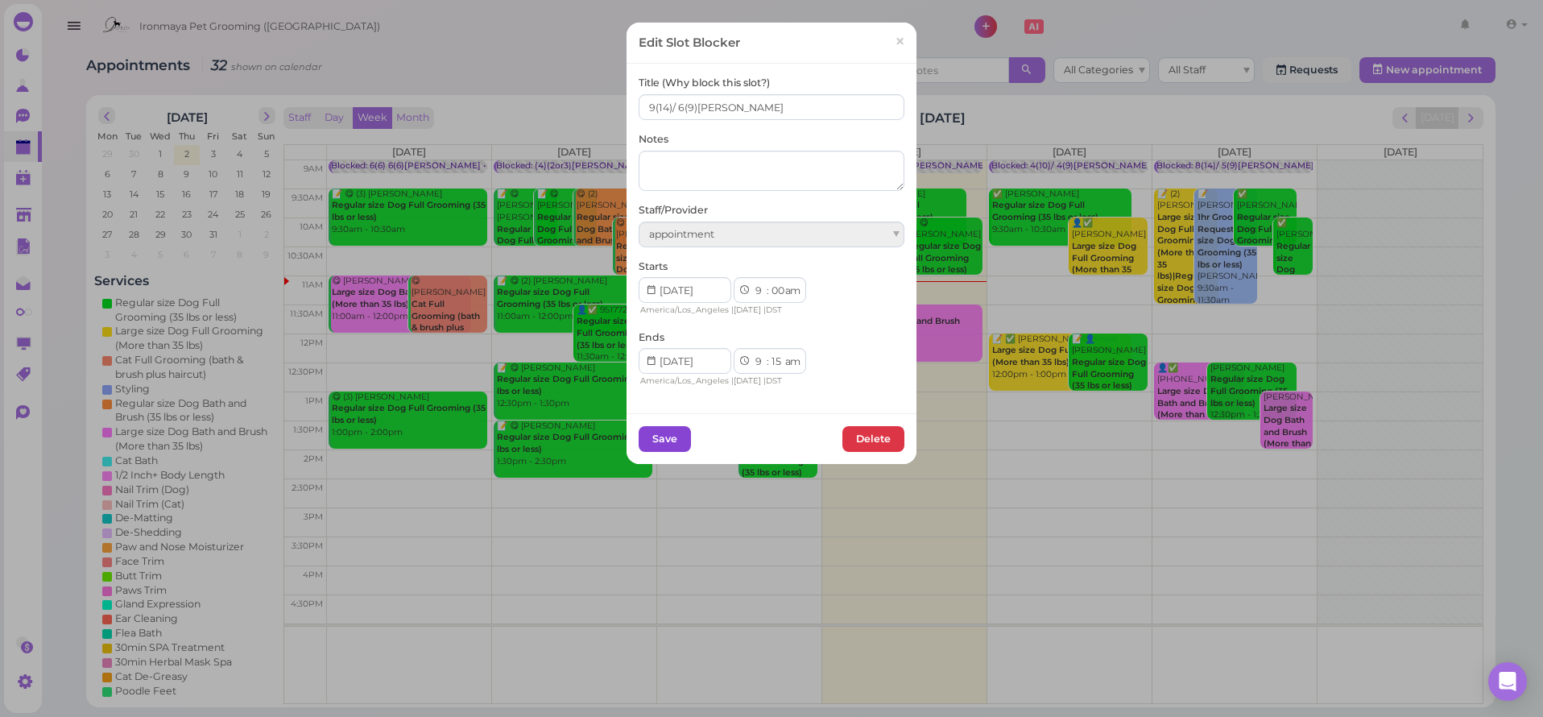
click at [677, 437] on button "Save" at bounding box center [665, 439] width 52 height 26
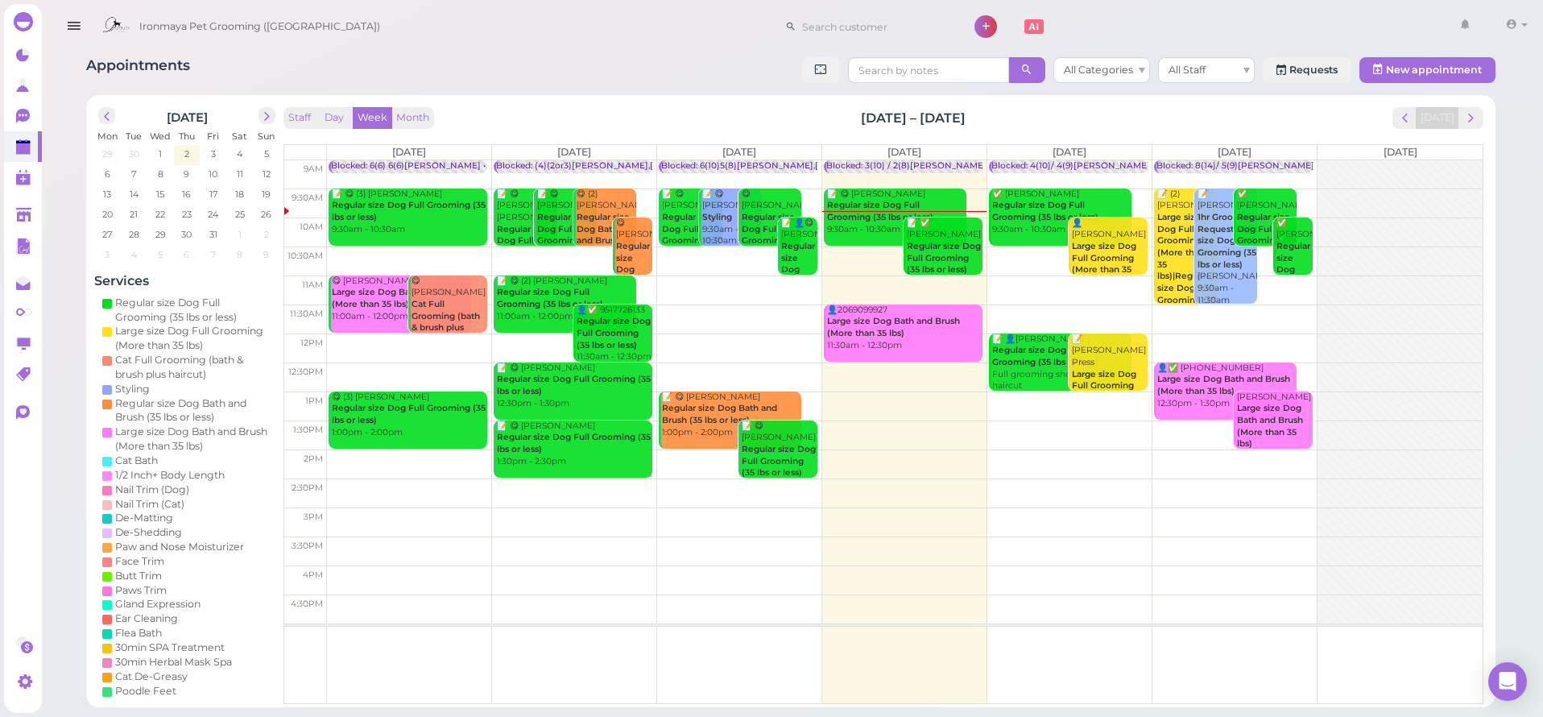
click at [933, 241] on b "Regular size Dog Full Grooming (35 lbs or less)" at bounding box center [944, 258] width 74 height 34
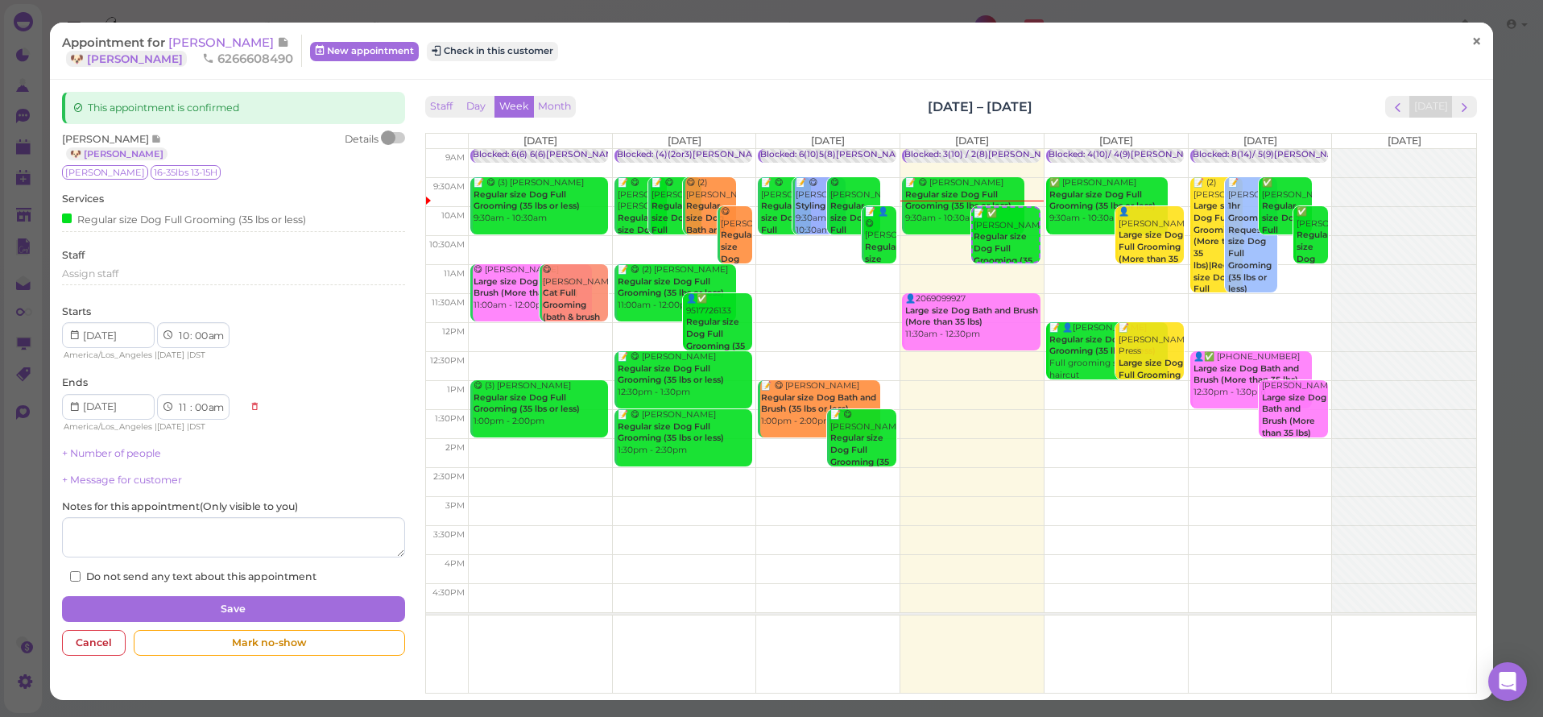
click at [1462, 42] on link "×" at bounding box center [1477, 42] width 30 height 38
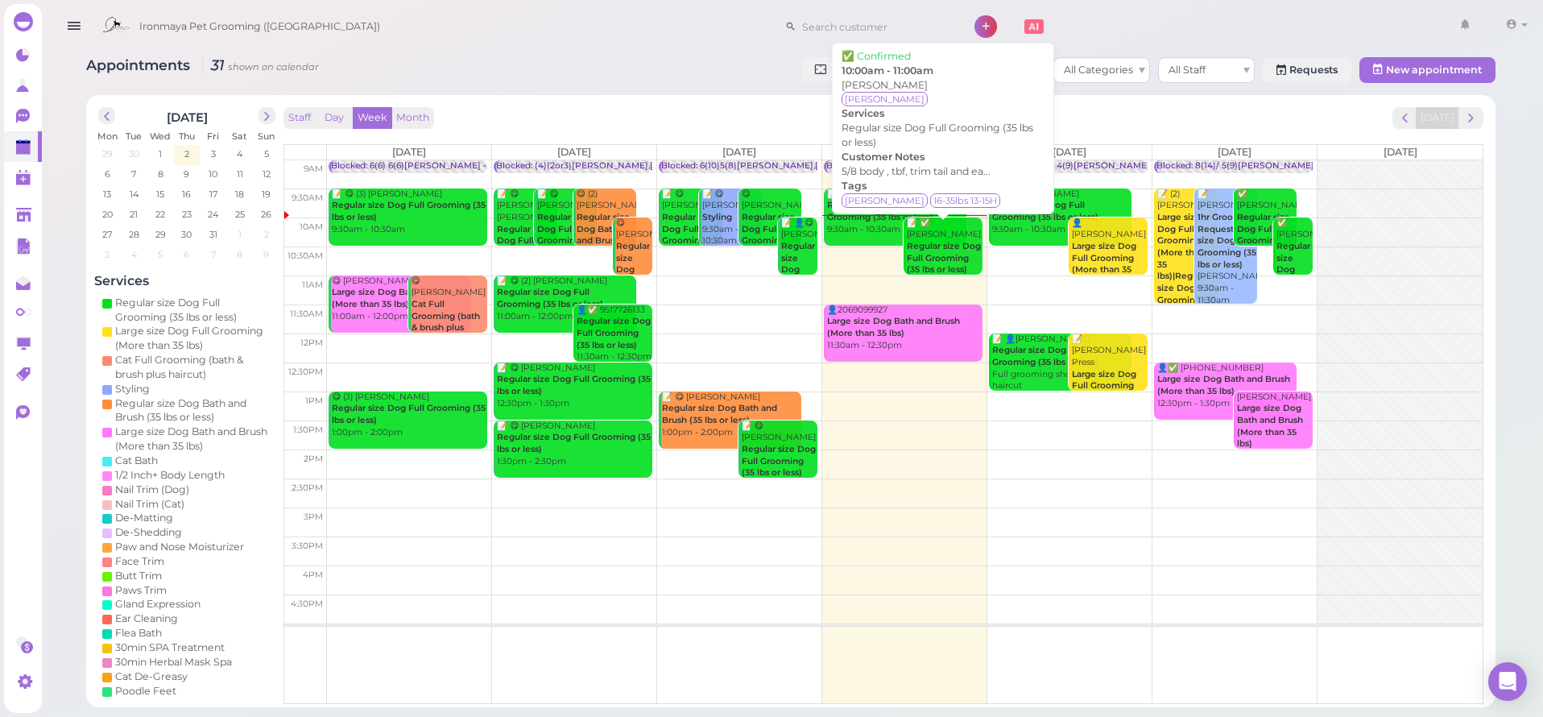
click at [940, 241] on b "Regular size Dog Full Grooming (35 lbs or less)" at bounding box center [944, 258] width 74 height 34
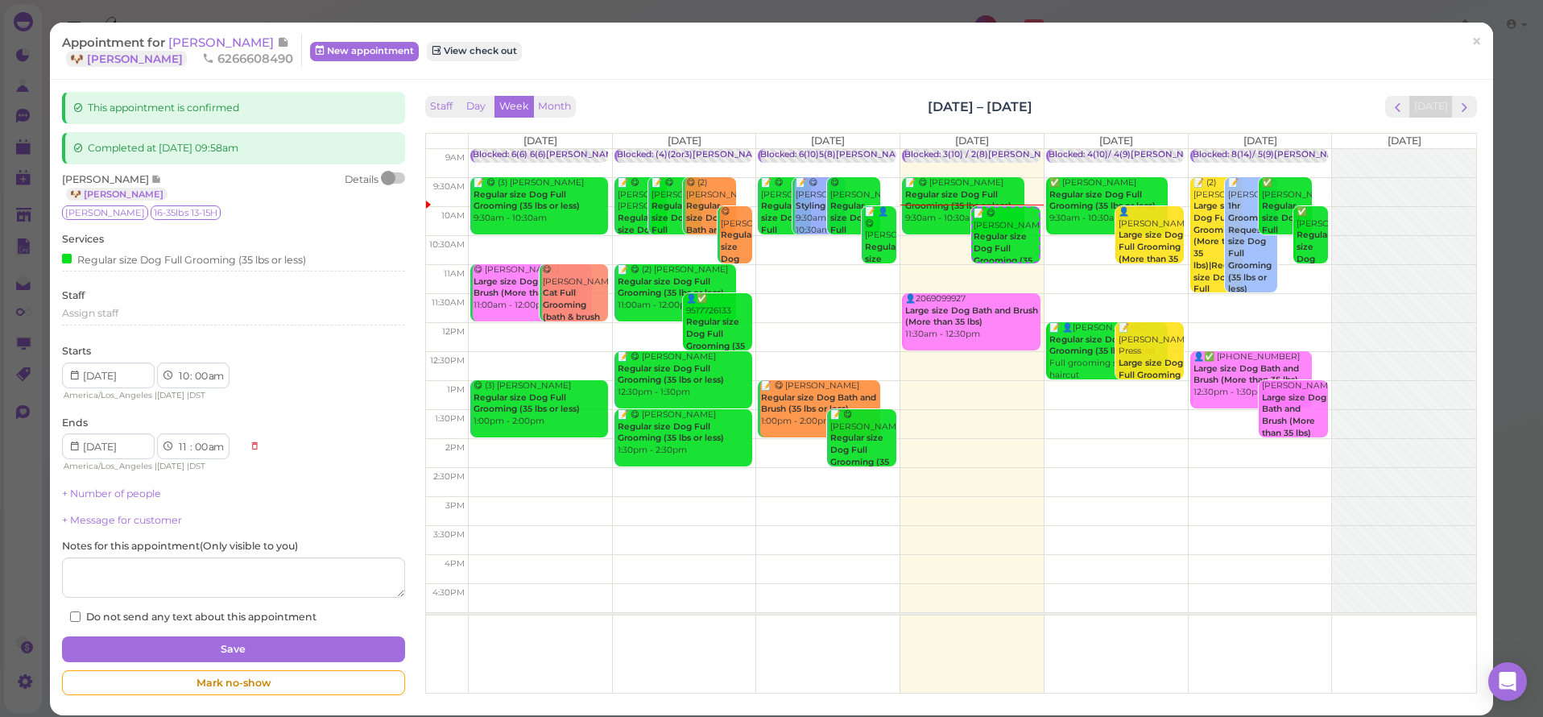
drag, startPoint x: 213, startPoint y: 42, endPoint x: 222, endPoint y: 49, distance: 10.8
click at [213, 42] on span "[PERSON_NAME]" at bounding box center [222, 42] width 109 height 15
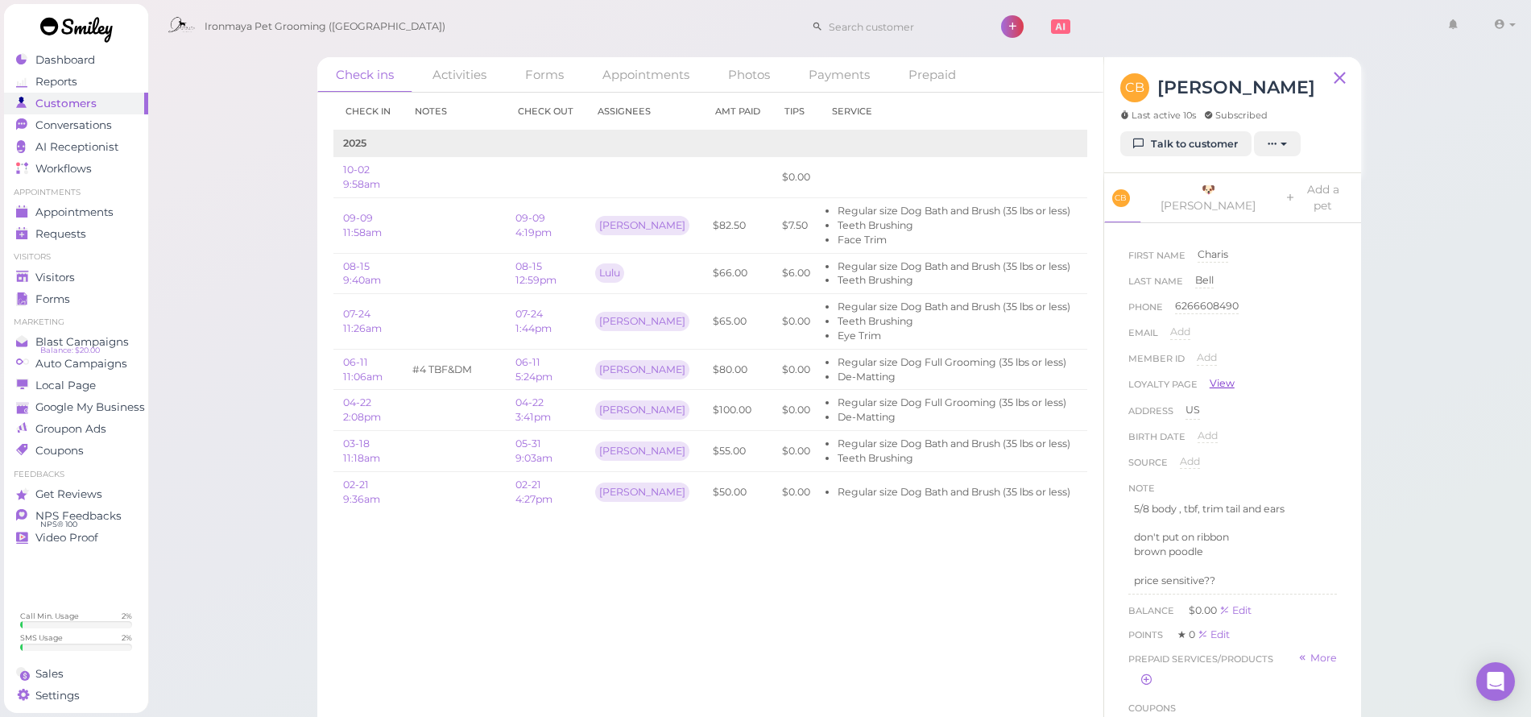
click at [1219, 376] on link "View" at bounding box center [1222, 383] width 25 height 14
